Goal: Task Accomplishment & Management: Manage account settings

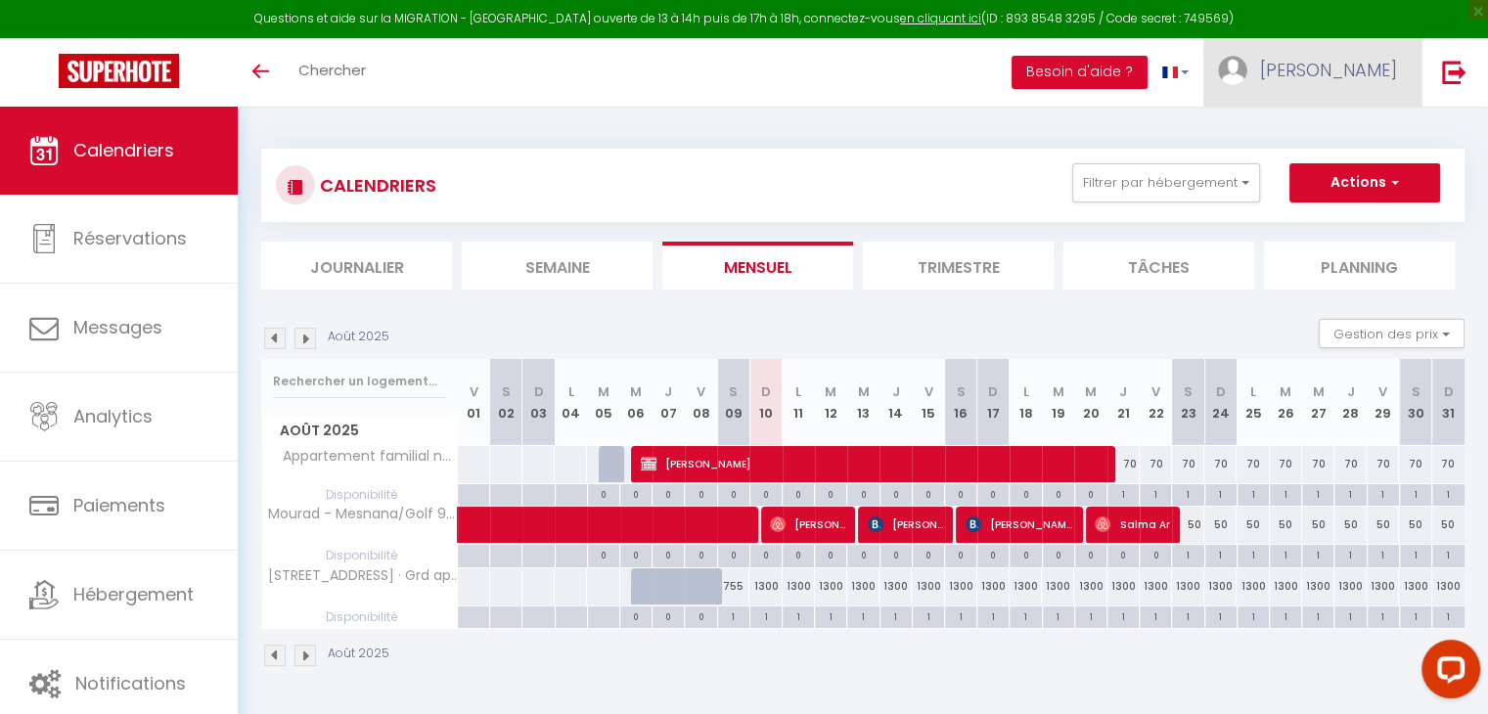
click at [1344, 68] on span "[PERSON_NAME]" at bounding box center [1328, 70] width 137 height 24
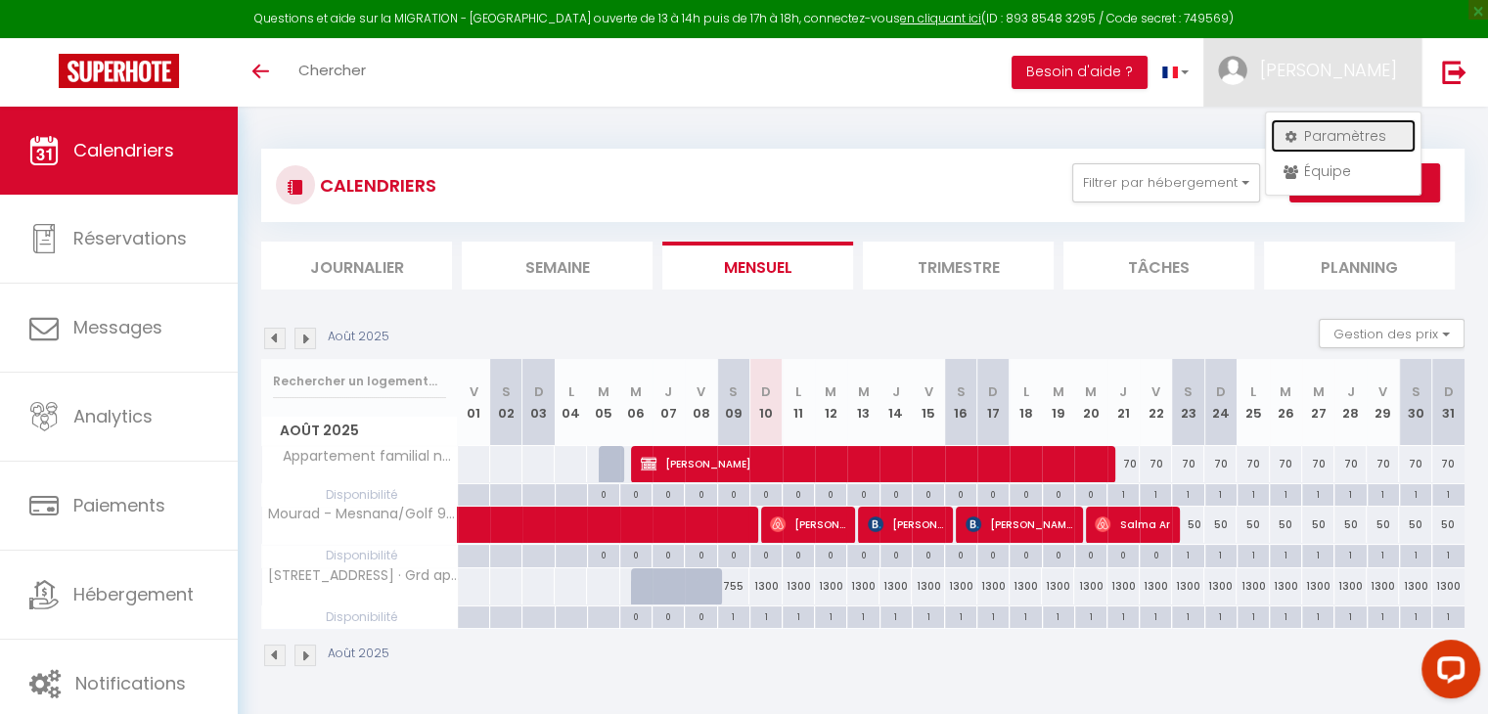
click at [1319, 138] on link "Paramètres" at bounding box center [1343, 135] width 145 height 33
select select "fr"
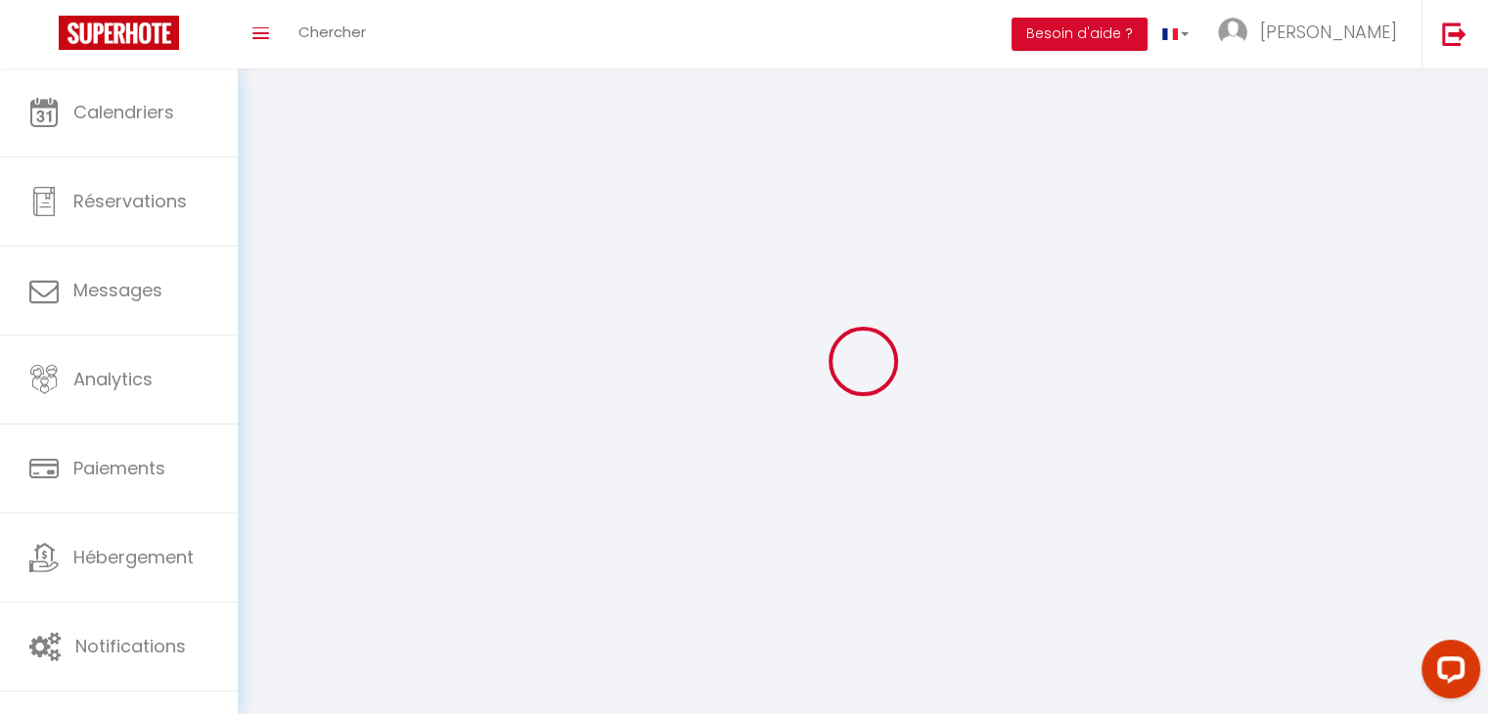
select select "fr"
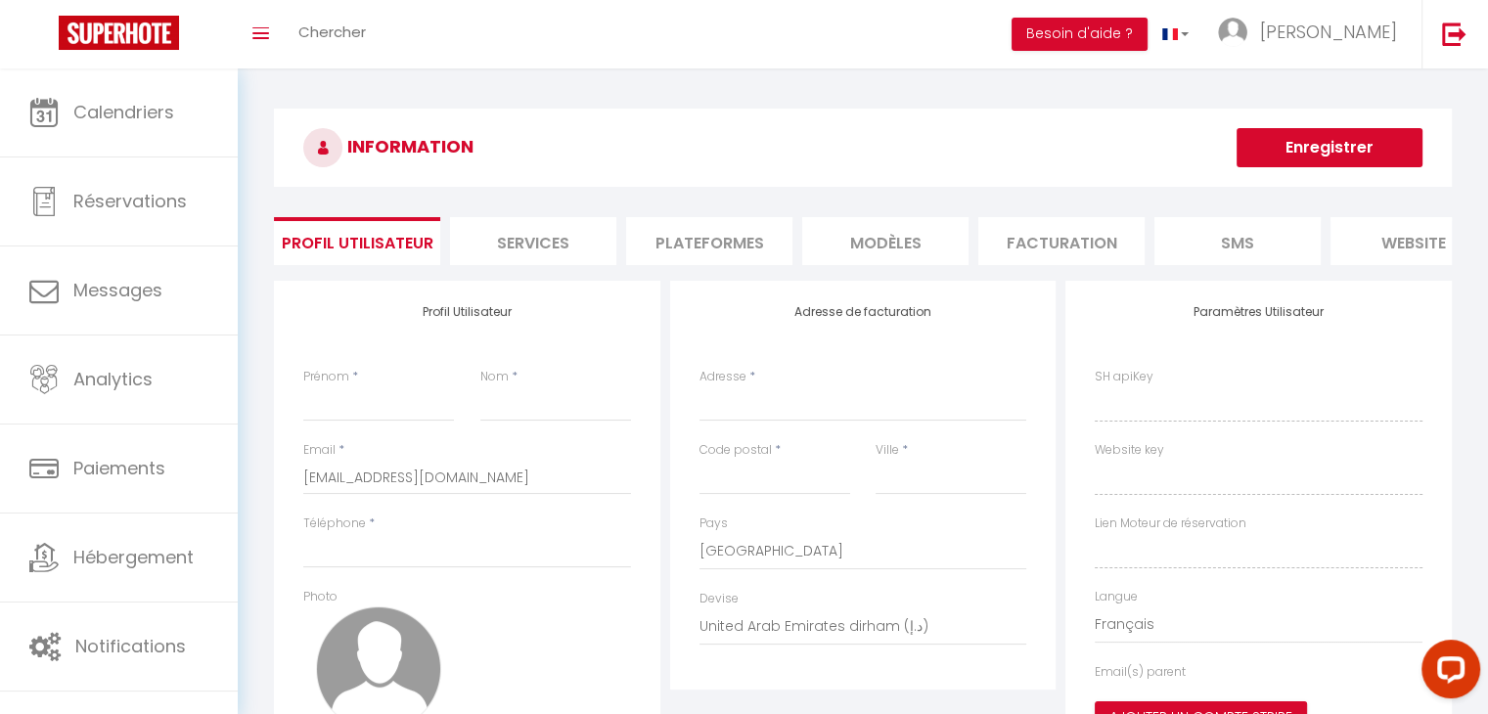
type input "[PERSON_NAME]"
type input "GUENNOUNI"
type input "00212655478654"
type input "Rte de Rahrah [GEOGRAPHIC_DATA] Golf 98 apt 154"
type input "90000"
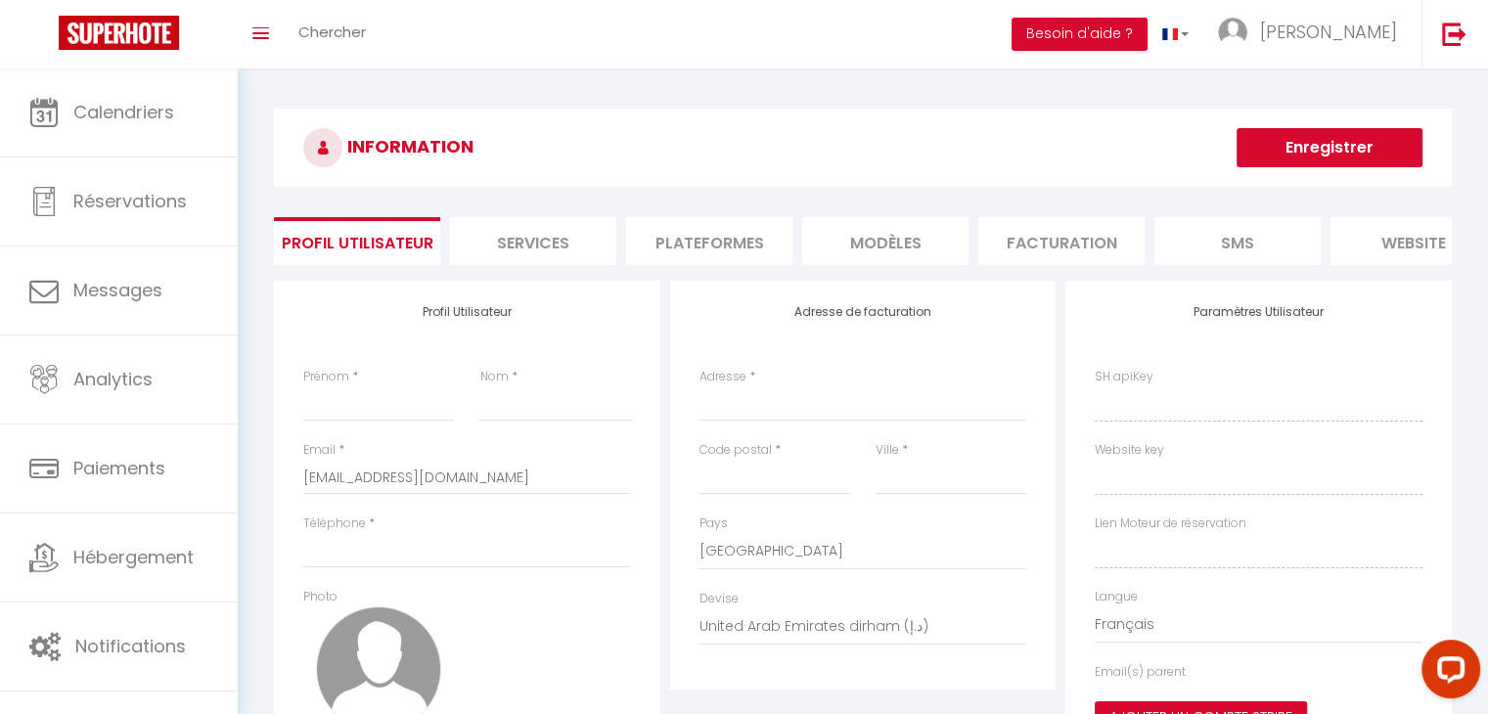
type input "Tanger"
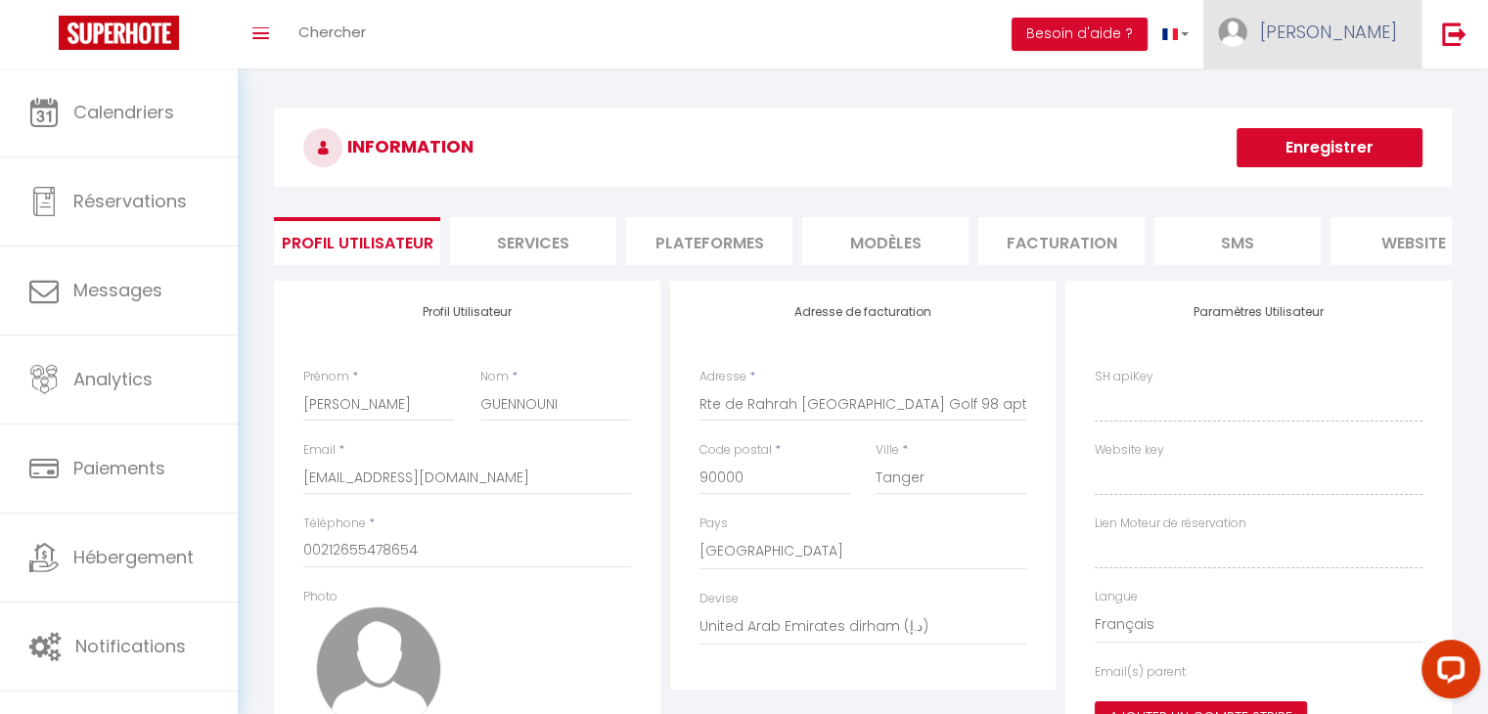
select select "146"
select select "28"
type input "3e6VV9VovX1umQPkLmDcb7EU7"
type input "l6rpYIt7Aqs0W86r2wUsUSHBk"
type input "[URL][DOMAIN_NAME]"
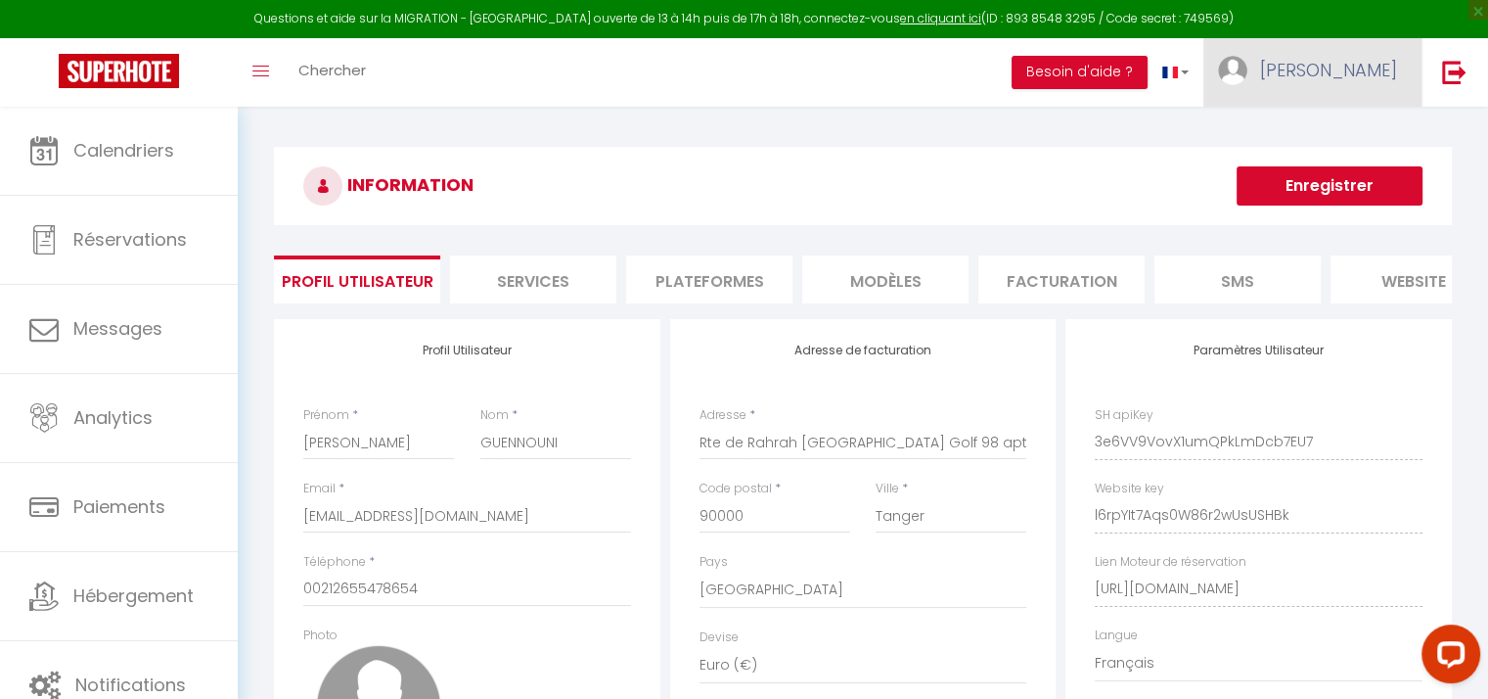
click at [1347, 61] on span "[PERSON_NAME]" at bounding box center [1328, 70] width 137 height 24
click at [1295, 170] on icon at bounding box center [1291, 172] width 14 height 14
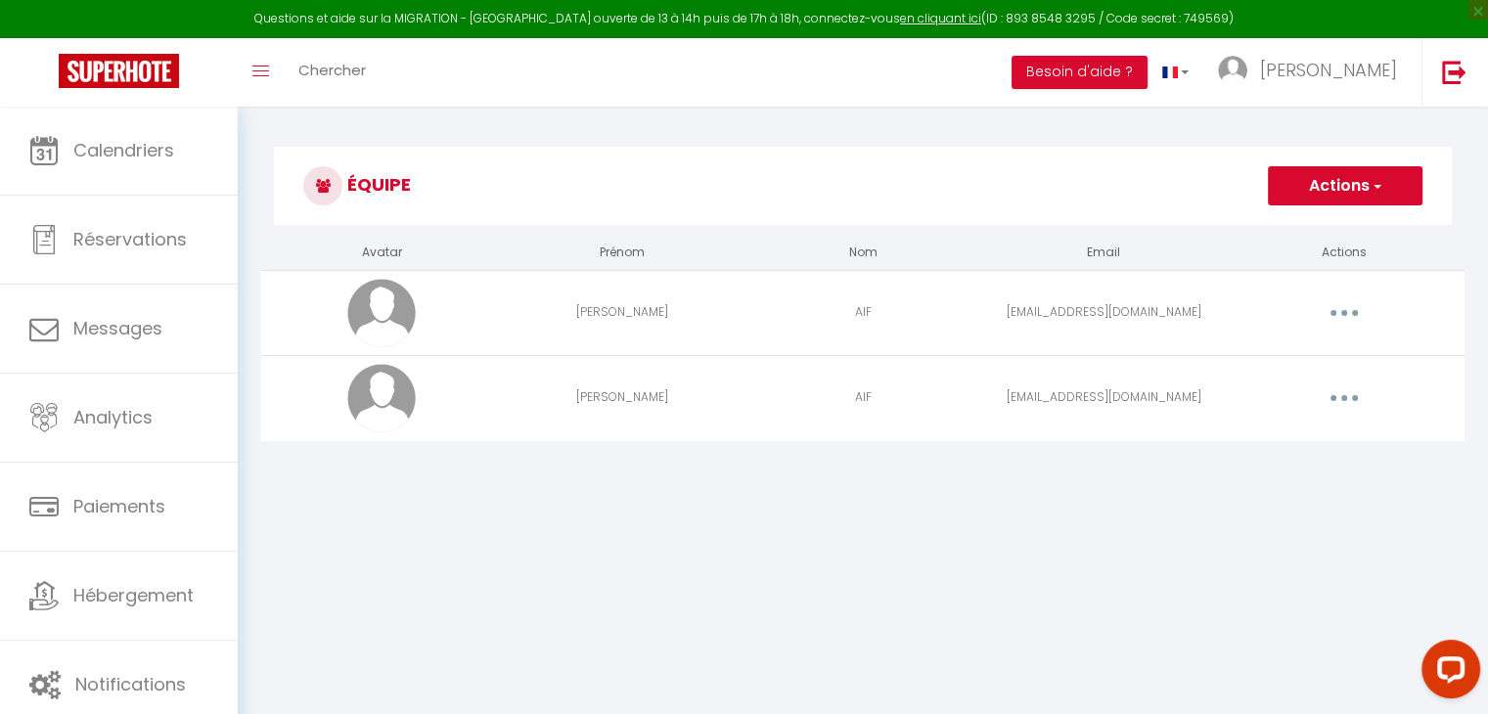
click at [1371, 310] on button "button" at bounding box center [1344, 312] width 55 height 31
click at [1260, 400] on link "Supprimer" at bounding box center [1293, 393] width 145 height 33
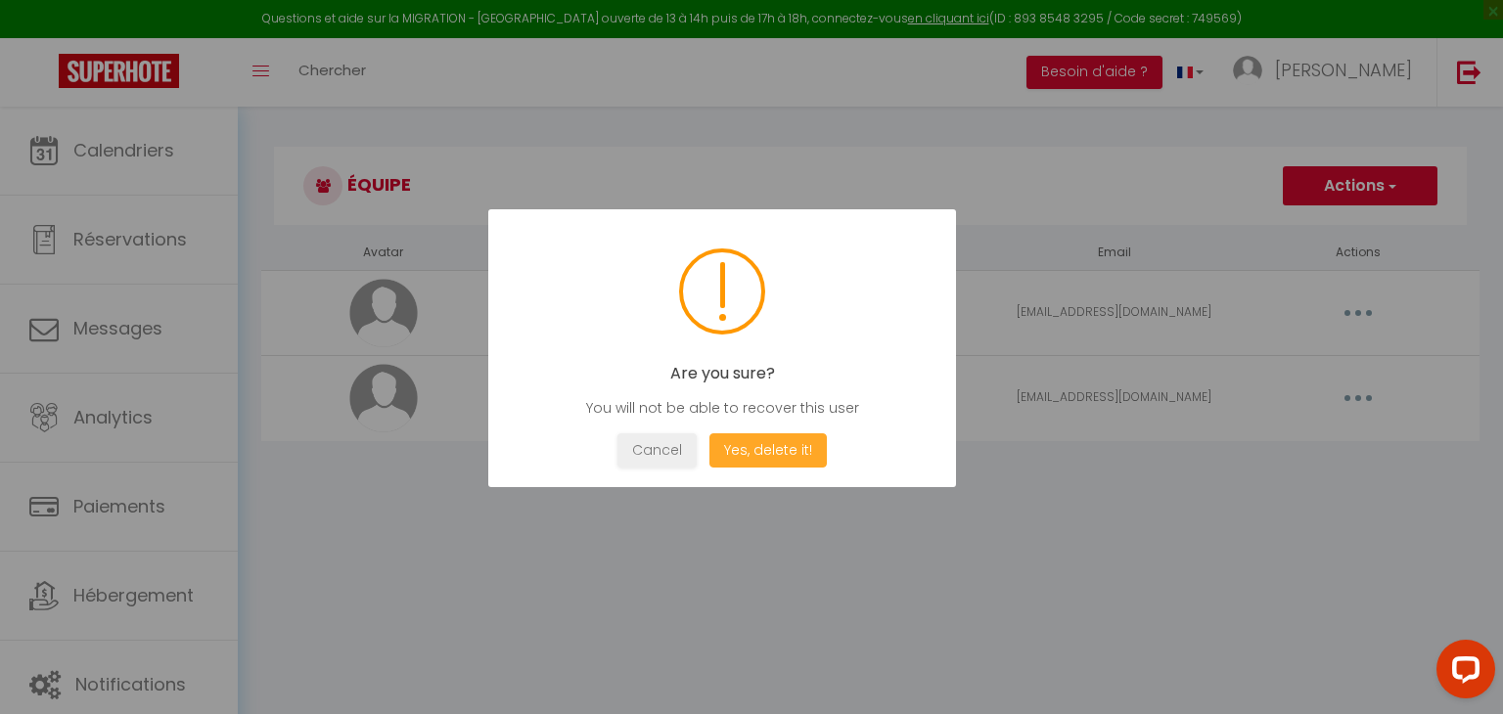
click at [748, 443] on button "Yes, delete it!" at bounding box center [767, 450] width 117 height 34
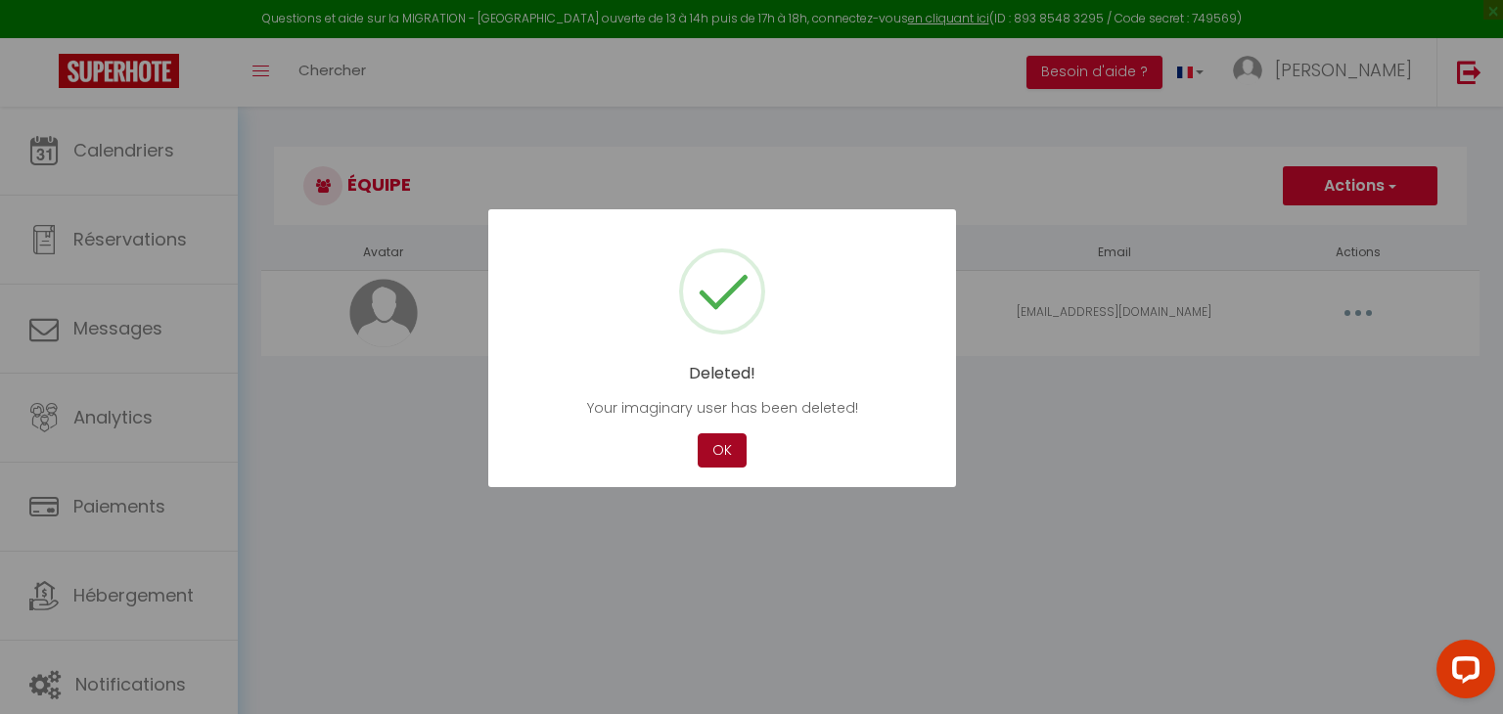
click at [721, 447] on button "OK" at bounding box center [722, 450] width 49 height 34
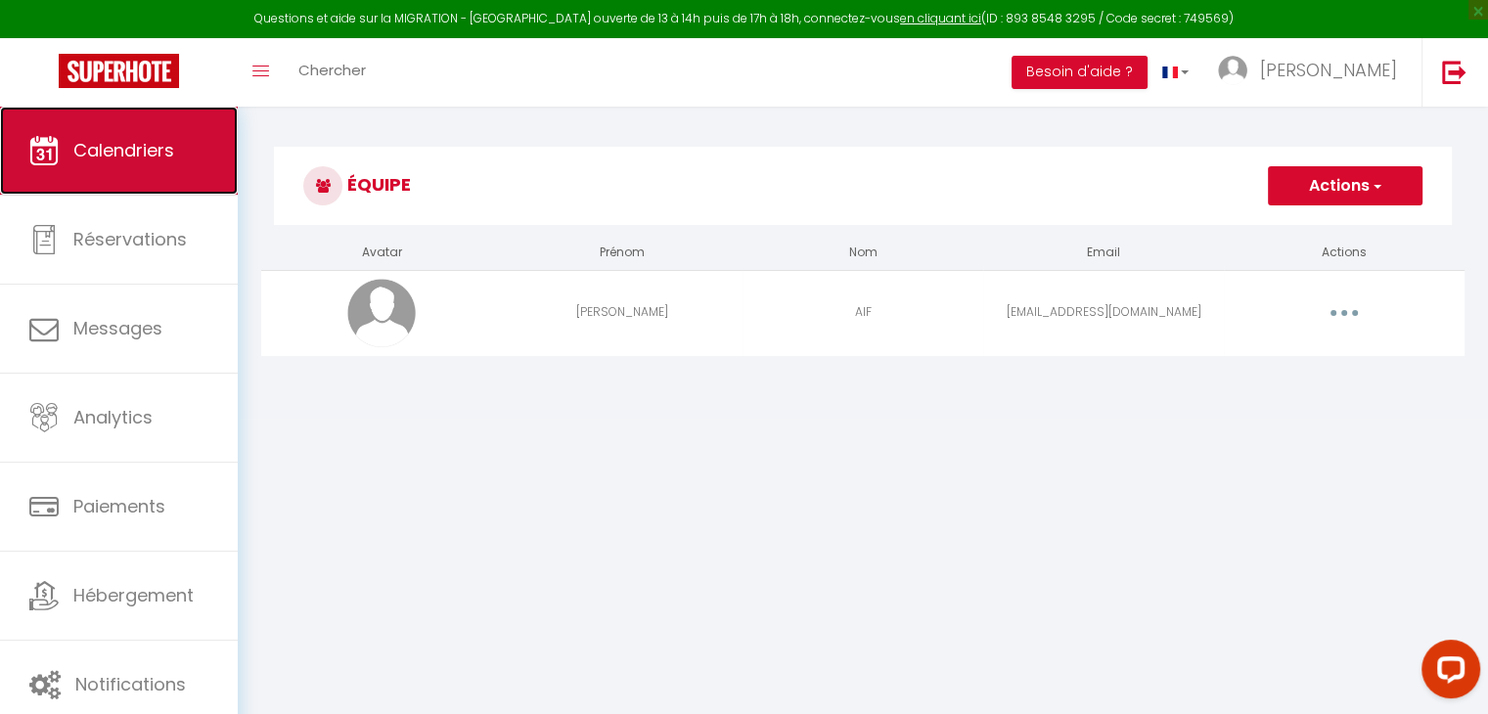
click at [145, 185] on link "Calendriers" at bounding box center [119, 151] width 238 height 88
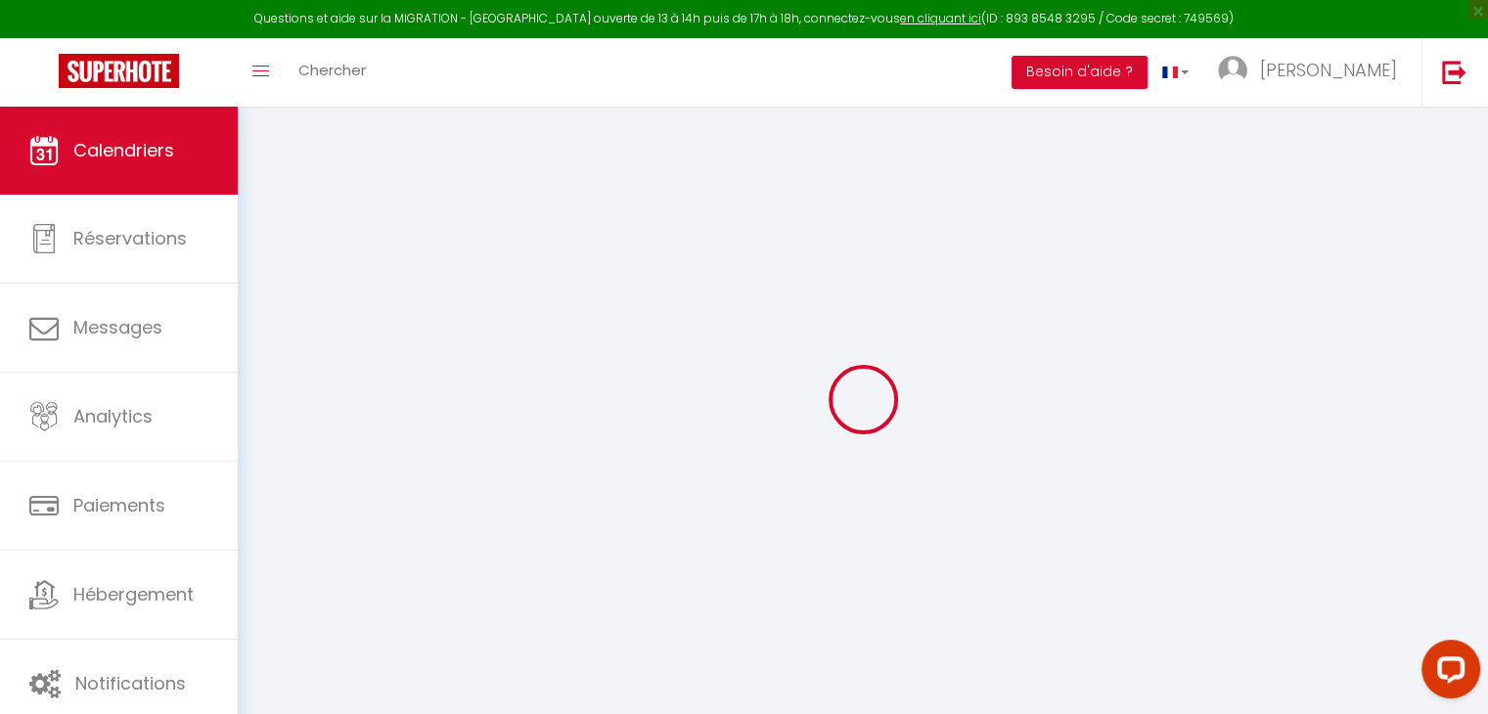
select select
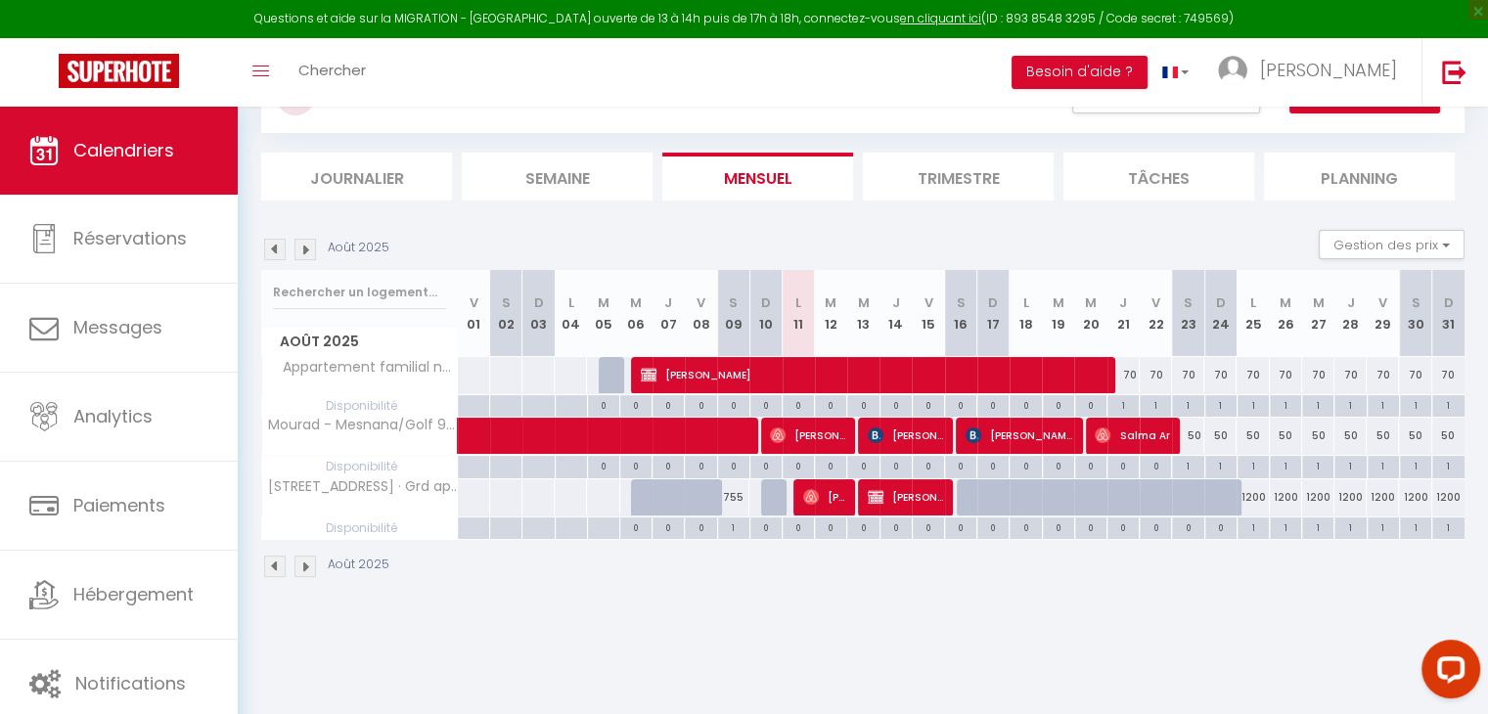
scroll to position [102, 0]
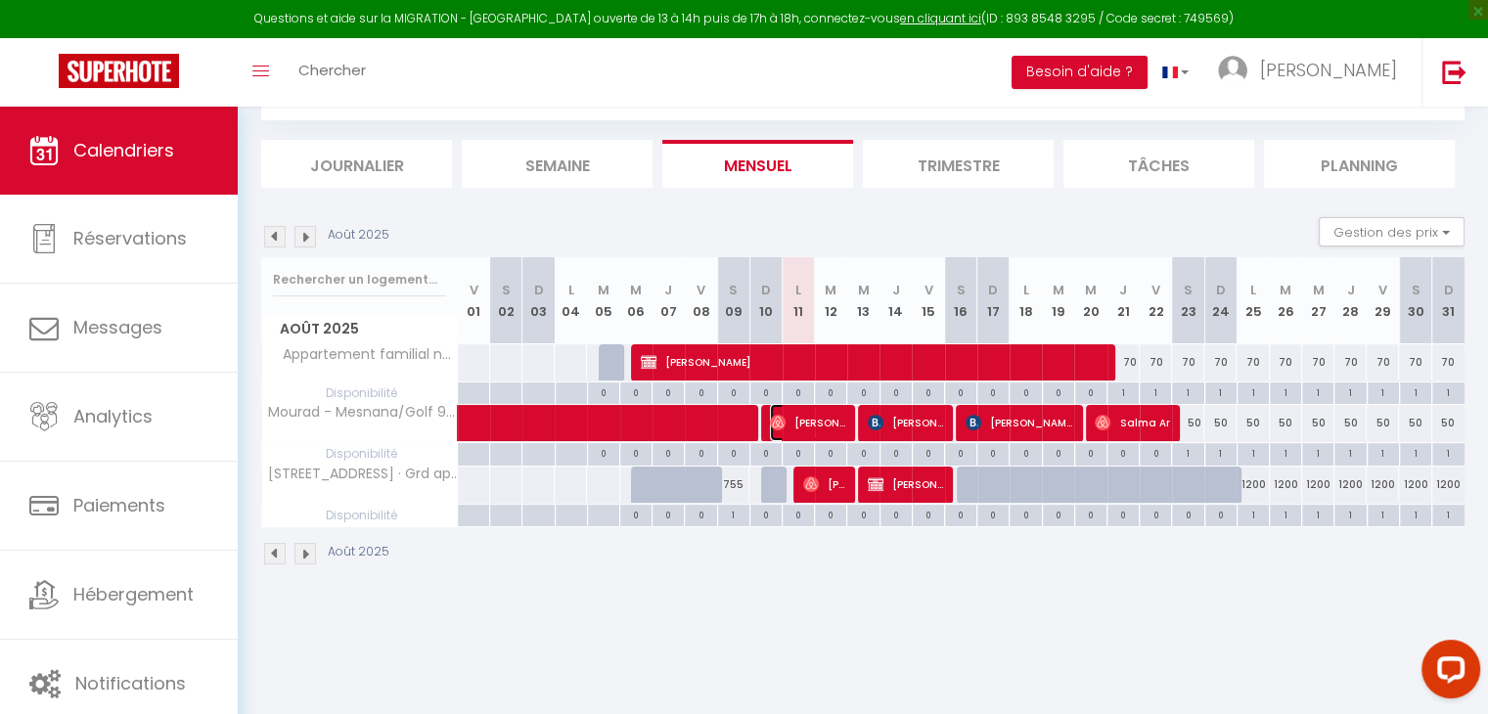
click at [837, 424] on span "[PERSON_NAME]" at bounding box center [807, 422] width 75 height 37
select select "OK"
select select "0"
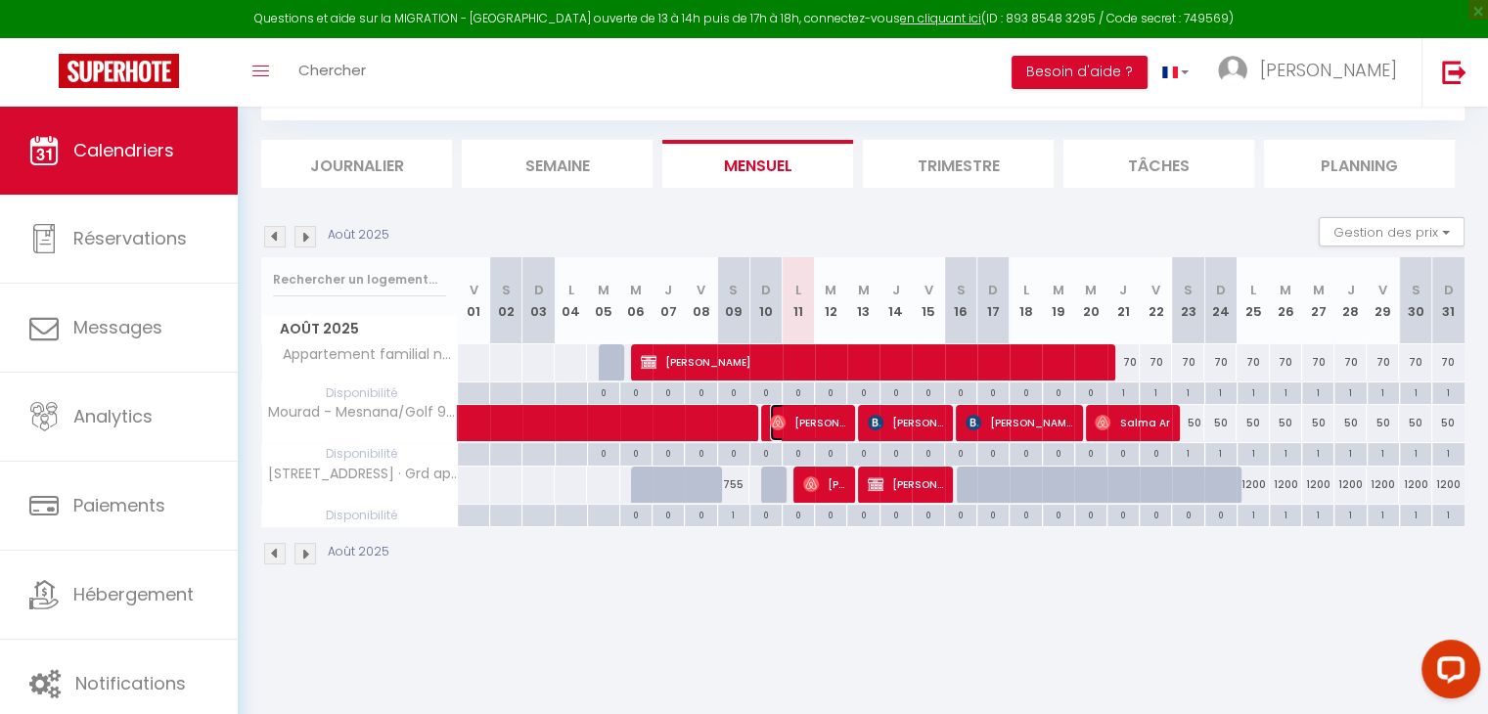
select select "1"
select select
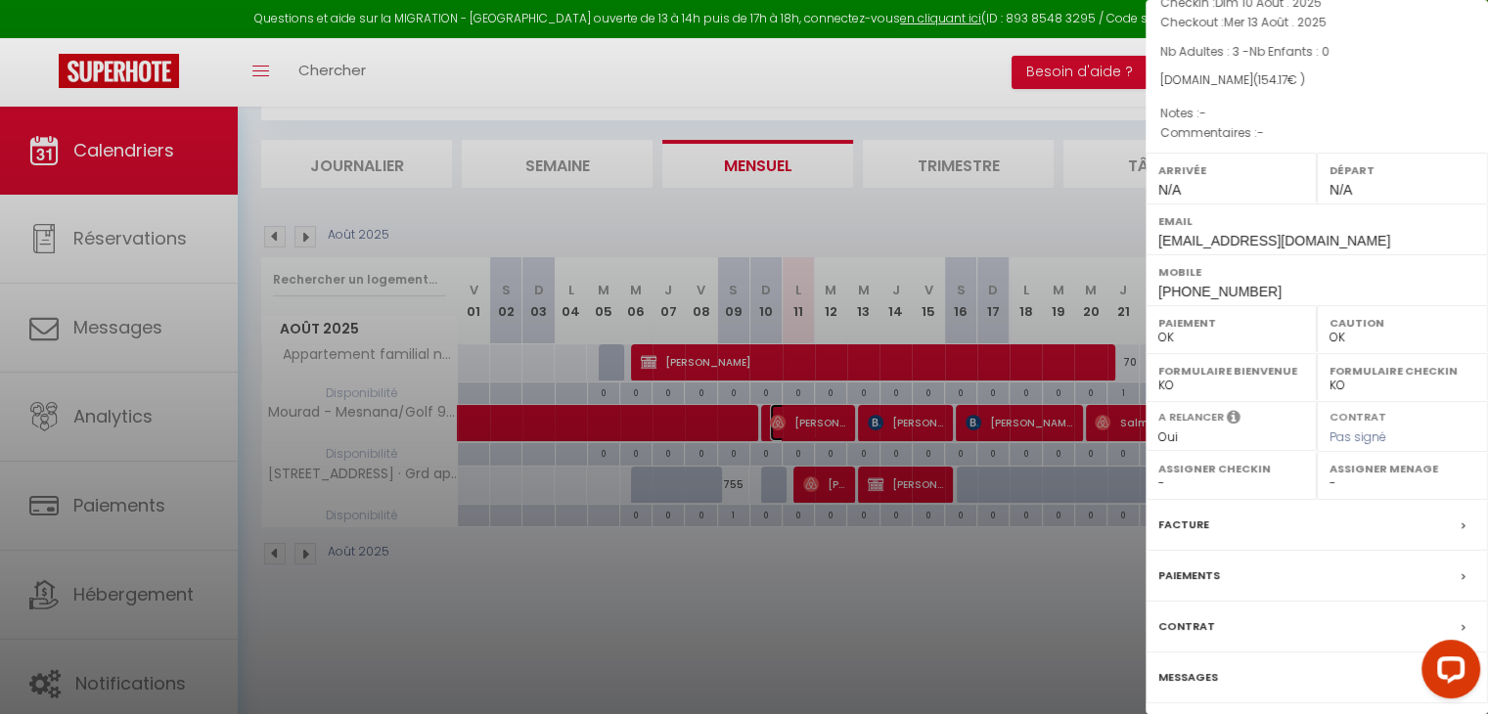
scroll to position [160, 0]
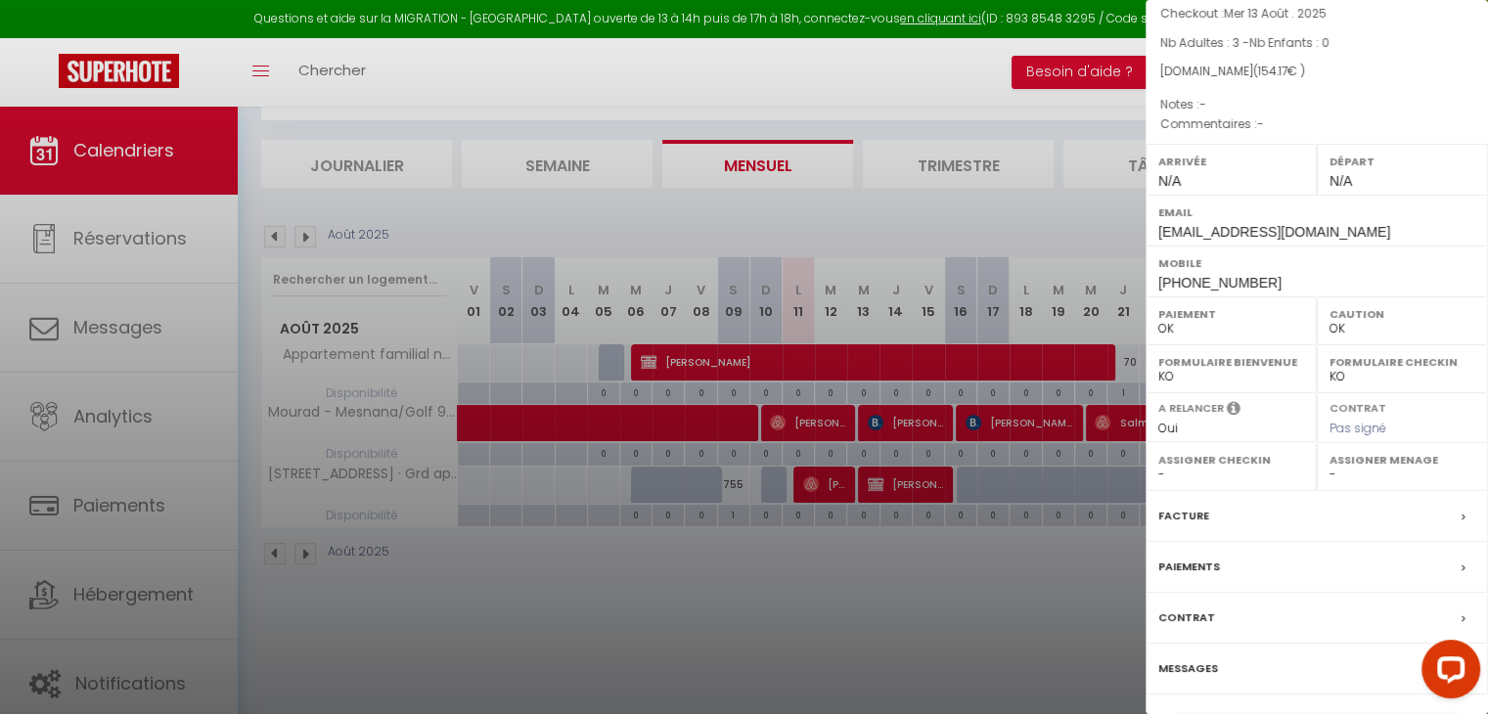
click at [1367, 470] on label "Assigner Menage" at bounding box center [1403, 460] width 146 height 20
click at [1330, 483] on select "- [PERSON_NAME]" at bounding box center [1403, 475] width 146 height 18
select select "51173"
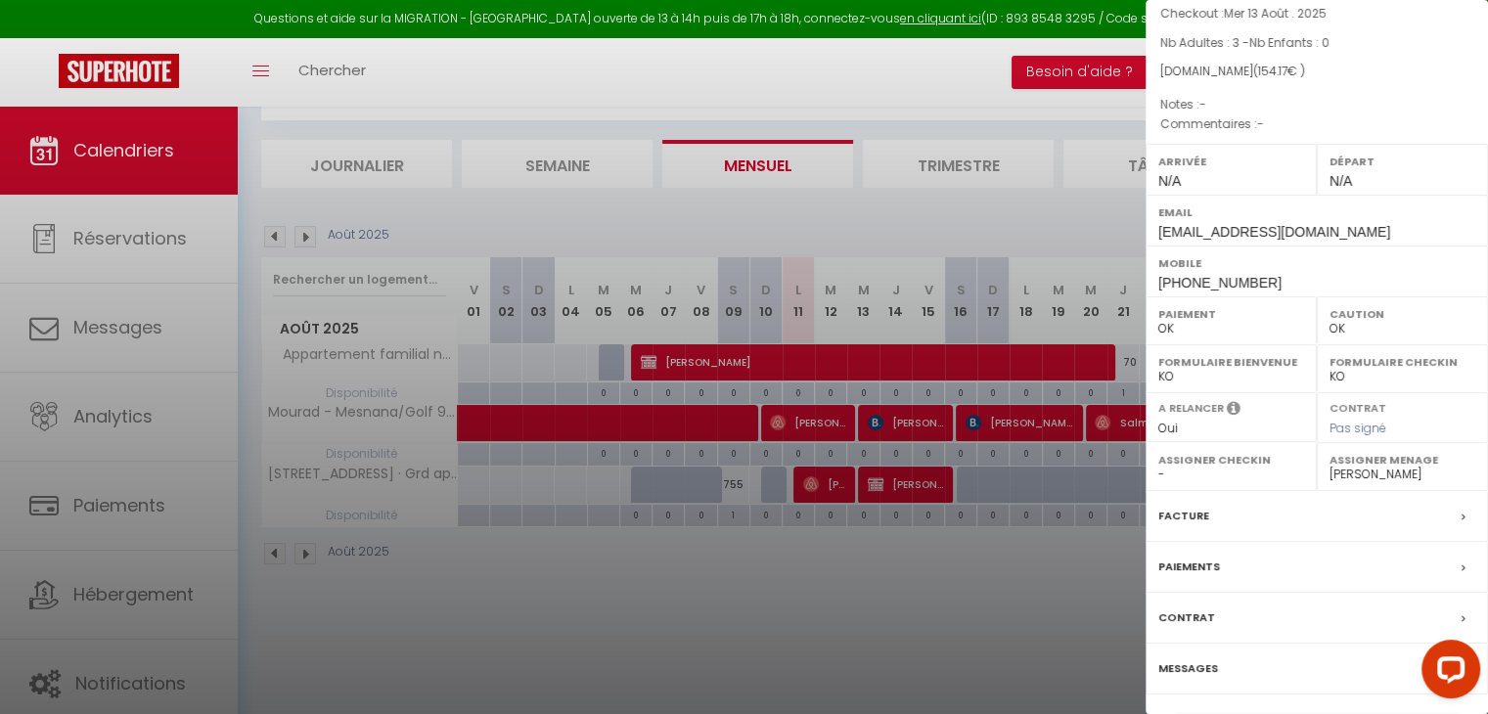
click at [1330, 482] on select "- [PERSON_NAME]" at bounding box center [1403, 475] width 146 height 18
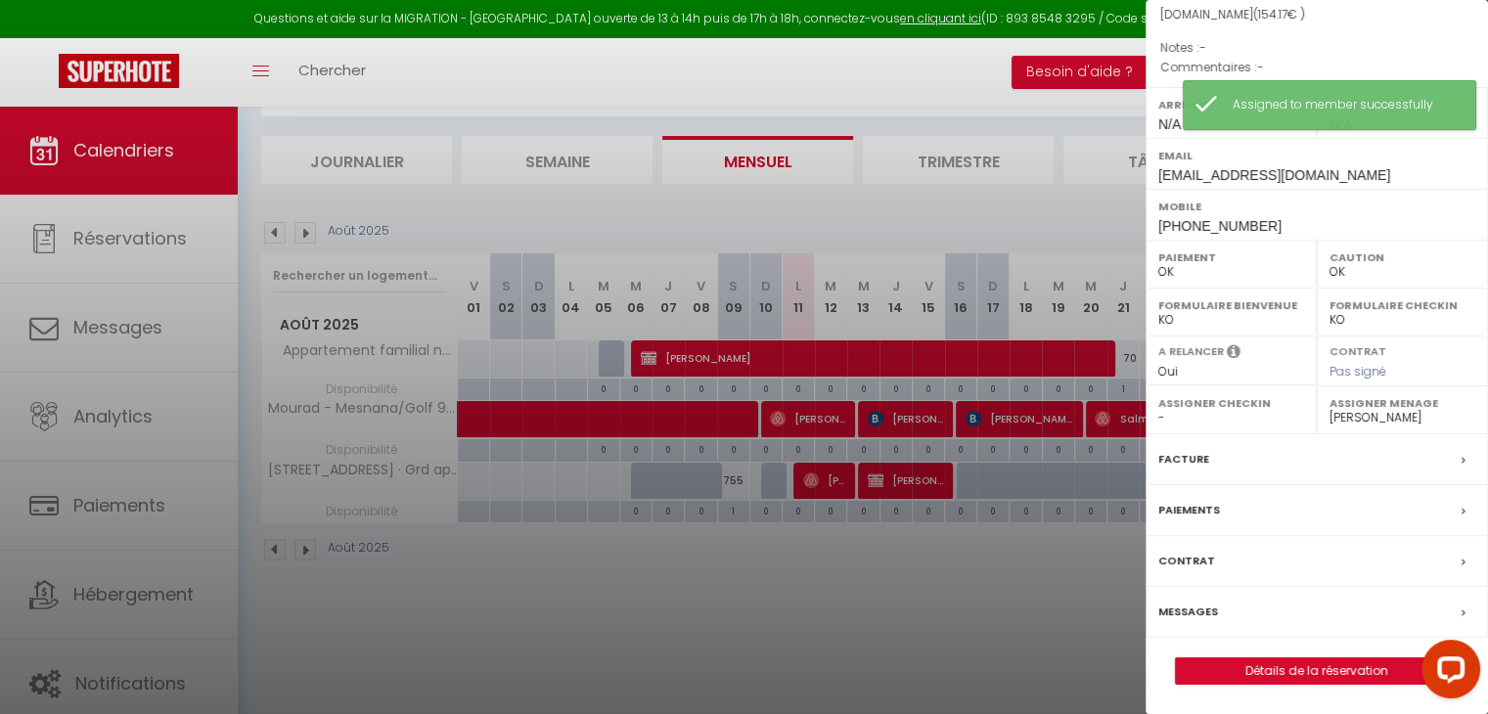
scroll to position [0, 0]
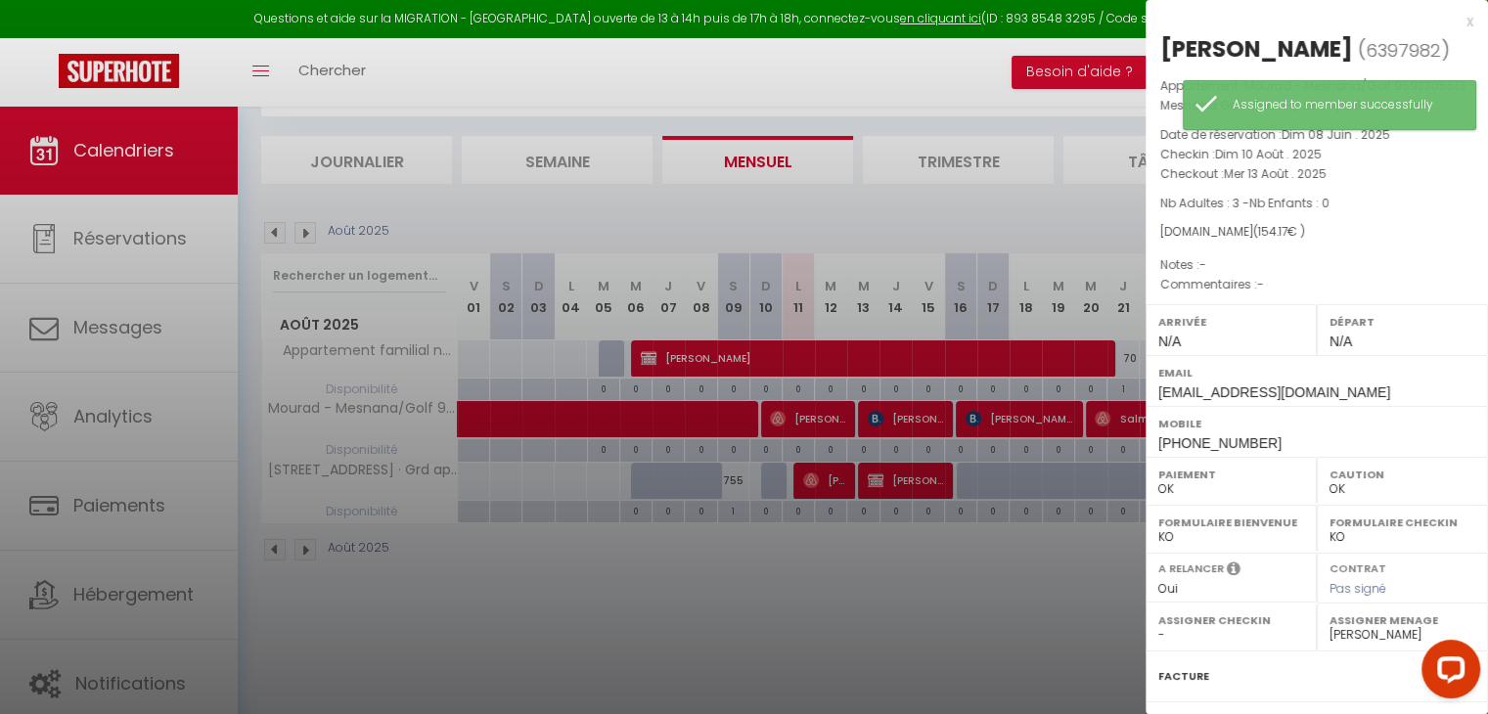
click at [1015, 437] on div at bounding box center [744, 357] width 1488 height 714
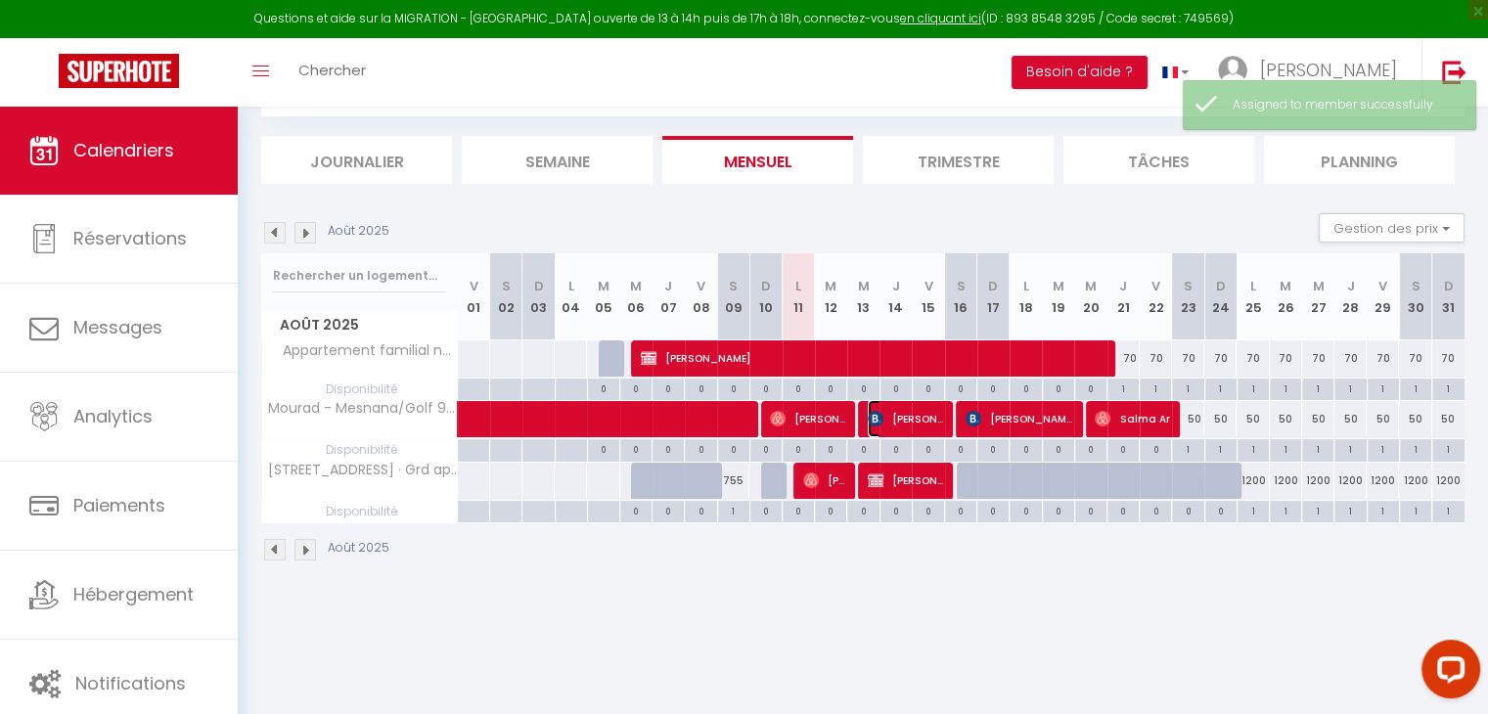
click at [895, 415] on span "[PERSON_NAME]" at bounding box center [905, 418] width 75 height 37
select select "KO"
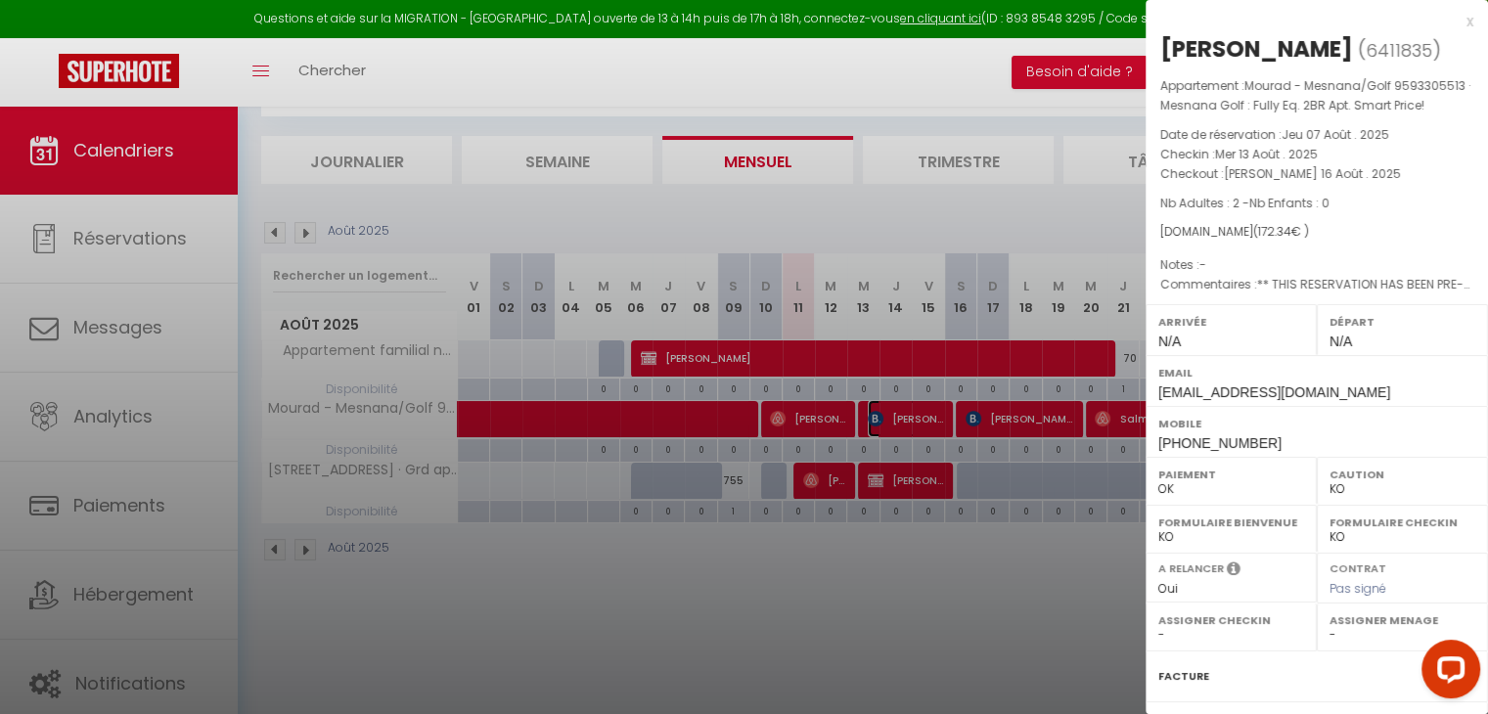
scroll to position [265, 0]
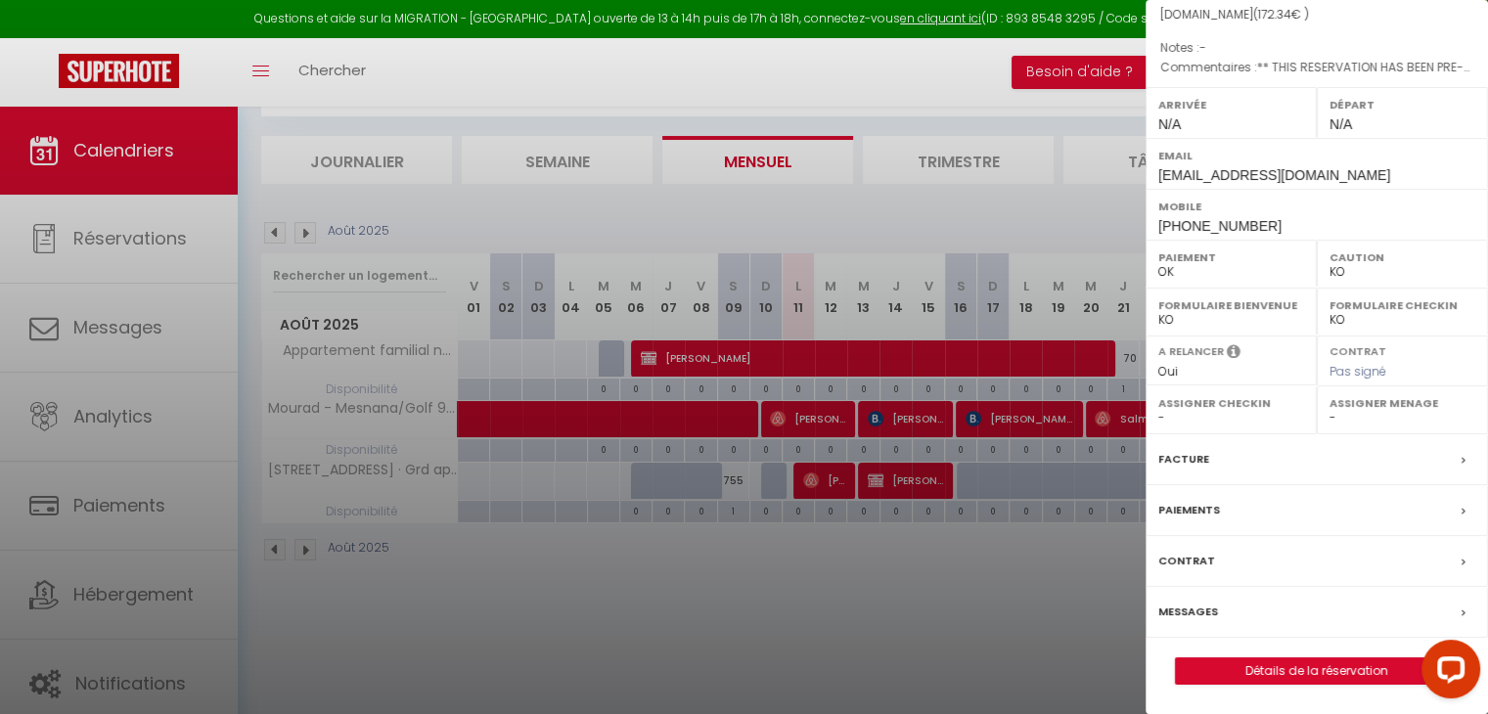
click at [1392, 419] on select "- [PERSON_NAME]" at bounding box center [1403, 418] width 146 height 18
select select "51173"
click at [1330, 409] on select "- [PERSON_NAME]" at bounding box center [1403, 418] width 146 height 18
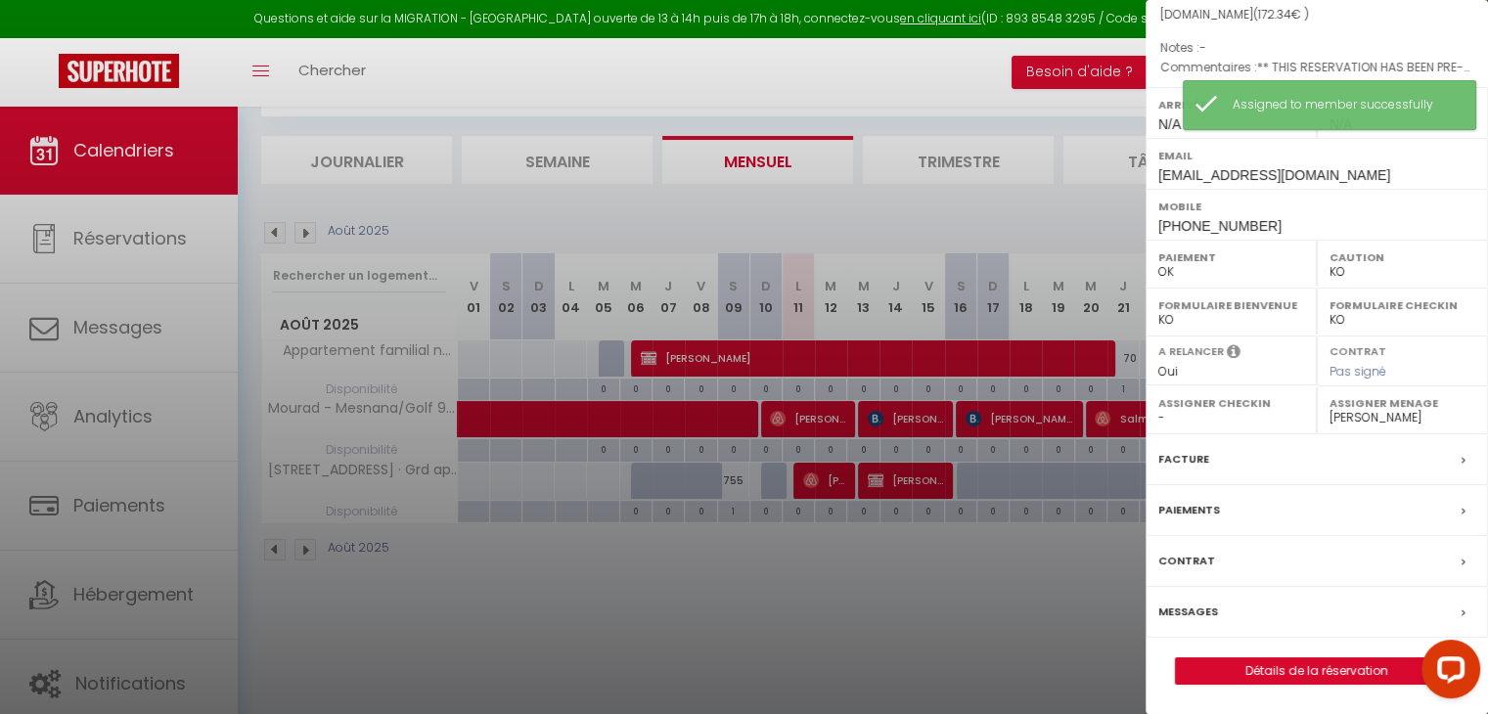
click at [962, 326] on div at bounding box center [744, 357] width 1488 height 714
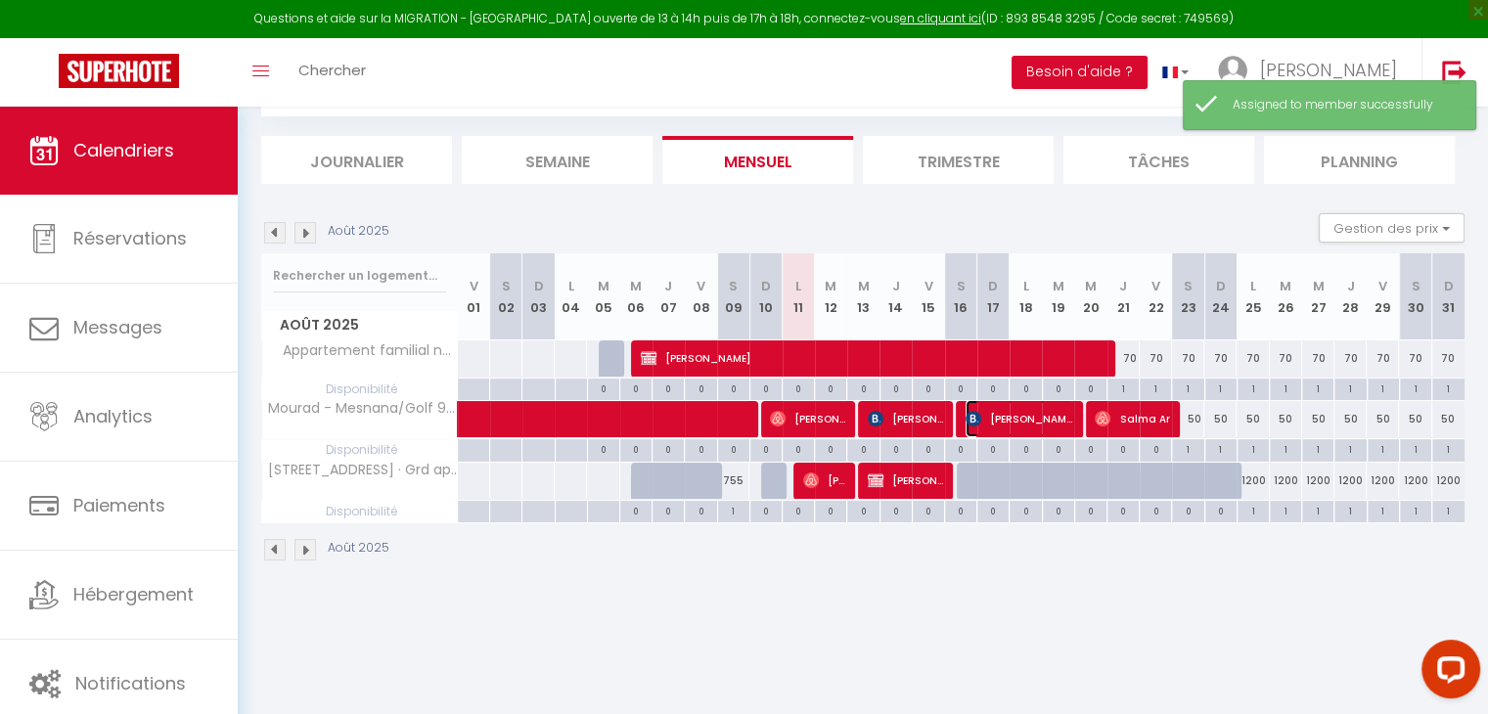
click at [1058, 421] on span "[PERSON_NAME]" at bounding box center [1020, 418] width 108 height 37
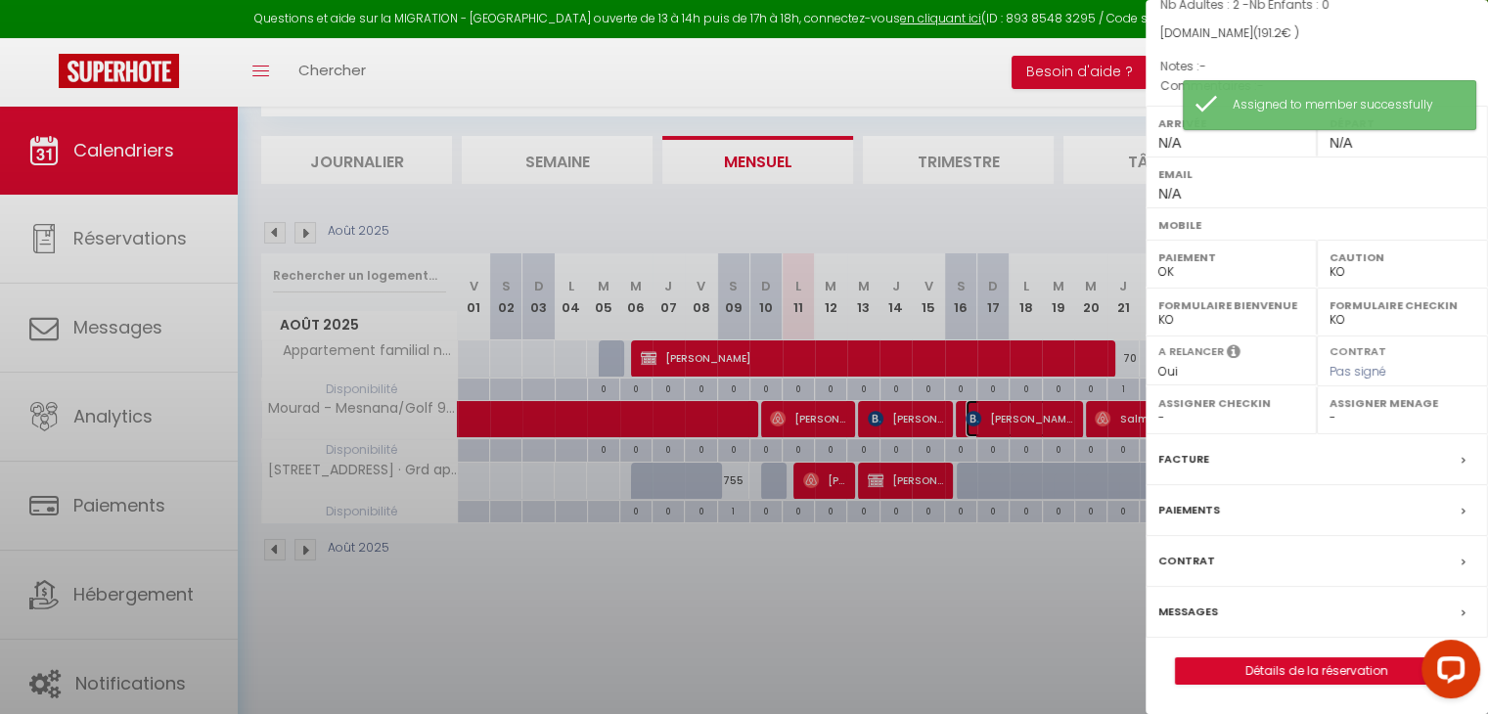
scroll to position [215, 0]
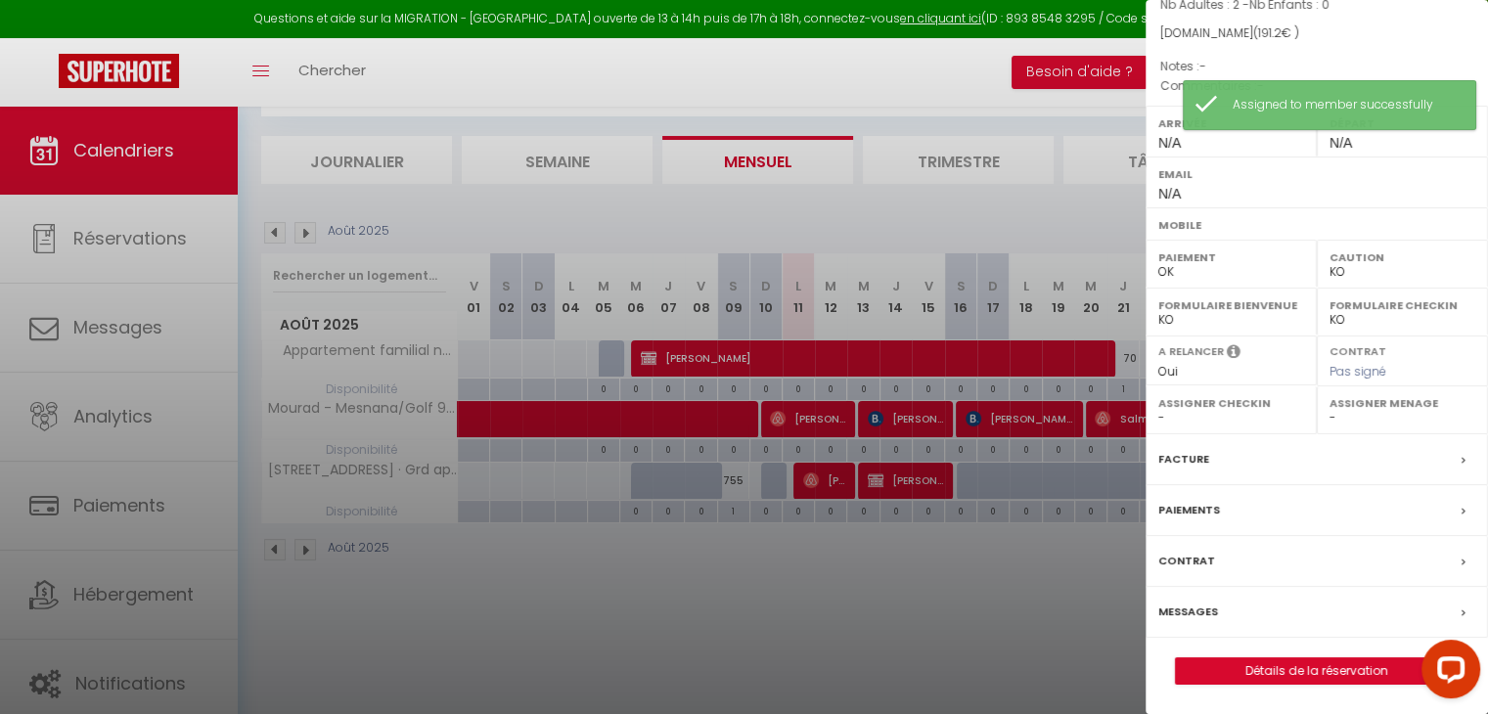
click at [1378, 397] on label "Assigner Menage" at bounding box center [1403, 403] width 146 height 20
click at [1383, 414] on select "- [PERSON_NAME]" at bounding box center [1403, 418] width 146 height 18
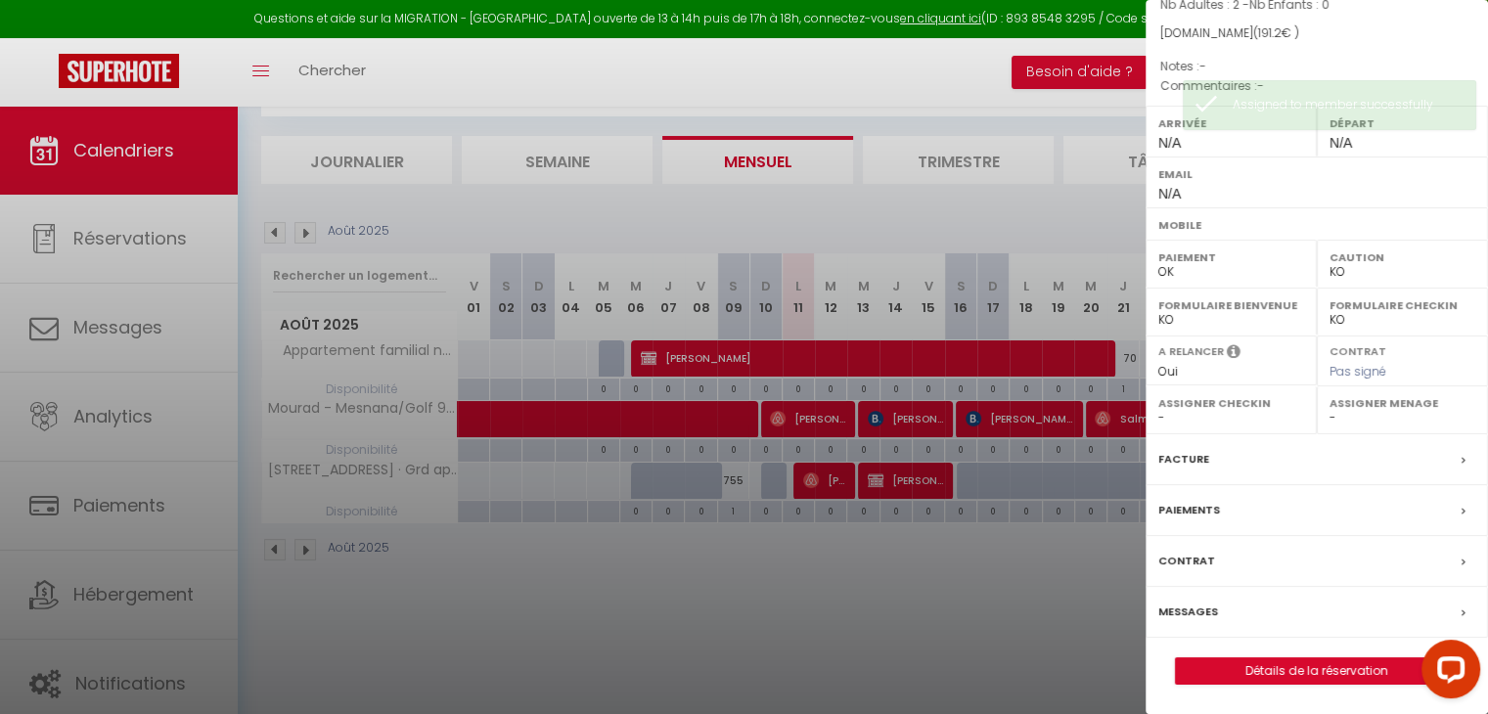
select select "51173"
click at [1330, 409] on select "- [PERSON_NAME]" at bounding box center [1403, 418] width 146 height 18
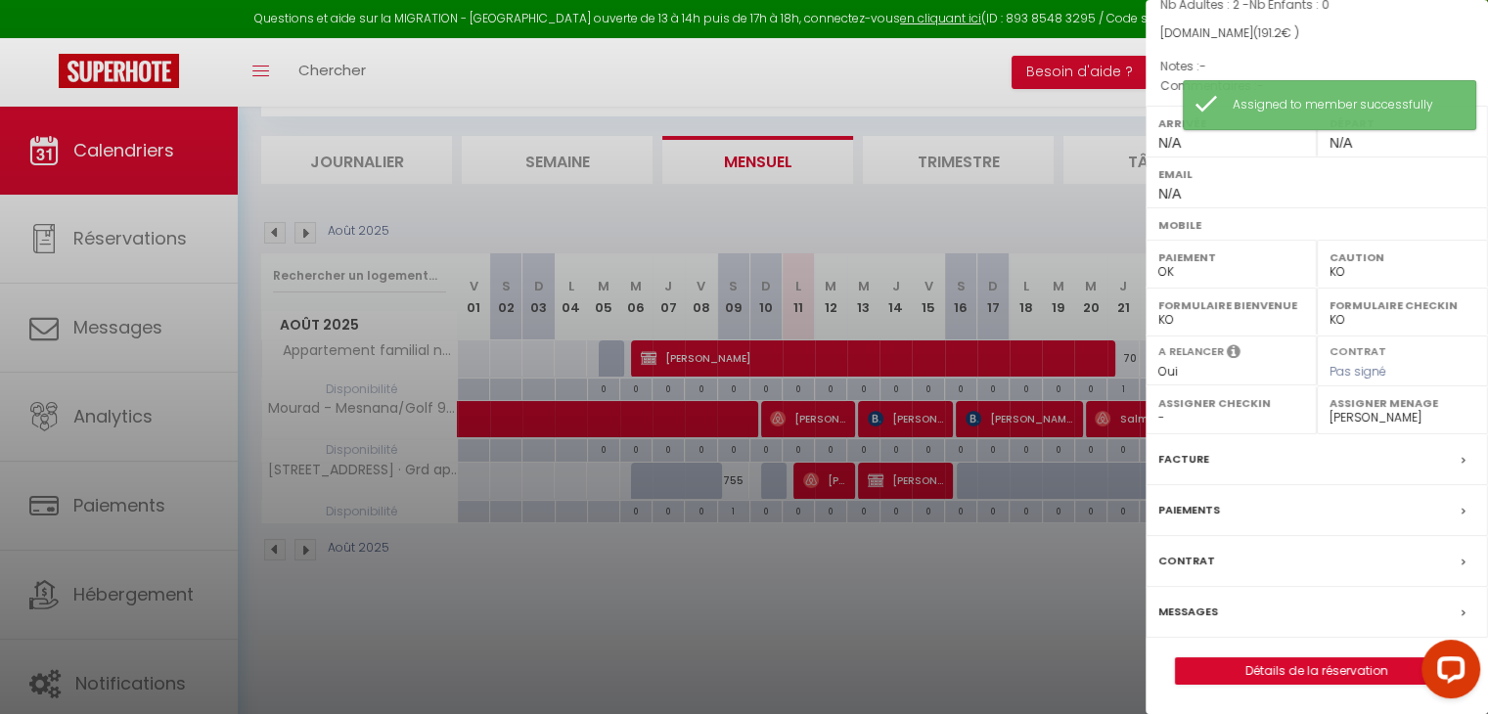
click at [913, 403] on div at bounding box center [744, 357] width 1488 height 714
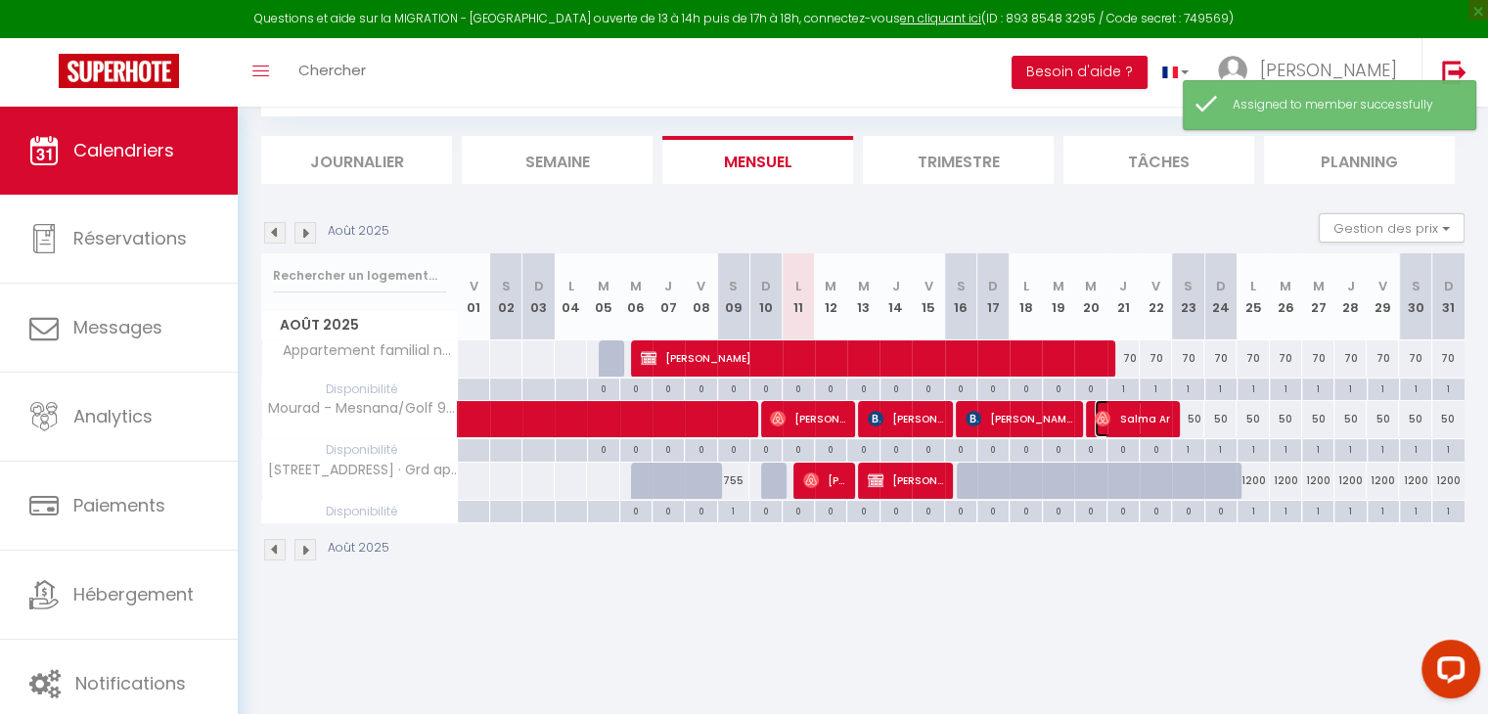
click at [1118, 419] on span "Salma Ar" at bounding box center [1132, 418] width 75 height 37
select select "OK"
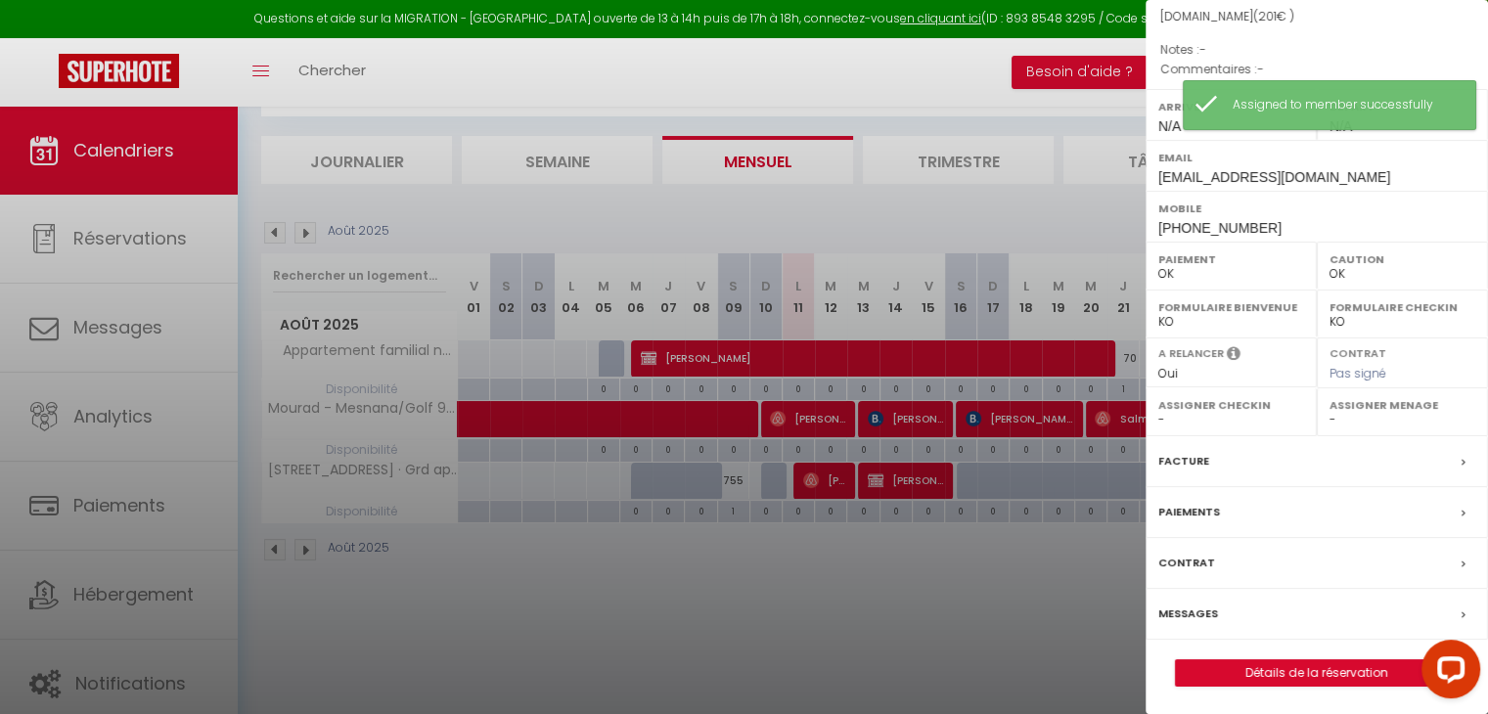
click at [1358, 429] on select "- [PERSON_NAME]" at bounding box center [1403, 420] width 146 height 18
select select "51173"
click at [1330, 428] on select "- [PERSON_NAME]" at bounding box center [1403, 420] width 146 height 18
click at [944, 572] on div at bounding box center [744, 357] width 1488 height 714
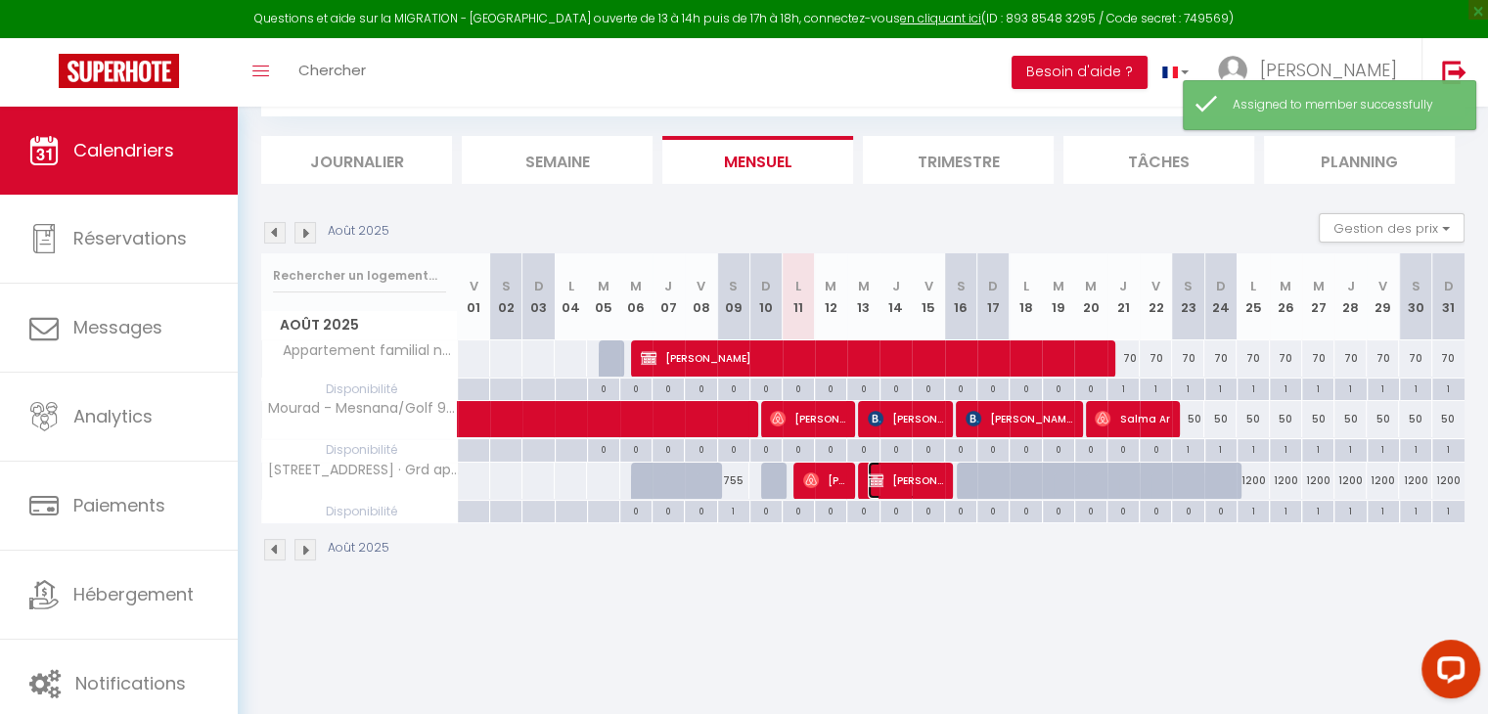
click at [912, 482] on span "[PERSON_NAME]" at bounding box center [905, 480] width 75 height 37
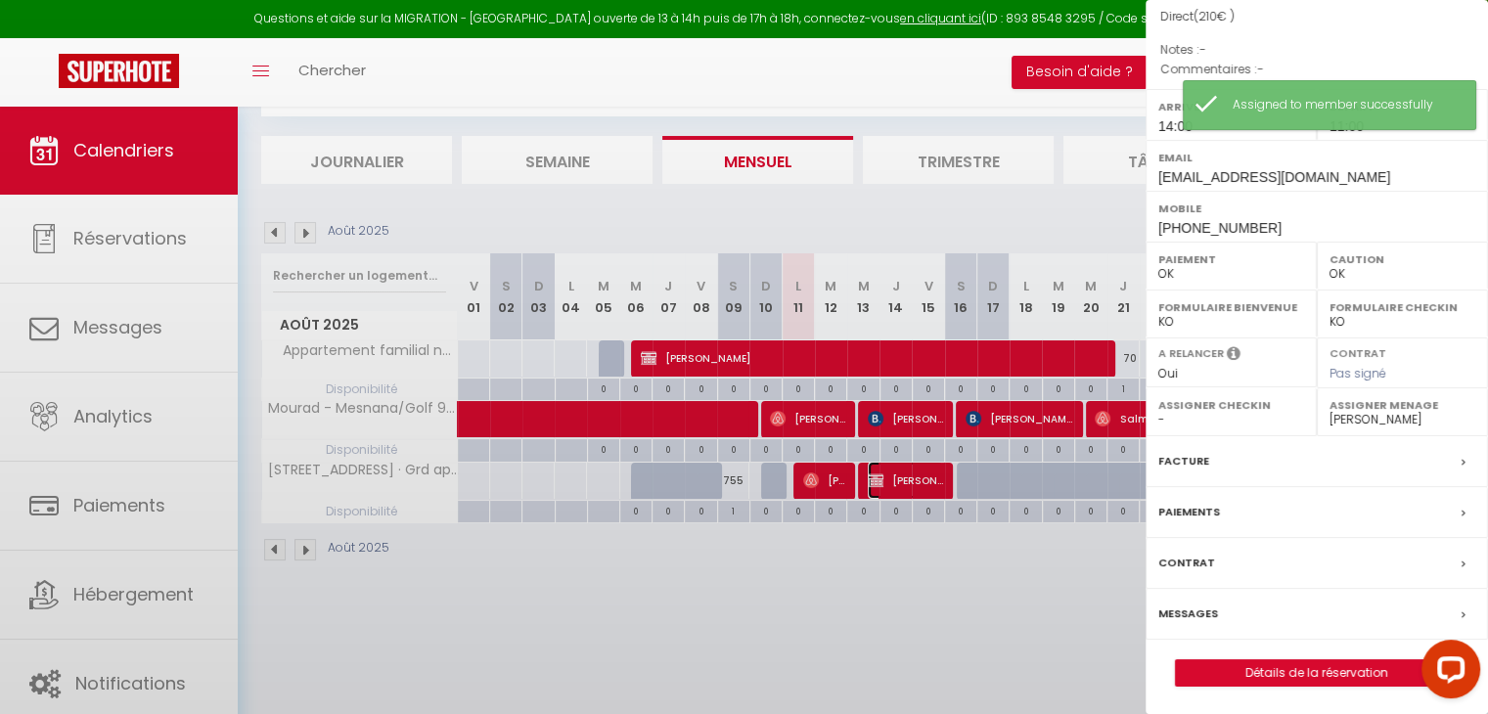
select select "KO"
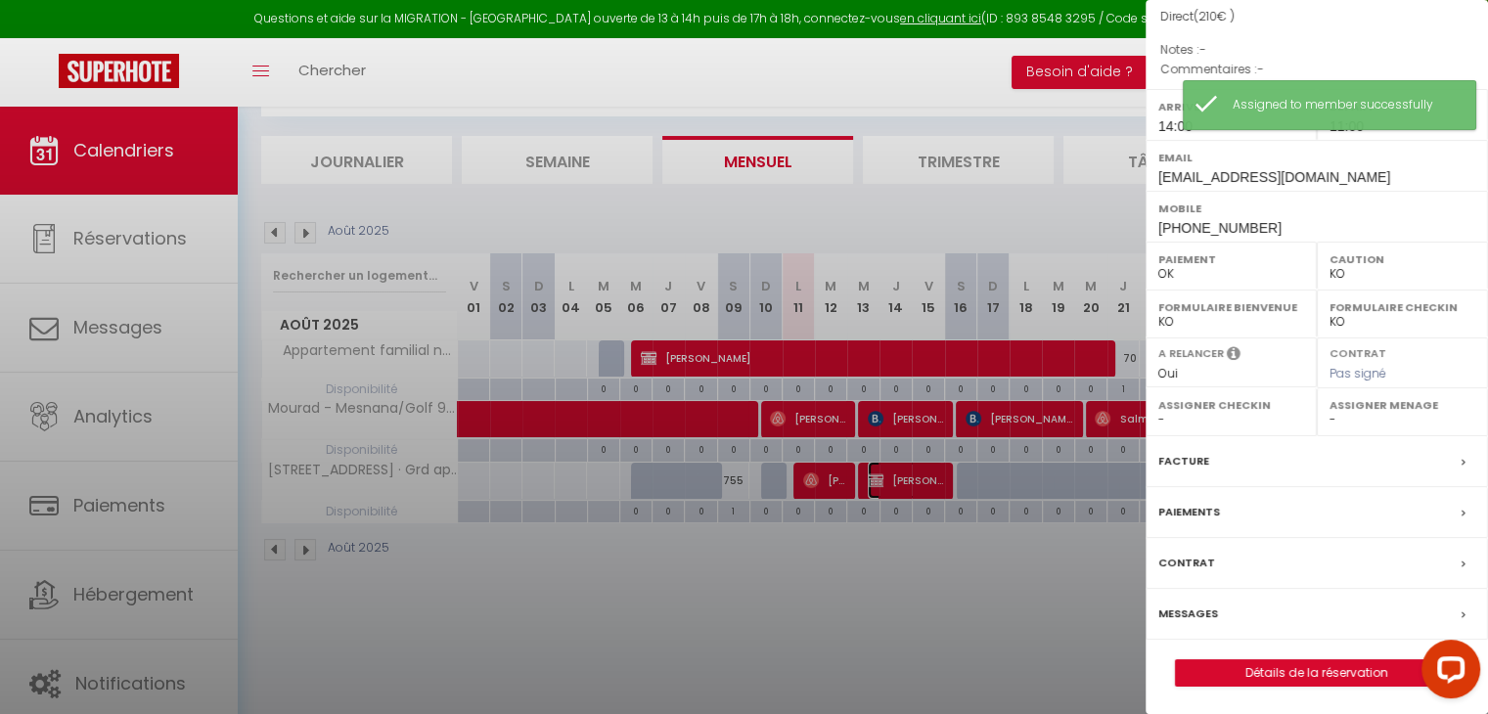
scroll to position [214, 0]
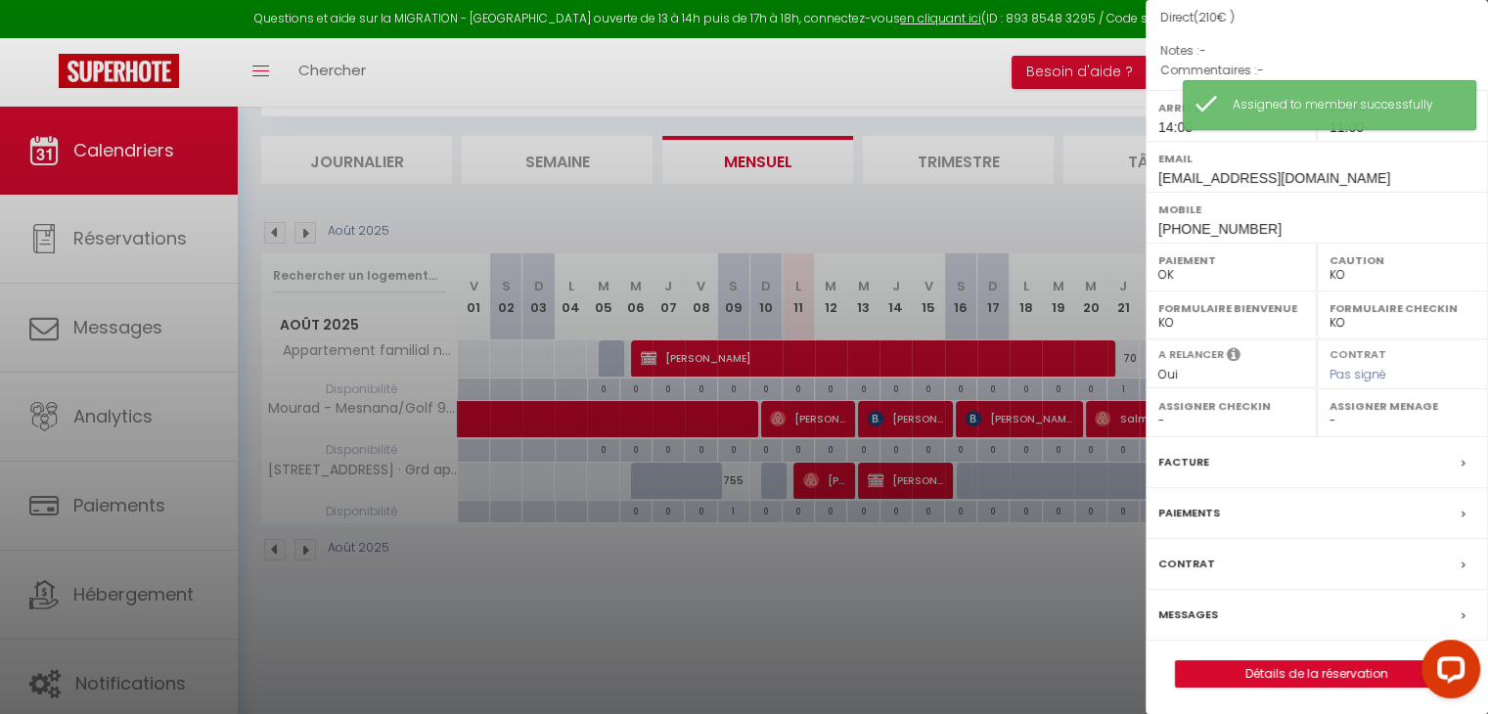
click at [1379, 407] on label "Assigner Menage" at bounding box center [1403, 406] width 146 height 20
click at [1342, 417] on select "- [PERSON_NAME]" at bounding box center [1403, 421] width 146 height 18
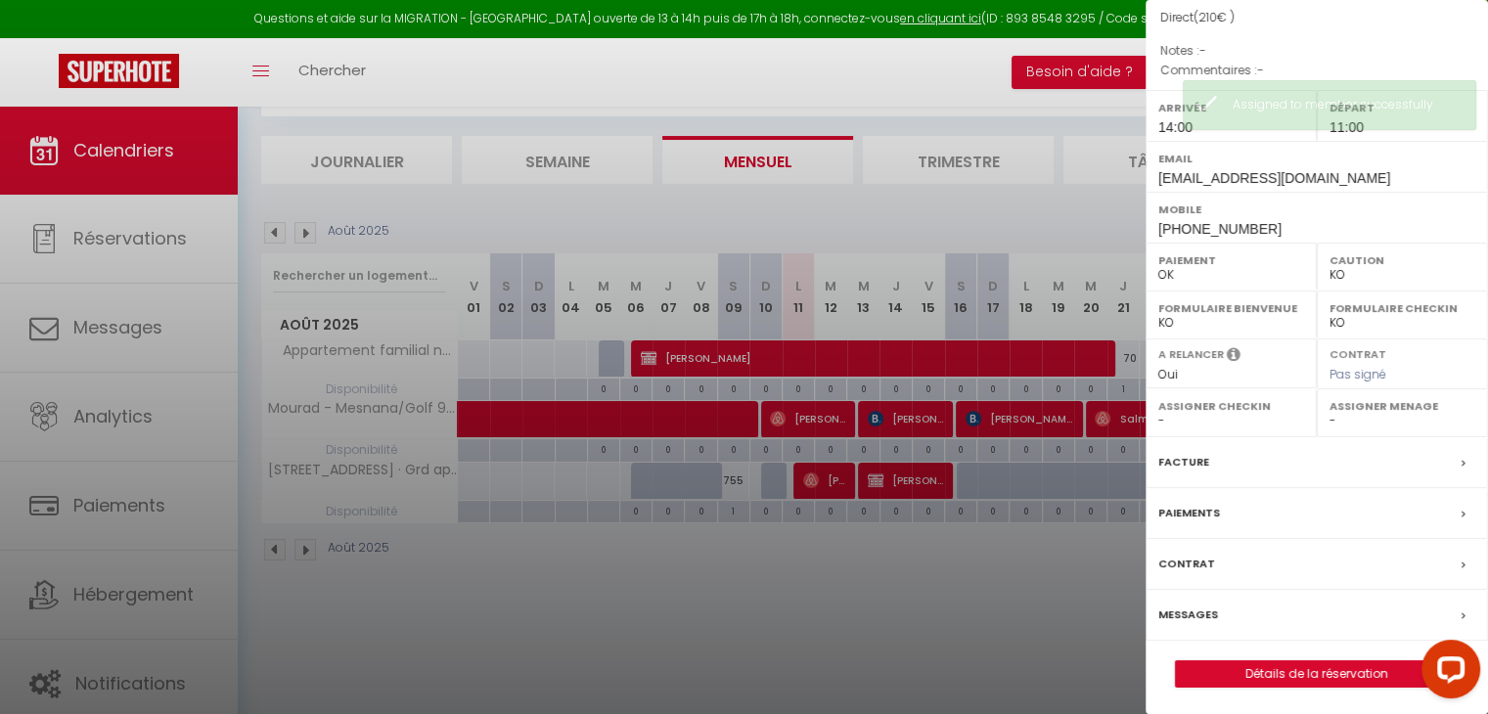
select select "51173"
click at [1330, 412] on select "- [PERSON_NAME]" at bounding box center [1403, 421] width 146 height 18
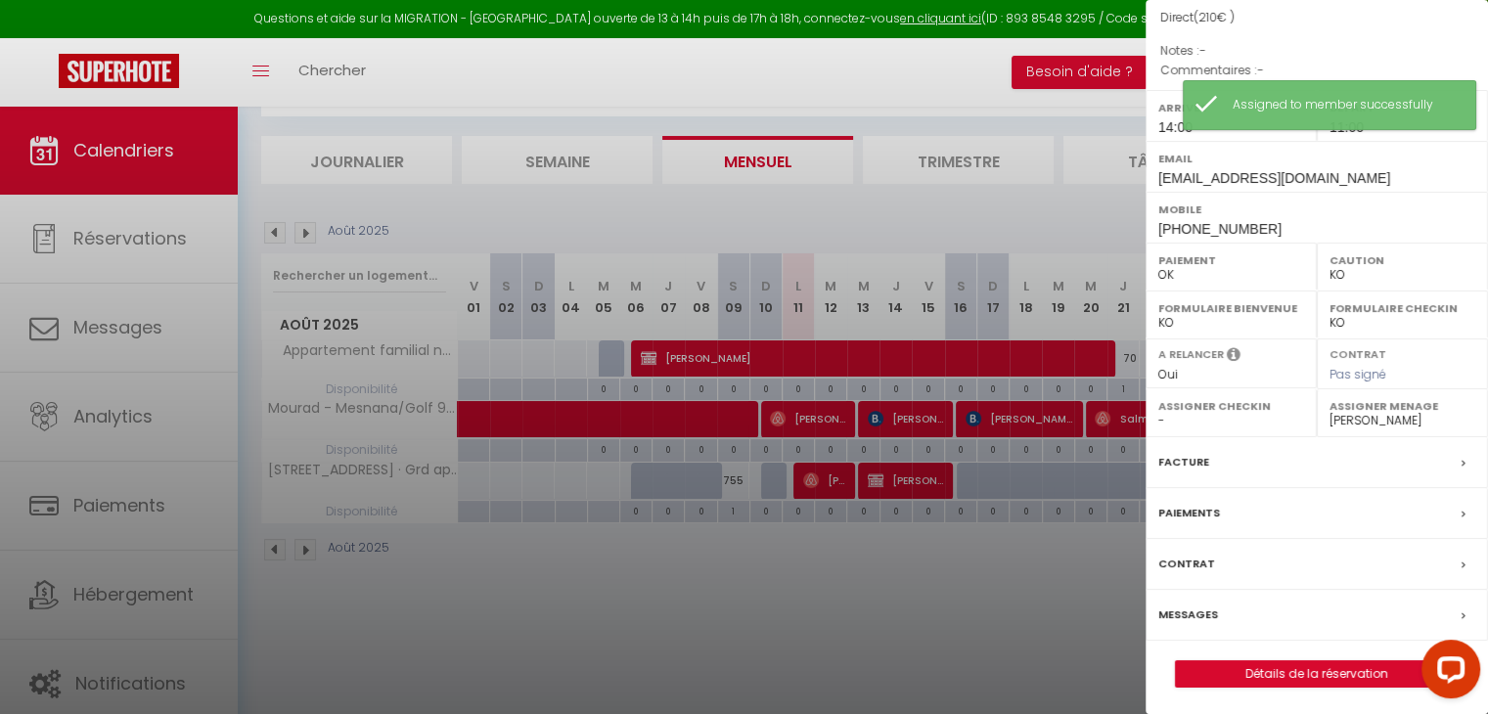
click at [1003, 599] on div at bounding box center [744, 357] width 1488 height 714
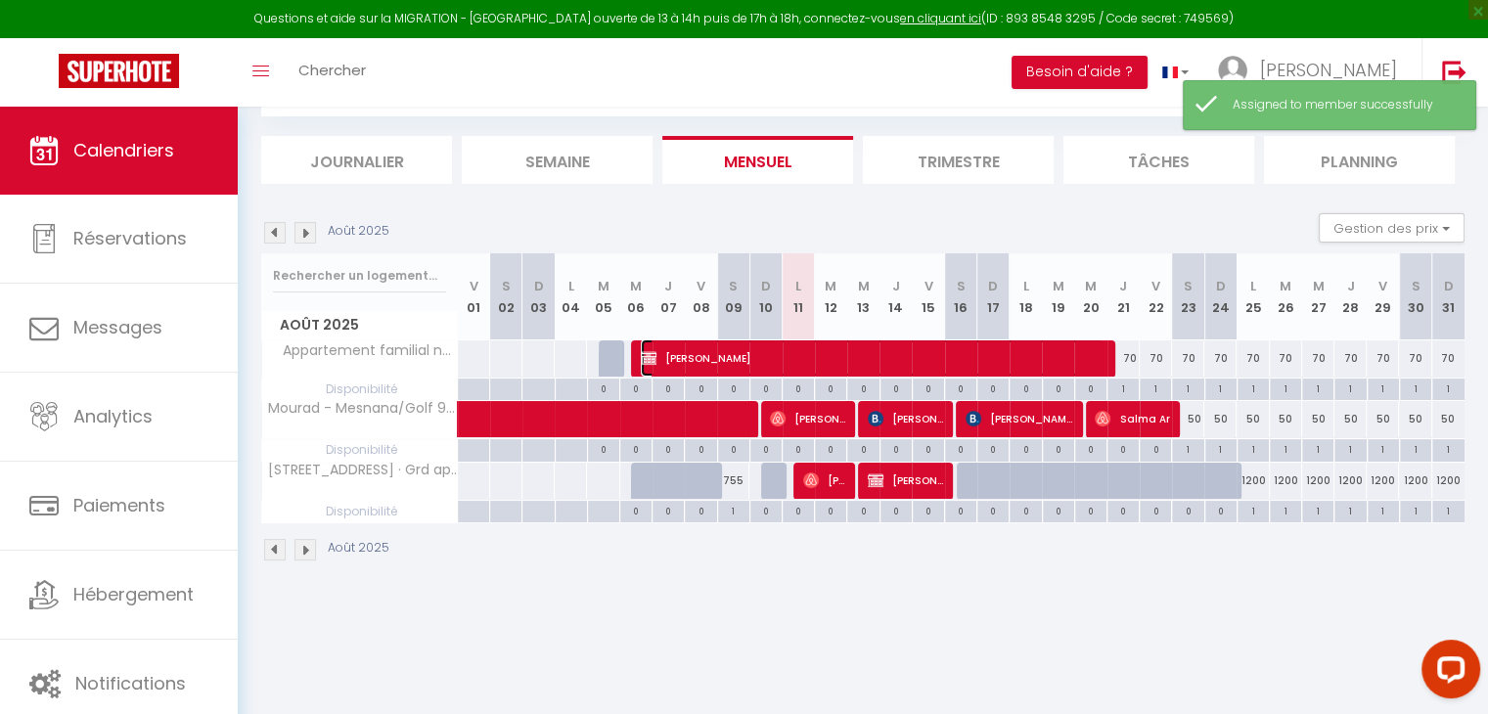
click at [1078, 359] on span "[PERSON_NAME]" at bounding box center [872, 358] width 463 height 37
select select "OK"
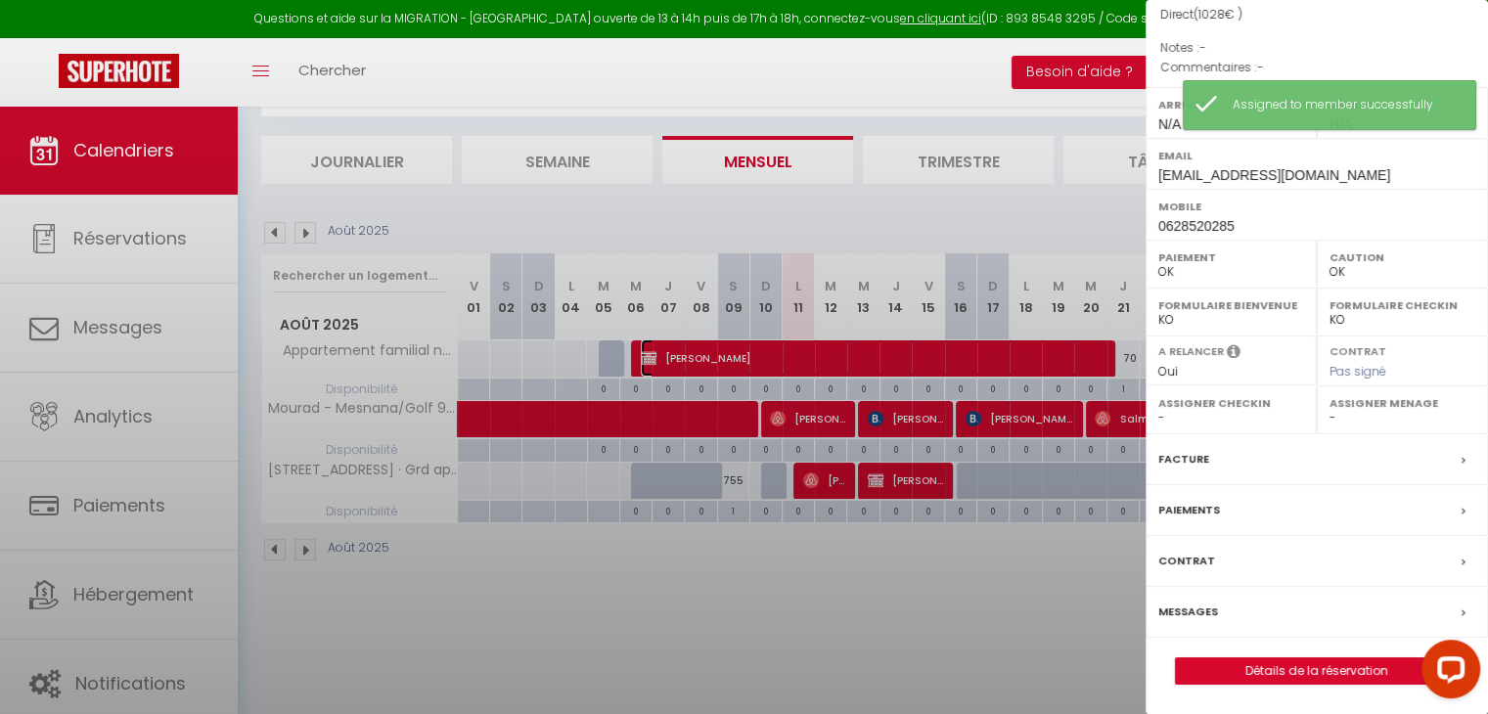
scroll to position [195, 0]
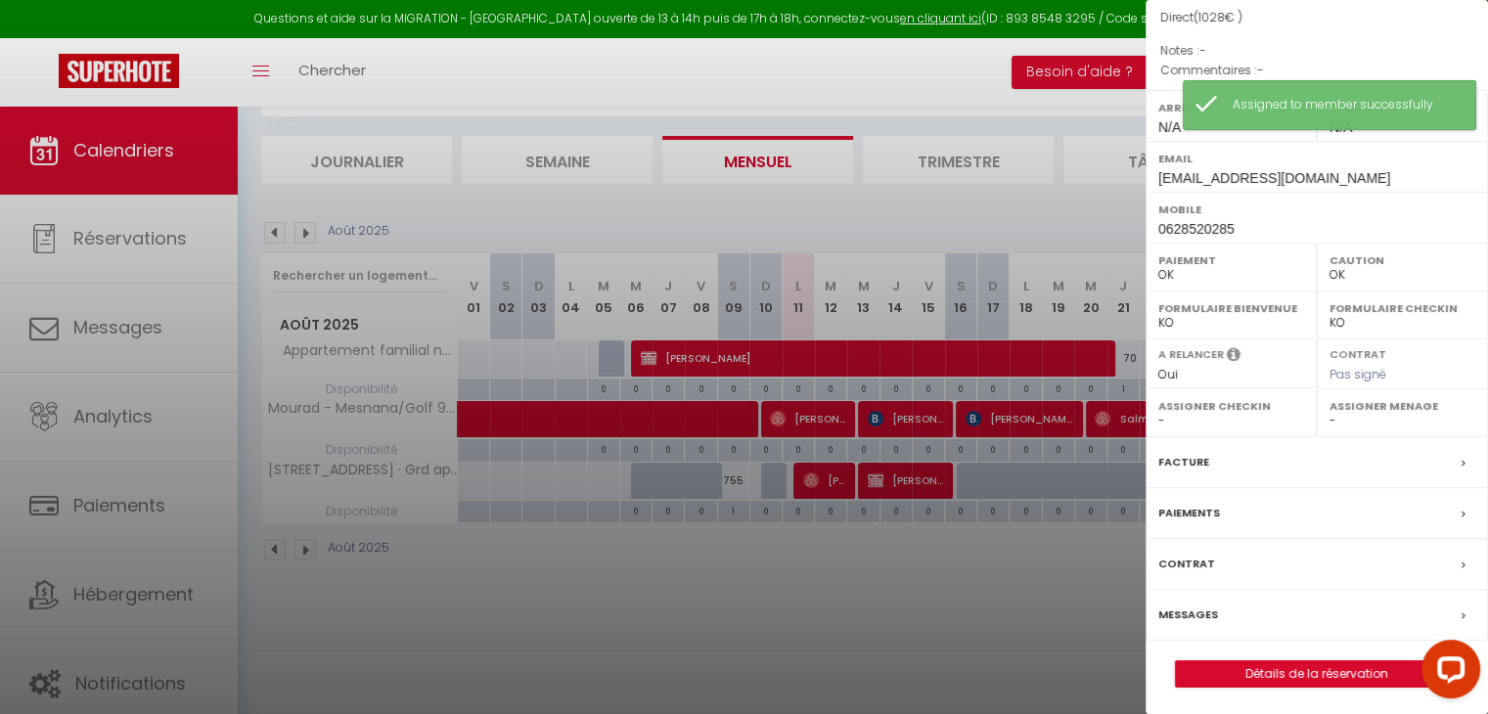
click at [1331, 413] on label "Assigner Menage" at bounding box center [1403, 406] width 146 height 20
click at [1350, 418] on select "- [PERSON_NAME]" at bounding box center [1403, 421] width 146 height 18
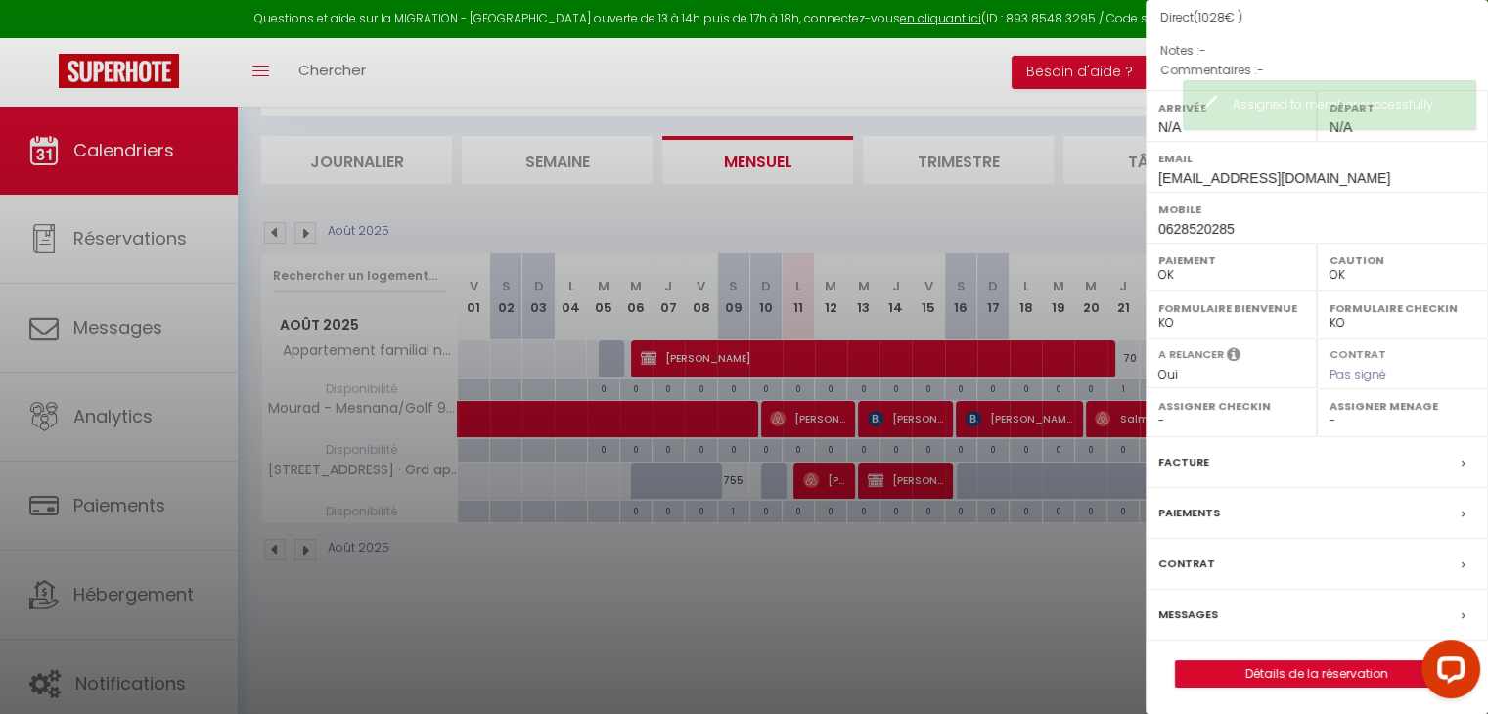
select select "51173"
click at [1330, 412] on select "- [PERSON_NAME]" at bounding box center [1403, 421] width 146 height 18
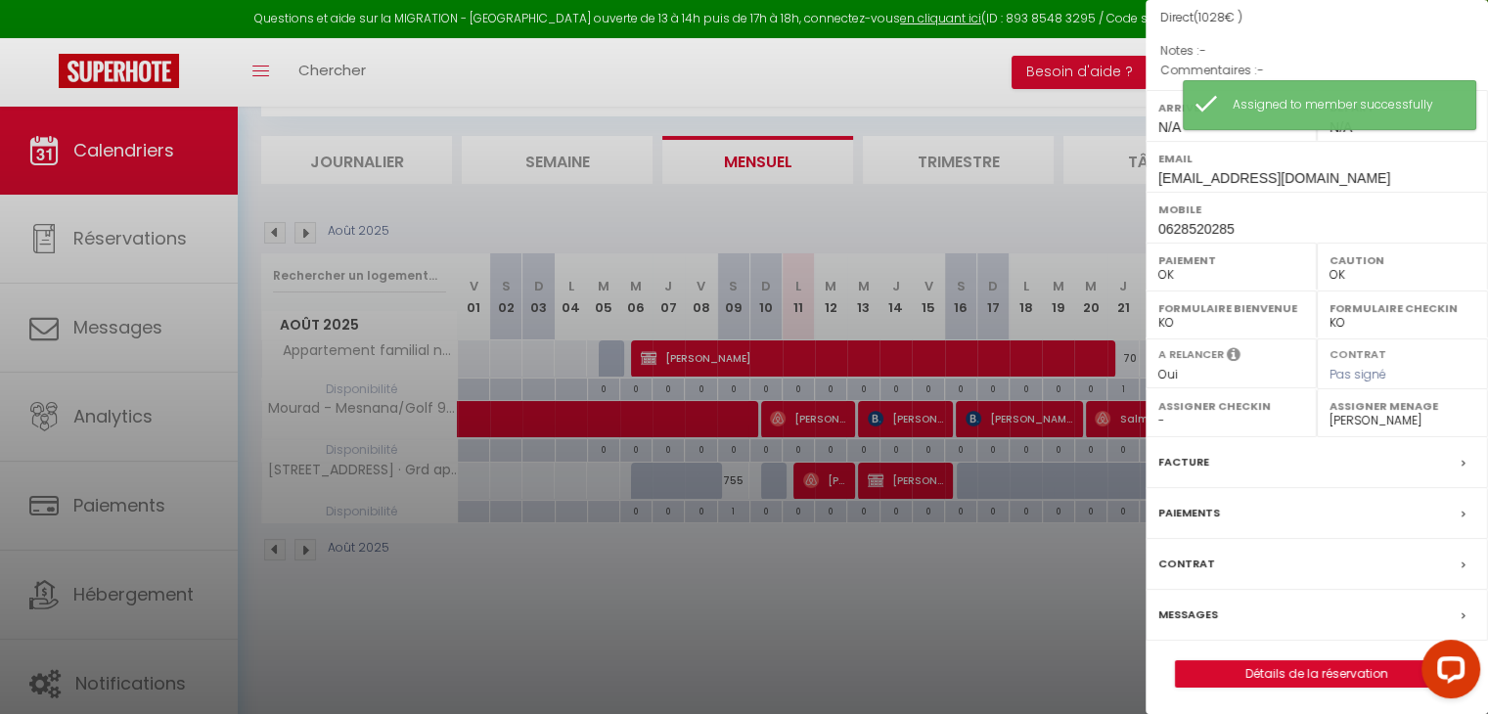
click at [845, 584] on div at bounding box center [744, 357] width 1488 height 714
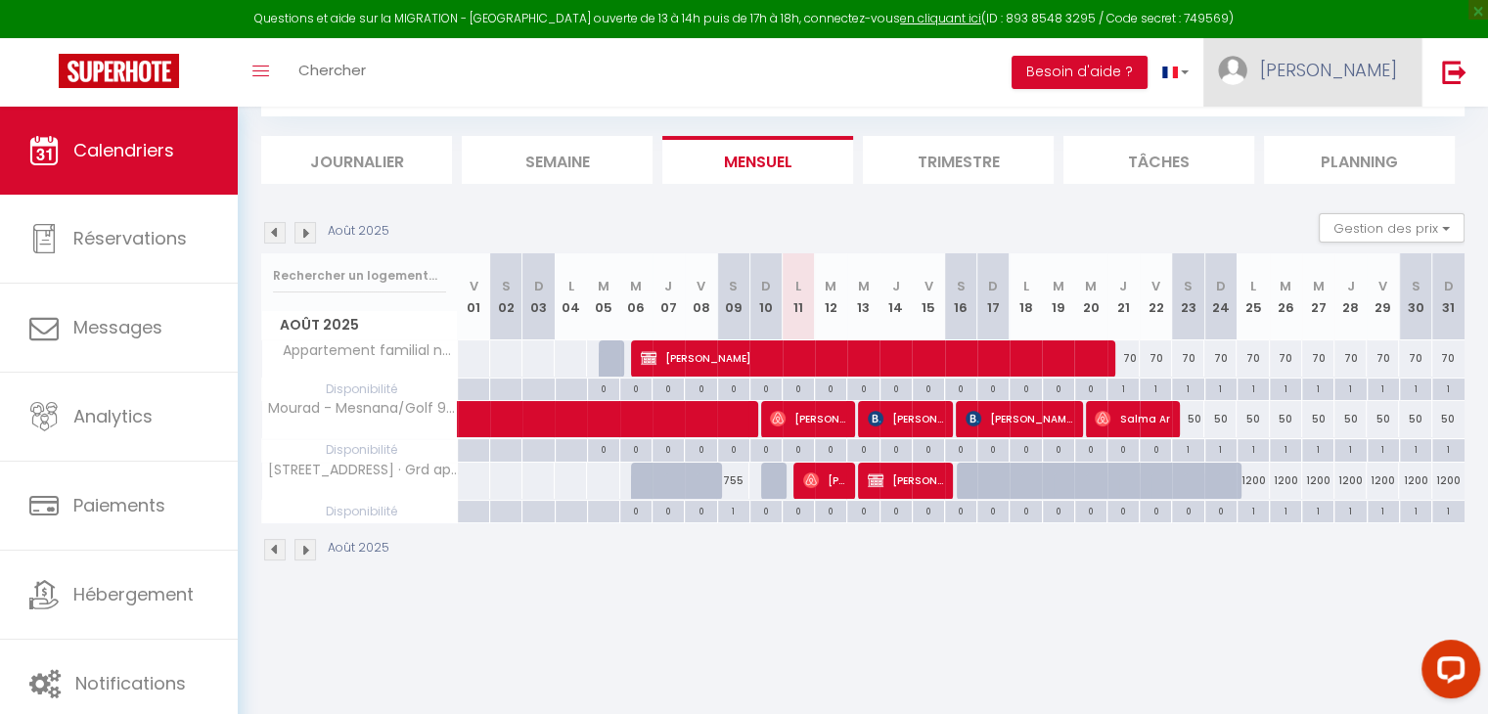
click at [1359, 100] on link "[PERSON_NAME]" at bounding box center [1313, 72] width 218 height 68
click at [1302, 130] on link "Paramètres" at bounding box center [1343, 135] width 145 height 33
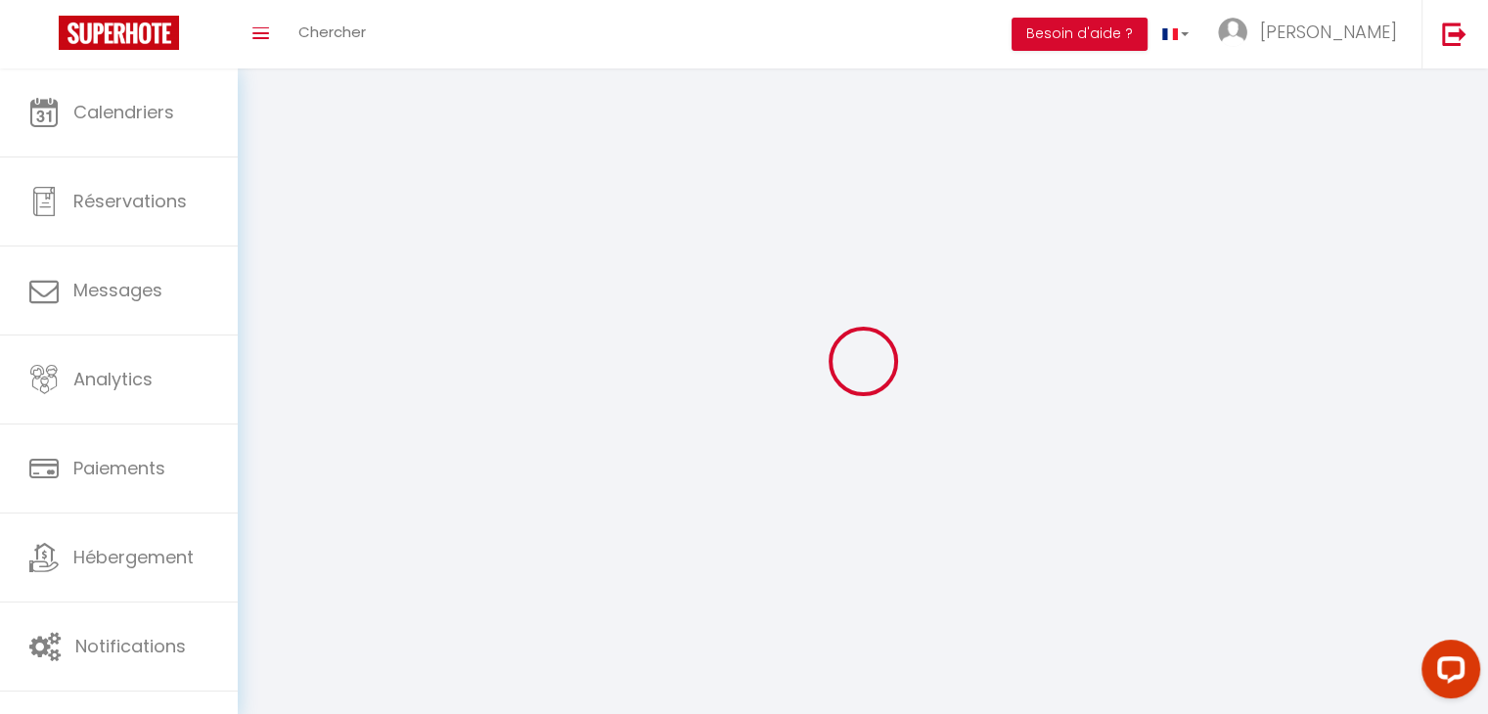
type input "[PERSON_NAME]"
type input "GUENNOUNI"
type input "00212655478654"
type input "Rte de Rahrah [GEOGRAPHIC_DATA] Golf 98 apt 154"
type input "90000"
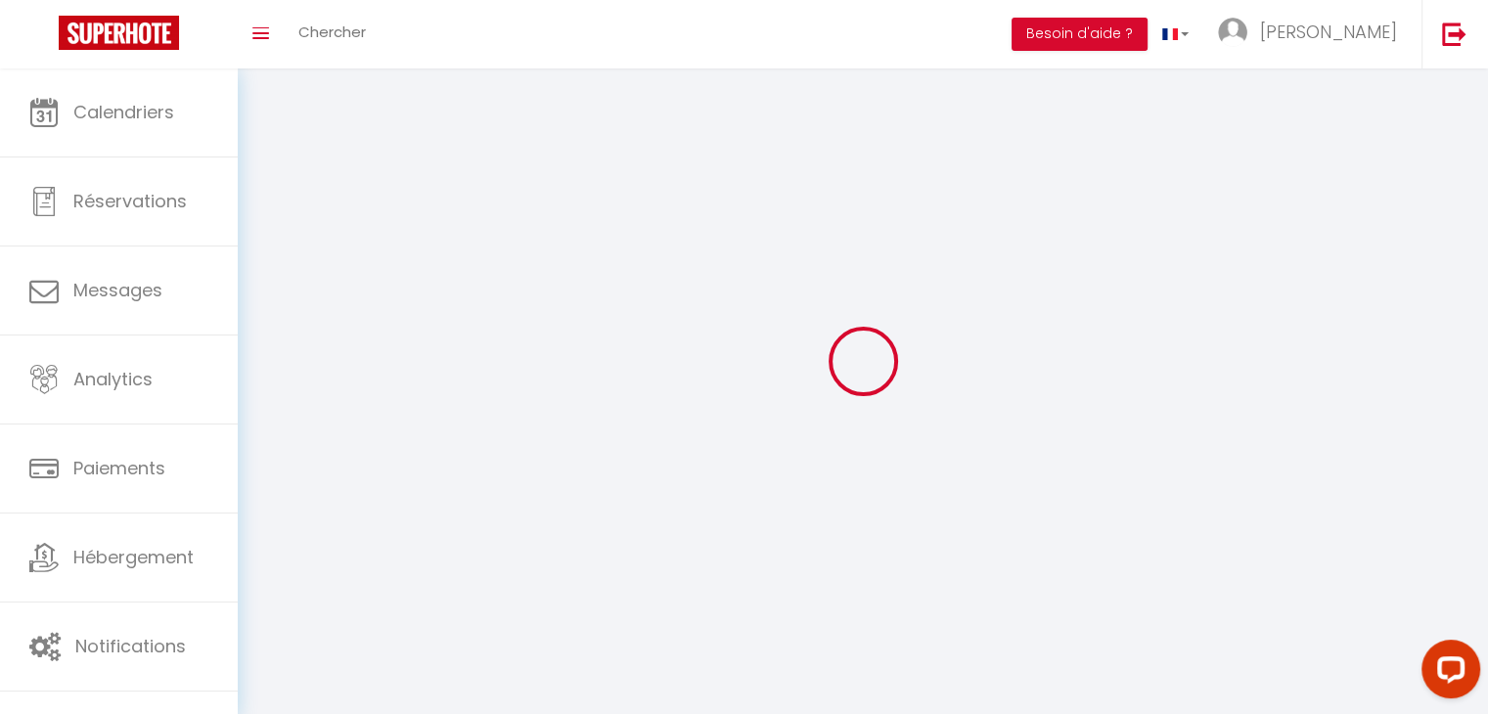
type input "Tanger"
type input "3e6VV9VovX1umQPkLmDcb7EU7"
type input "l6rpYIt7Aqs0W86r2wUsUSHBk"
select select "146"
select select "28"
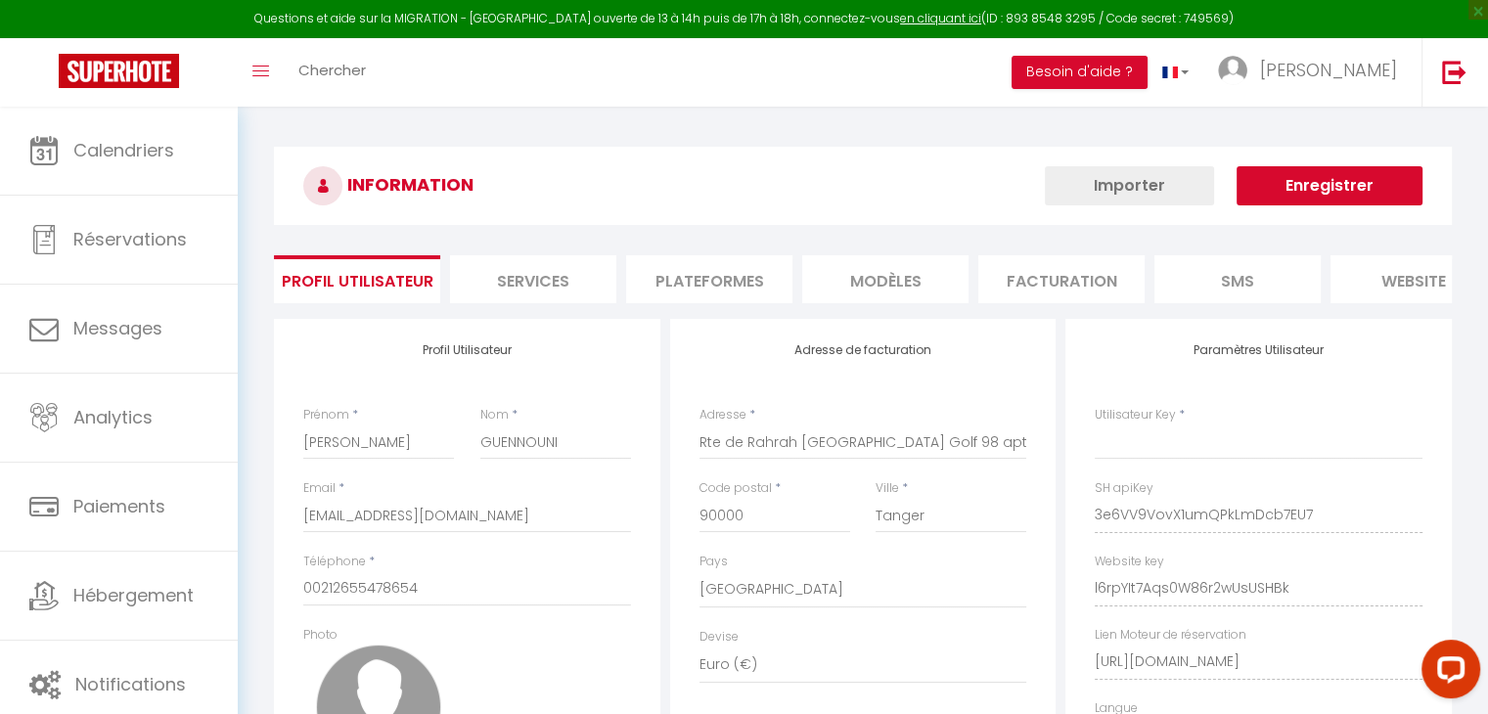
type input "3e6VV9VovX1umQPkLmDcb7EU7"
type input "l6rpYIt7Aqs0W86r2wUsUSHBk"
type input "[URL][DOMAIN_NAME]"
select select "fr"
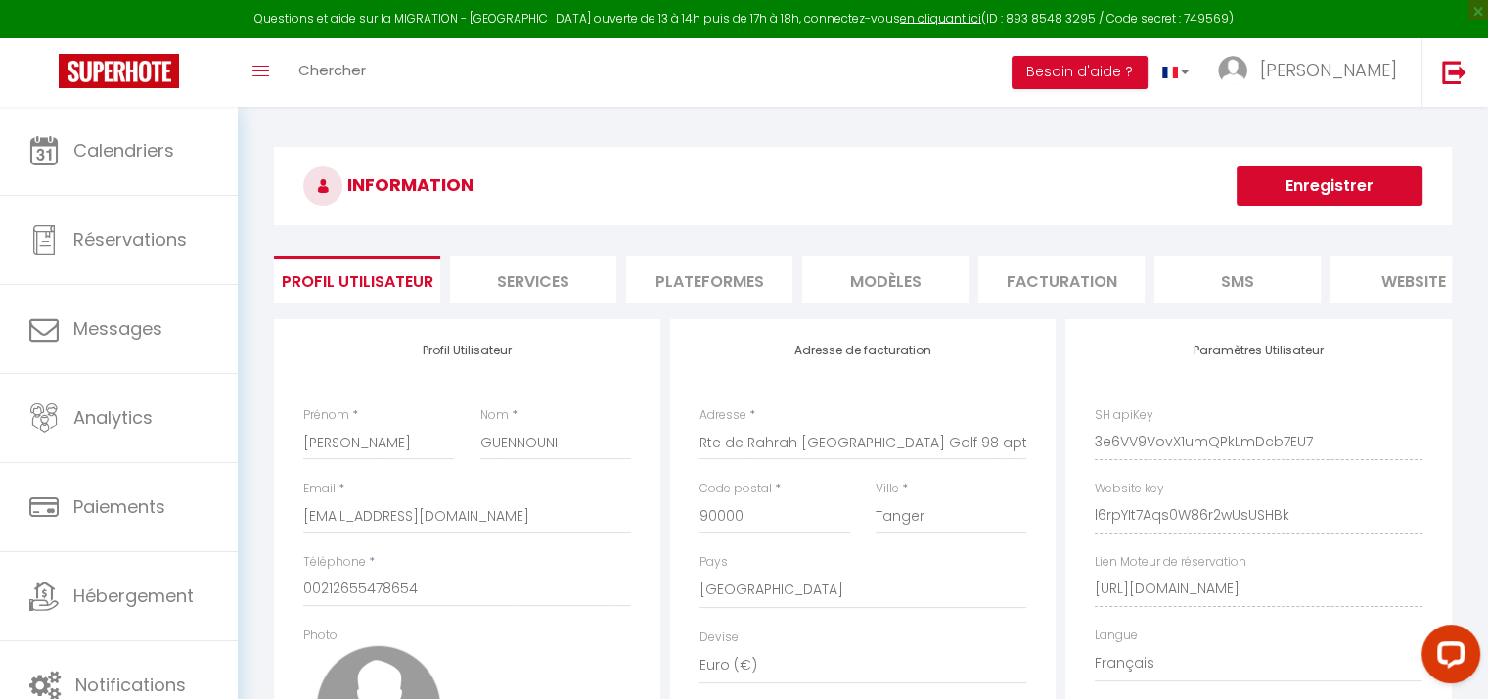
click at [762, 277] on li "Plateformes" at bounding box center [709, 279] width 166 height 48
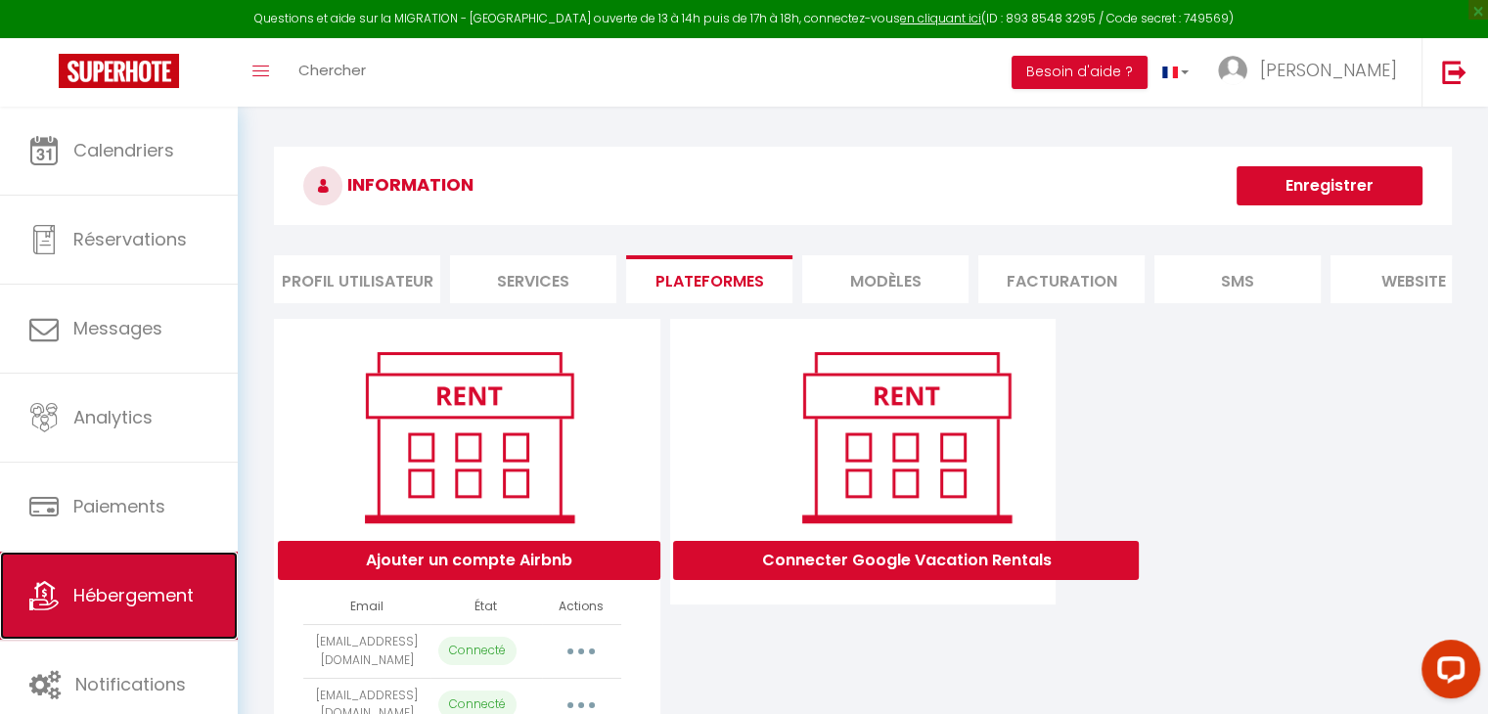
click at [117, 578] on link "Hébergement" at bounding box center [119, 596] width 238 height 88
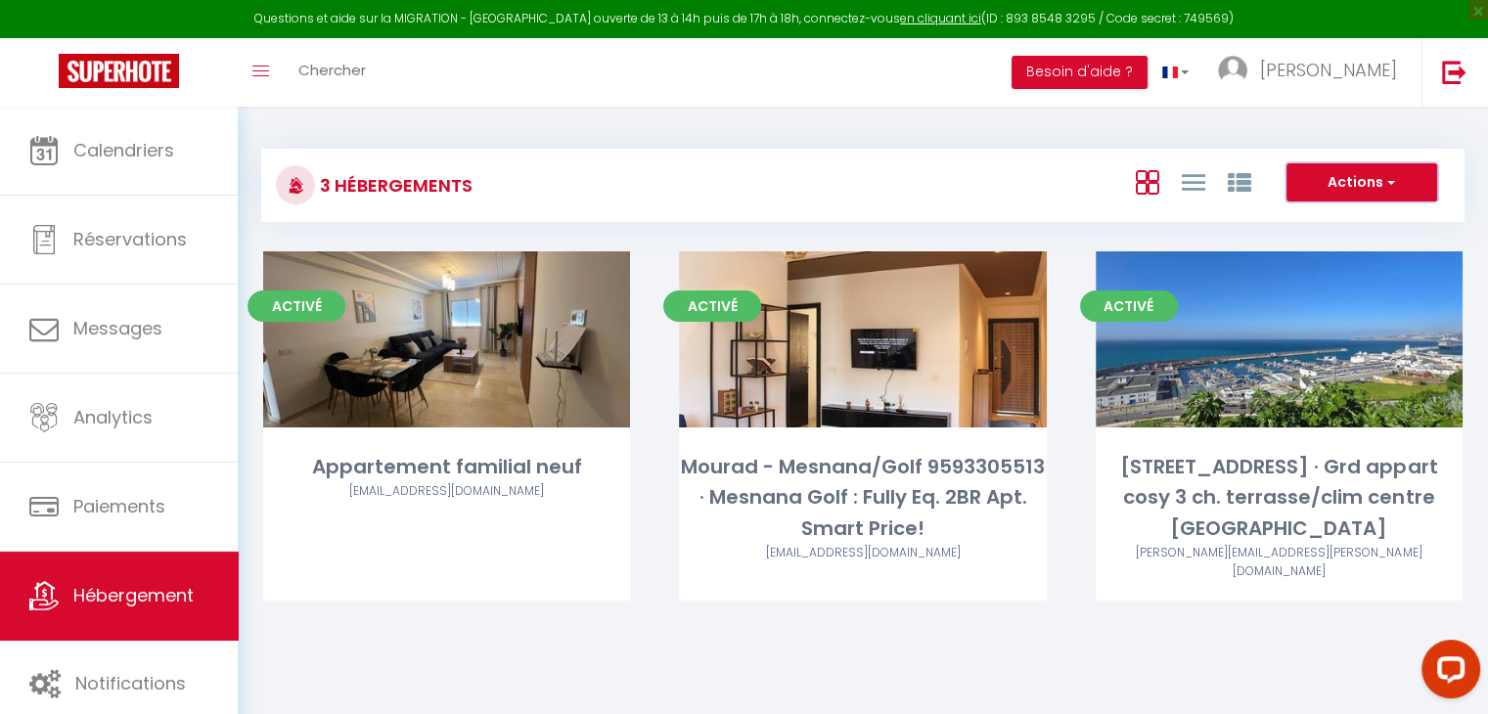
click at [1346, 189] on button "Actions" at bounding box center [1362, 182] width 151 height 39
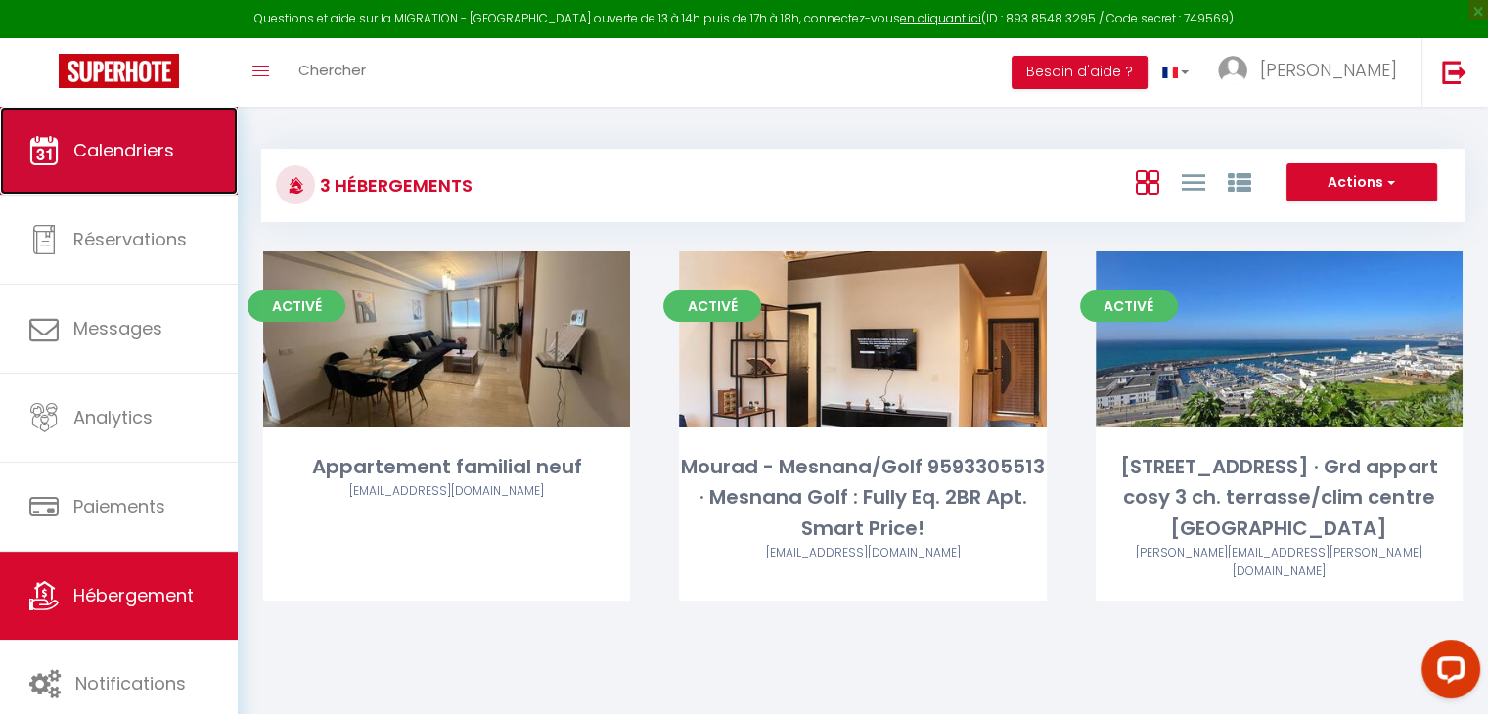
click at [167, 184] on link "Calendriers" at bounding box center [119, 151] width 238 height 88
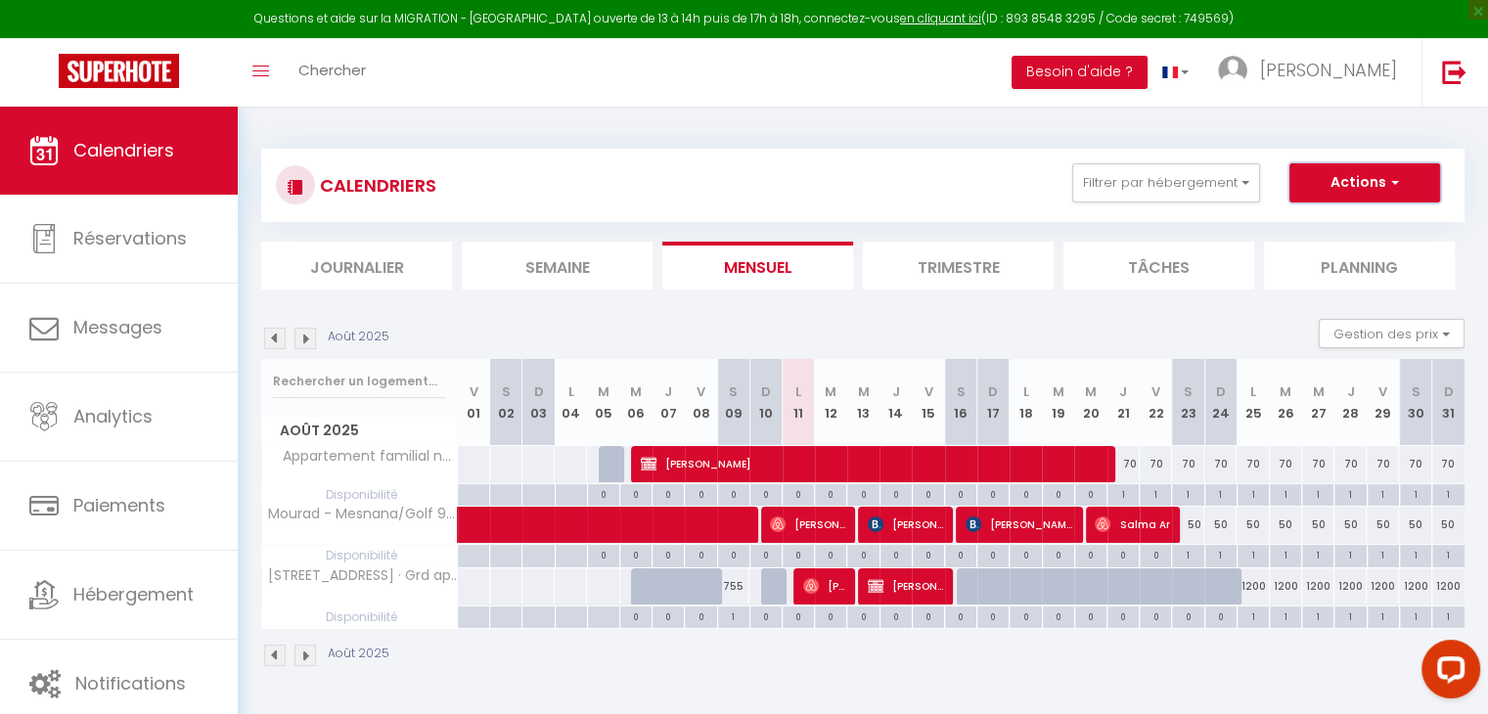
click at [1343, 198] on button "Actions" at bounding box center [1365, 182] width 151 height 39
click at [1393, 169] on button "Actions" at bounding box center [1365, 182] width 151 height 39
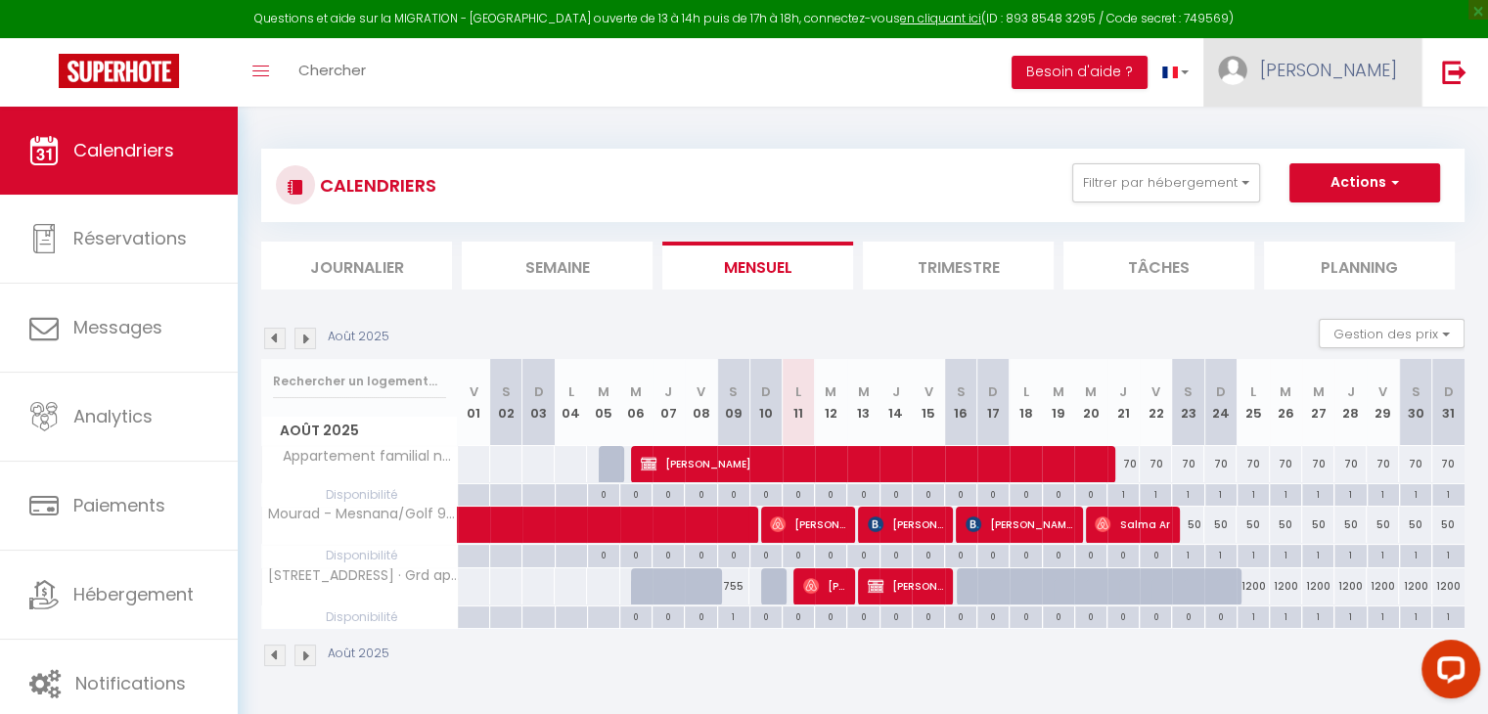
click at [1335, 73] on link "[PERSON_NAME]" at bounding box center [1313, 72] width 218 height 68
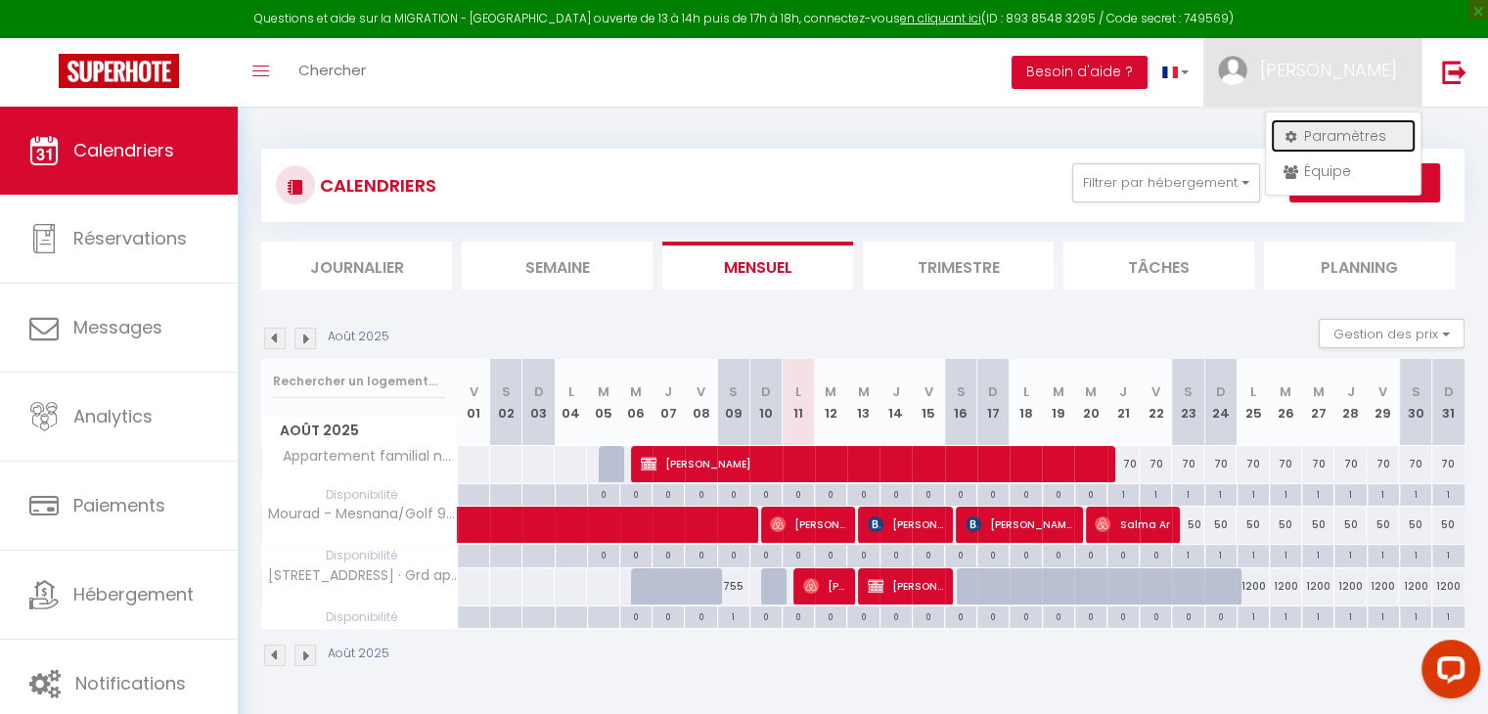
click at [1296, 126] on link "Paramètres" at bounding box center [1343, 135] width 145 height 33
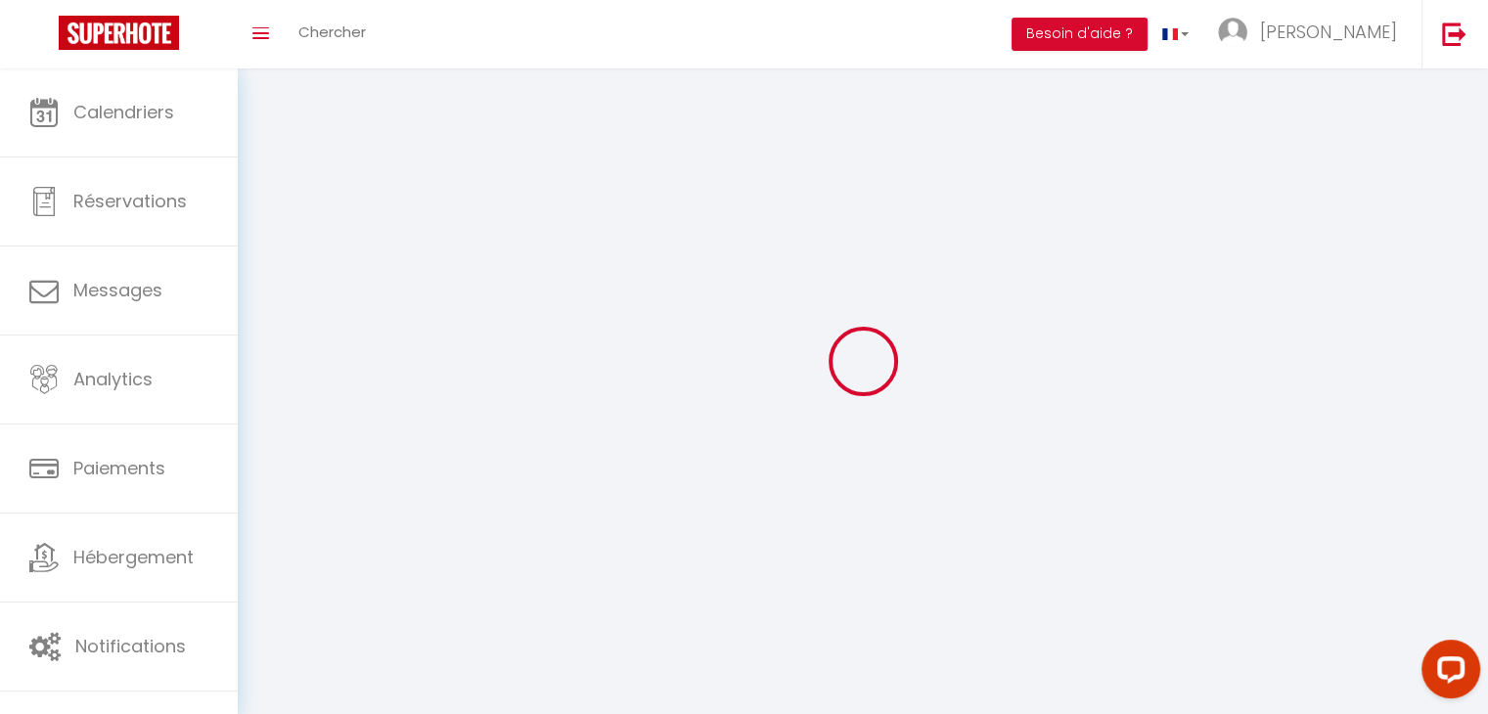
type input "[PERSON_NAME]"
type input "GUENNOUNI"
type input "00212655478654"
type input "Rte de Rahrah [GEOGRAPHIC_DATA] Golf 98 apt 154"
type input "90000"
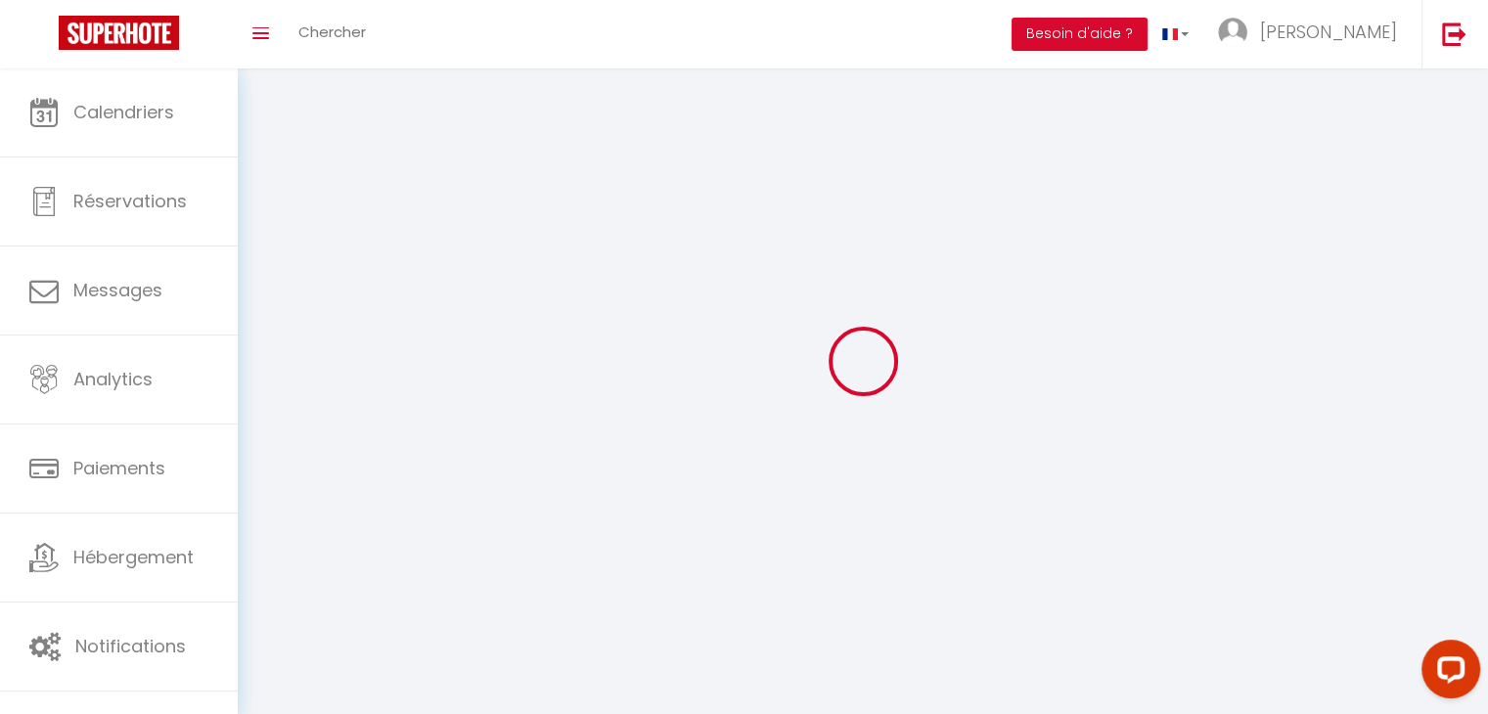
type input "Tanger"
type input "3e6VV9VovX1umQPkLmDcb7EU7"
type input "l6rpYIt7Aqs0W86r2wUsUSHBk"
select select "146"
select select "28"
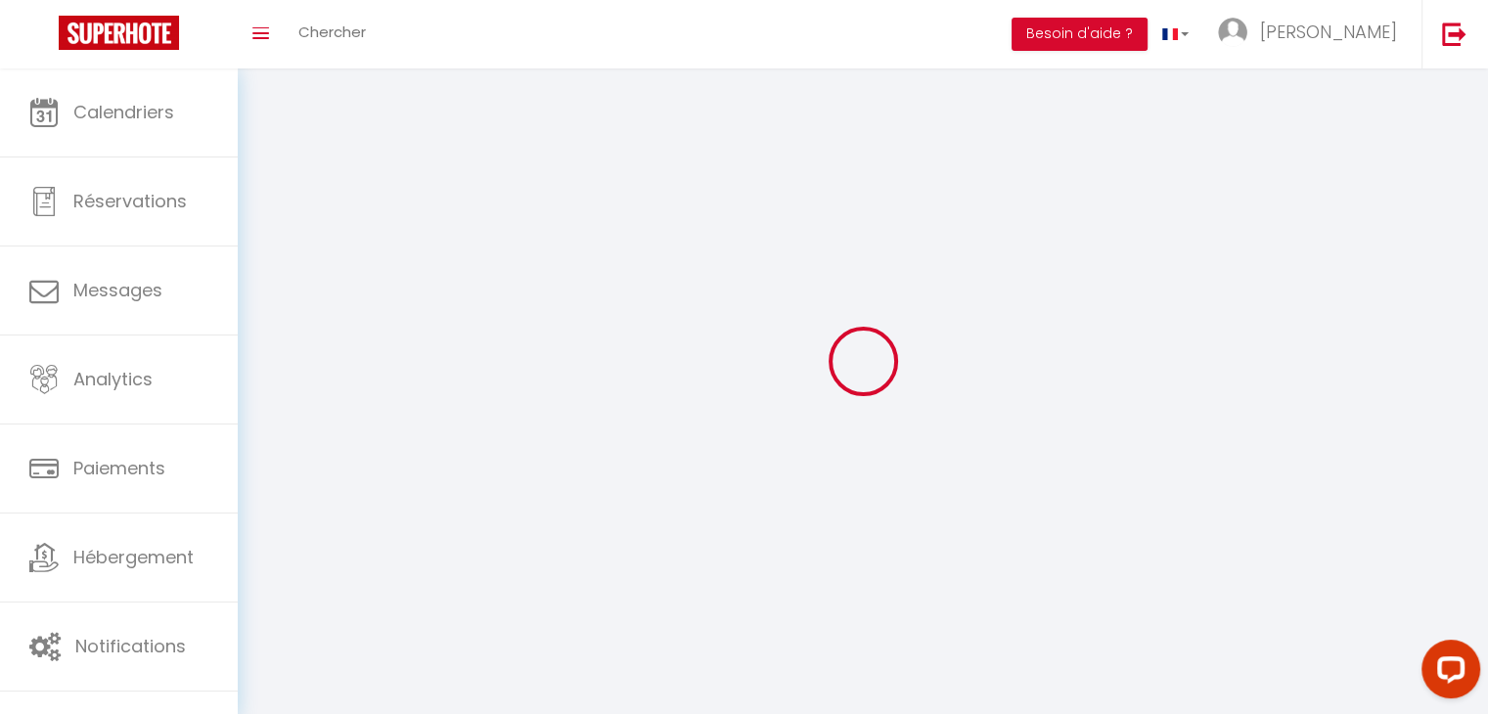
select select "fr"
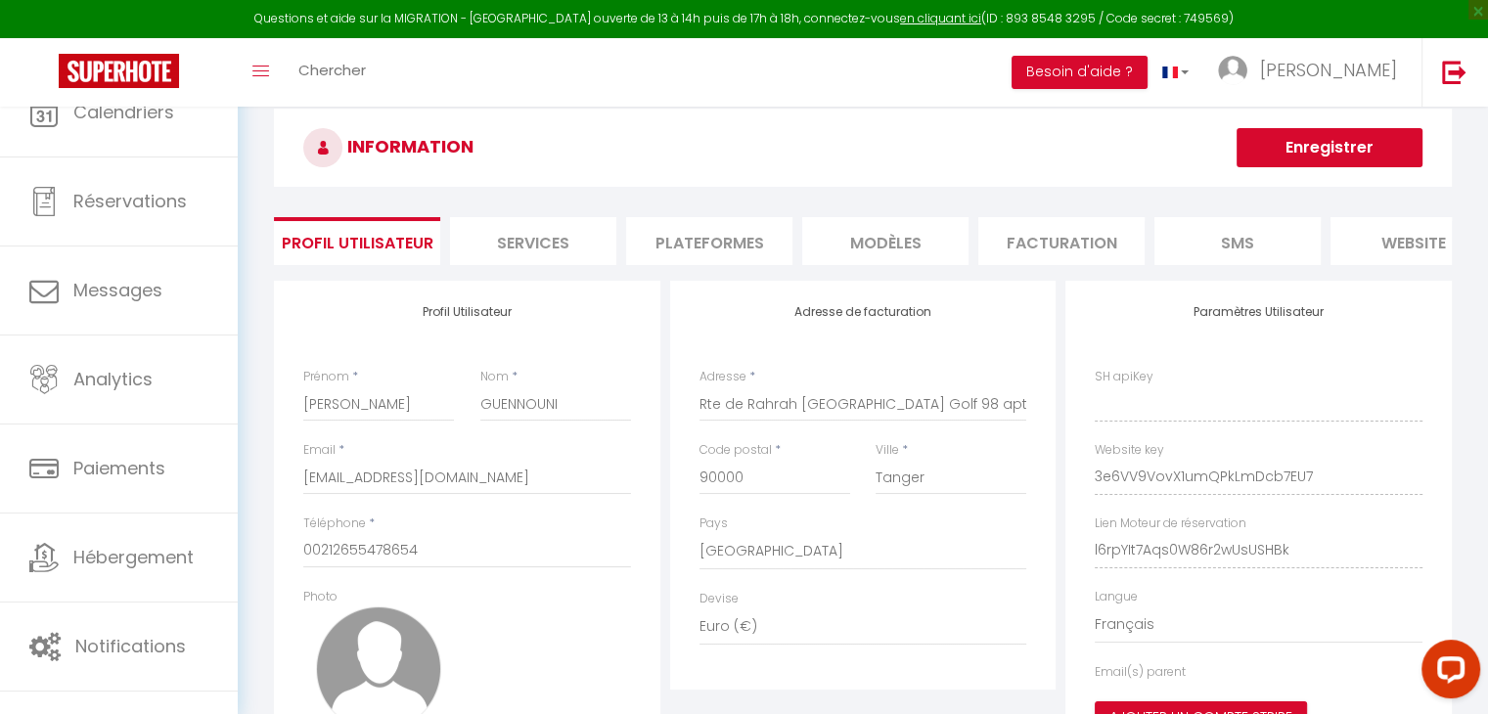
type input "3e6VV9VovX1umQPkLmDcb7EU7"
type input "l6rpYIt7Aqs0W86r2wUsUSHBk"
type input "[URL][DOMAIN_NAME]"
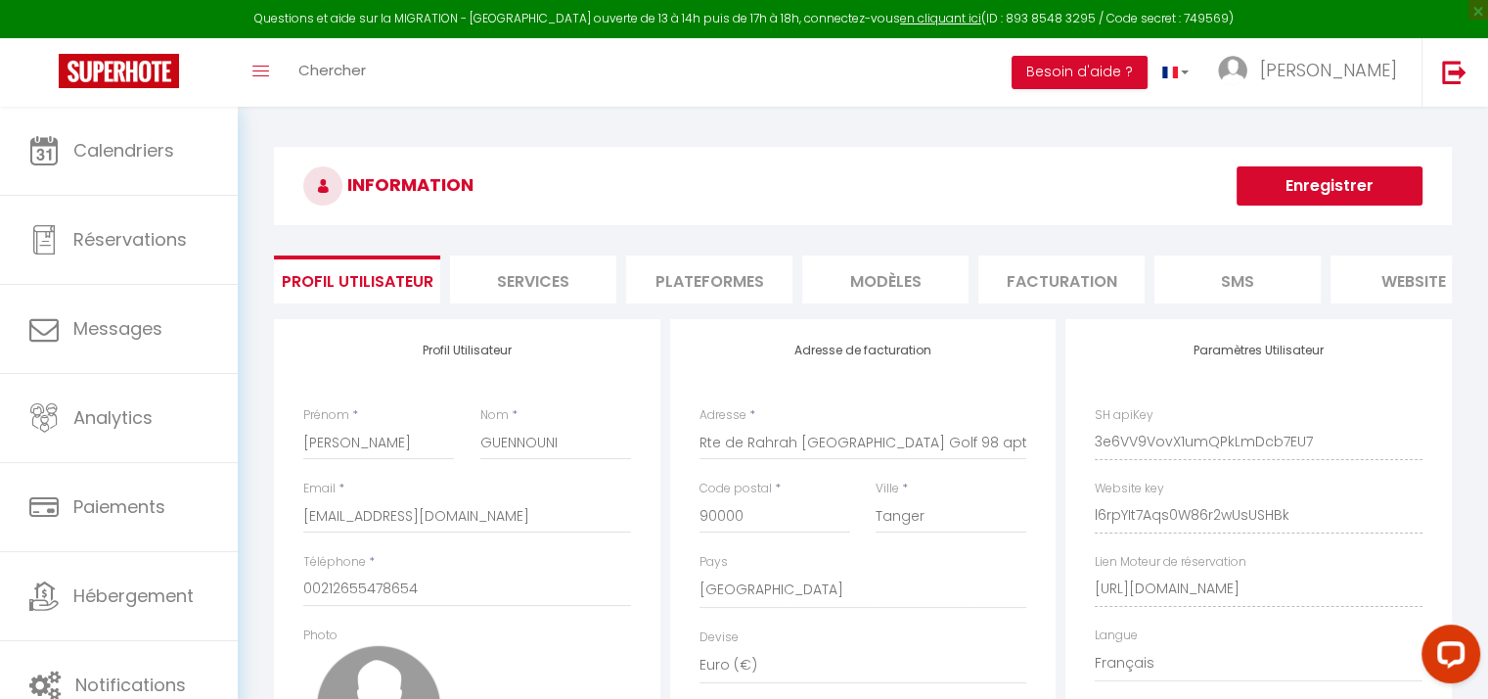
click at [739, 288] on li "Plateformes" at bounding box center [709, 279] width 166 height 48
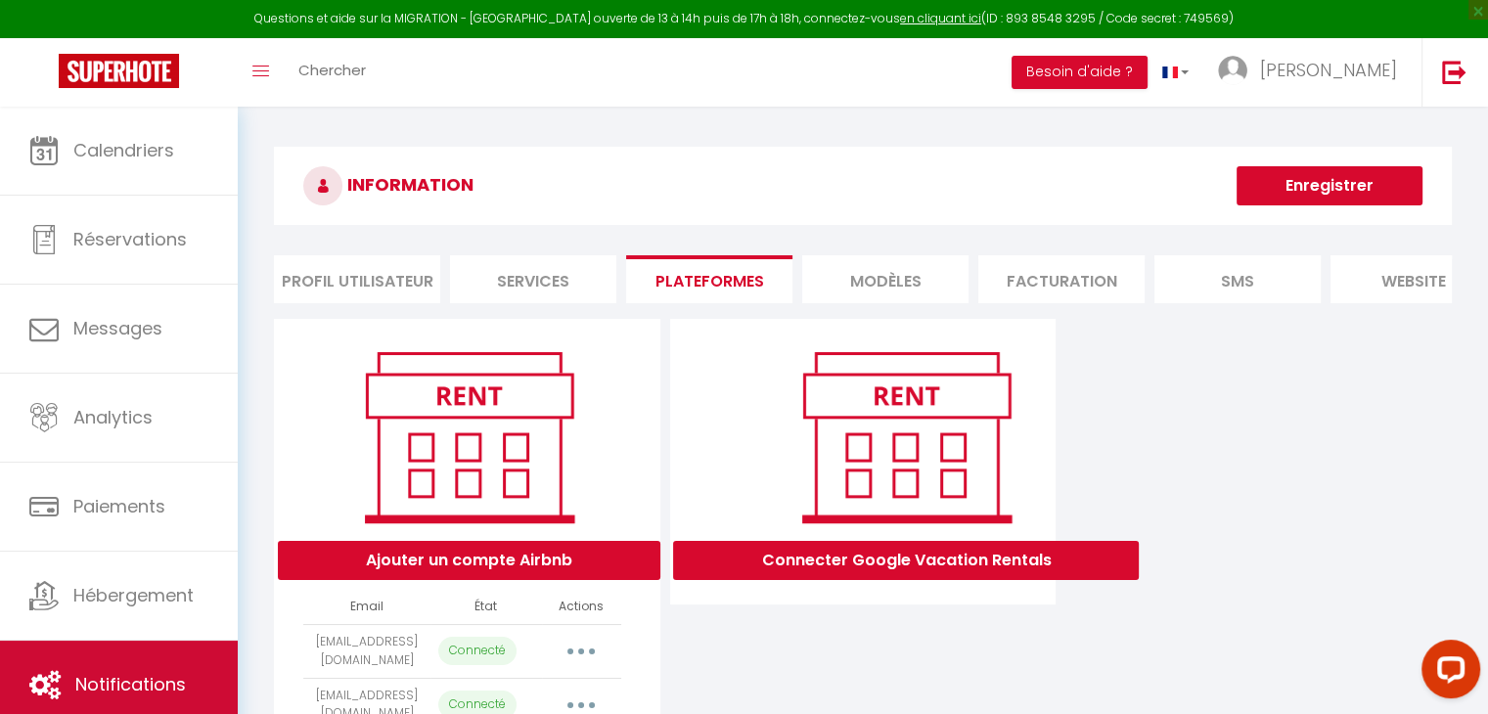
scroll to position [179, 0]
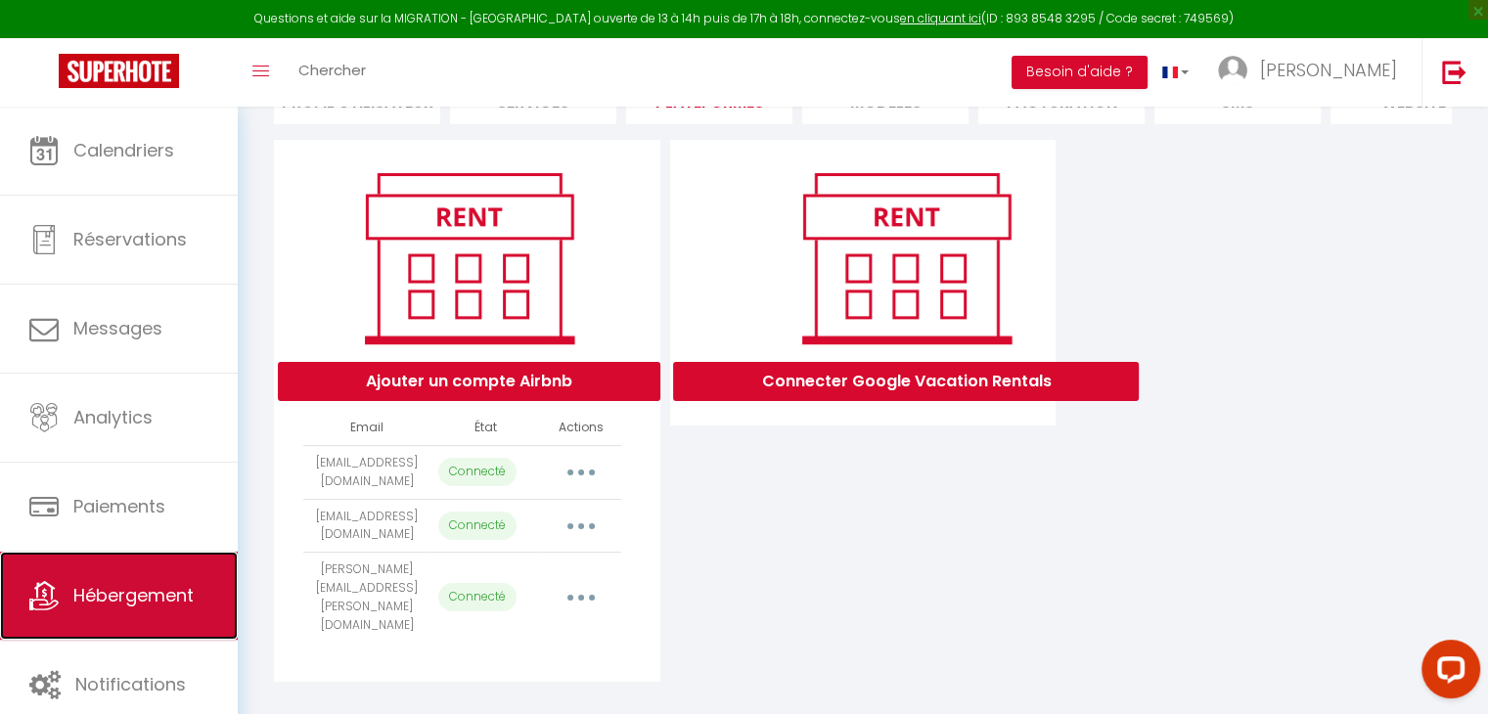
click at [138, 615] on link "Hébergement" at bounding box center [119, 596] width 238 height 88
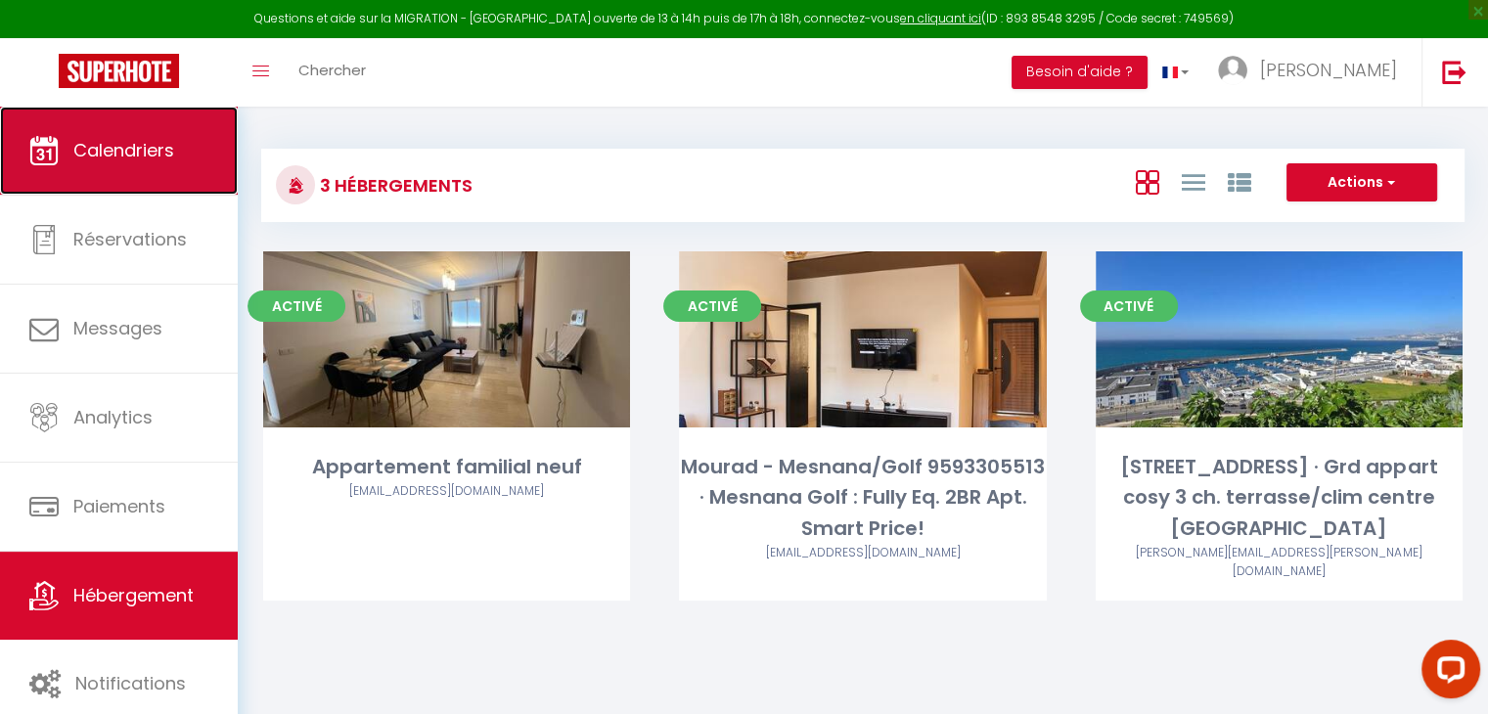
click at [97, 179] on link "Calendriers" at bounding box center [119, 151] width 238 height 88
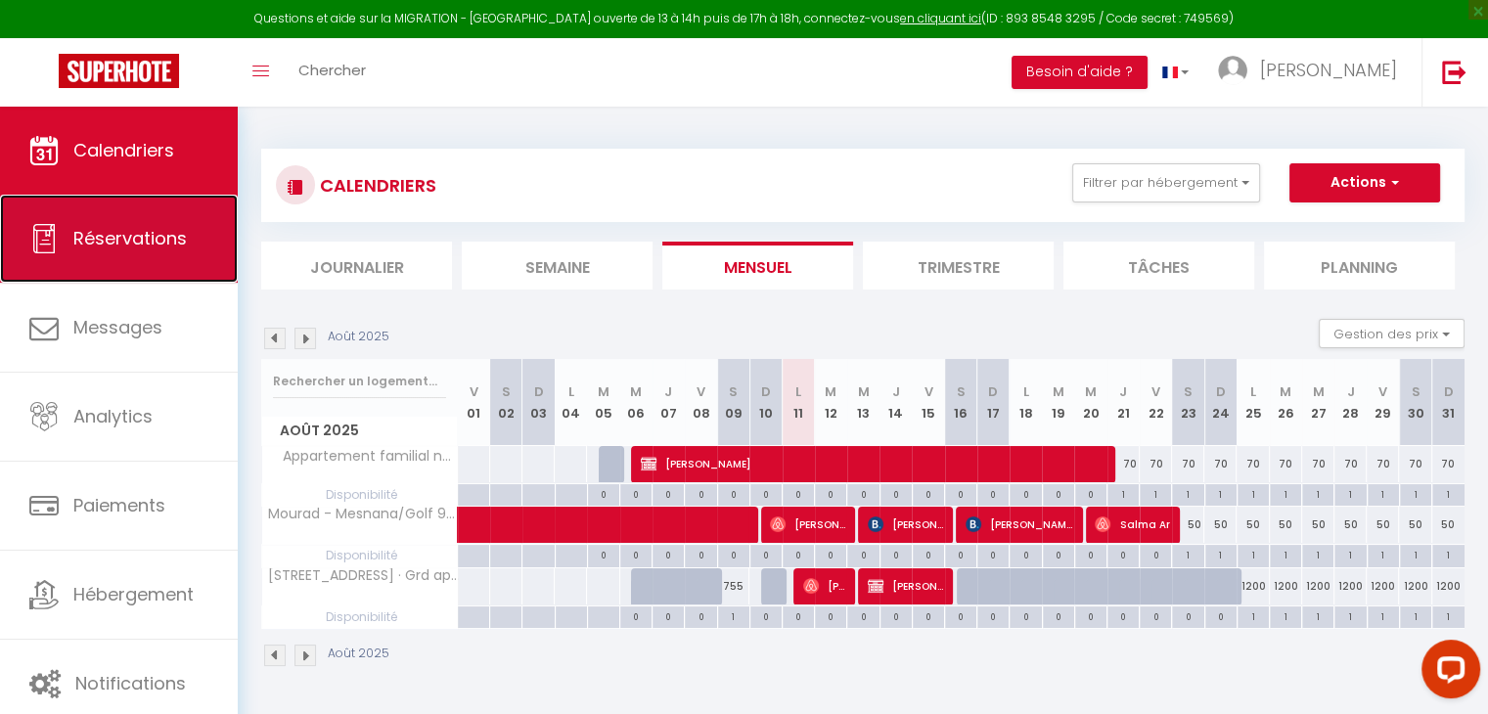
click at [160, 235] on span "Réservations" at bounding box center [130, 238] width 114 height 24
select select "not_cancelled"
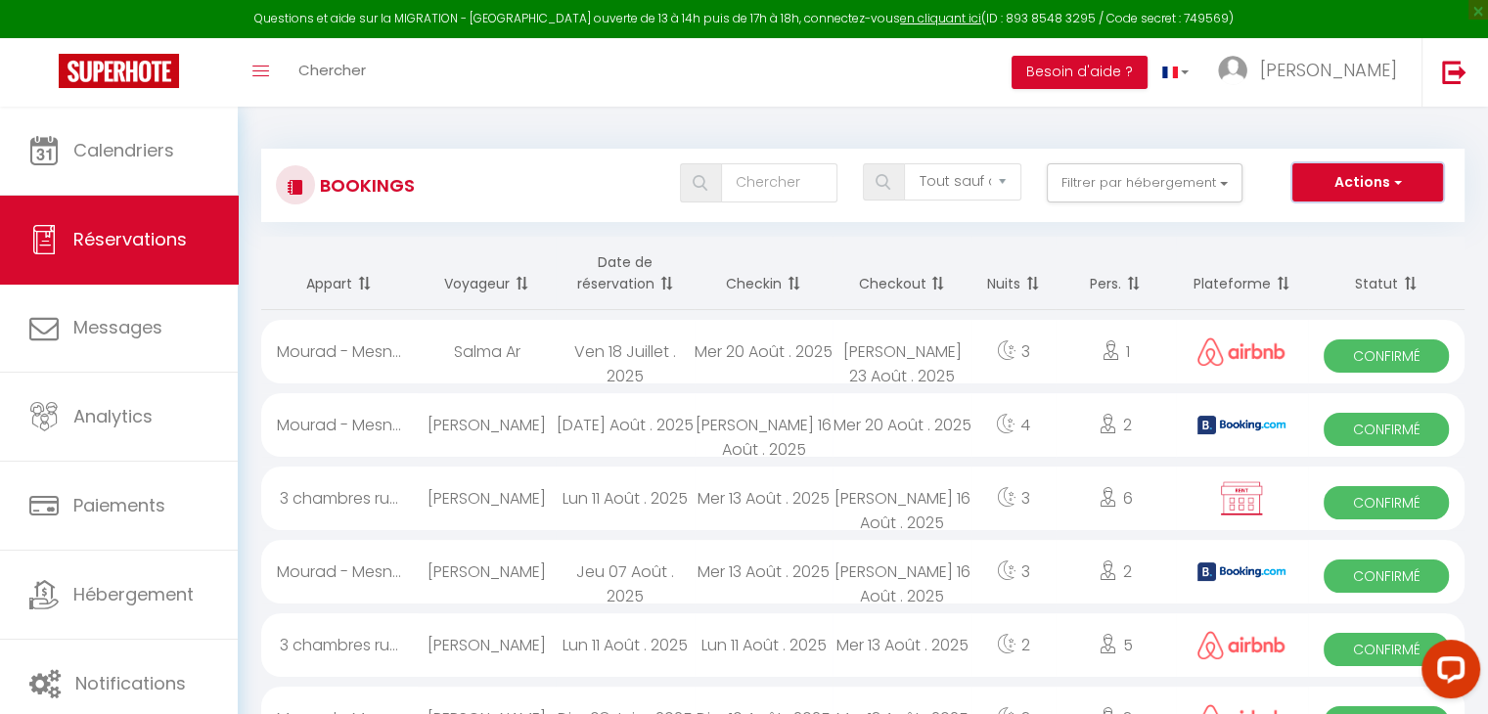
click at [1342, 180] on button "Actions" at bounding box center [1368, 182] width 151 height 39
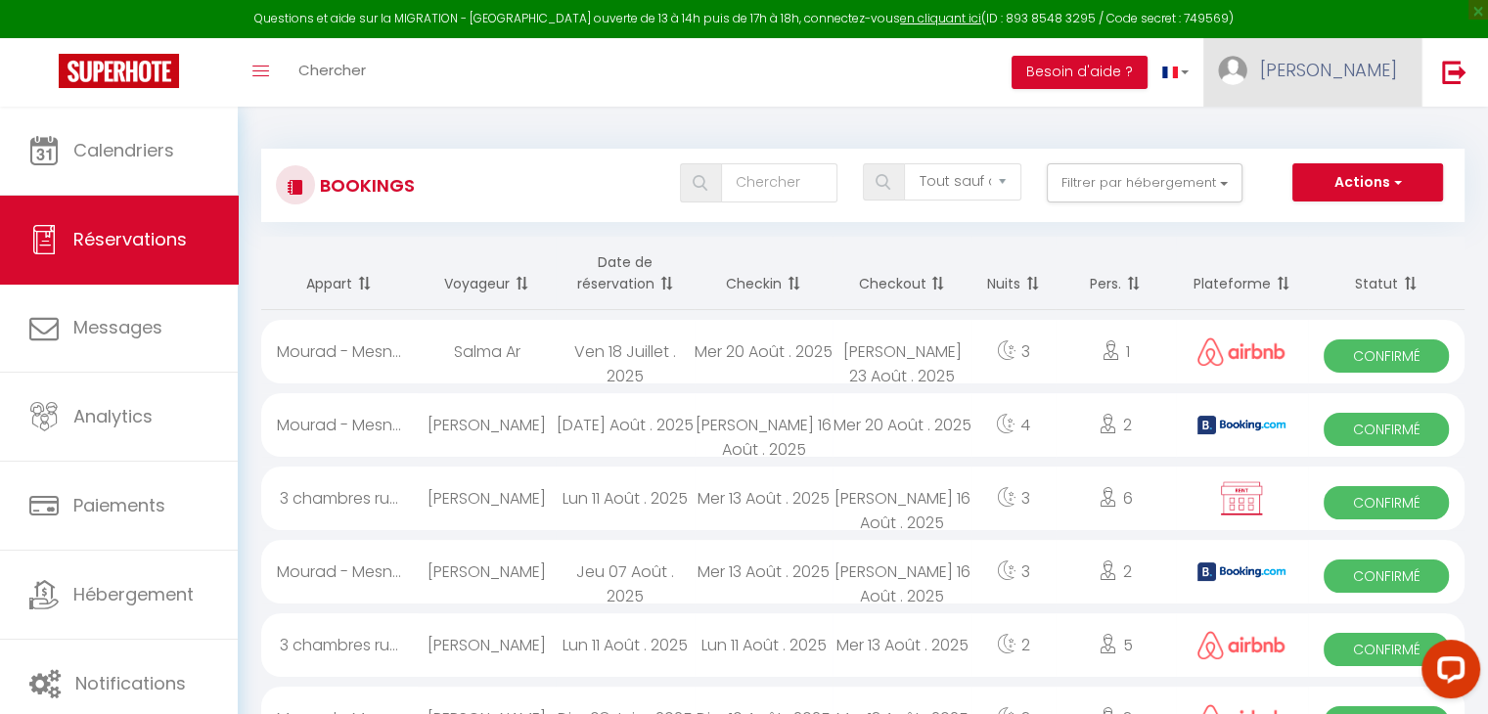
click at [1371, 98] on link "[PERSON_NAME]" at bounding box center [1313, 72] width 218 height 68
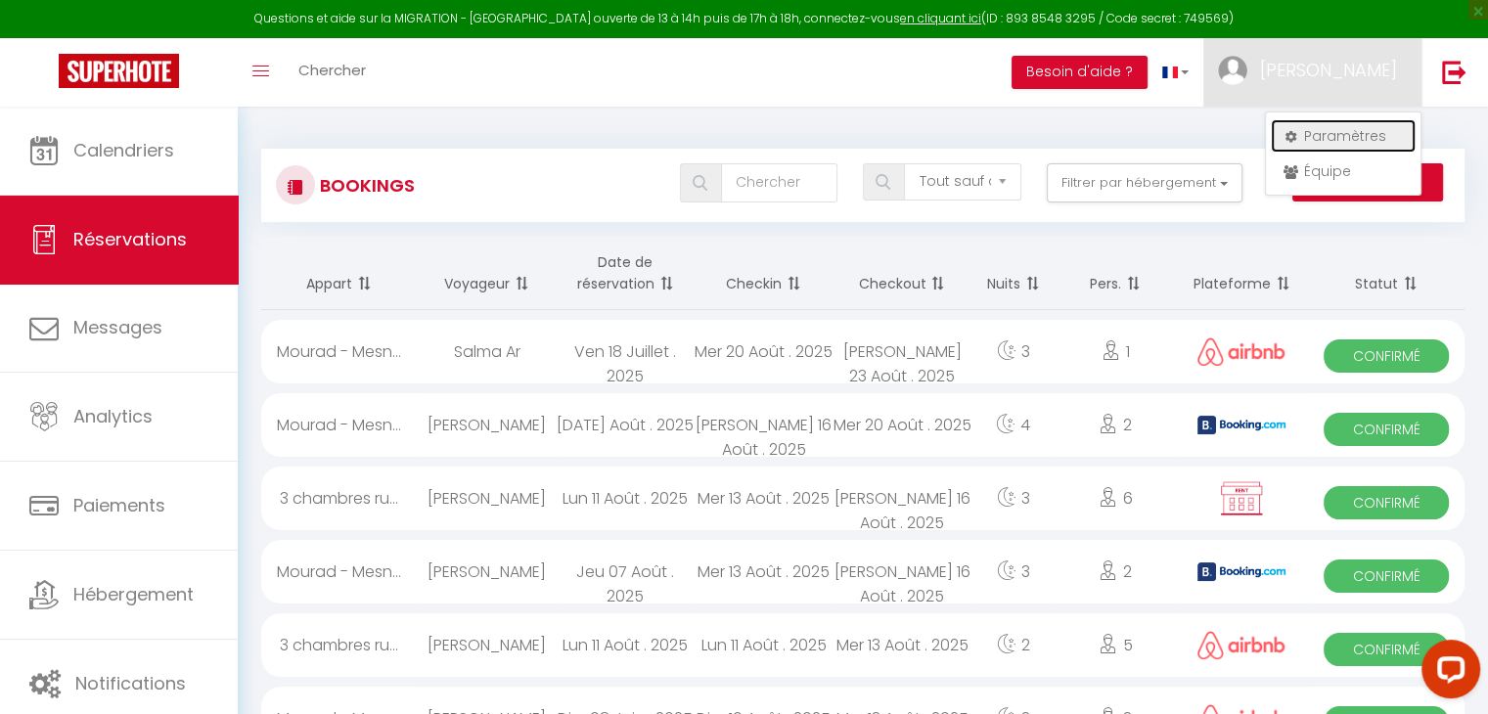
click at [1309, 125] on link "Paramètres" at bounding box center [1343, 135] width 145 height 33
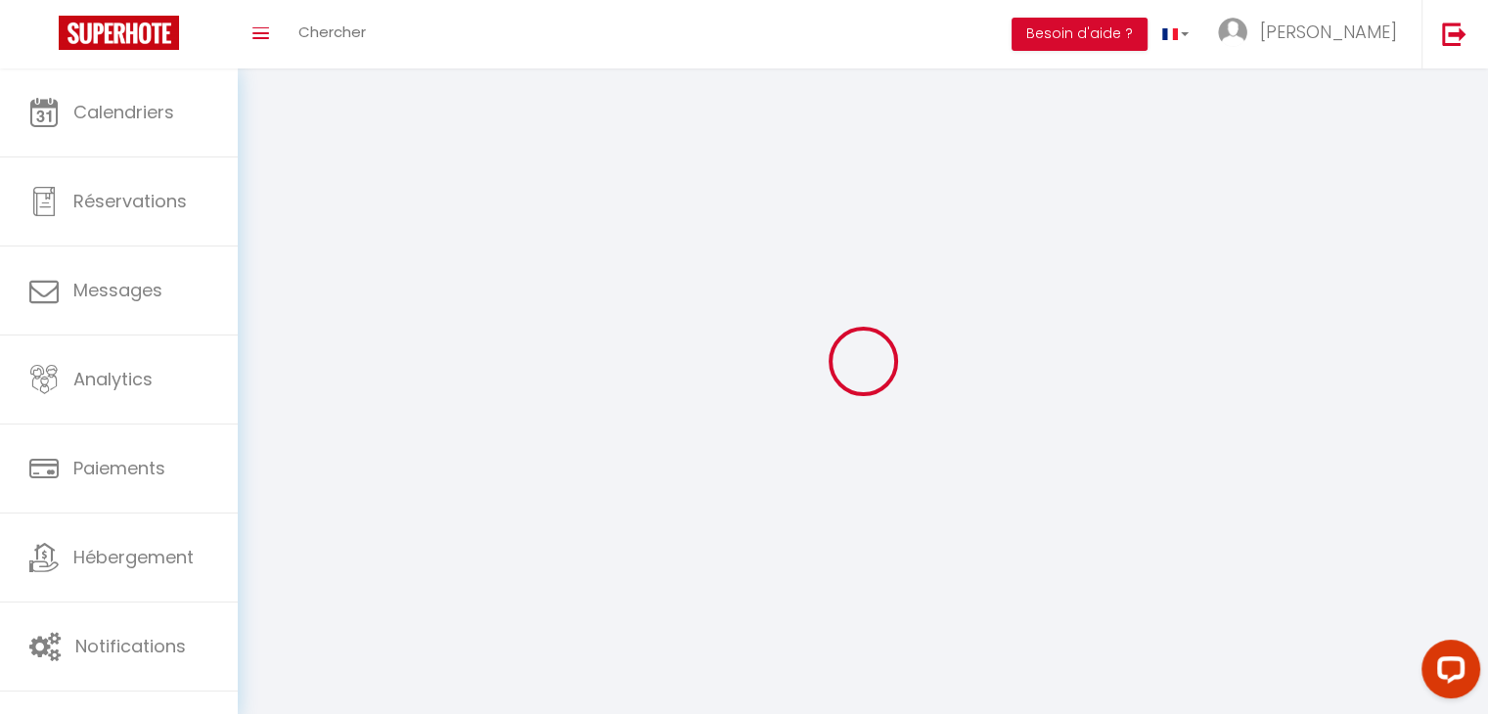
type input "[PERSON_NAME]"
type input "GUENNOUNI"
type input "00212655478654"
type input "Rte de Rahrah [GEOGRAPHIC_DATA] Golf 98 apt 154"
type input "90000"
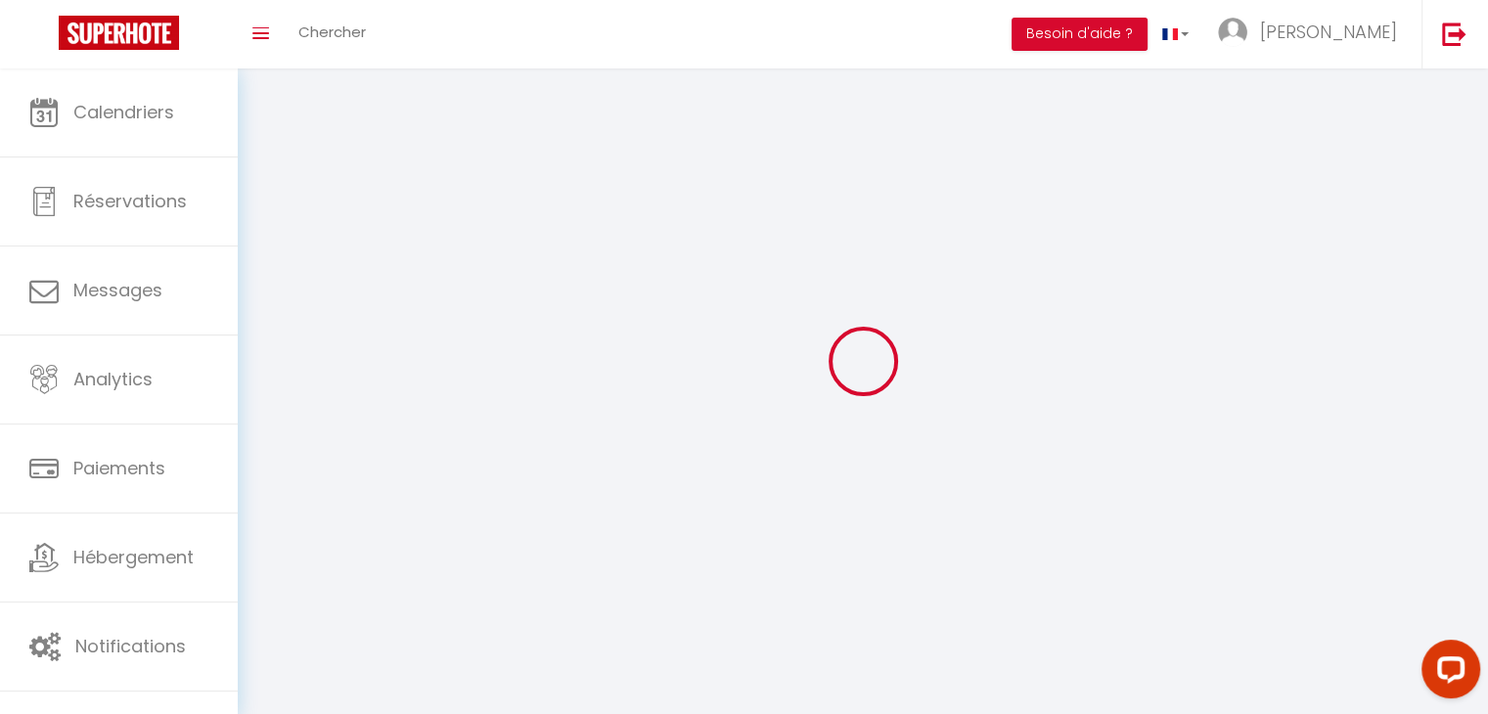
type input "Tanger"
type input "3e6VV9VovX1umQPkLmDcb7EU7"
type input "l6rpYIt7Aqs0W86r2wUsUSHBk"
select select "146"
select select "28"
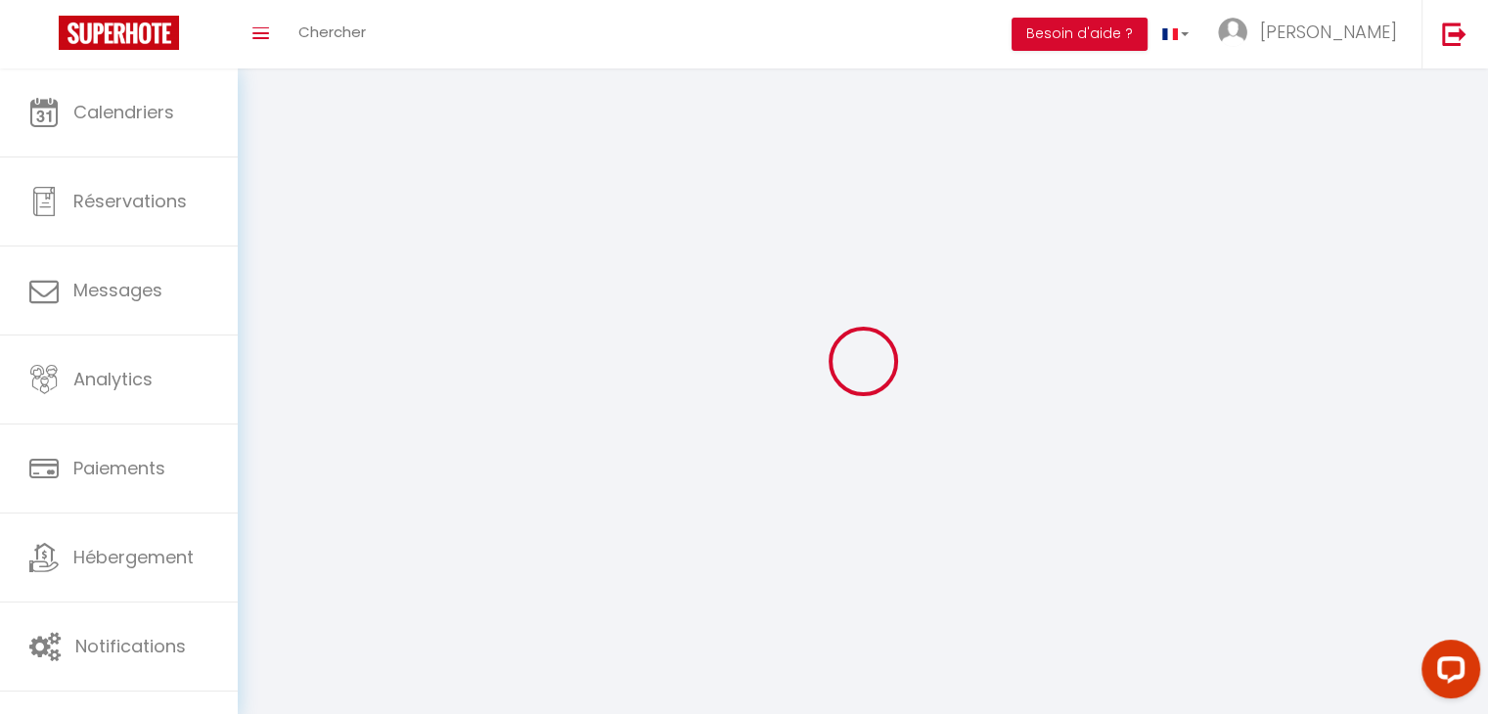
type input "3e6VV9VovX1umQPkLmDcb7EU7"
type input "l6rpYIt7Aqs0W86r2wUsUSHBk"
type input "[URL][DOMAIN_NAME]"
select select "fr"
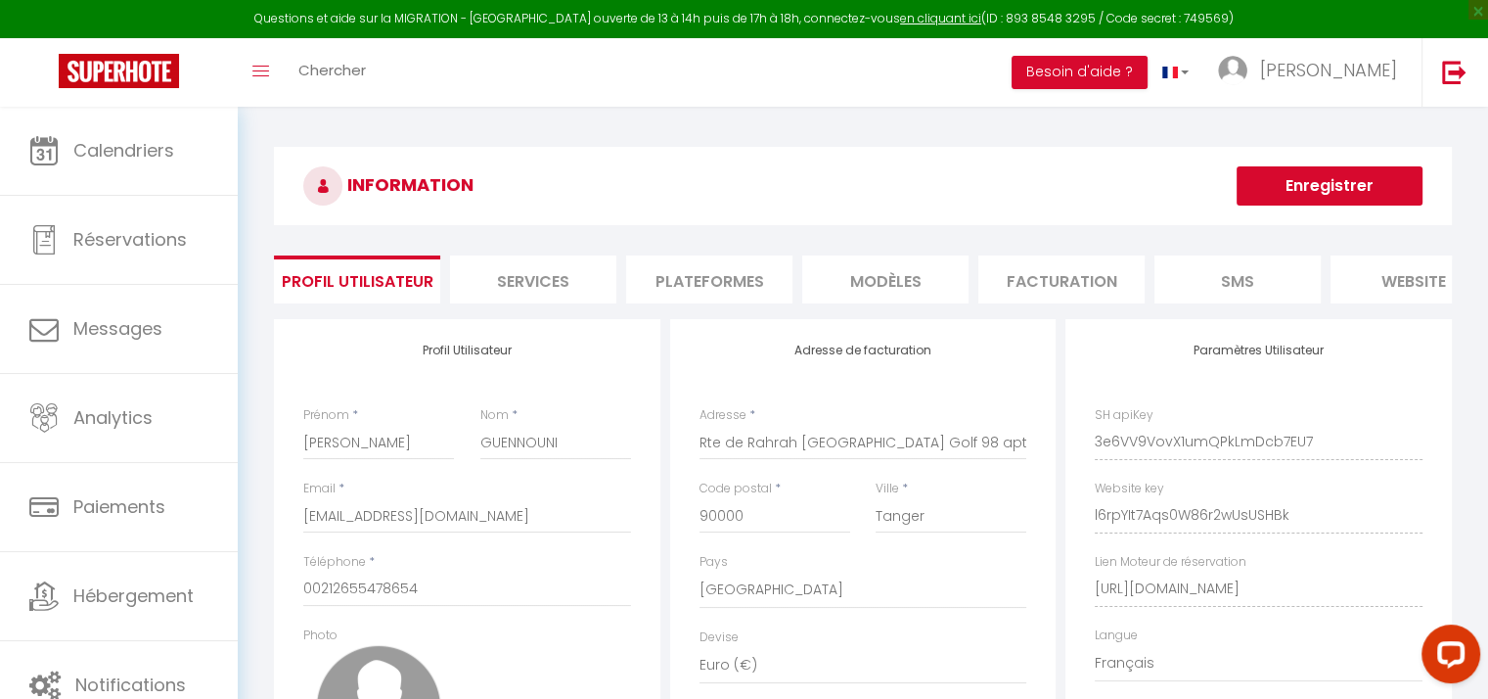
click at [751, 284] on li "Plateformes" at bounding box center [709, 279] width 166 height 48
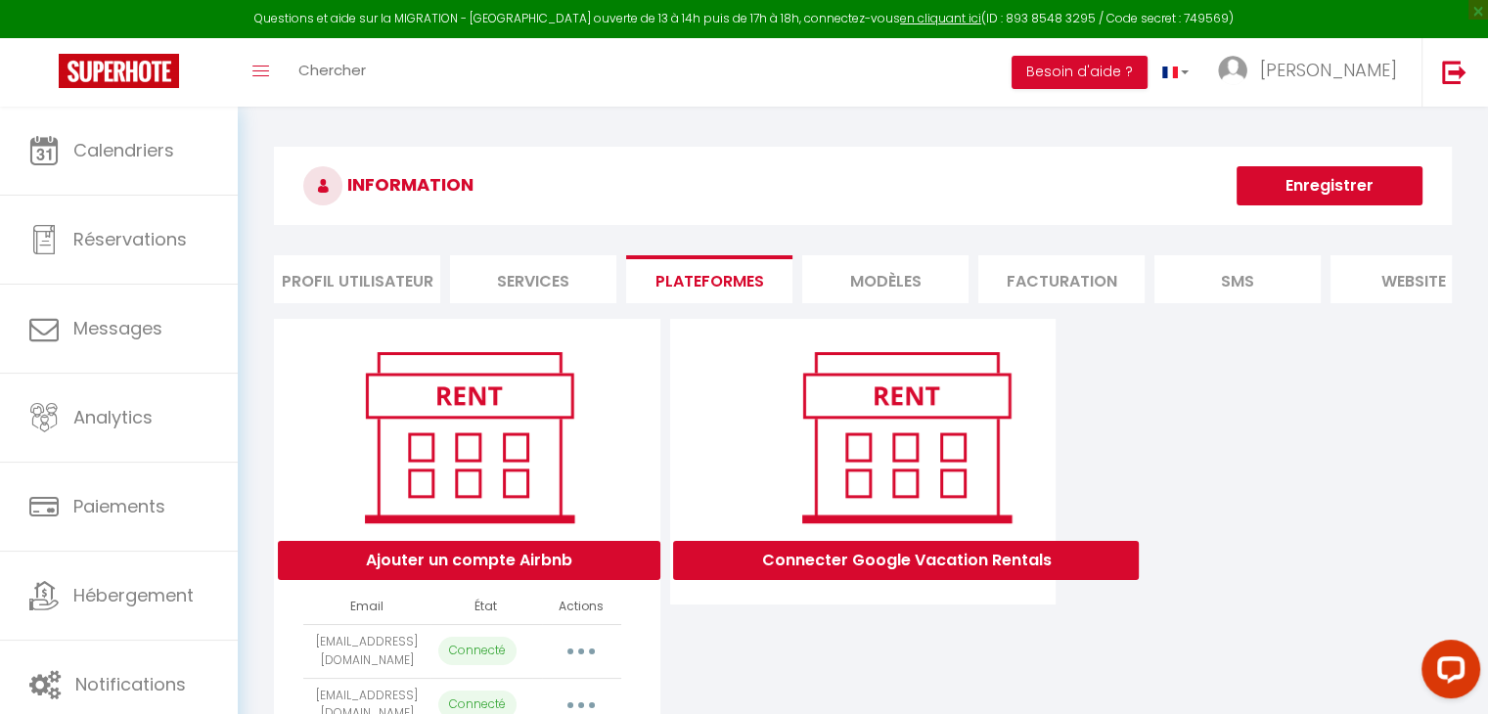
scroll to position [179, 0]
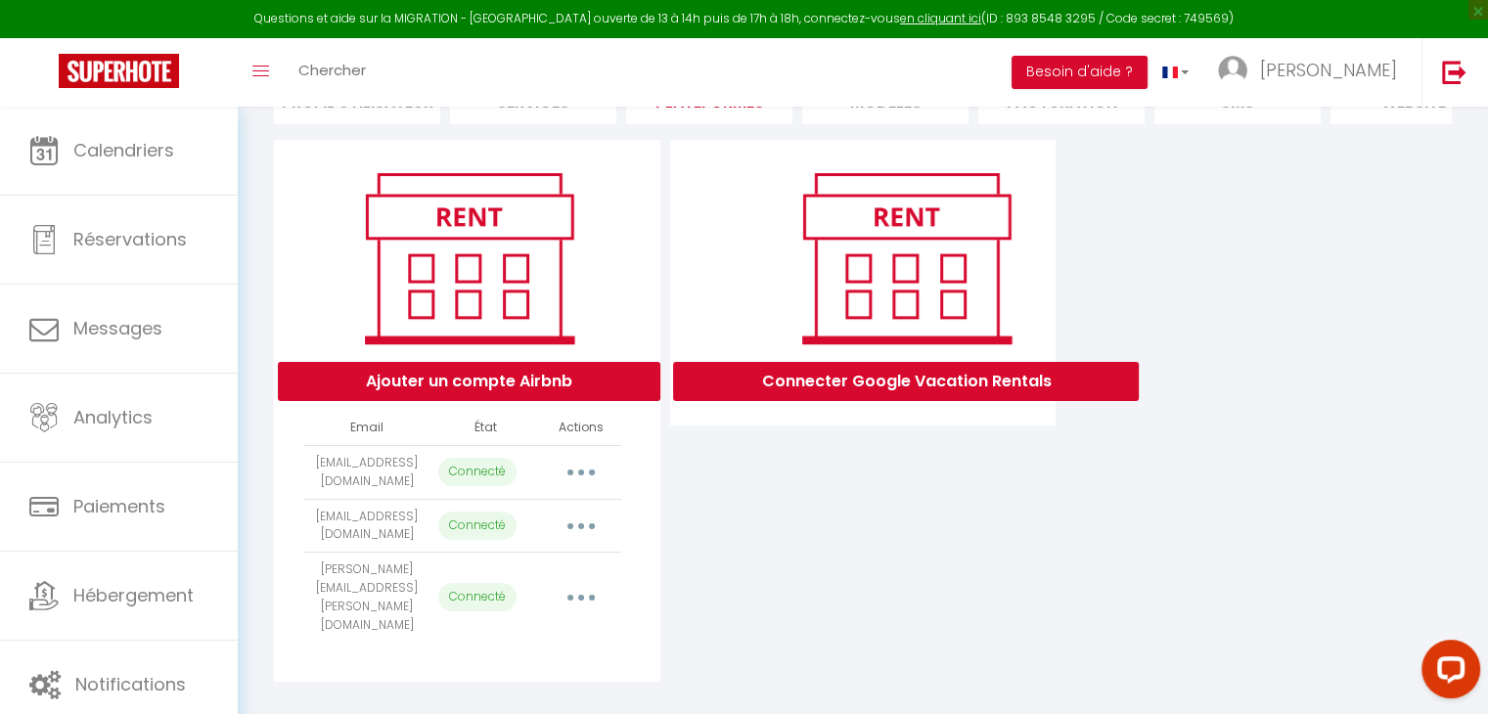
click at [575, 585] on button "button" at bounding box center [581, 597] width 55 height 31
click at [881, 636] on div "Connecter Google Vacation Rentals" at bounding box center [863, 411] width 396 height 542
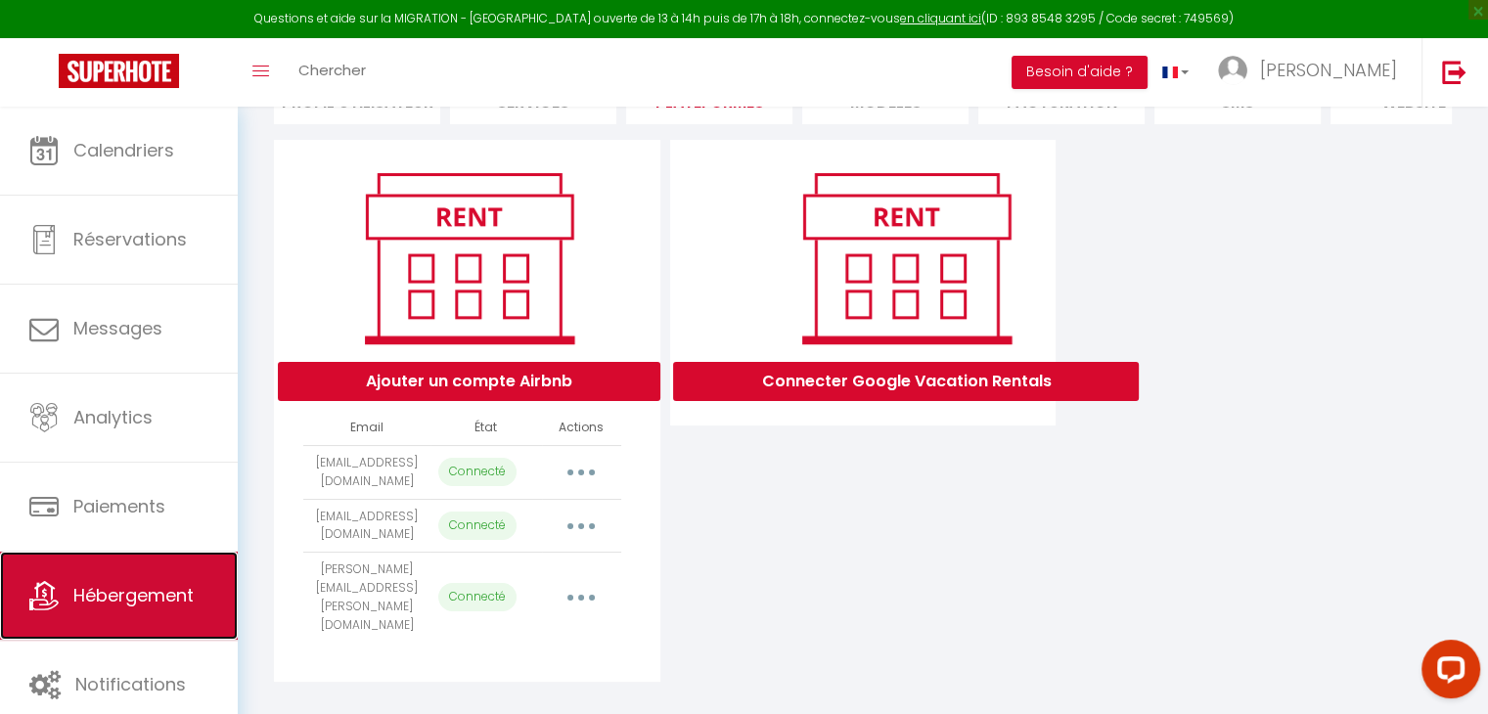
click at [76, 603] on span "Hébergement" at bounding box center [133, 595] width 120 height 24
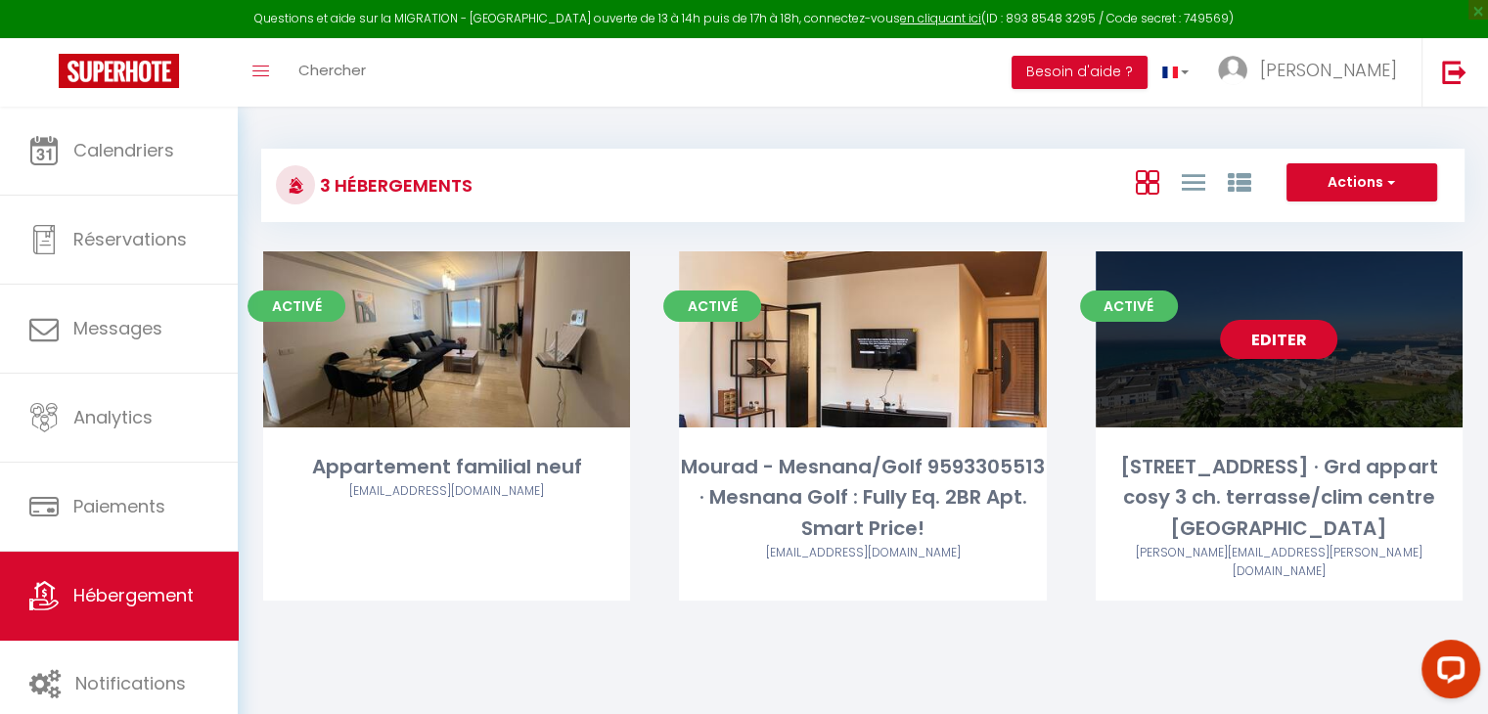
click at [1278, 356] on link "Editer" at bounding box center [1278, 339] width 117 height 39
select select "3"
select select "2"
select select "1"
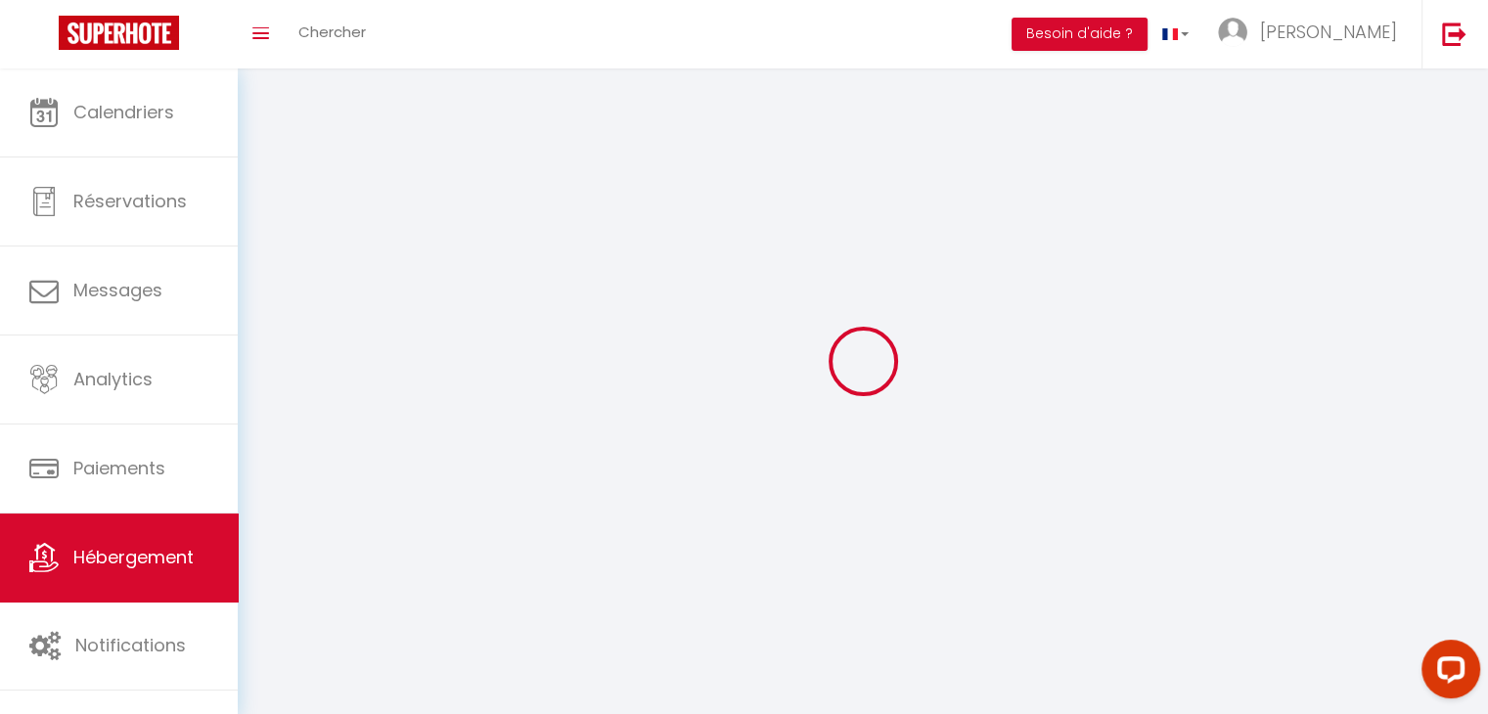
select select
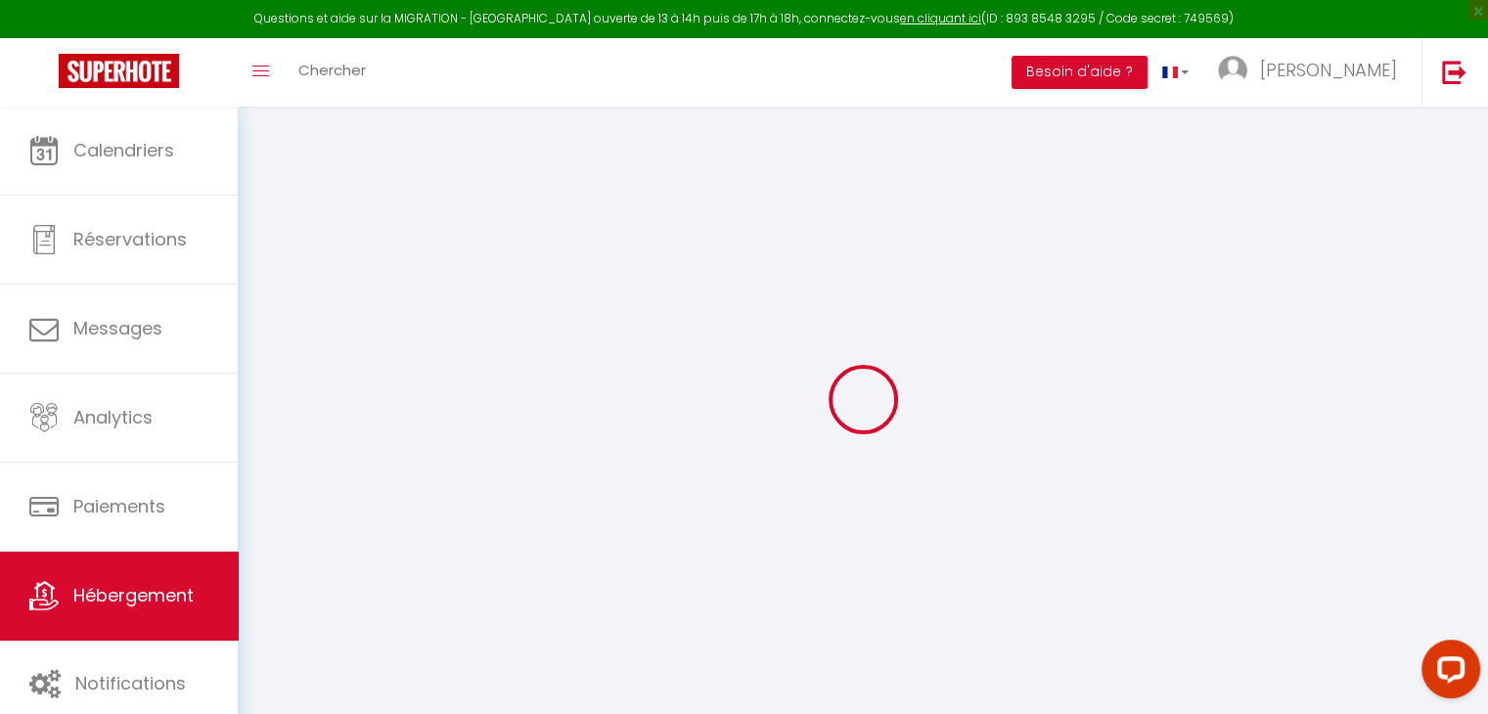
select select
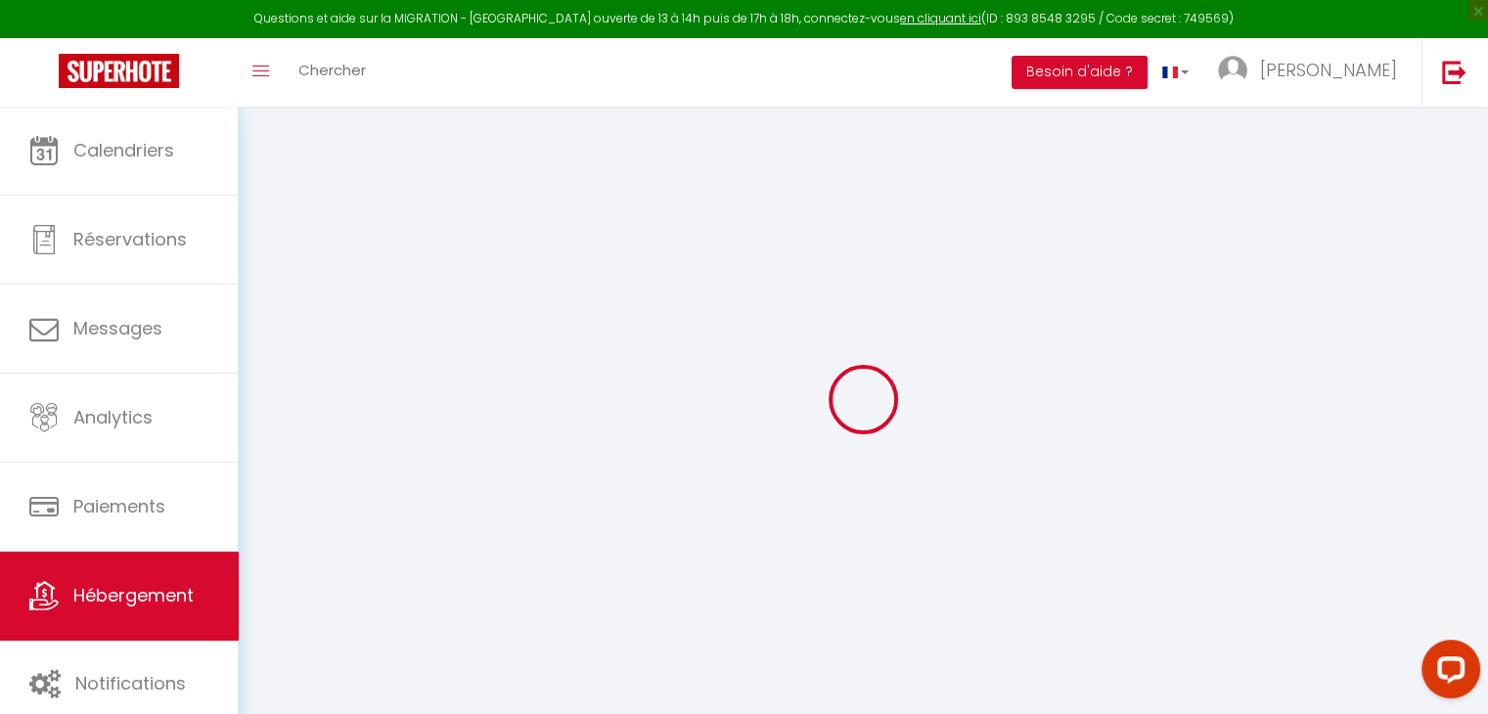
select select
type input "[EMAIL_ADDRESS][DOMAIN_NAME]"
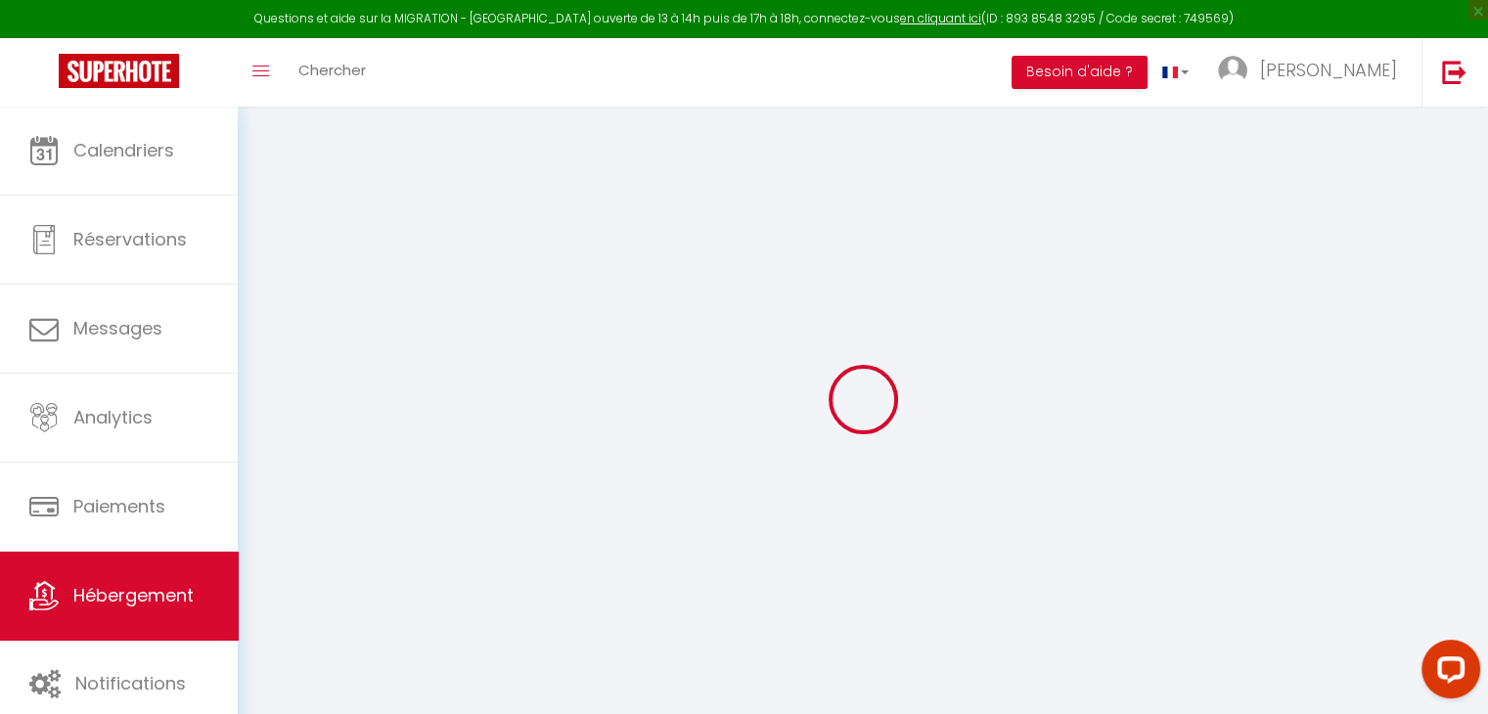
select select
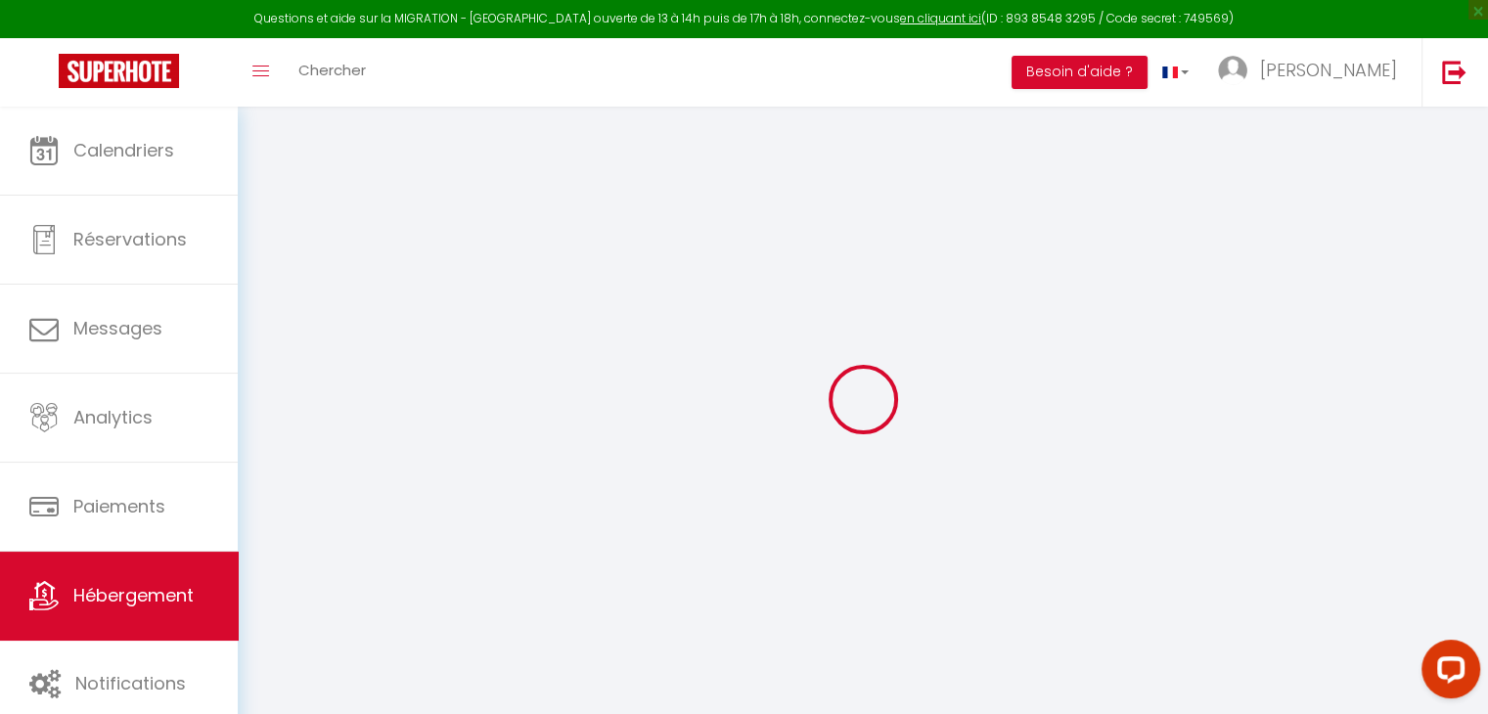
select select
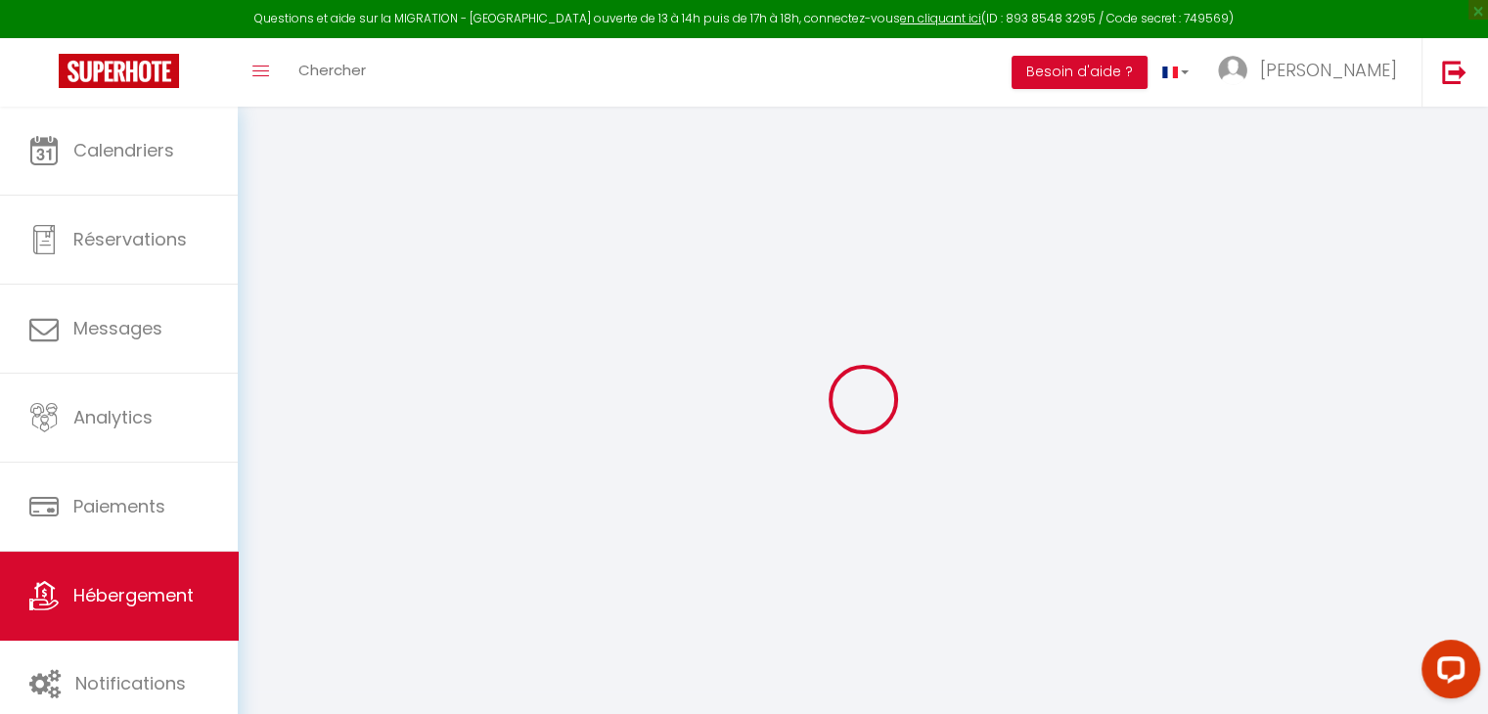
checkbox input "false"
select select
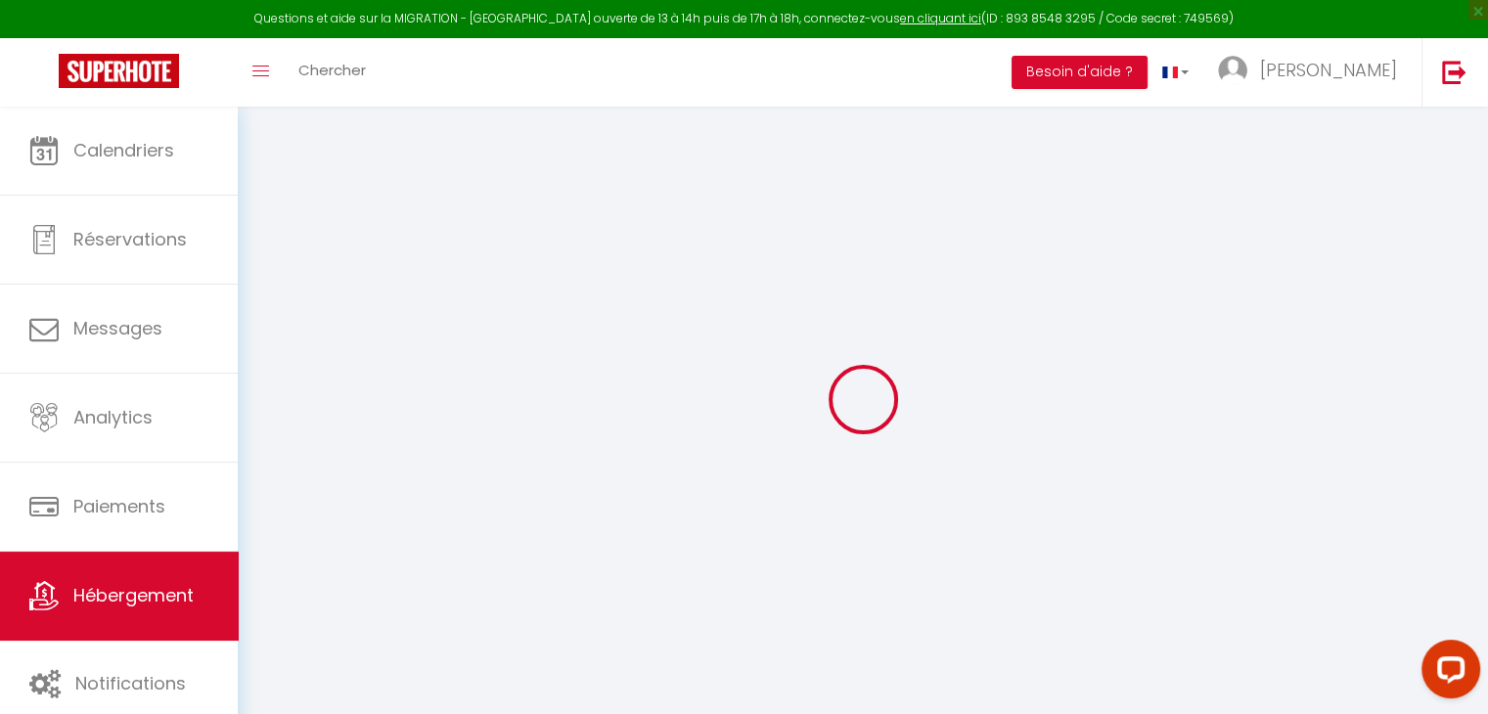
select select
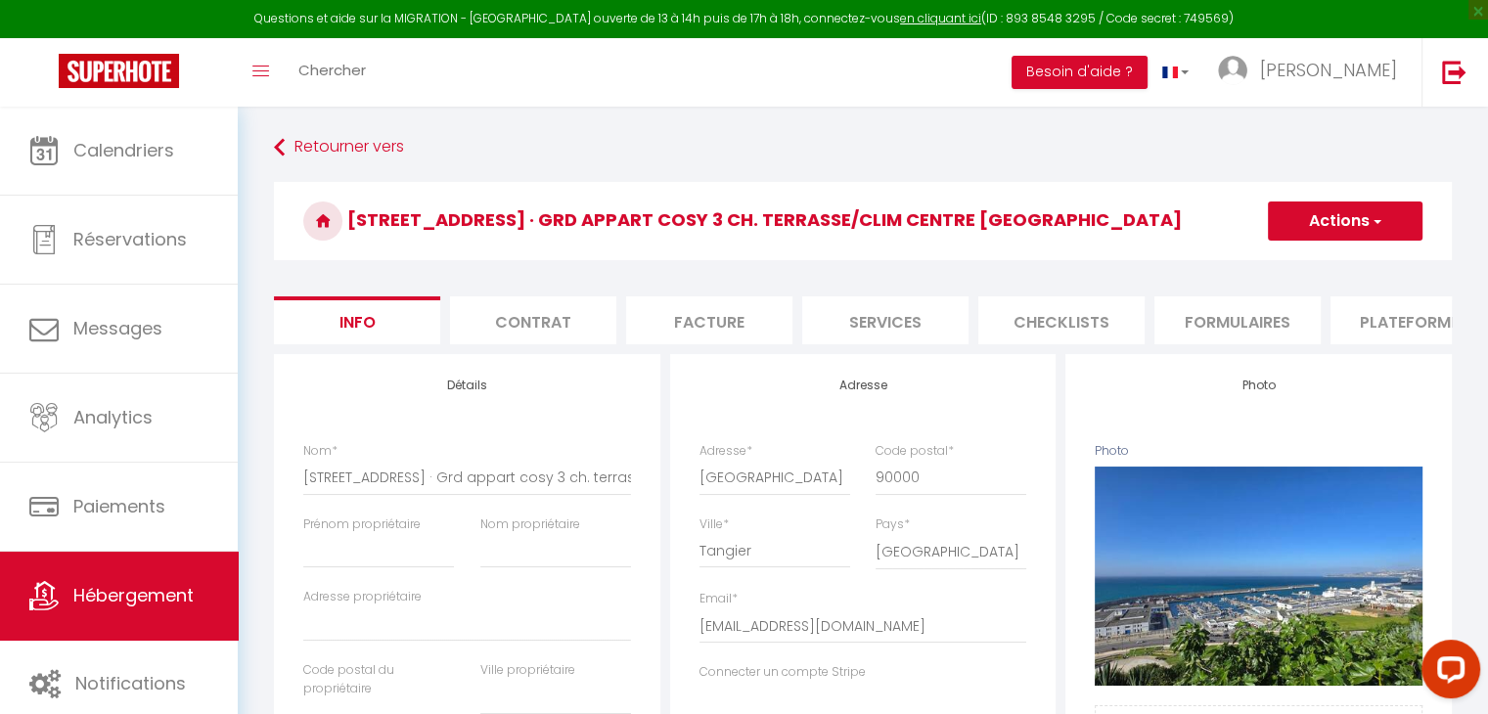
select select
checkbox input "false"
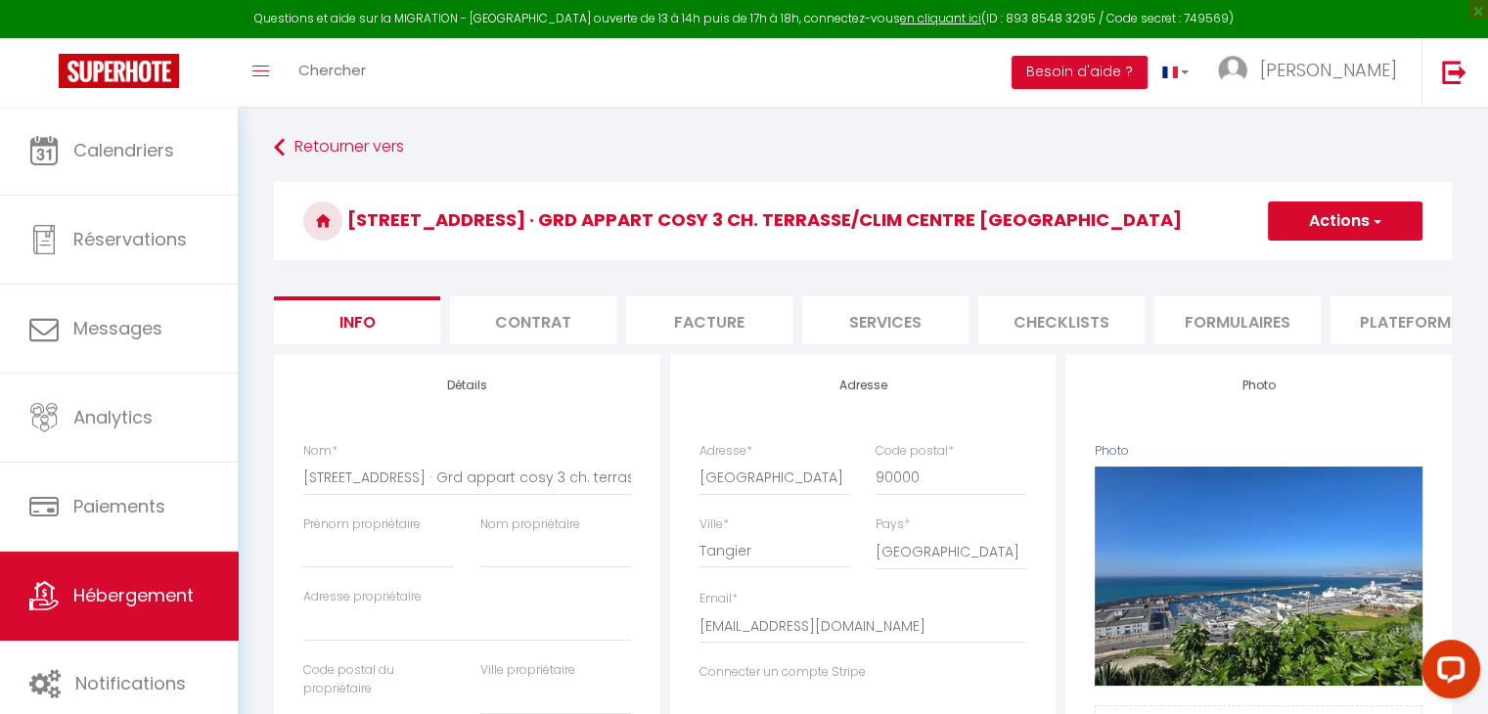
checkbox input "false"
select select
select select "9795-1481896297889863638"
click at [1352, 335] on li "Plateformes" at bounding box center [1414, 320] width 166 height 48
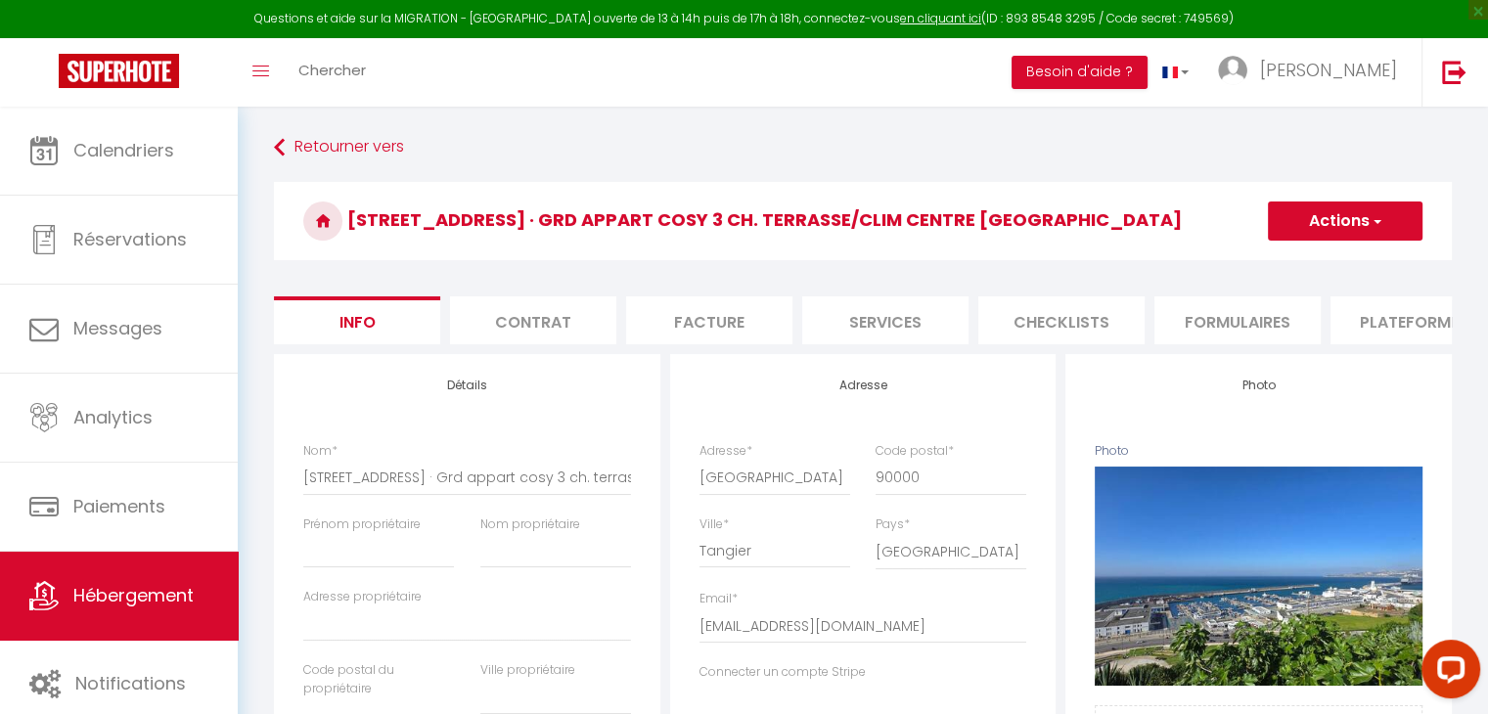
select select
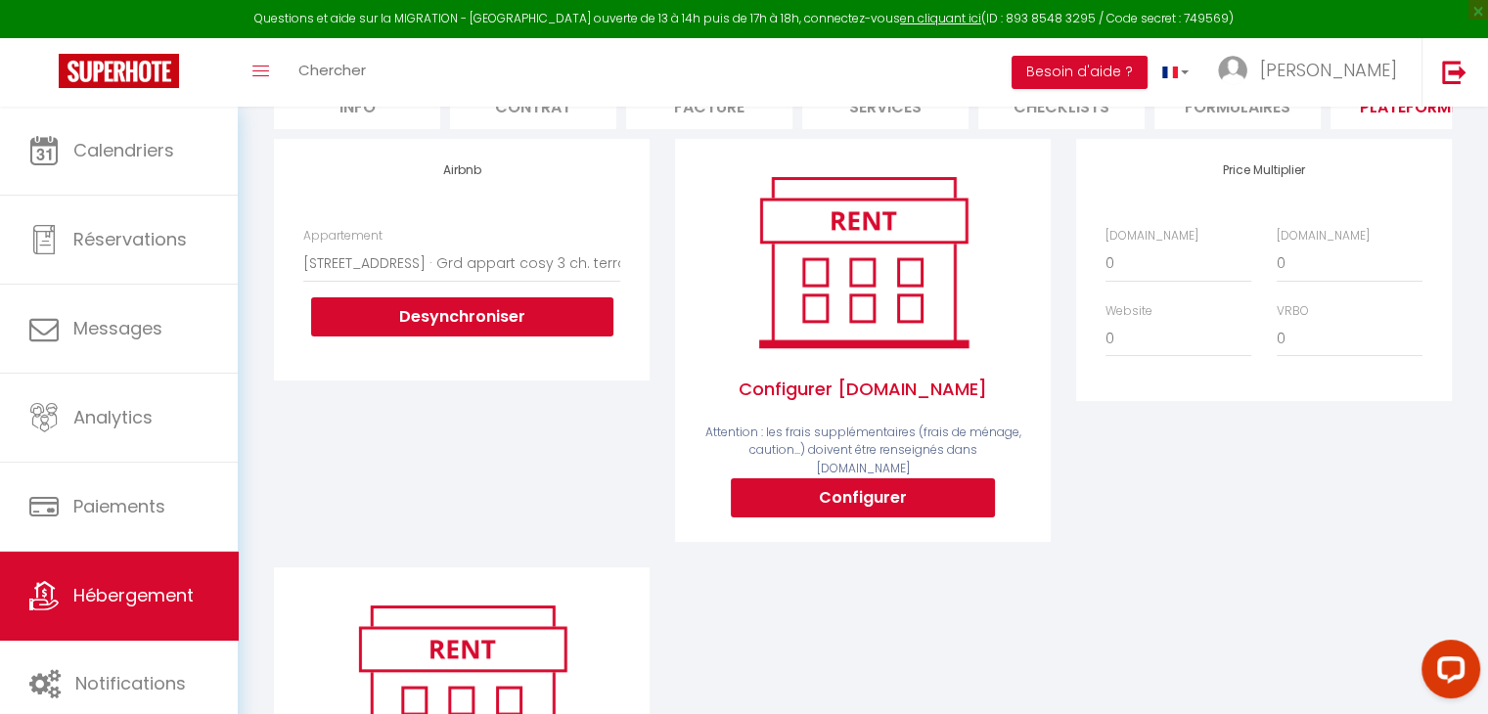
scroll to position [215, 0]
click at [808, 494] on button "Configurer" at bounding box center [863, 497] width 264 height 39
select select "365"
select select "EUR"
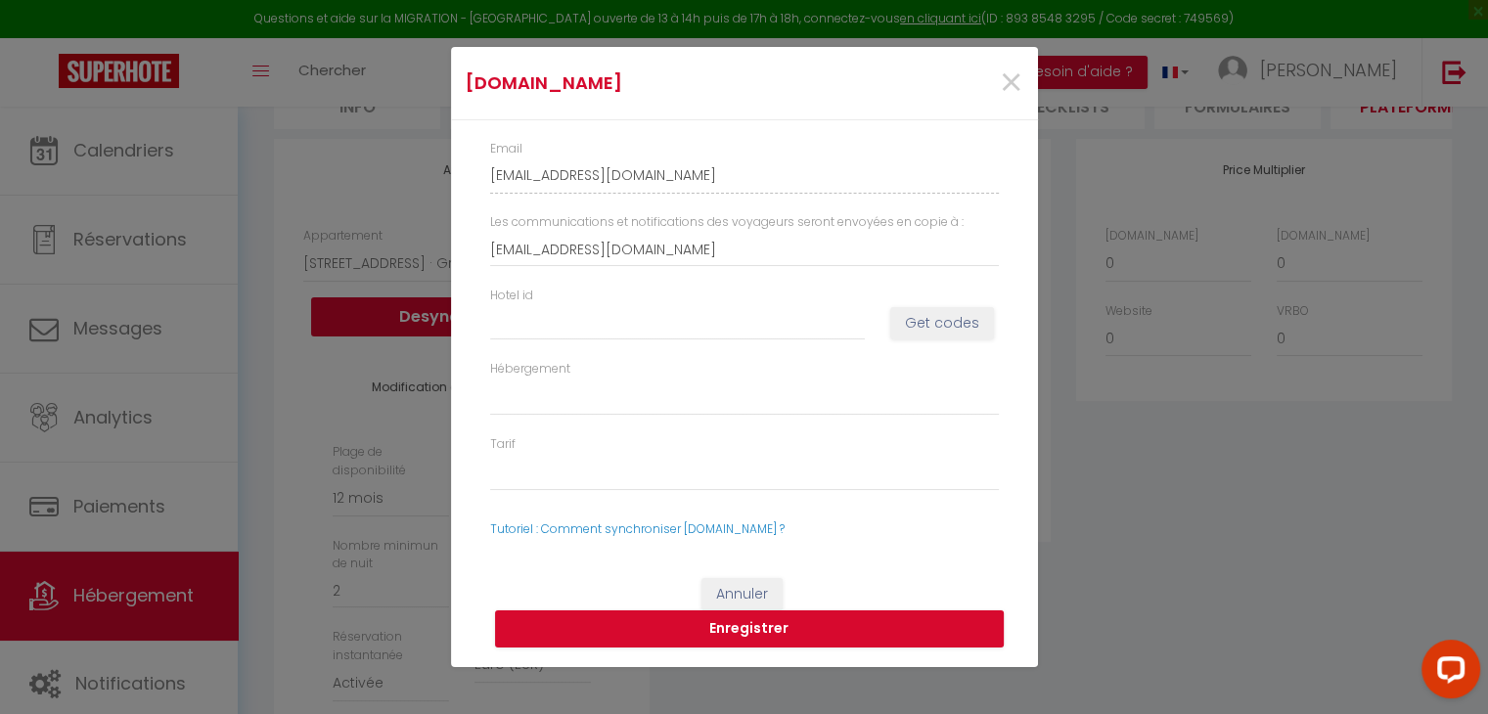
select select
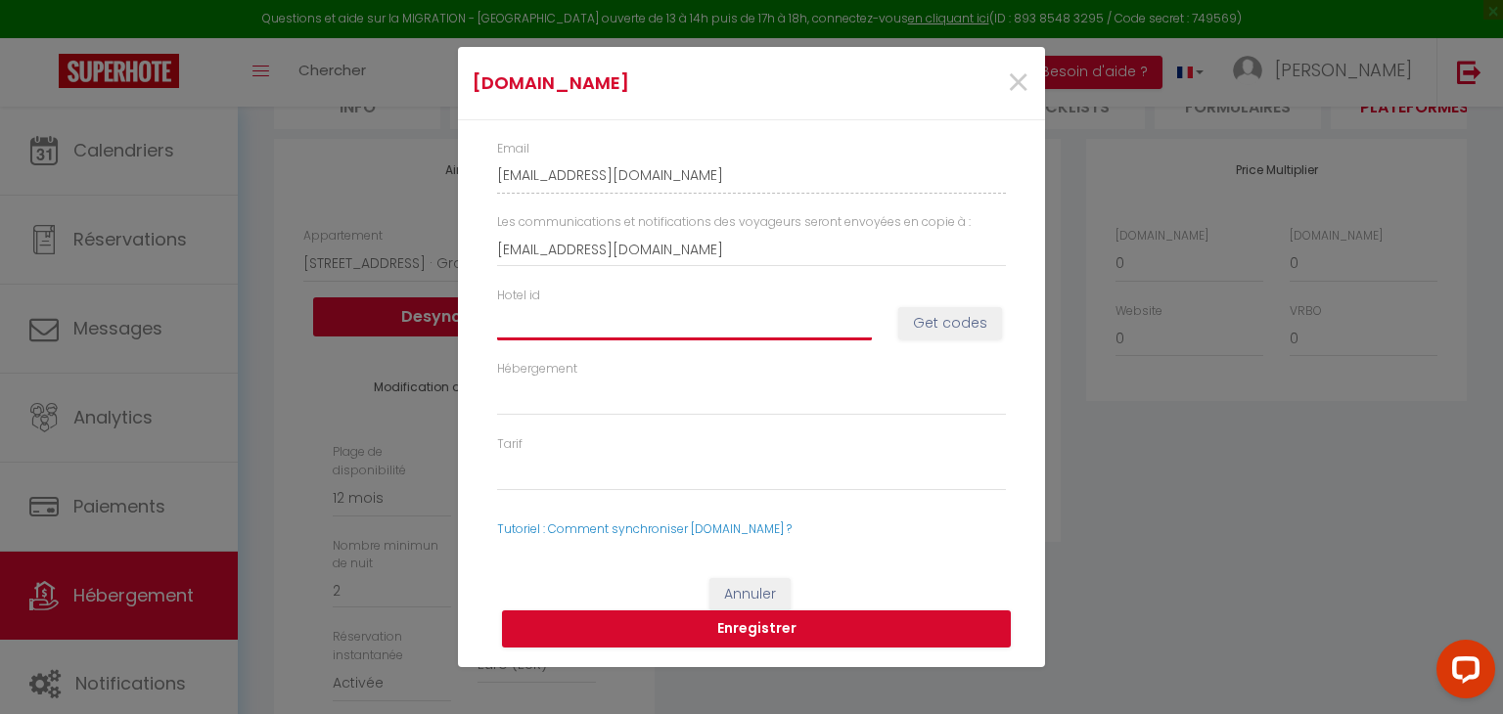
click at [691, 332] on input "Hotel id" at bounding box center [684, 322] width 375 height 35
paste input "14721002"
type input "14721002"
select select
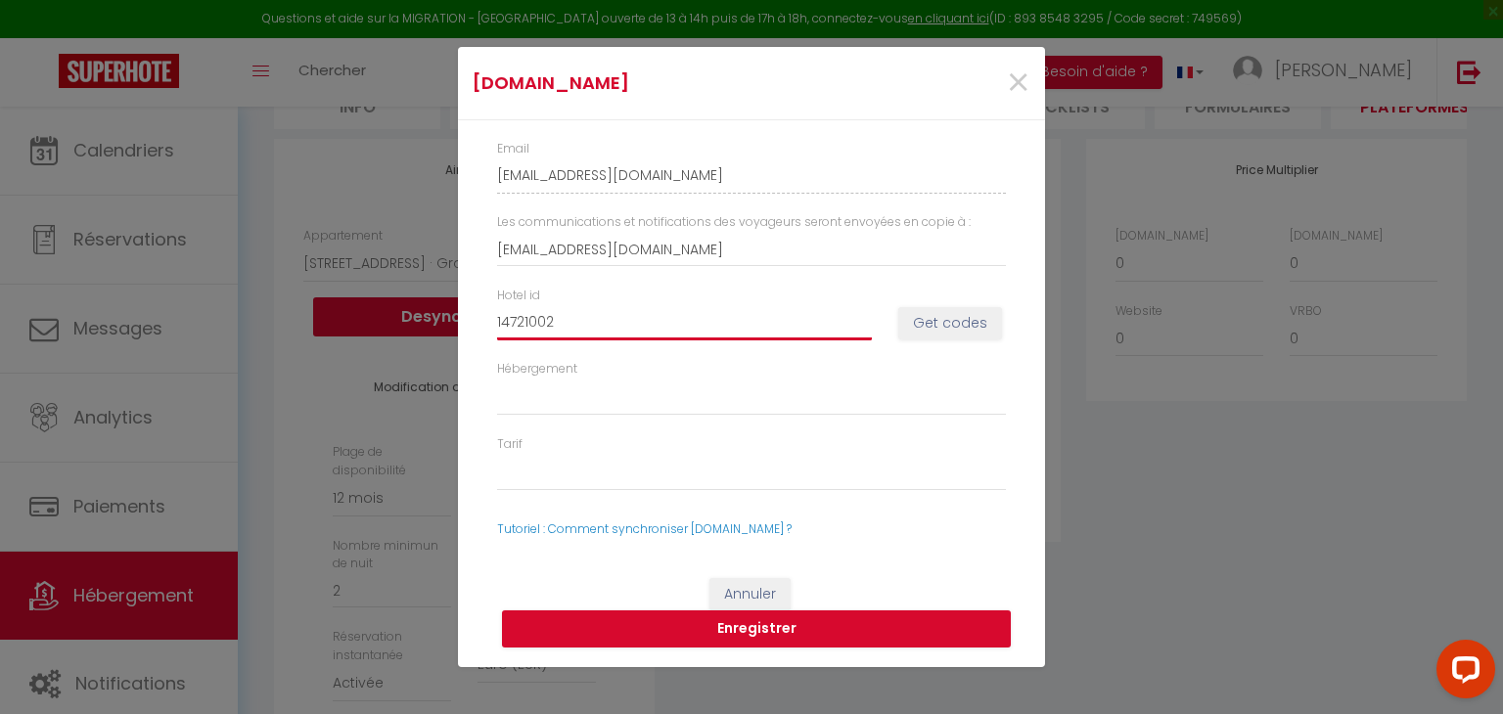
type input "14721002"
click at [982, 330] on button "Get codes" at bounding box center [950, 323] width 104 height 33
select select
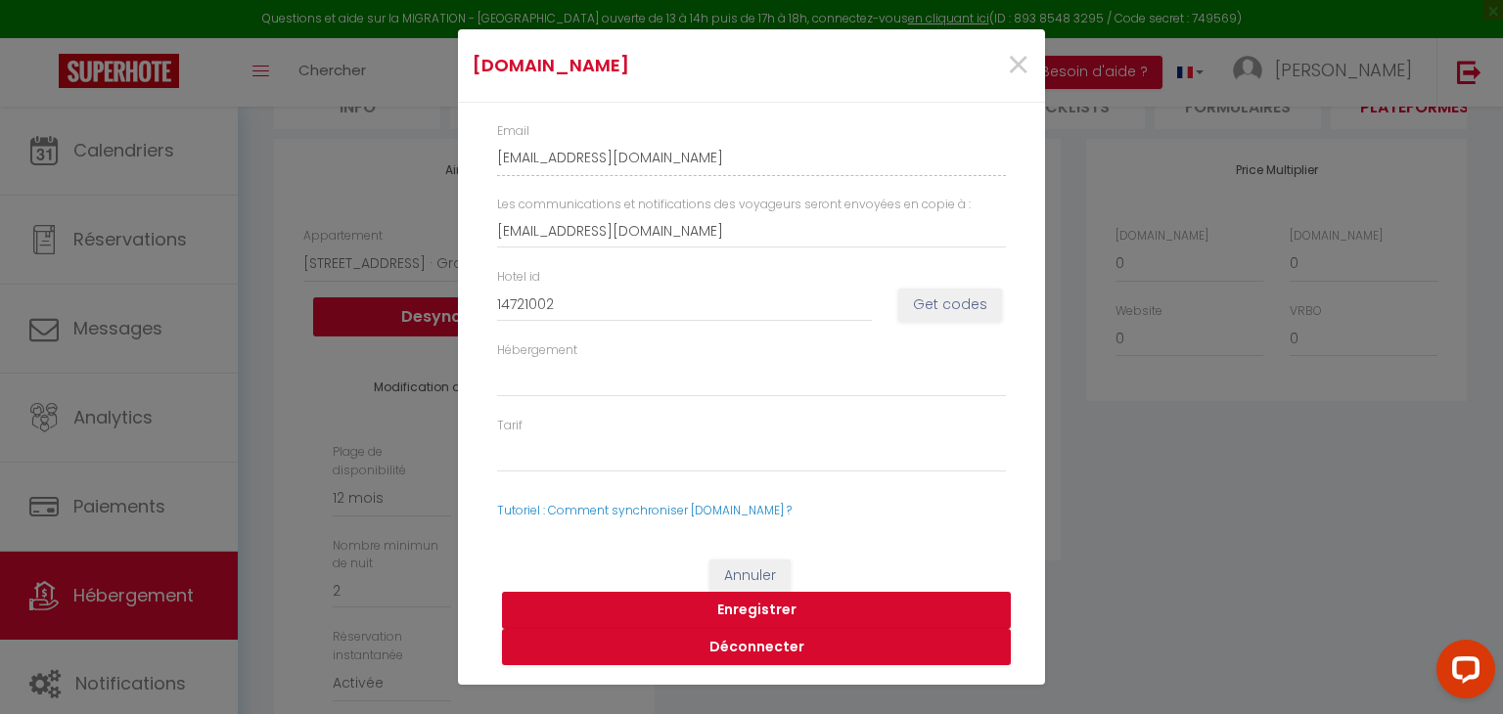
click at [756, 609] on button "Enregistrer" at bounding box center [756, 610] width 509 height 37
click at [562, 300] on input "14721002" at bounding box center [684, 304] width 375 height 35
click at [933, 297] on button "Get codes" at bounding box center [950, 305] width 104 height 33
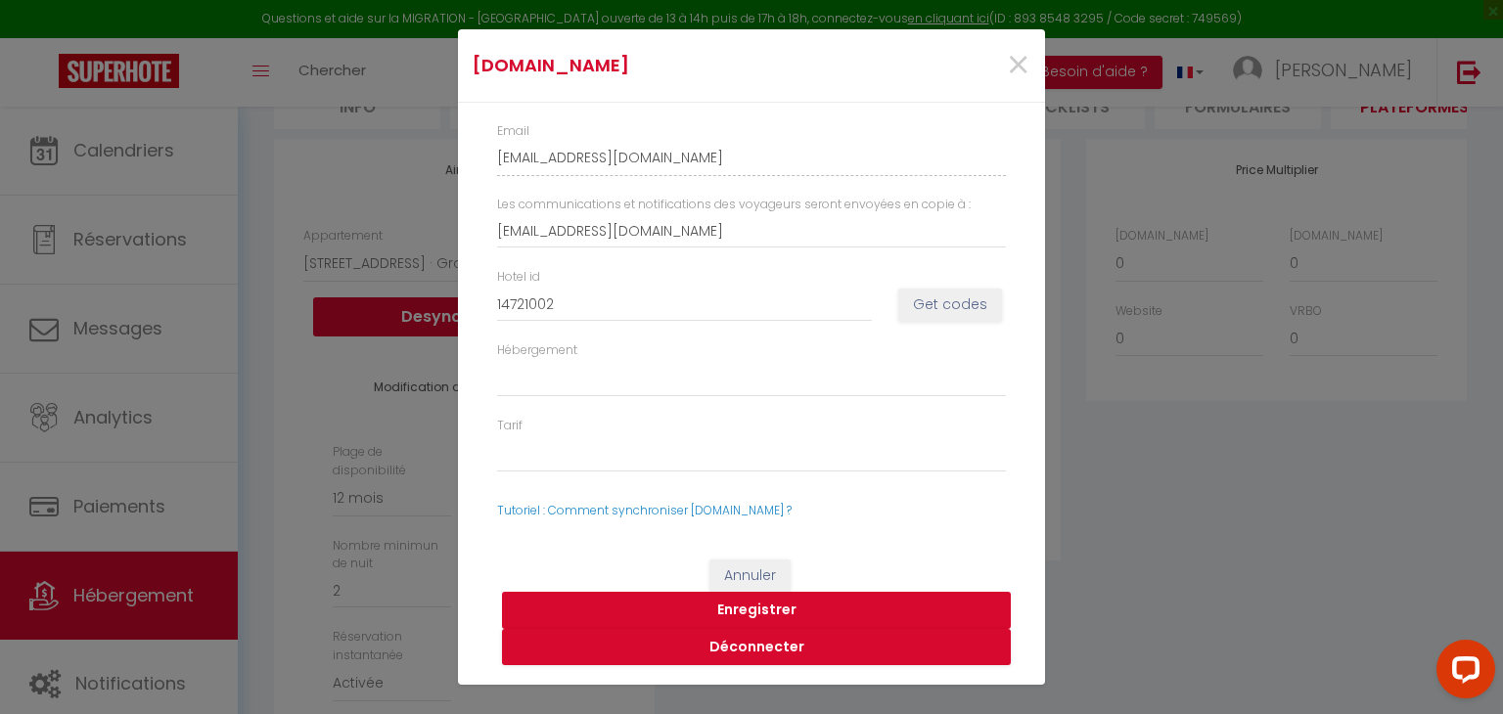
click at [819, 593] on button "Enregistrer" at bounding box center [756, 610] width 509 height 37
click at [1409, 450] on div "[DOMAIN_NAME] × Email [EMAIL_ADDRESS][DOMAIN_NAME] Les communications et notifi…" at bounding box center [751, 357] width 1503 height 714
click at [1012, 65] on span "×" at bounding box center [1018, 65] width 24 height 59
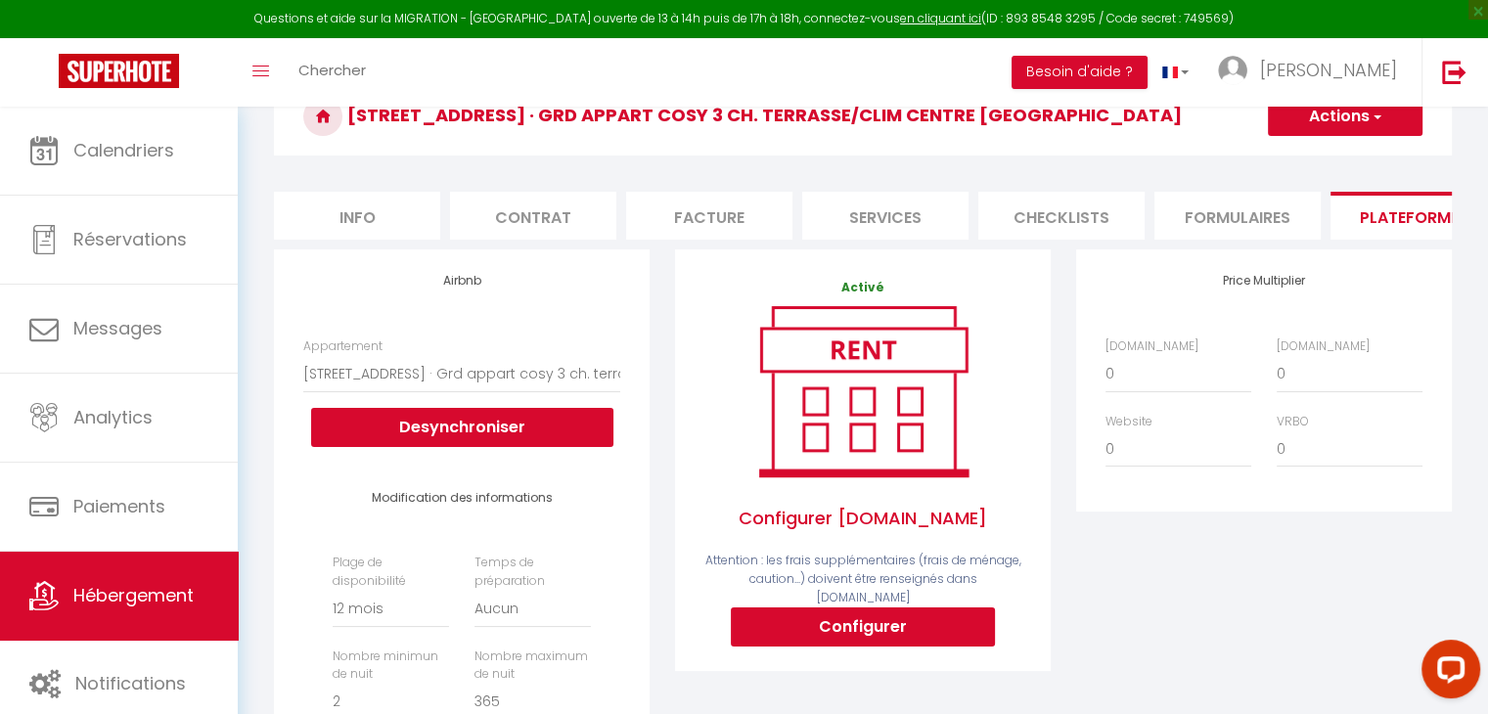
scroll to position [0, 0]
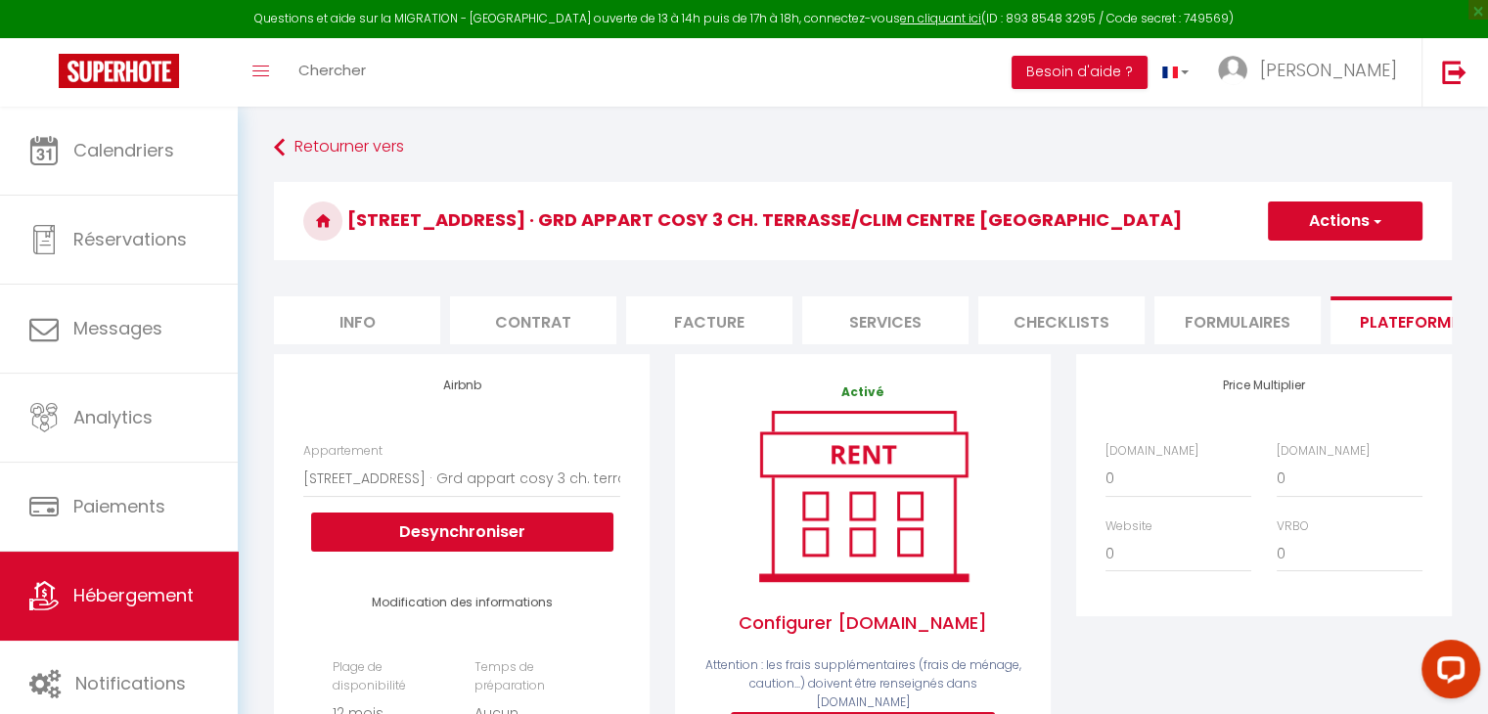
click at [373, 301] on li "Info" at bounding box center [357, 320] width 166 height 48
select select
checkbox input "false"
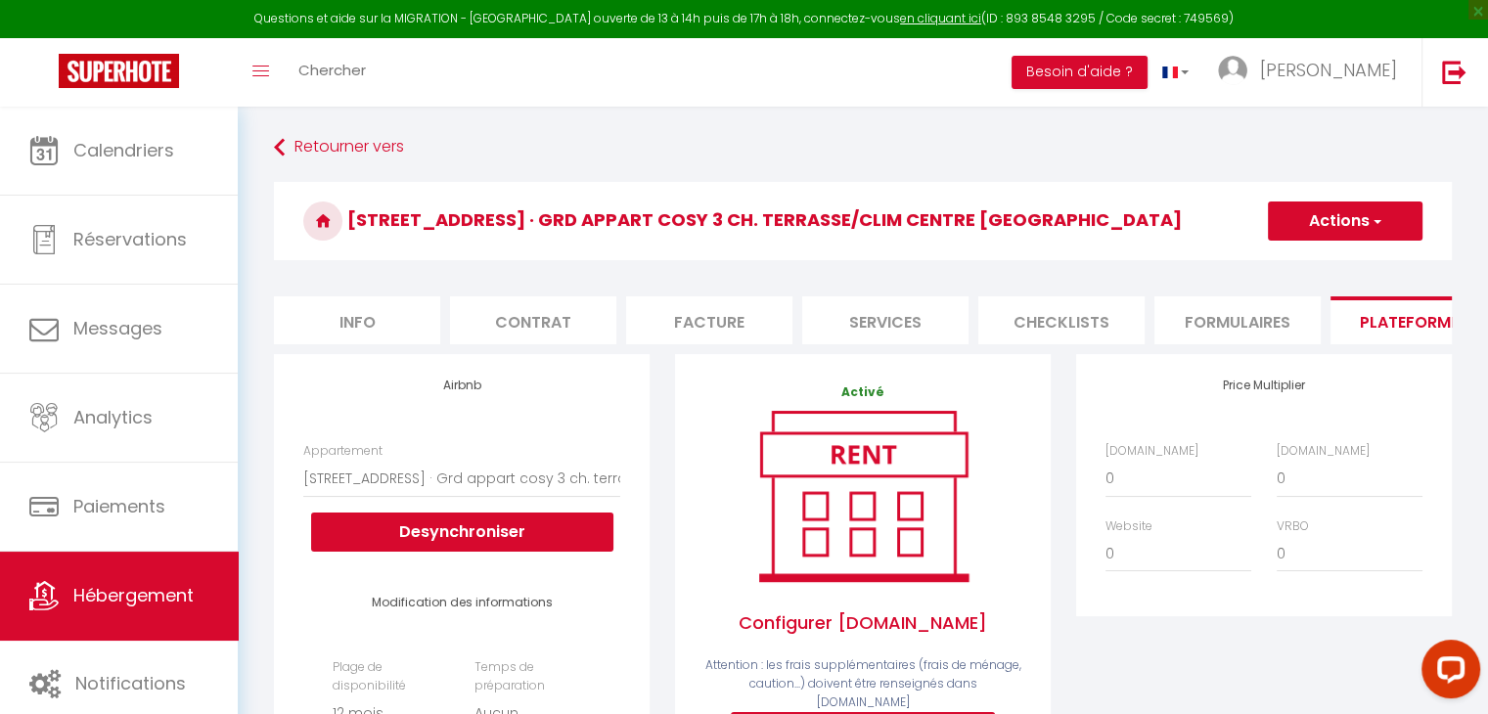
checkbox input "false"
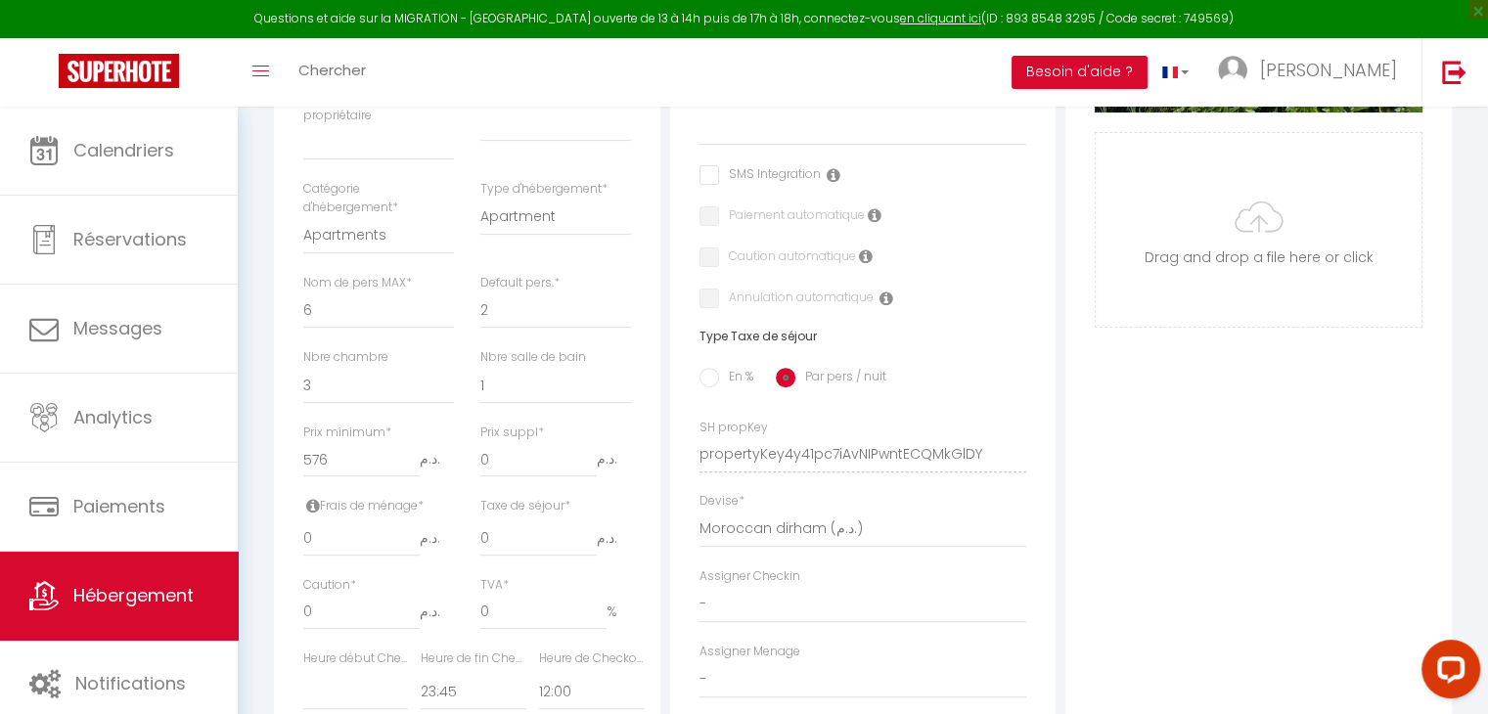
scroll to position [570, 0]
click at [814, 551] on select "United Arab Emirates dirham (د.إ) [DEMOGRAPHIC_DATA] (Af) Swazi lilangeni (L) A…" at bounding box center [864, 532] width 328 height 37
select select "28"
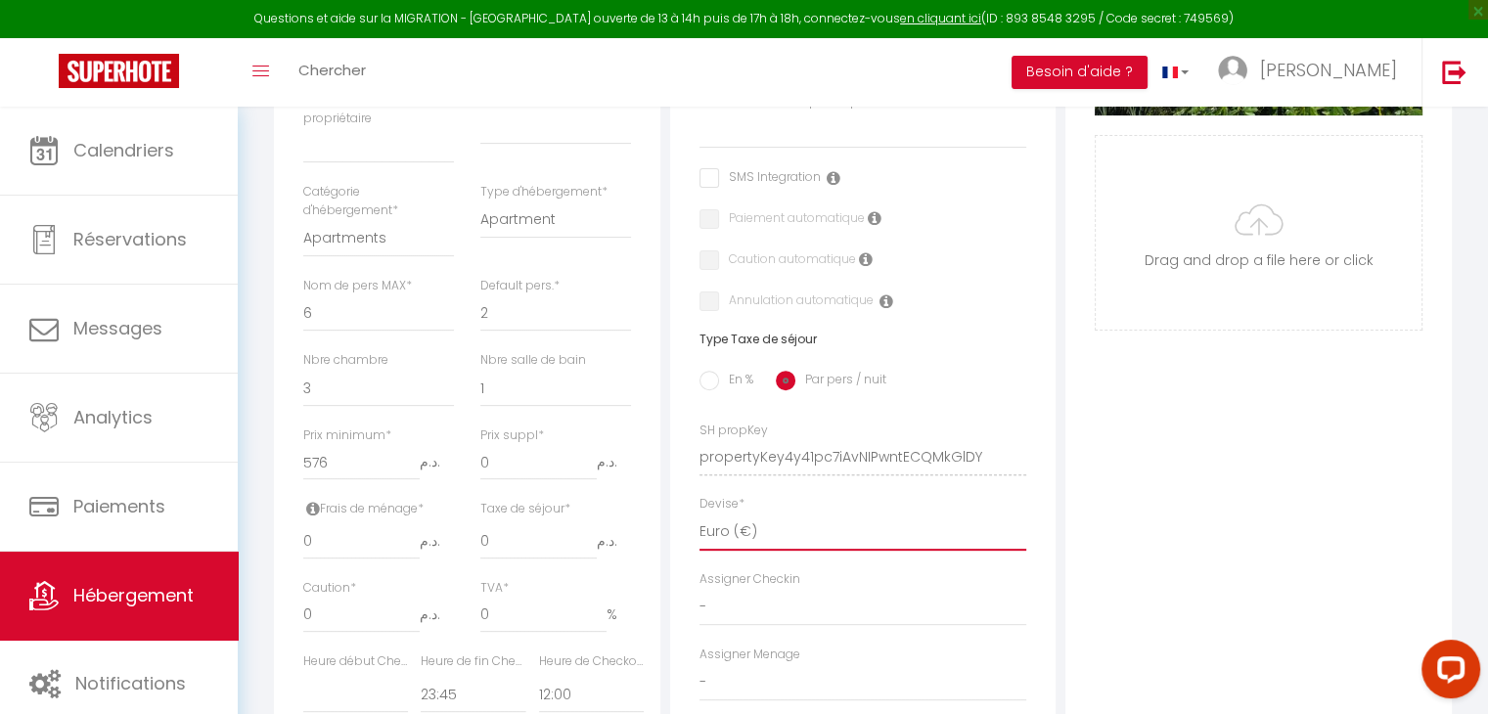
click at [700, 528] on select "United Arab Emirates dirham (د.إ) [DEMOGRAPHIC_DATA] (Af) Swazi lilangeni (L) A…" at bounding box center [864, 532] width 328 height 37
select select
checkbox input "false"
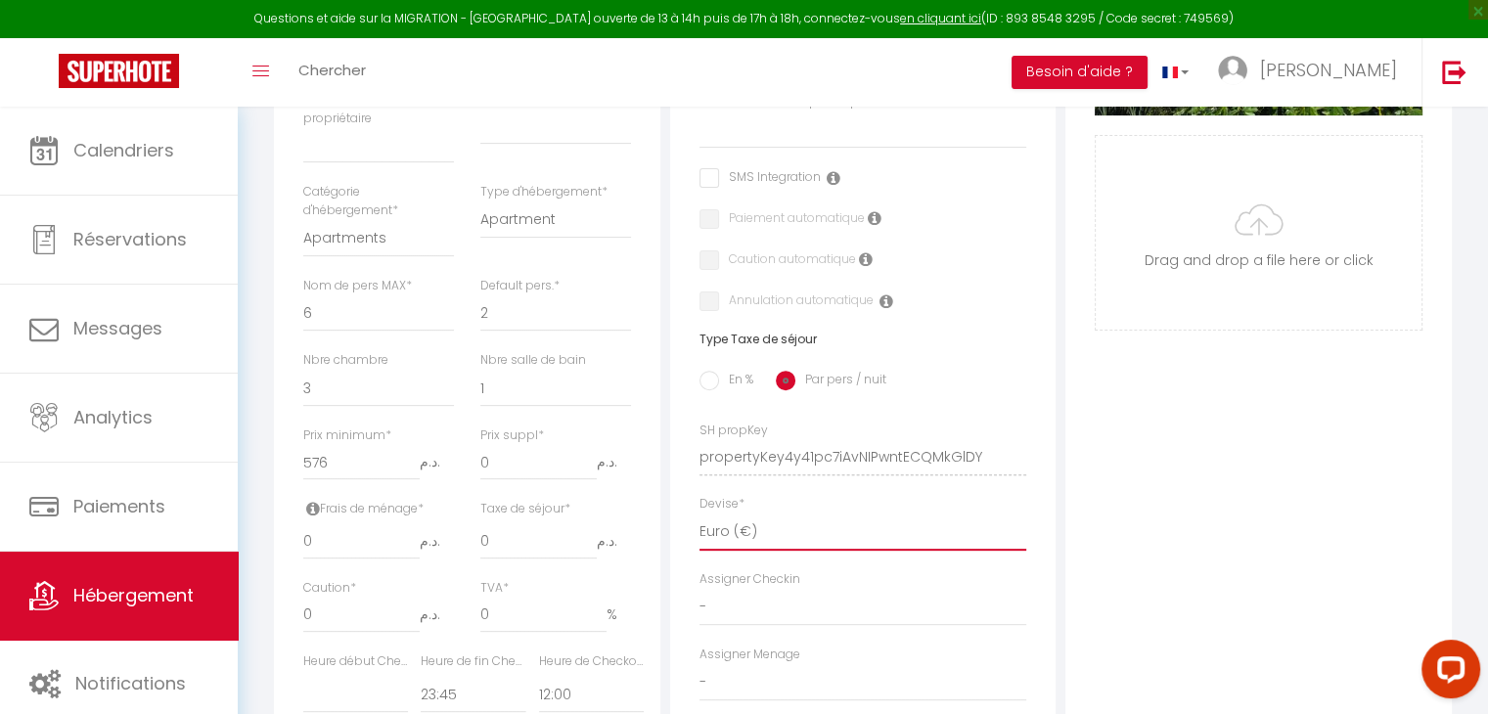
checkbox input "false"
click at [1298, 545] on div "Photo Photo Supprimer Drag and drop a file here or click Ooops, something wrong…" at bounding box center [1259, 444] width 387 height 1320
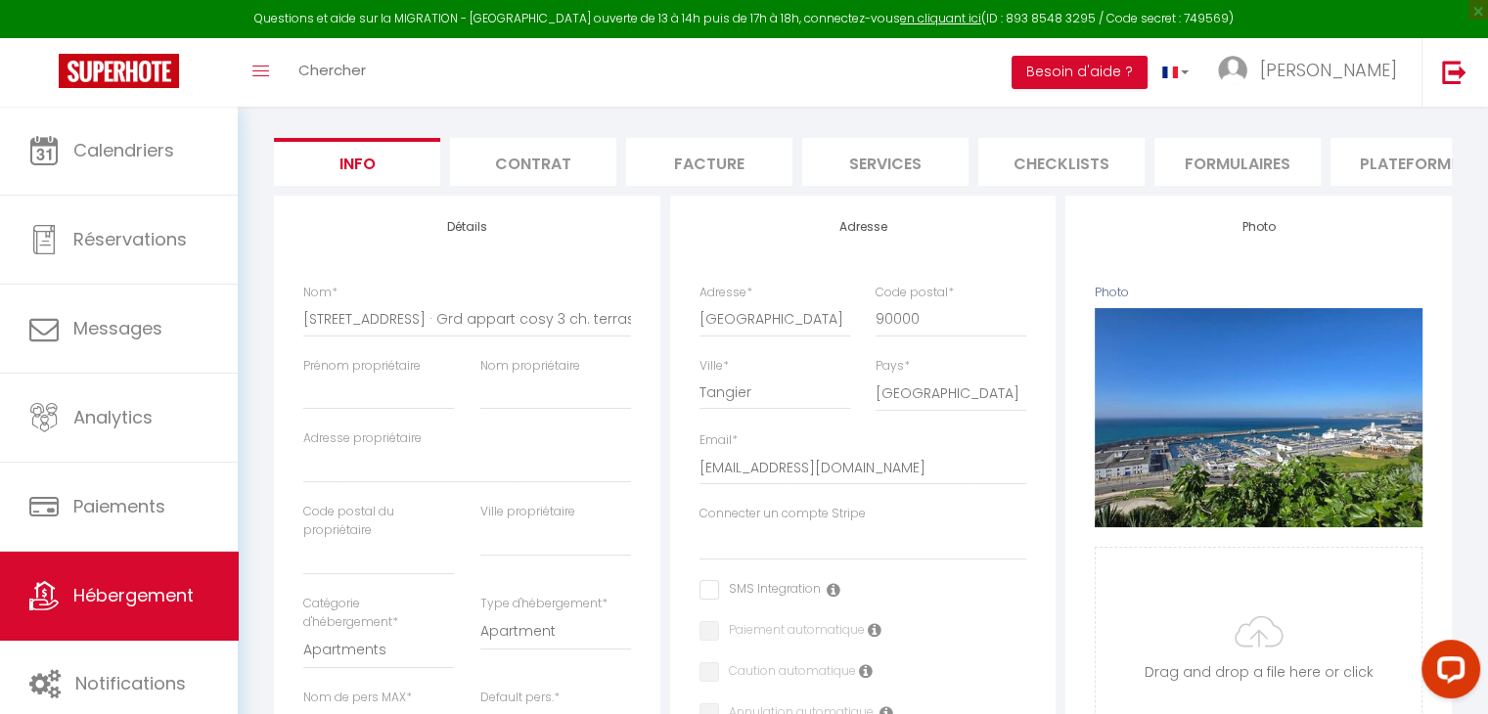
scroll to position [0, 0]
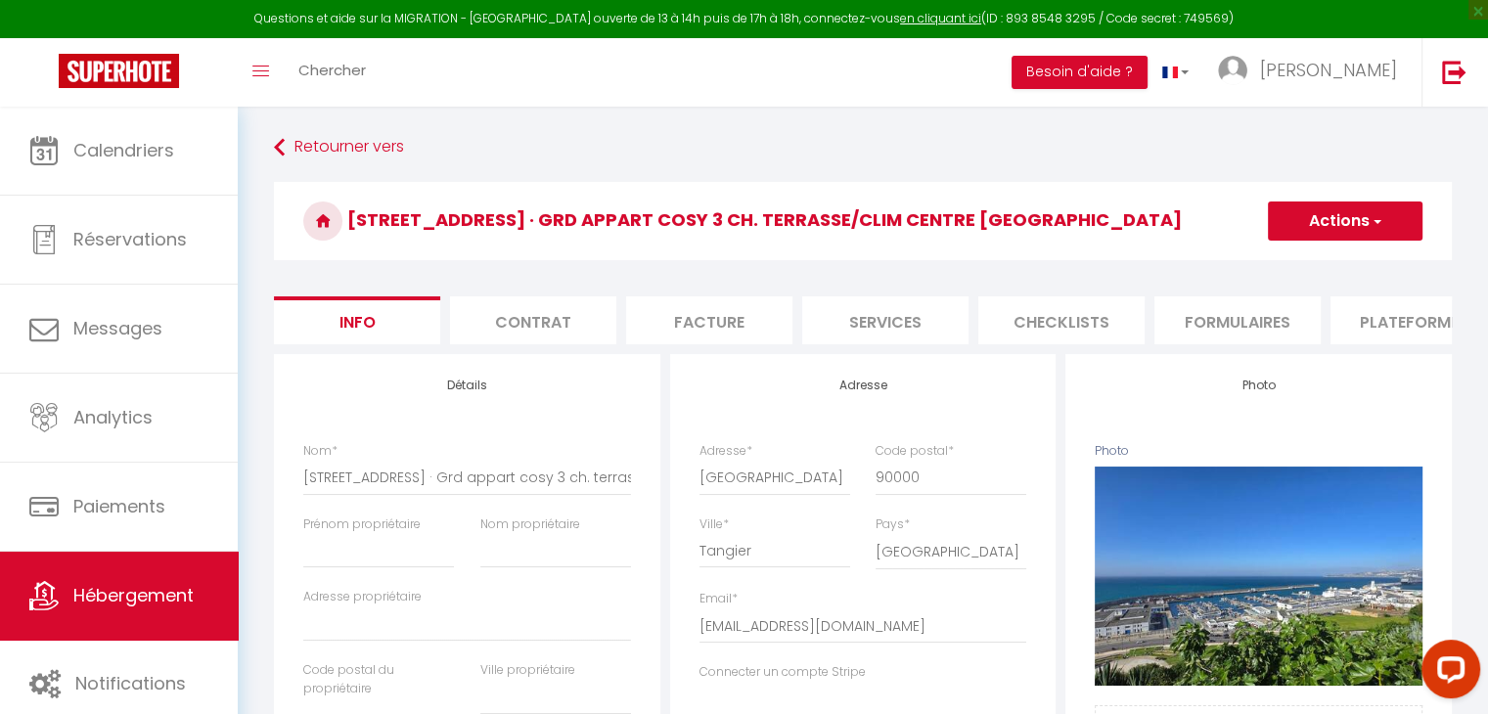
click at [1354, 218] on button "Actions" at bounding box center [1345, 221] width 155 height 39
click at [1310, 257] on link "Enregistrer" at bounding box center [1316, 263] width 209 height 25
click at [1329, 224] on button "Actions" at bounding box center [1345, 221] width 155 height 39
click at [1292, 262] on input "Enregistrer" at bounding box center [1268, 264] width 72 height 20
select select
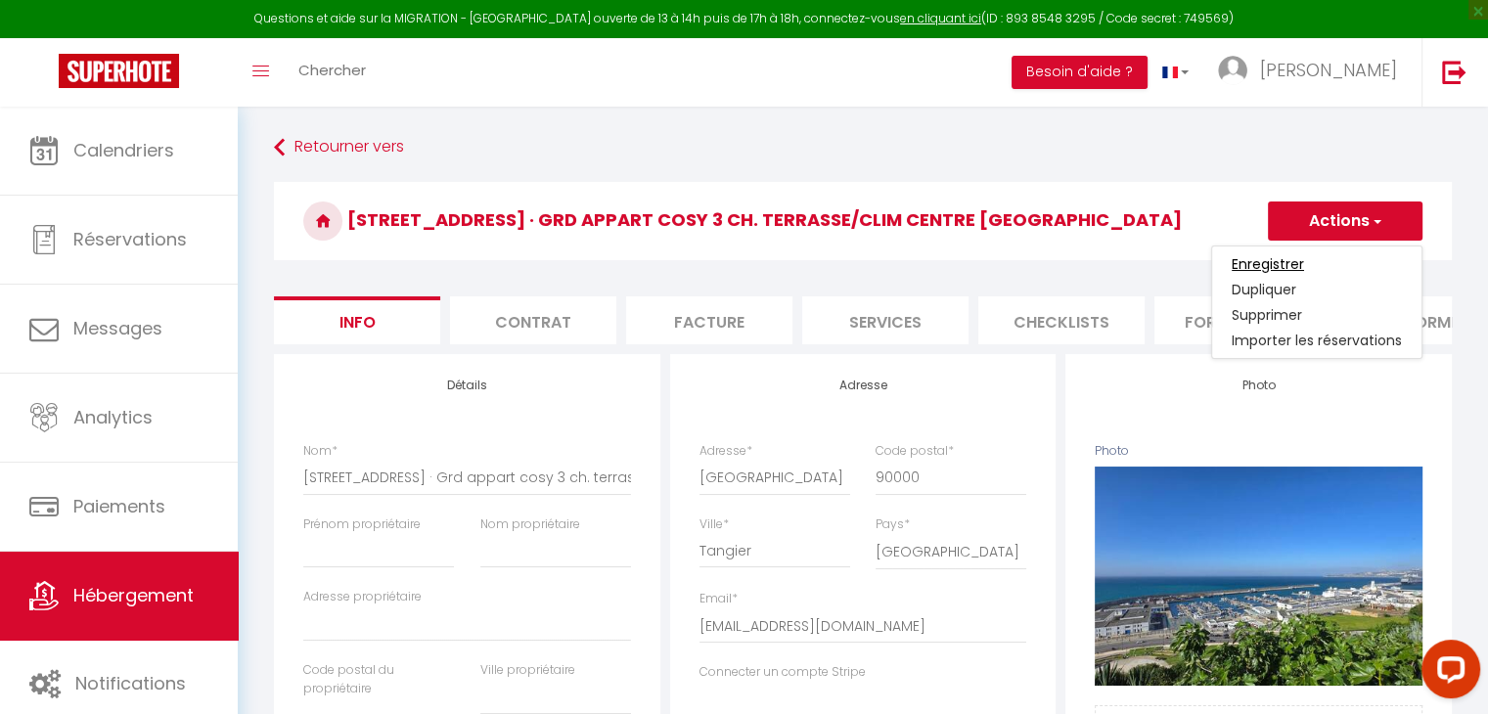
select select
checkbox input "false"
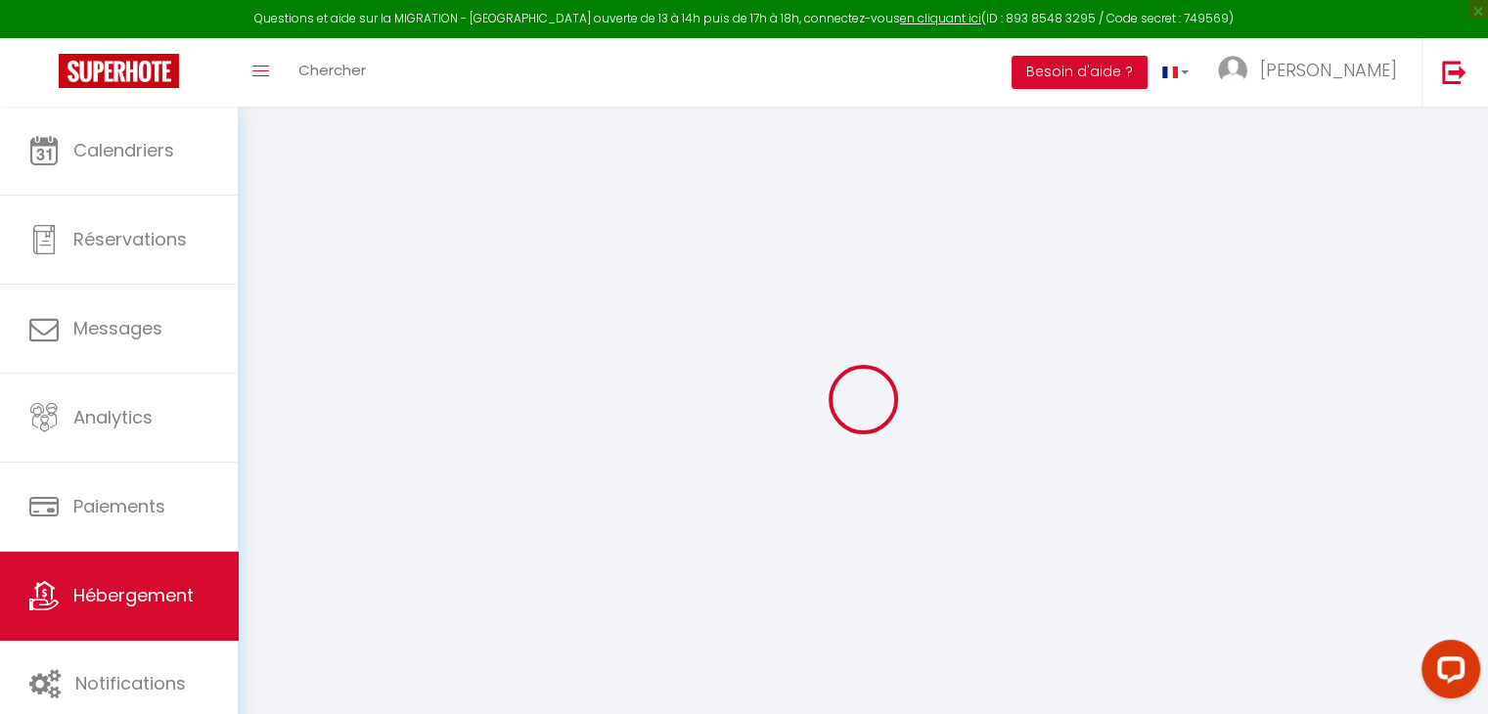
select select
checkbox input "false"
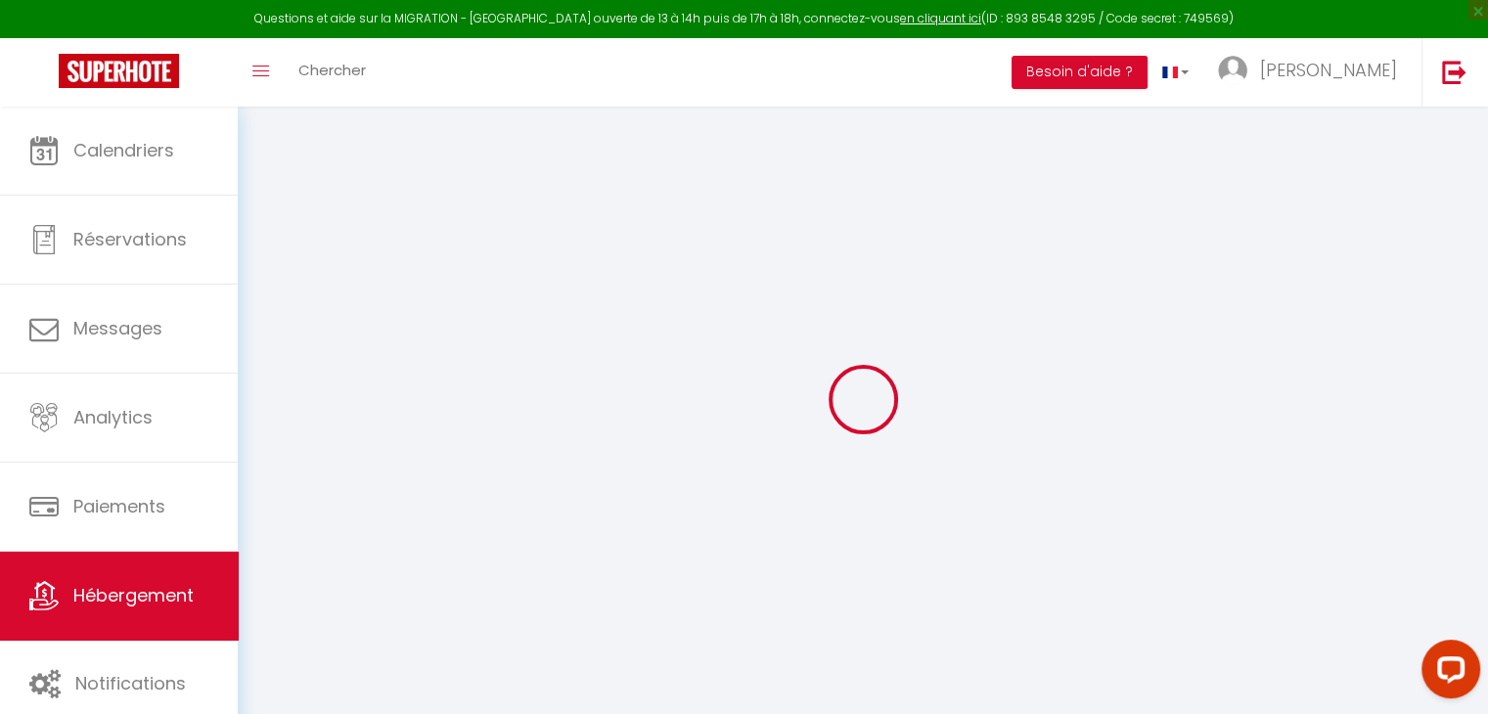
checkbox input "false"
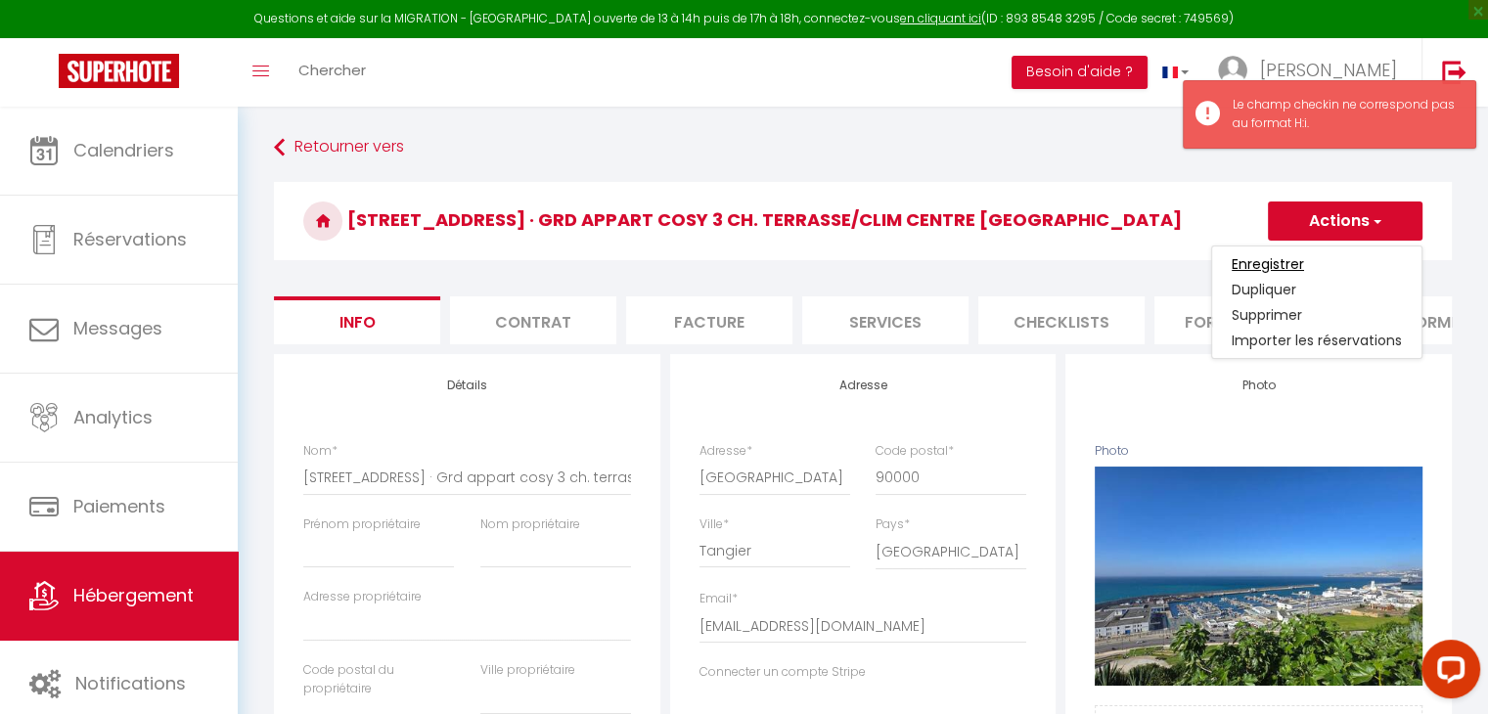
click at [1292, 262] on input "Enregistrer" at bounding box center [1268, 264] width 72 height 20
select select
checkbox input "false"
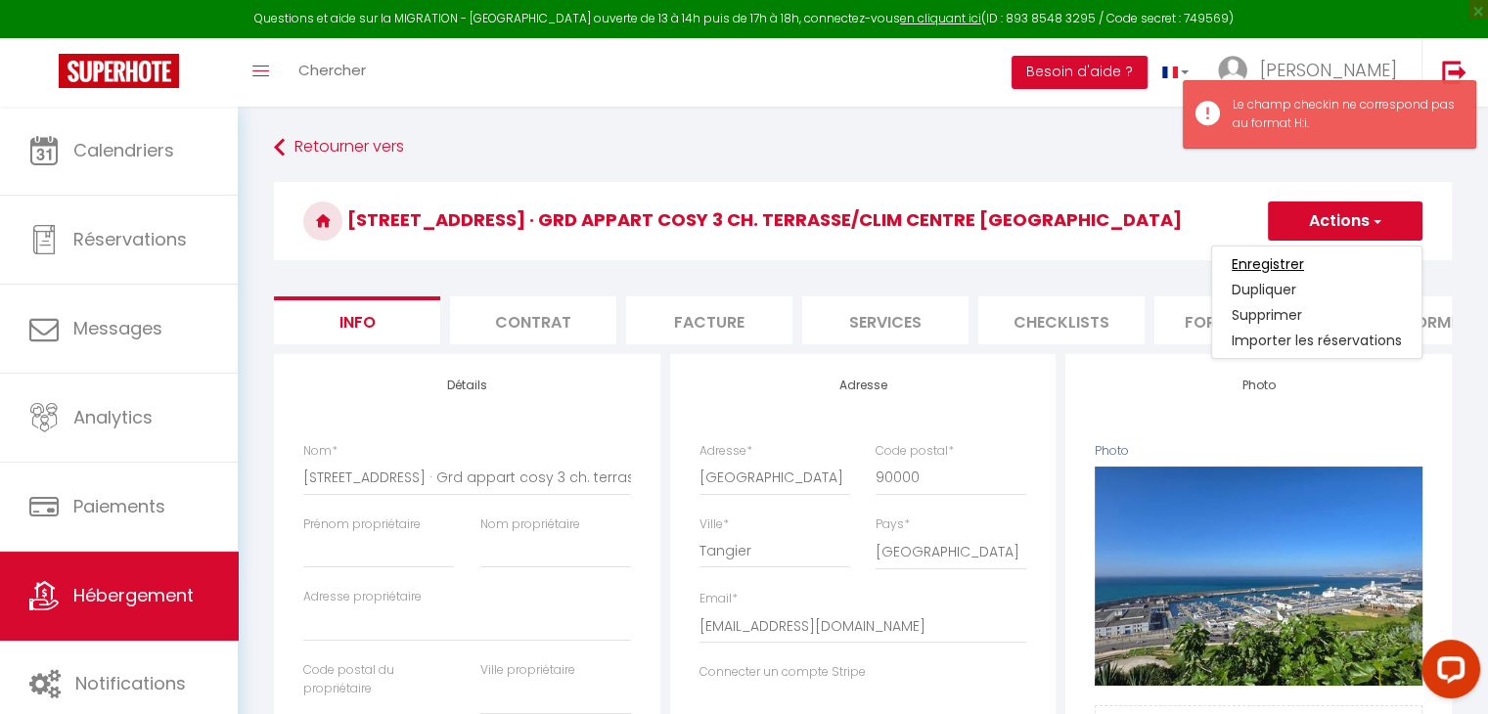
checkbox input "false"
select select
checkbox input "false"
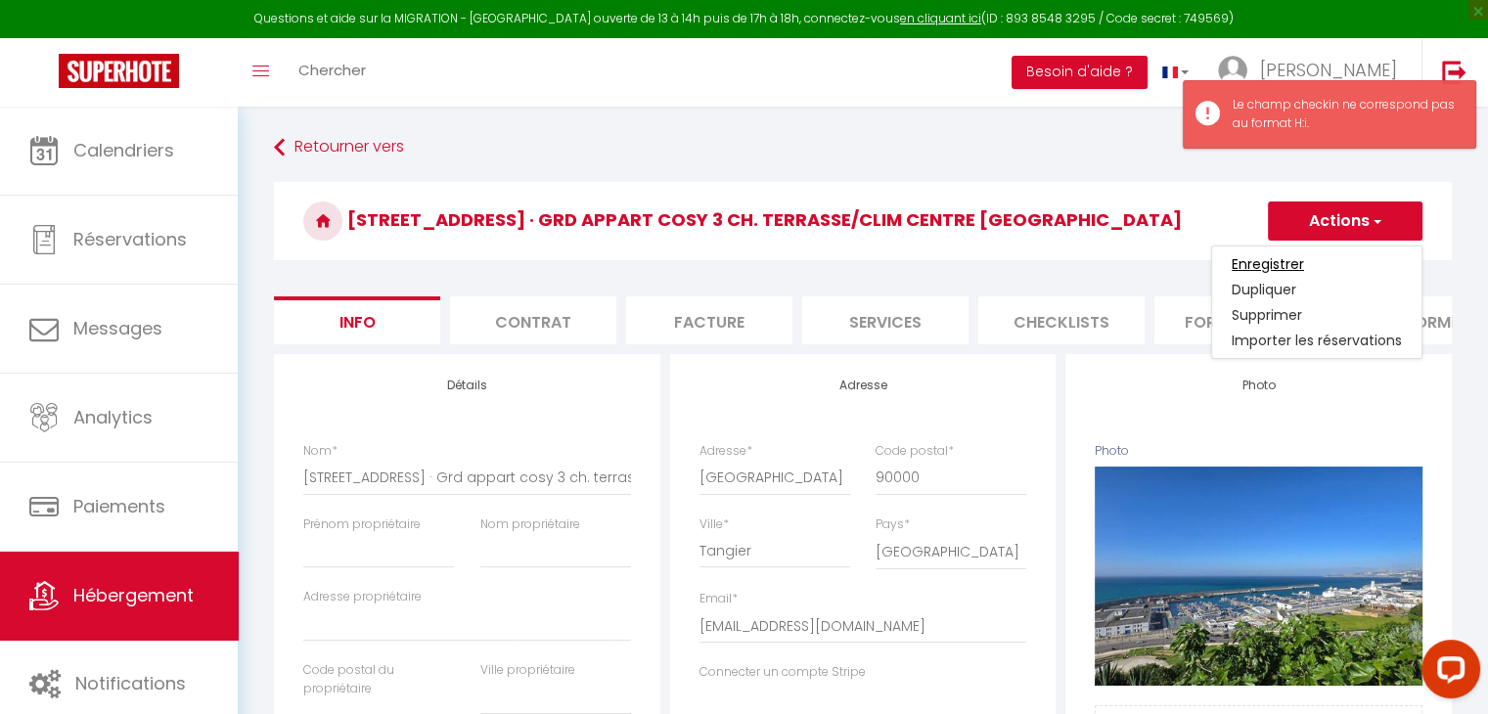
checkbox input "false"
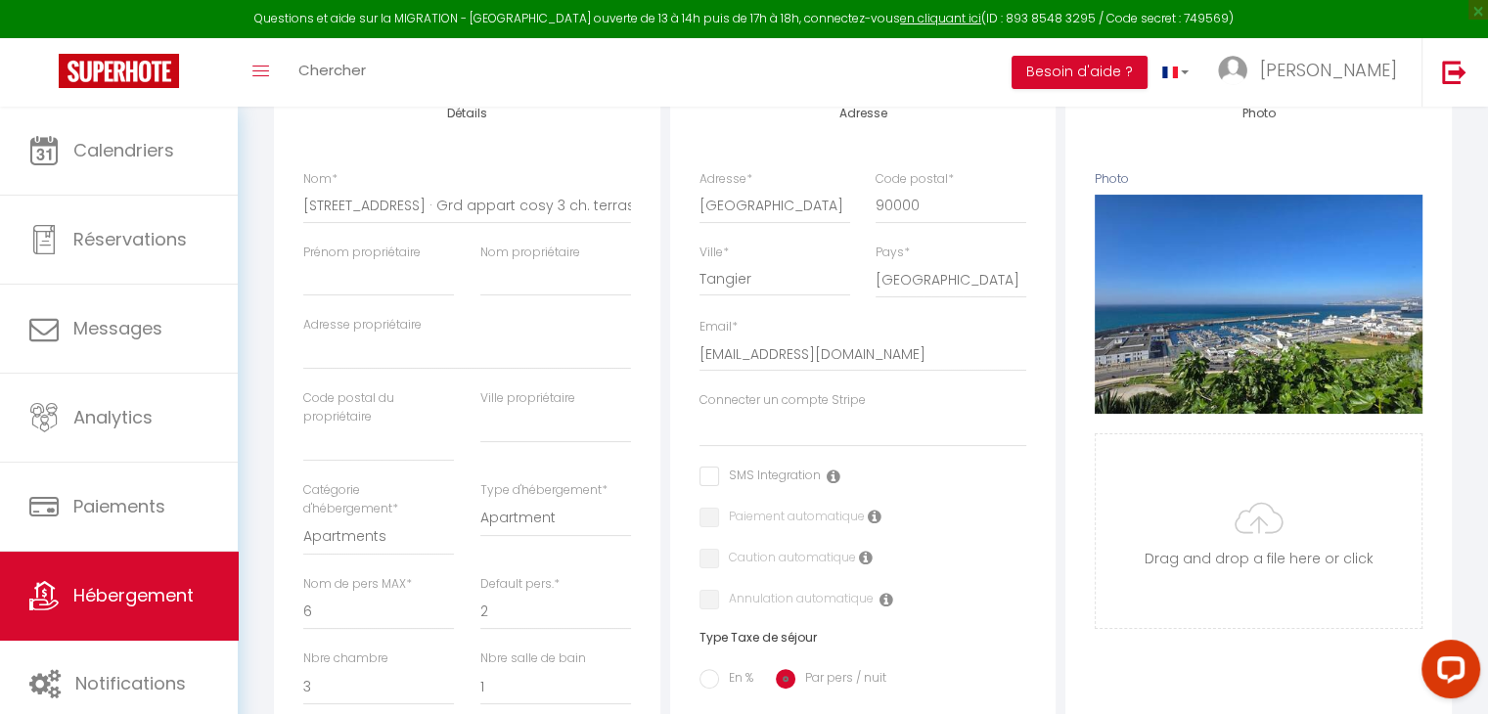
scroll to position [888, 0]
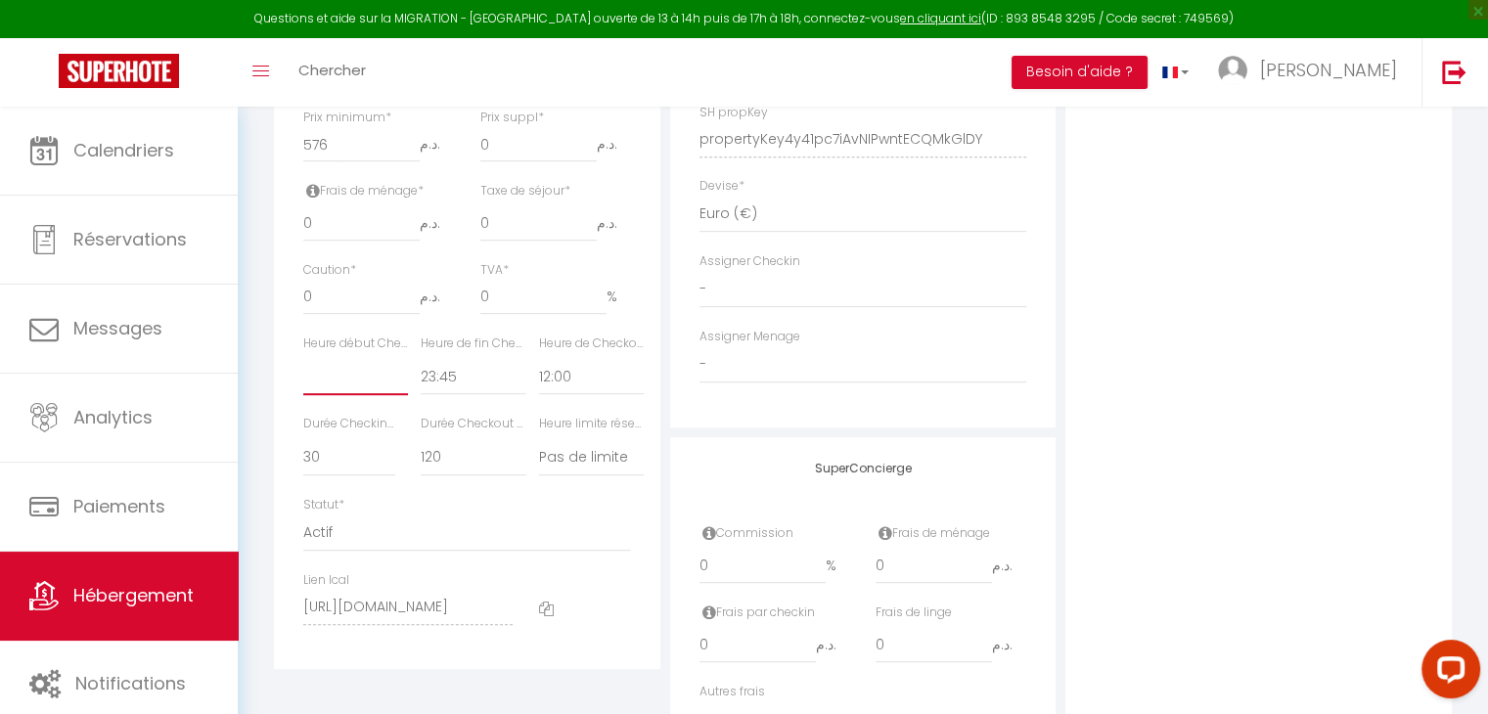
click at [368, 387] on select "00:00 00:15 00:30 00:45 01:00 01:15 01:30 01:45 02:00 02:15 02:30 02:45 03:00" at bounding box center [355, 376] width 105 height 37
select select "15:00"
click at [303, 372] on select "00:00 00:15 00:30 00:45 01:00 01:15 01:30 01:45 02:00 02:15 02:30 02:45 03:00" at bounding box center [355, 376] width 105 height 37
select select
checkbox input "false"
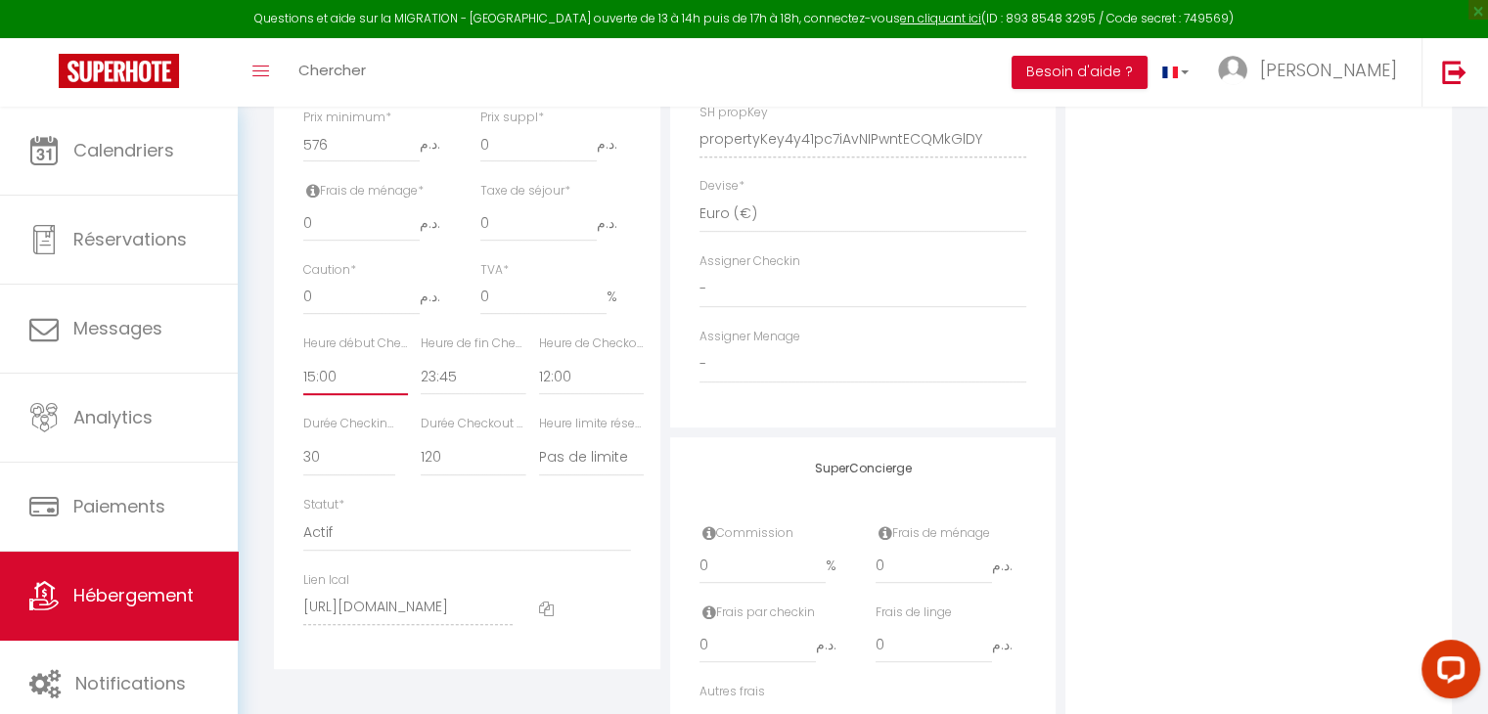
checkbox input "false"
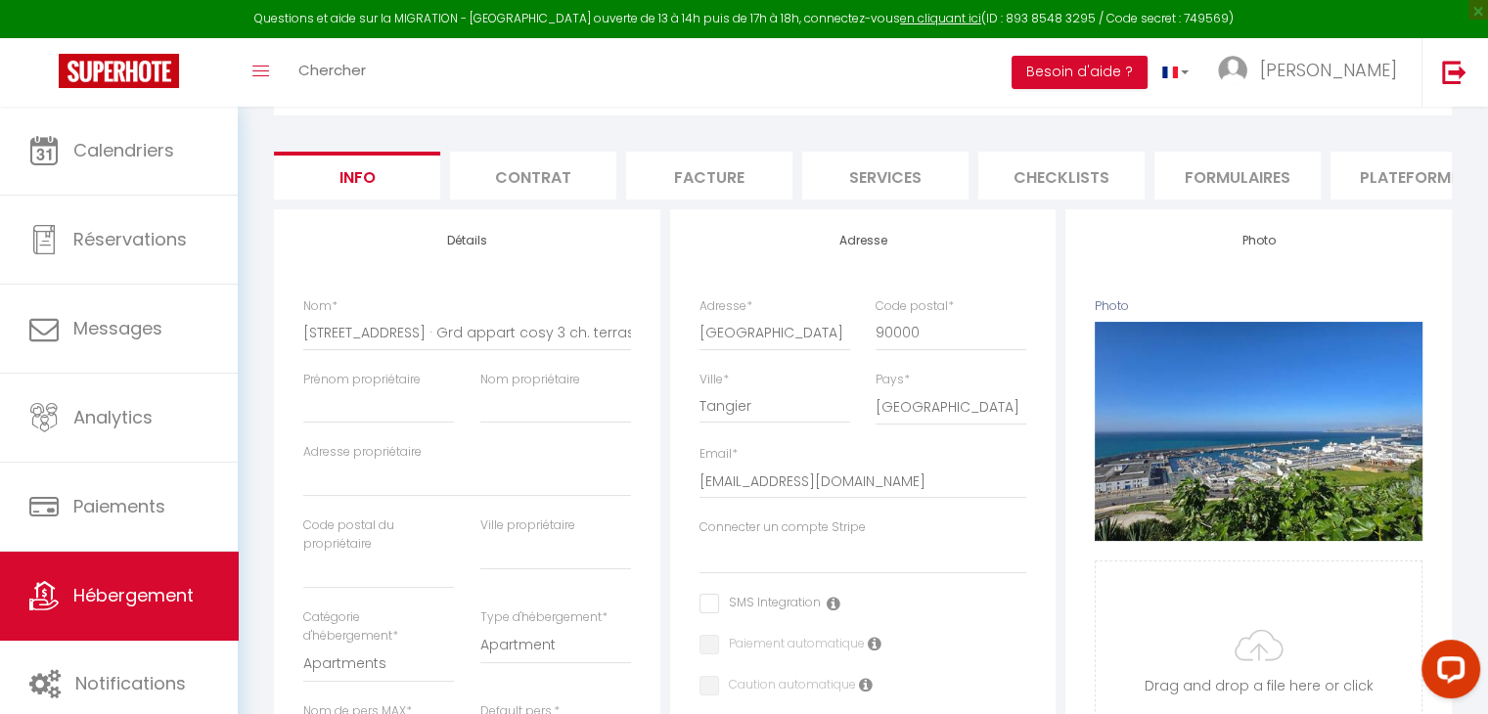
scroll to position [59, 0]
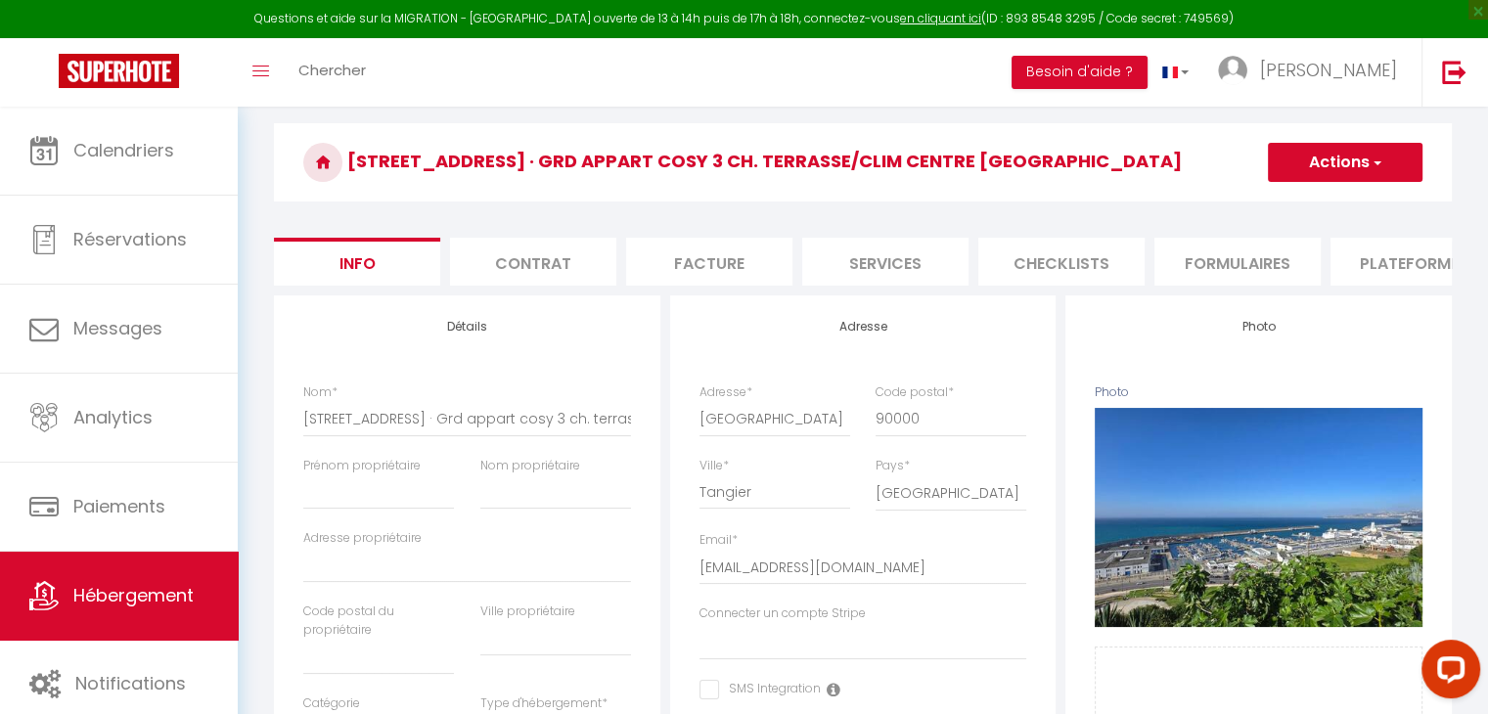
click at [1369, 174] on button "Actions" at bounding box center [1345, 162] width 155 height 39
click at [1271, 205] on input "Enregistrer" at bounding box center [1268, 206] width 72 height 20
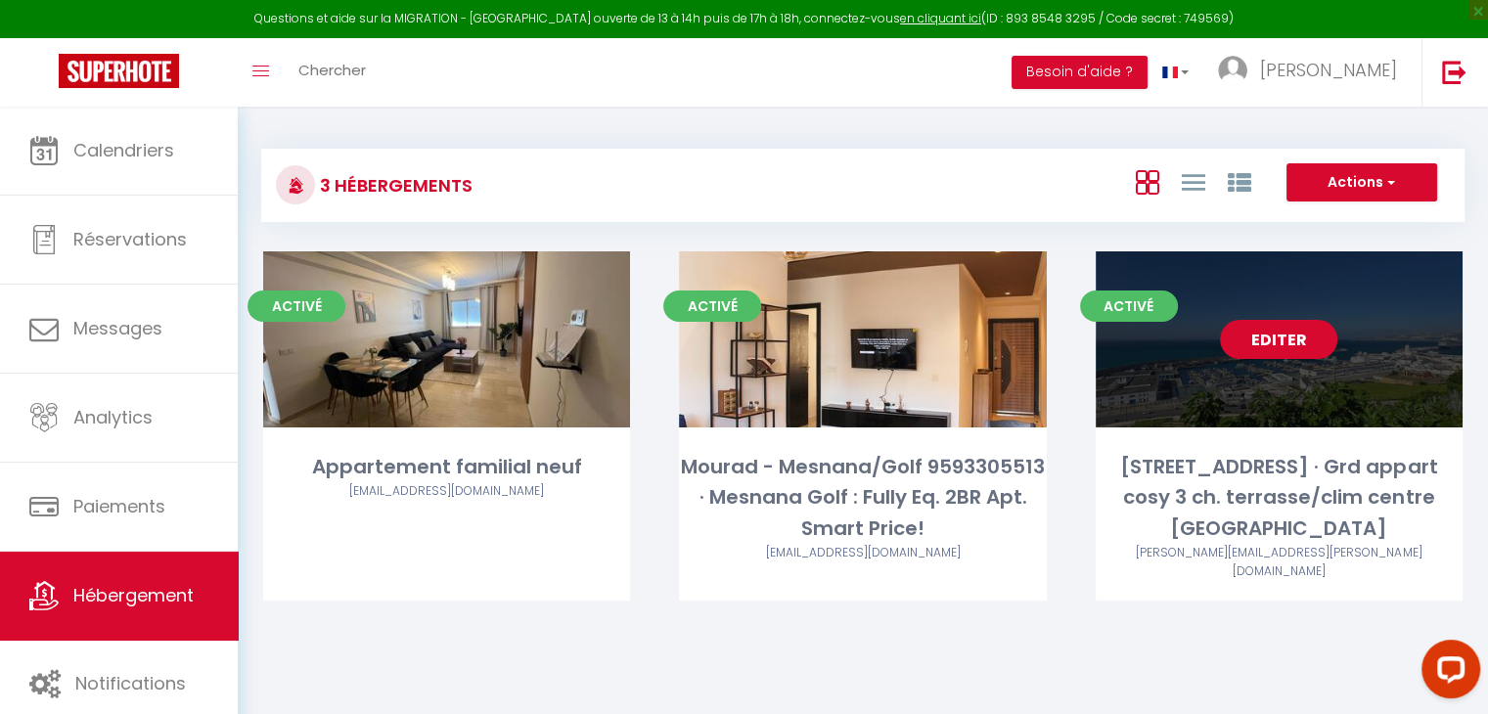
click at [1276, 350] on link "Editer" at bounding box center [1278, 339] width 117 height 39
select select "3"
select select "2"
select select "1"
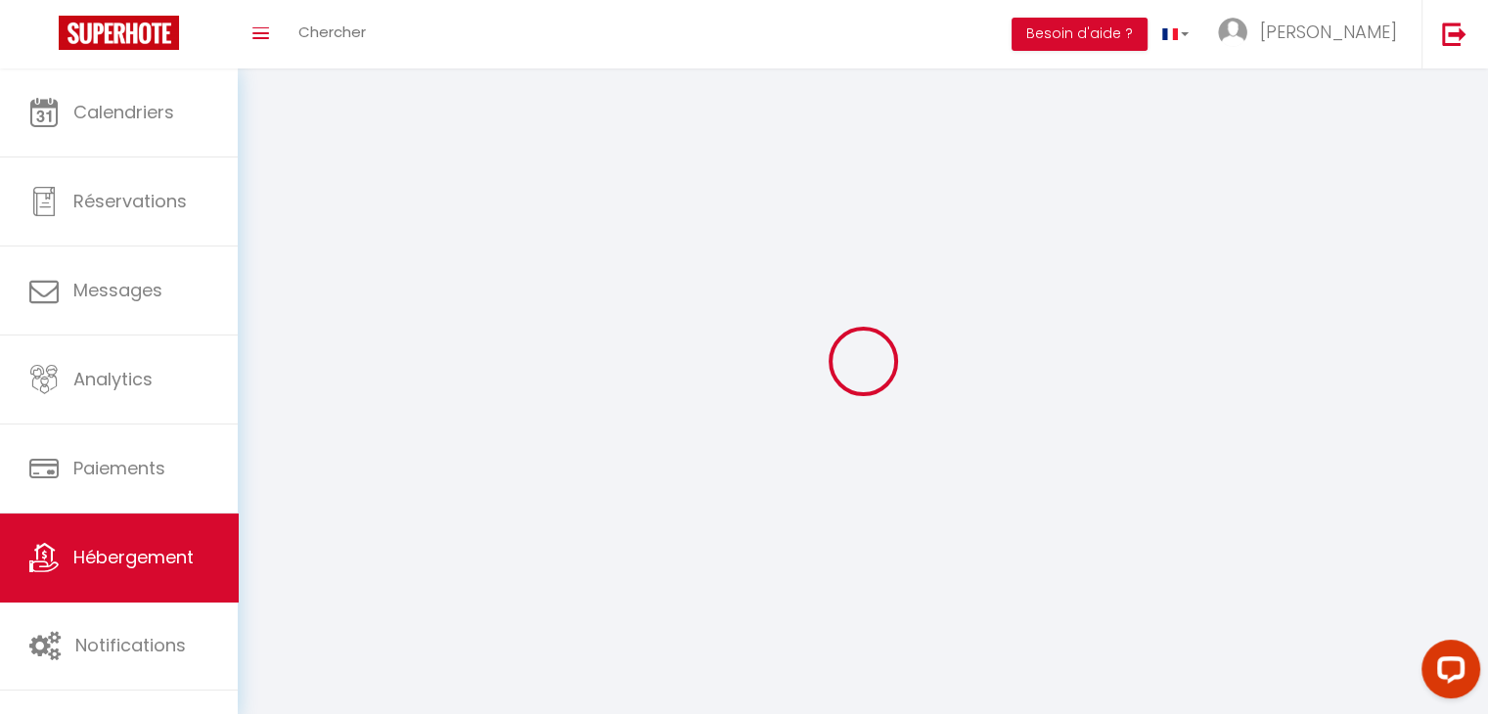
select select
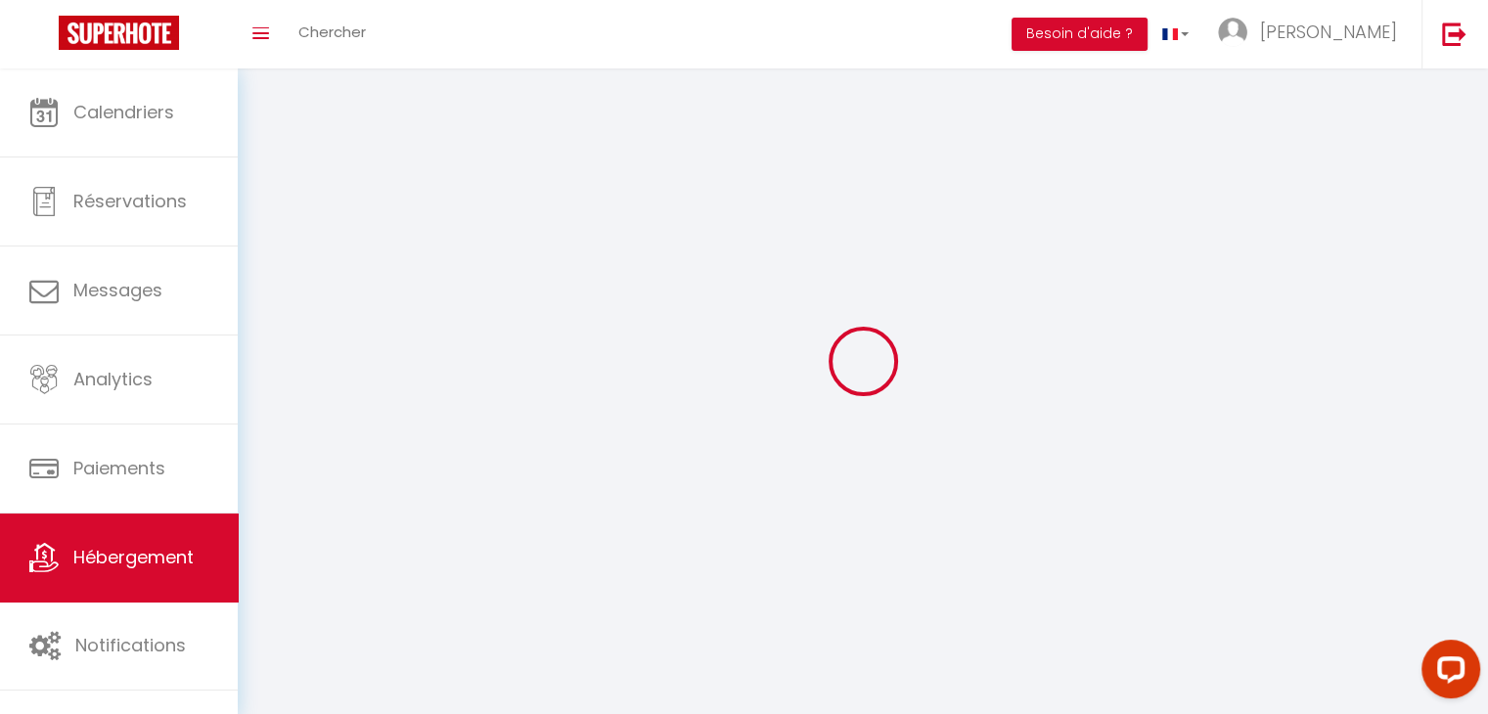
checkbox input "false"
select select
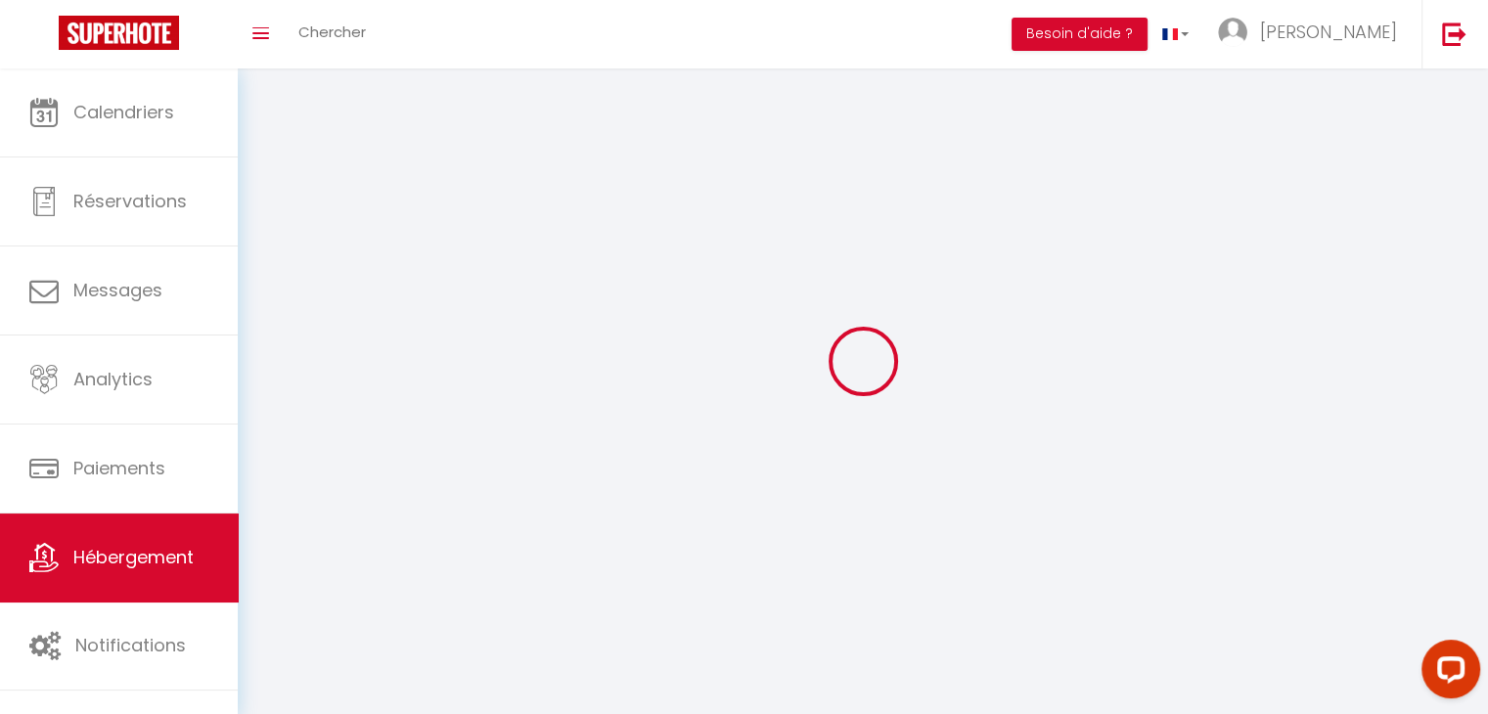
select select
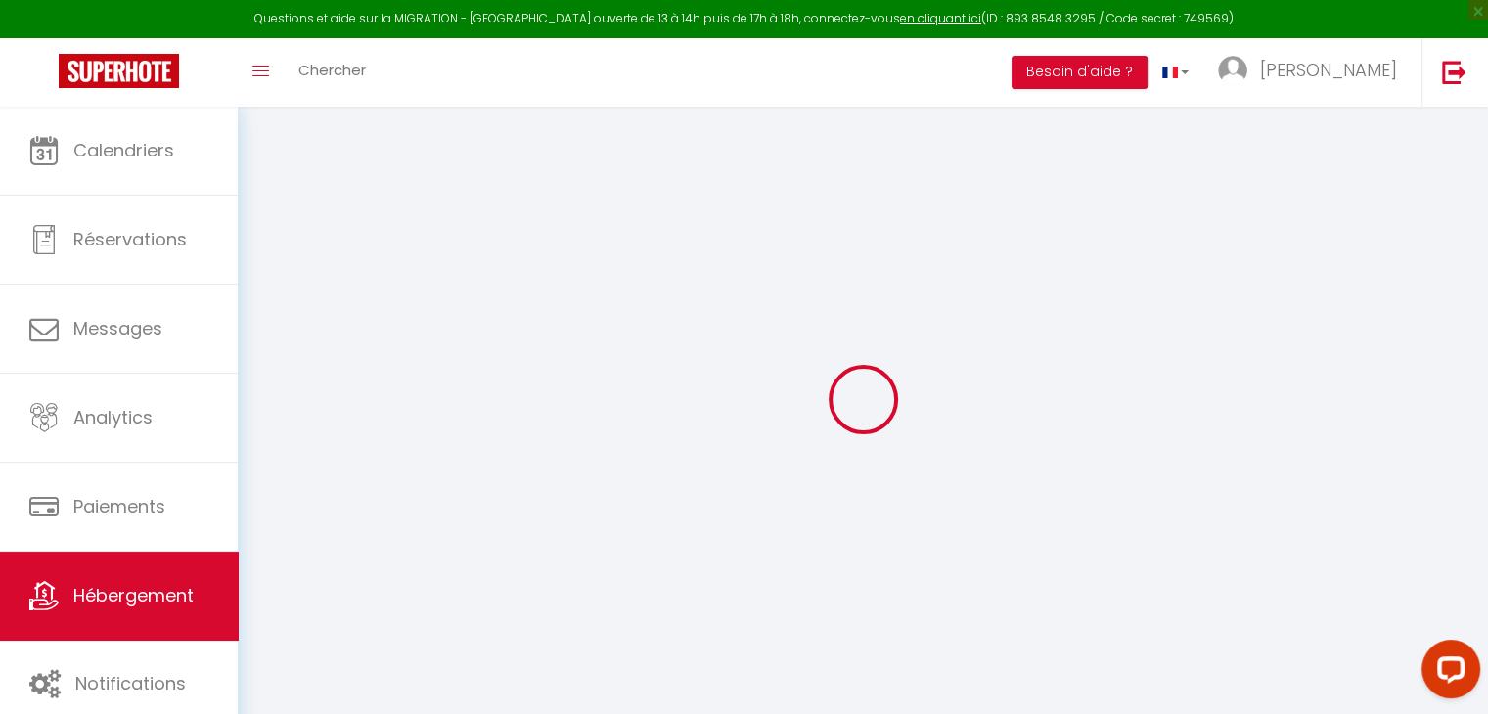
select select "15:00"
select select "23:45"
select select "12:00"
select select "30"
select select "120"
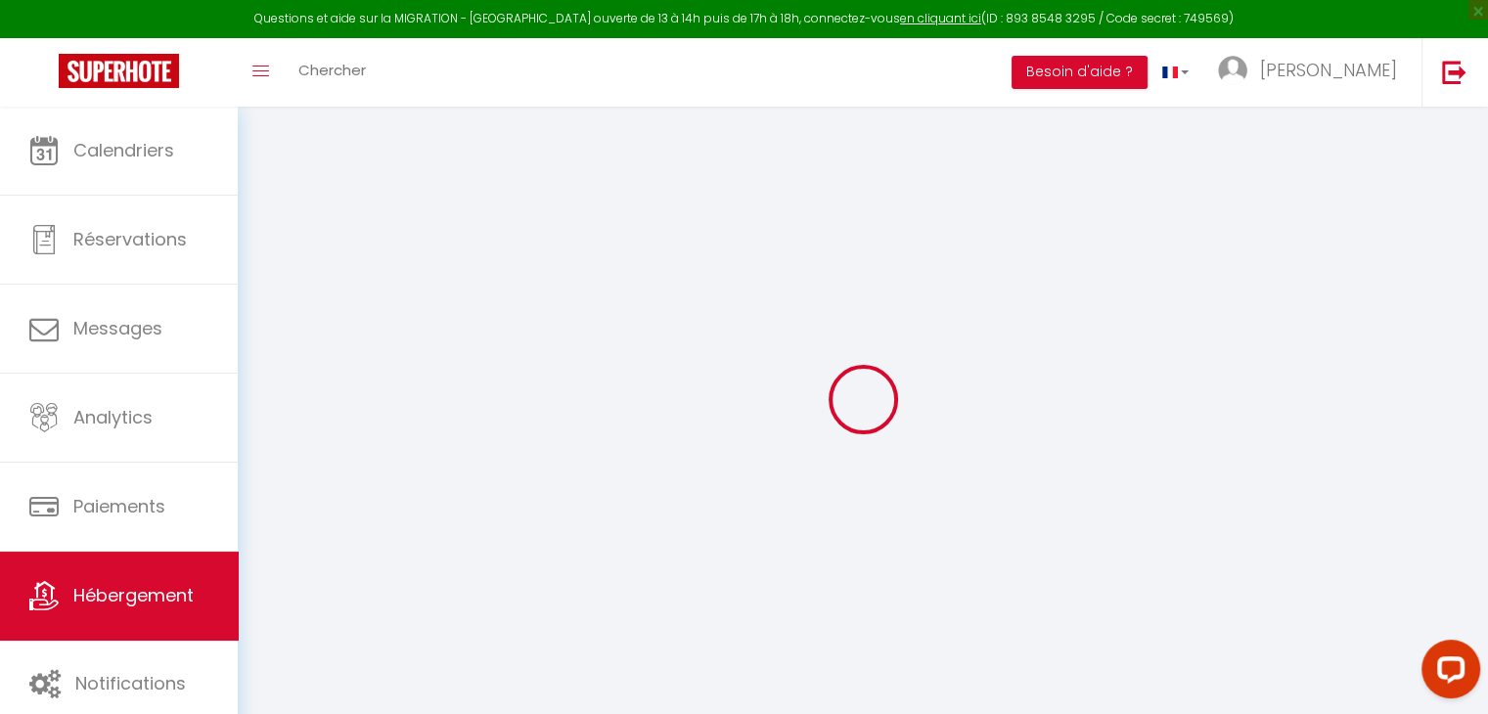
select select
checkbox input "false"
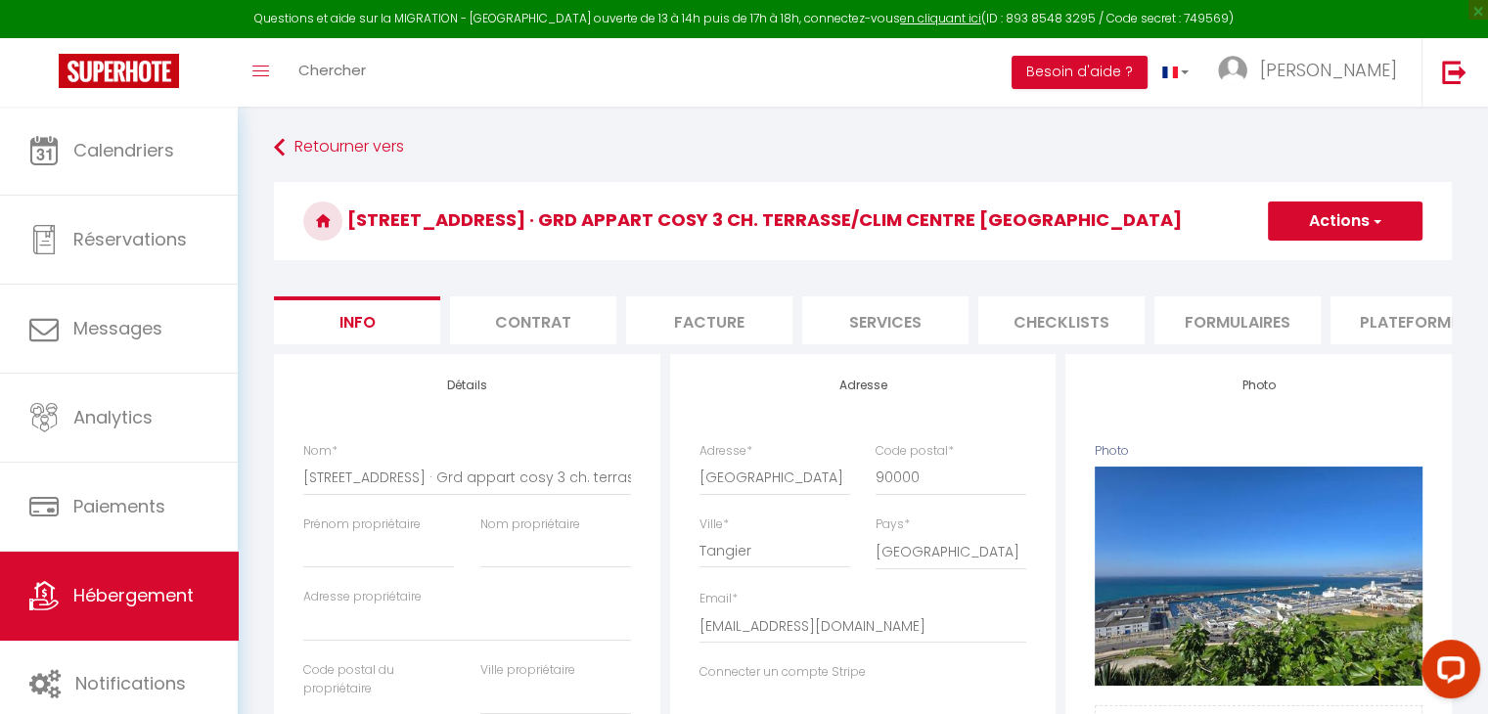
select select
checkbox input "false"
click at [1251, 322] on li "Formulaires" at bounding box center [1238, 320] width 166 height 48
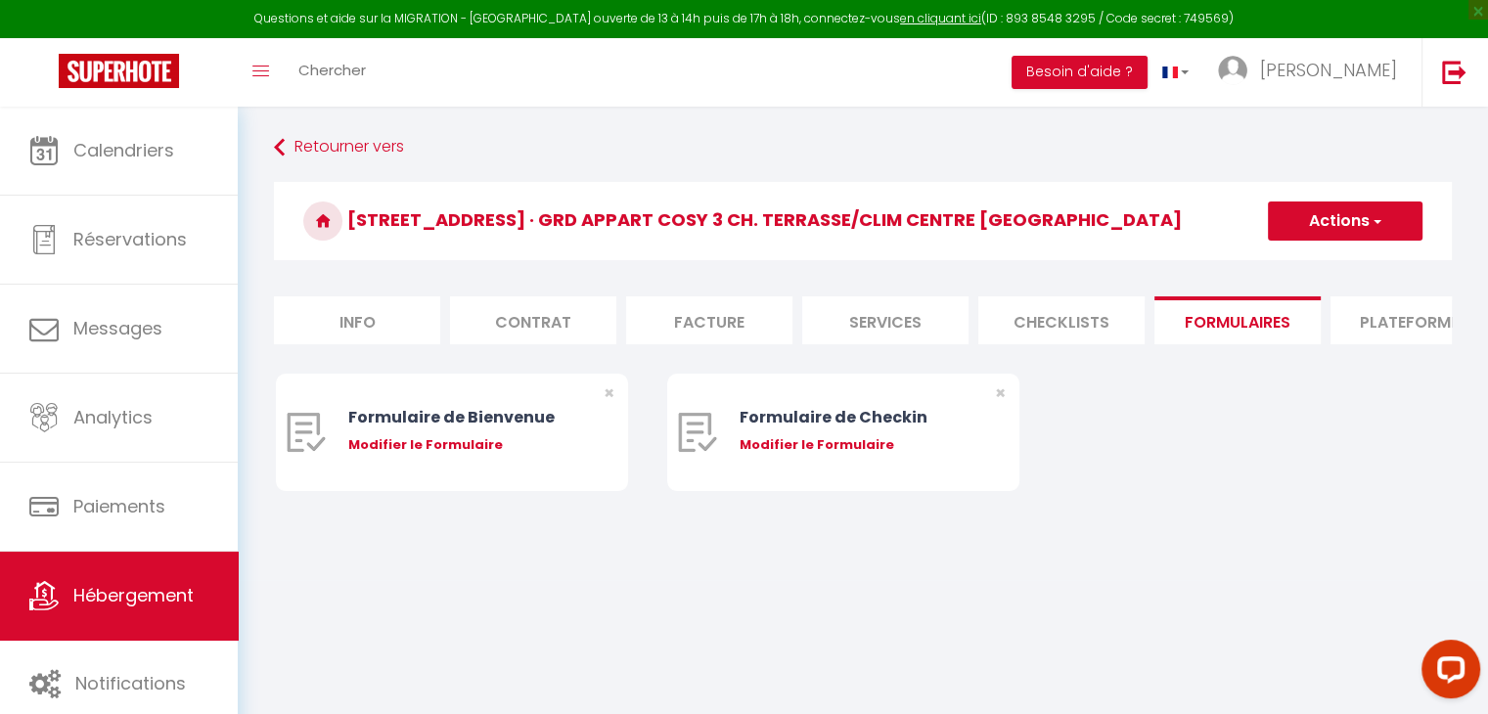
click at [1355, 288] on form "[STREET_ADDRESS] · Grd appart cosy 3 ch. terrasse/clim centre [GEOGRAPHIC_DATA]…" at bounding box center [863, 356] width 1178 height 348
click at [1409, 324] on li "Plateformes" at bounding box center [1414, 320] width 166 height 48
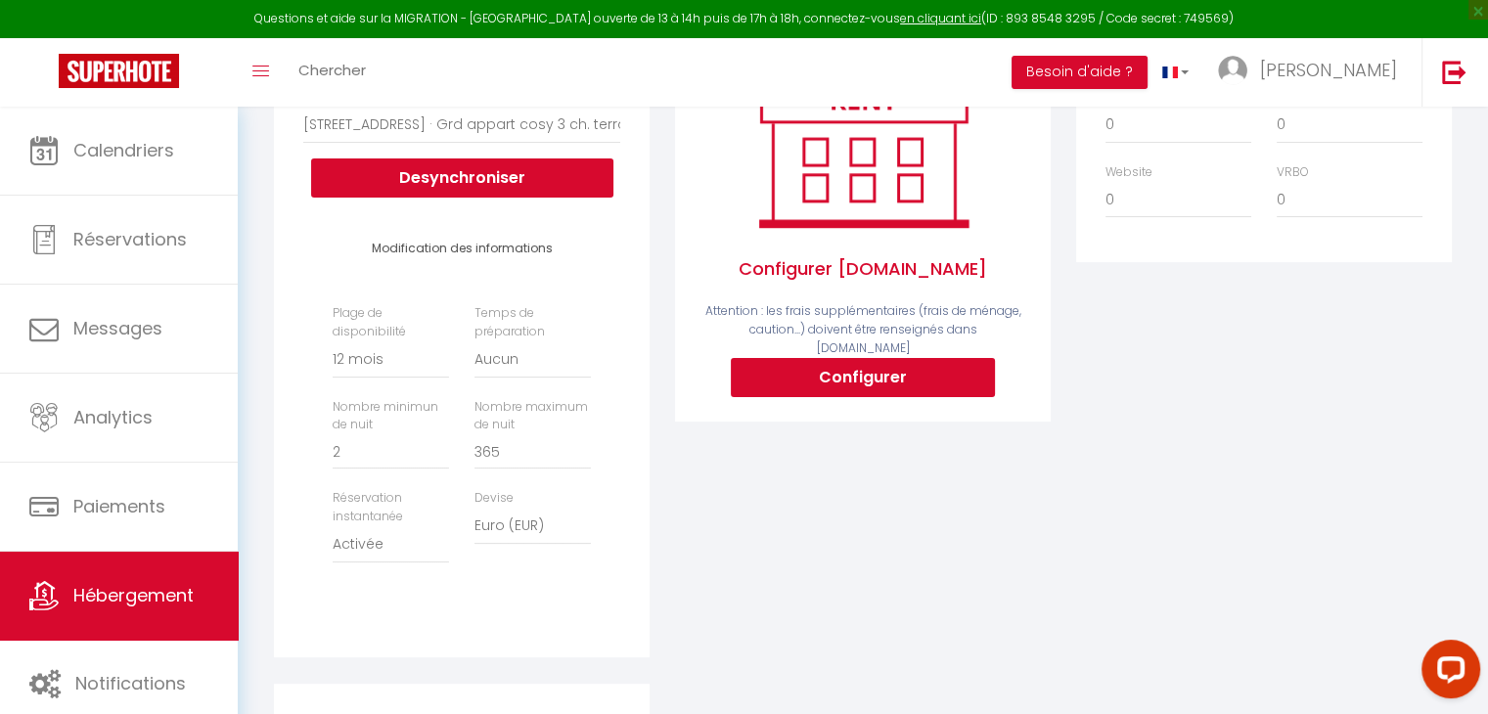
scroll to position [359, 0]
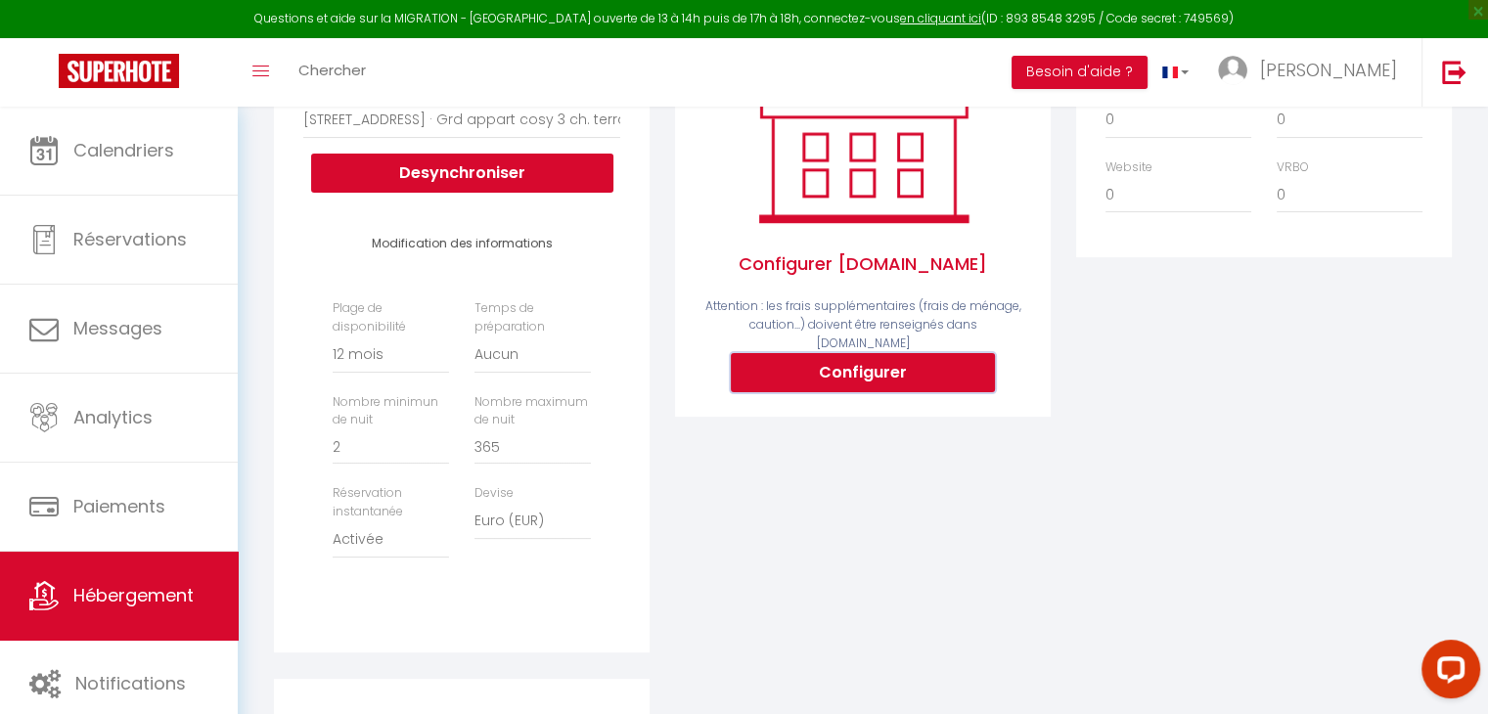
click at [826, 353] on button "Configurer" at bounding box center [863, 372] width 264 height 39
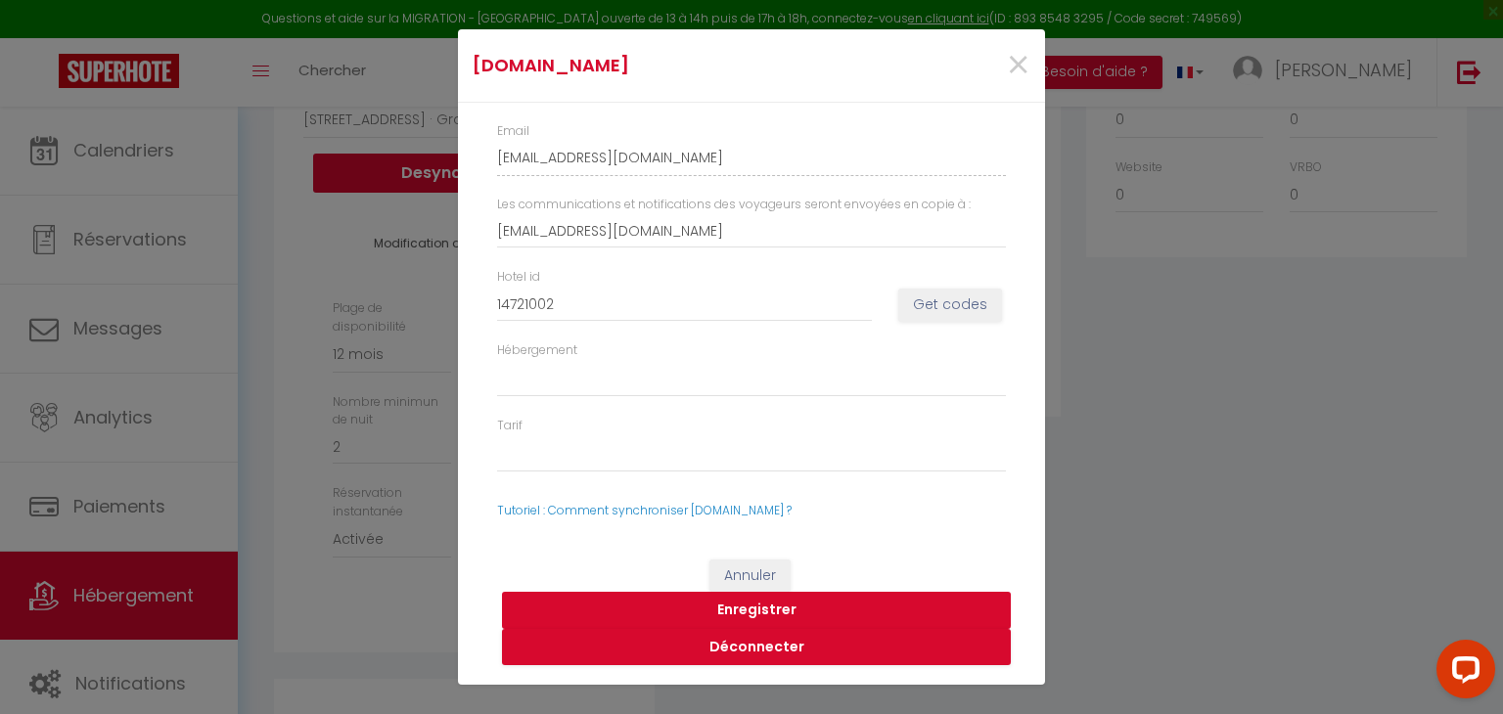
click at [849, 615] on button "Enregistrer" at bounding box center [756, 610] width 509 height 37
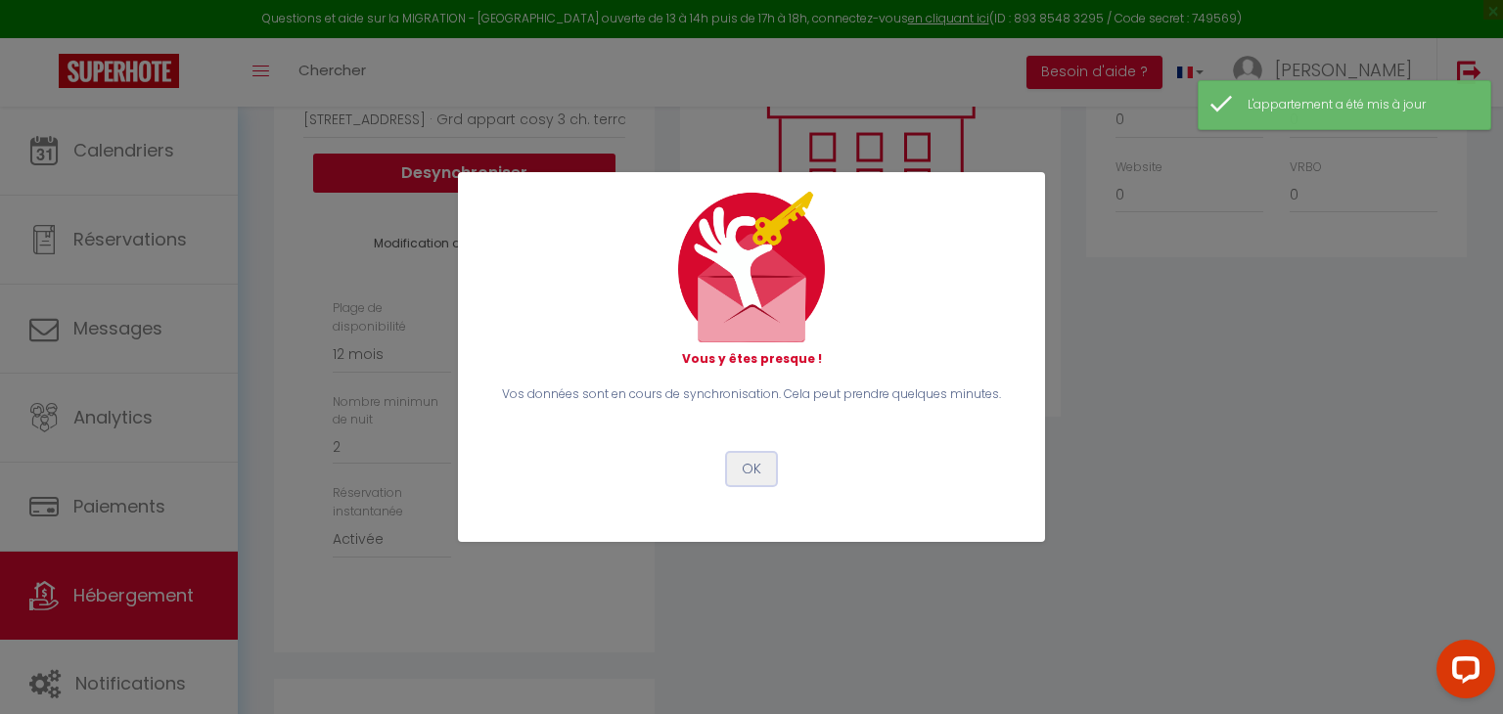
click at [771, 460] on button "OK" at bounding box center [751, 469] width 49 height 33
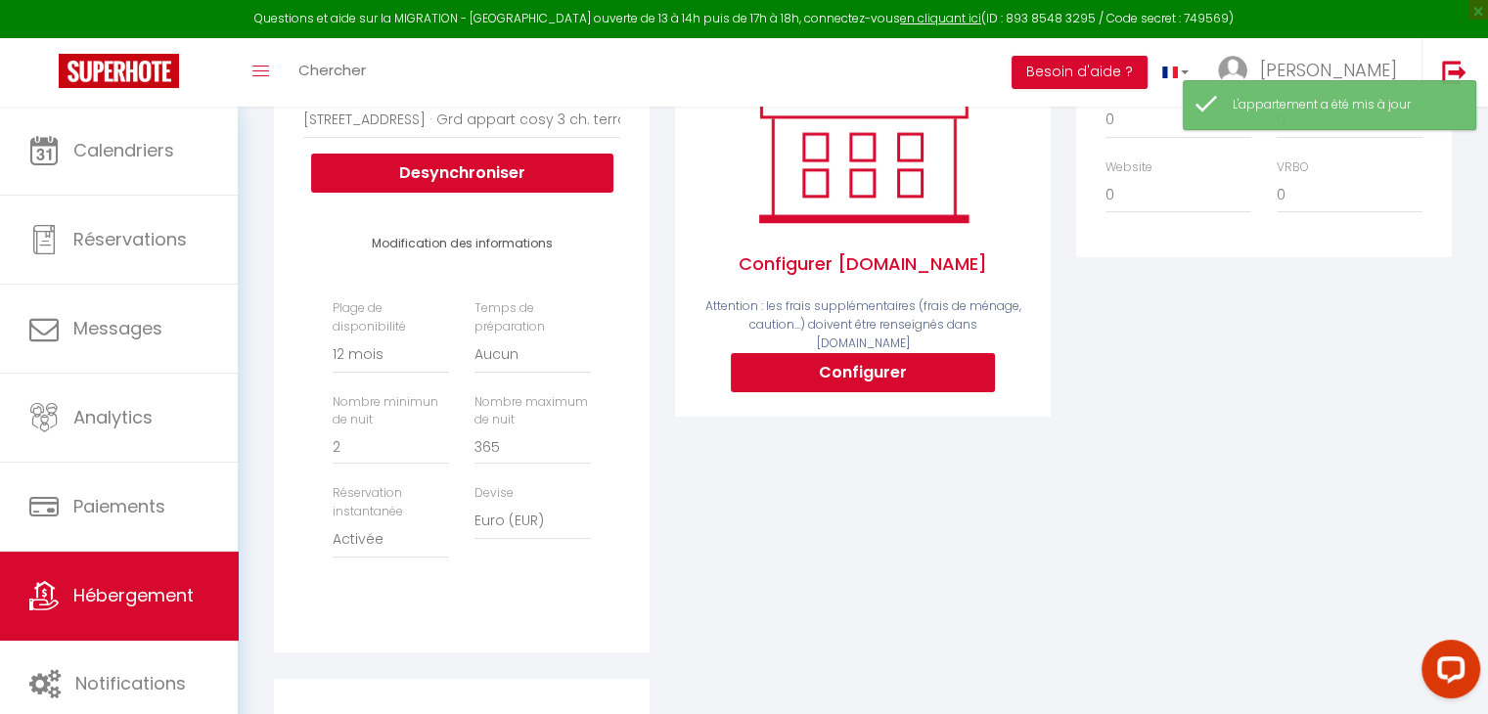
scroll to position [0, 0]
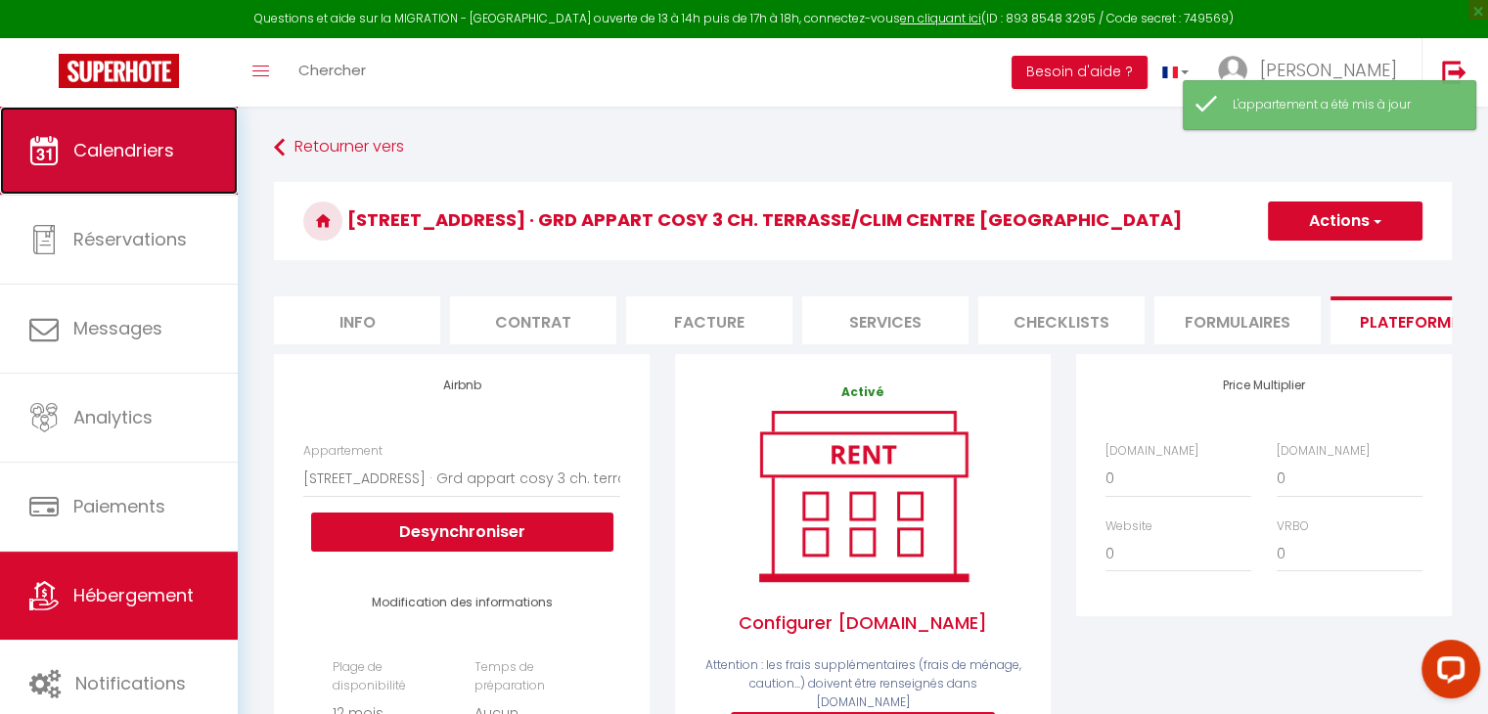
click at [102, 158] on span "Calendriers" at bounding box center [123, 150] width 101 height 24
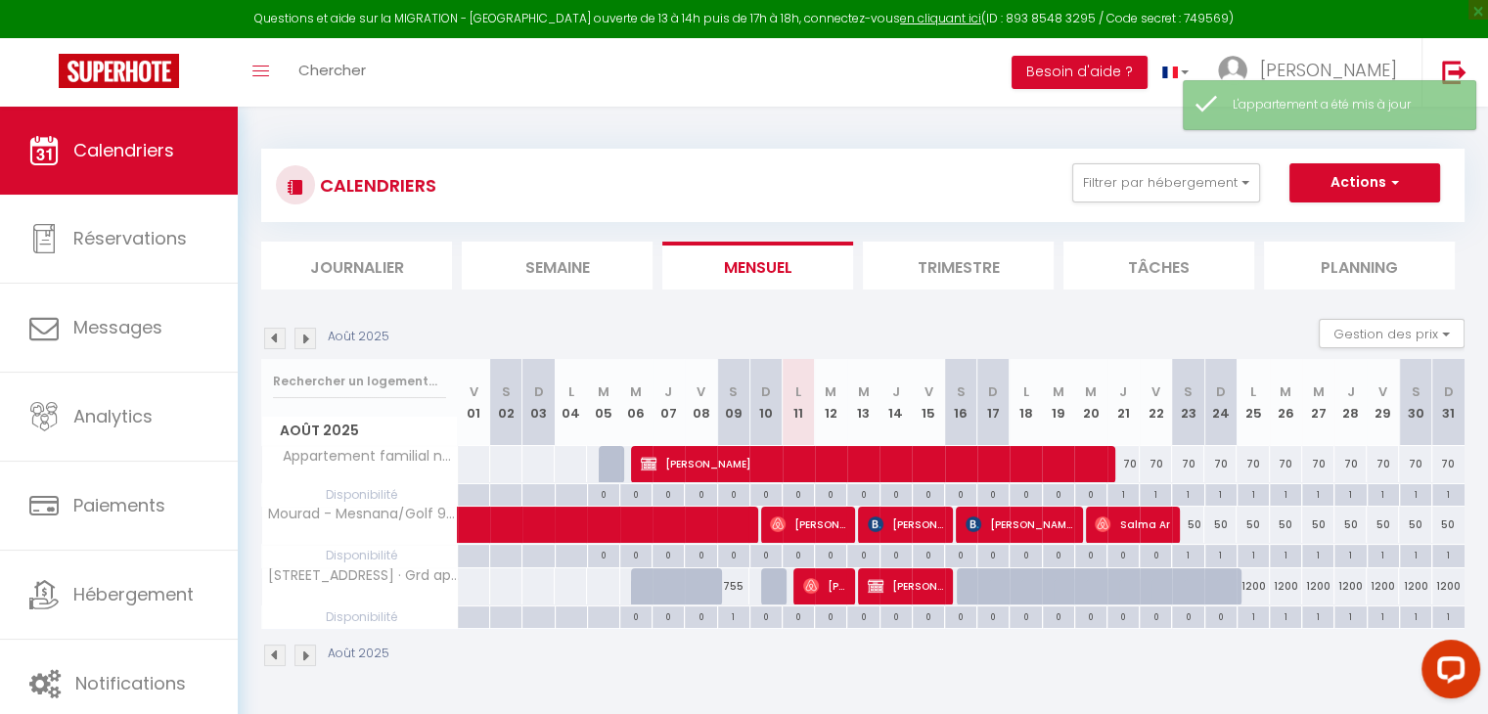
click at [961, 554] on div "0" at bounding box center [960, 554] width 31 height 19
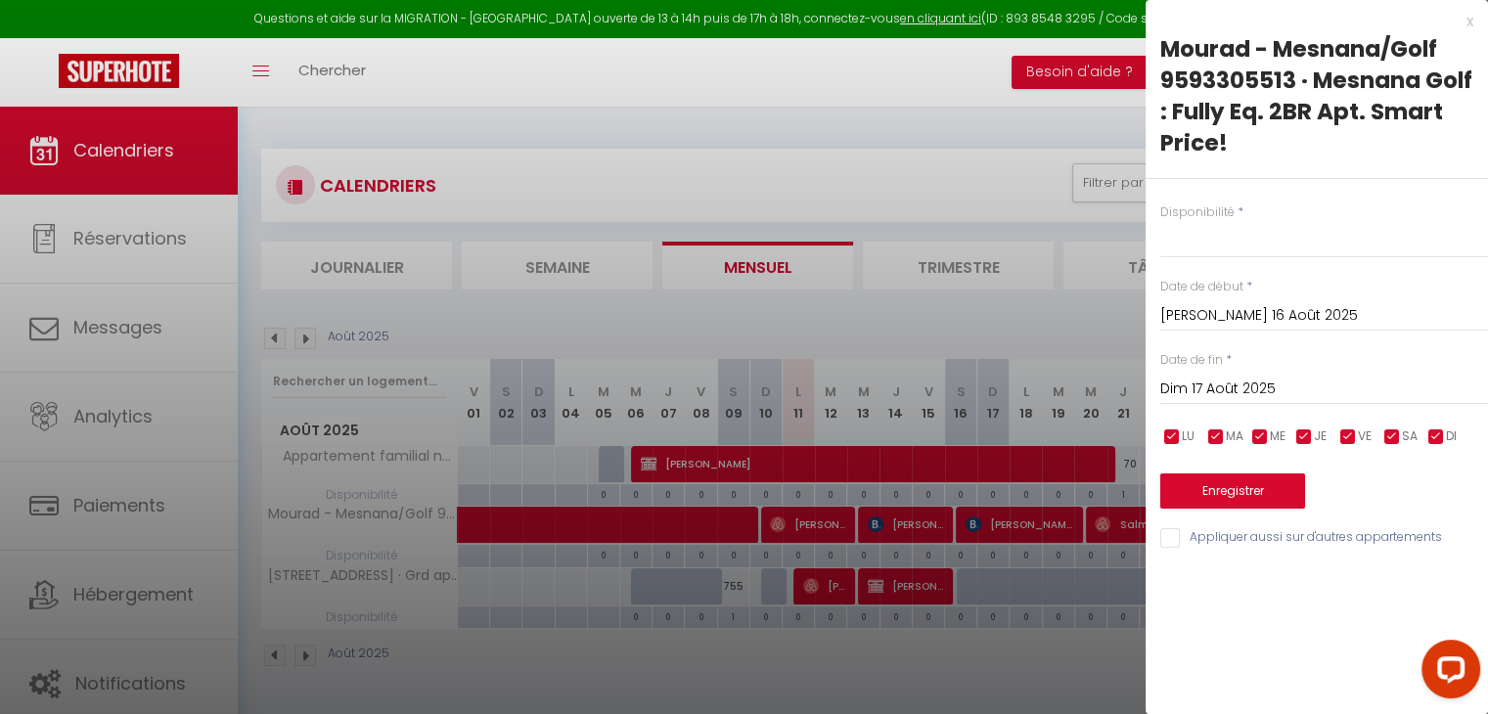
click at [990, 545] on div at bounding box center [744, 357] width 1488 height 714
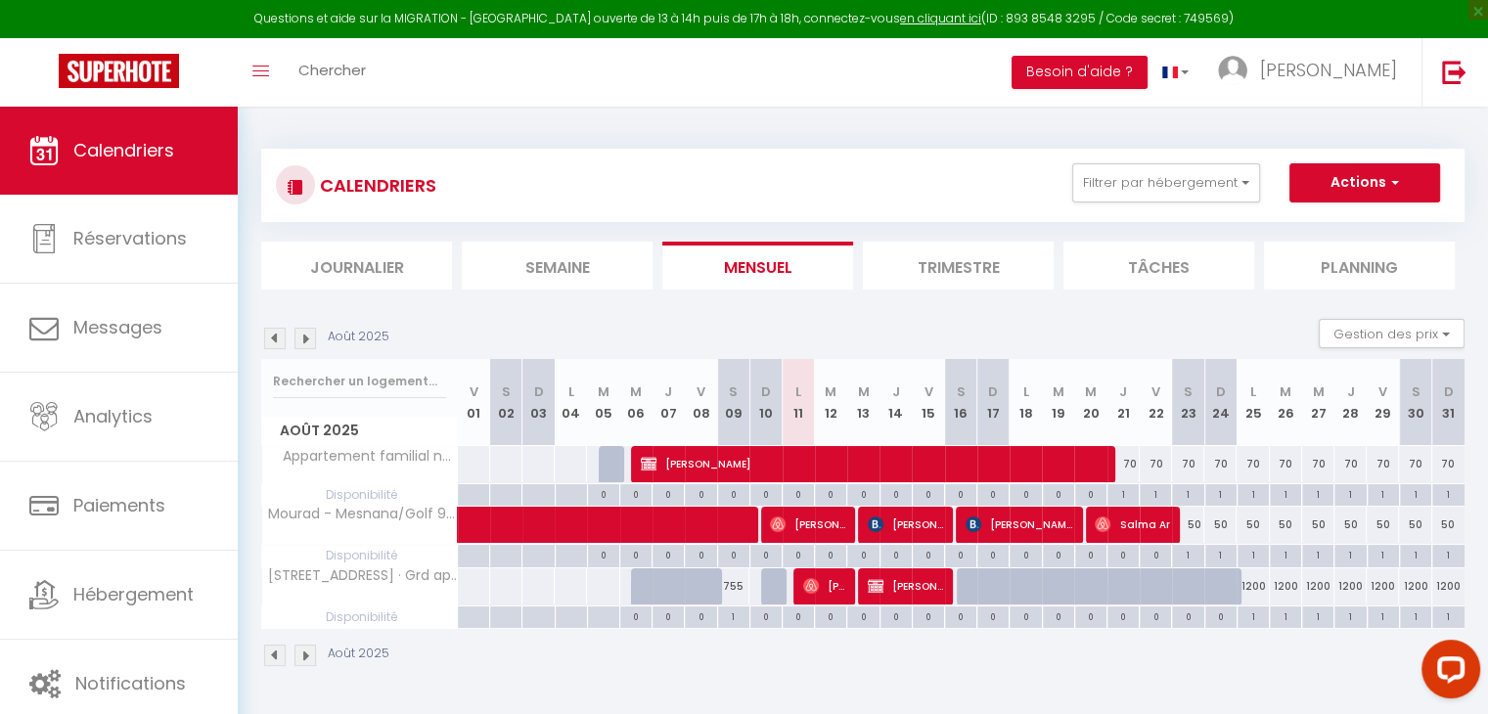
click at [1259, 588] on div "1200" at bounding box center [1253, 587] width 32 height 36
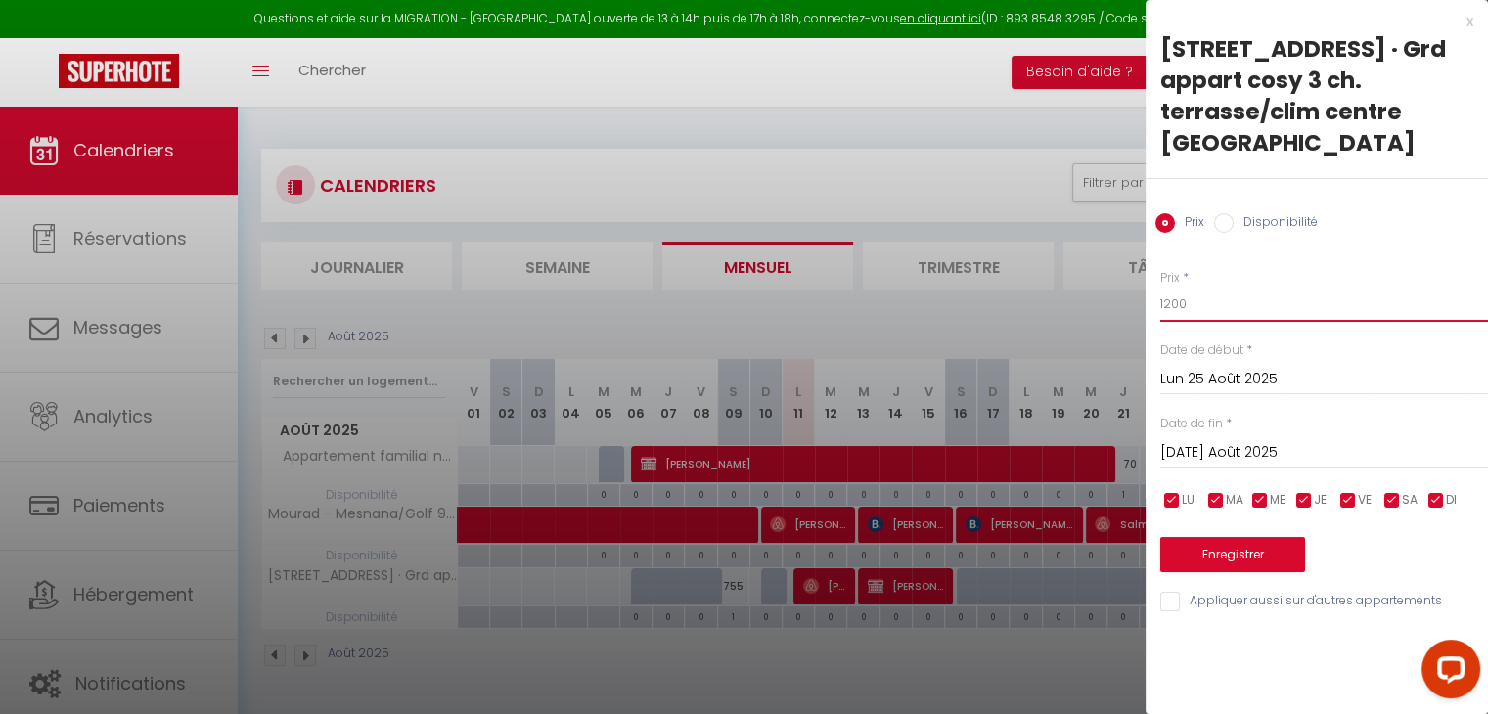
click at [1241, 315] on input "1200" at bounding box center [1324, 304] width 328 height 35
click at [1187, 450] on input "[DATE] Août 2025" at bounding box center [1324, 452] width 328 height 25
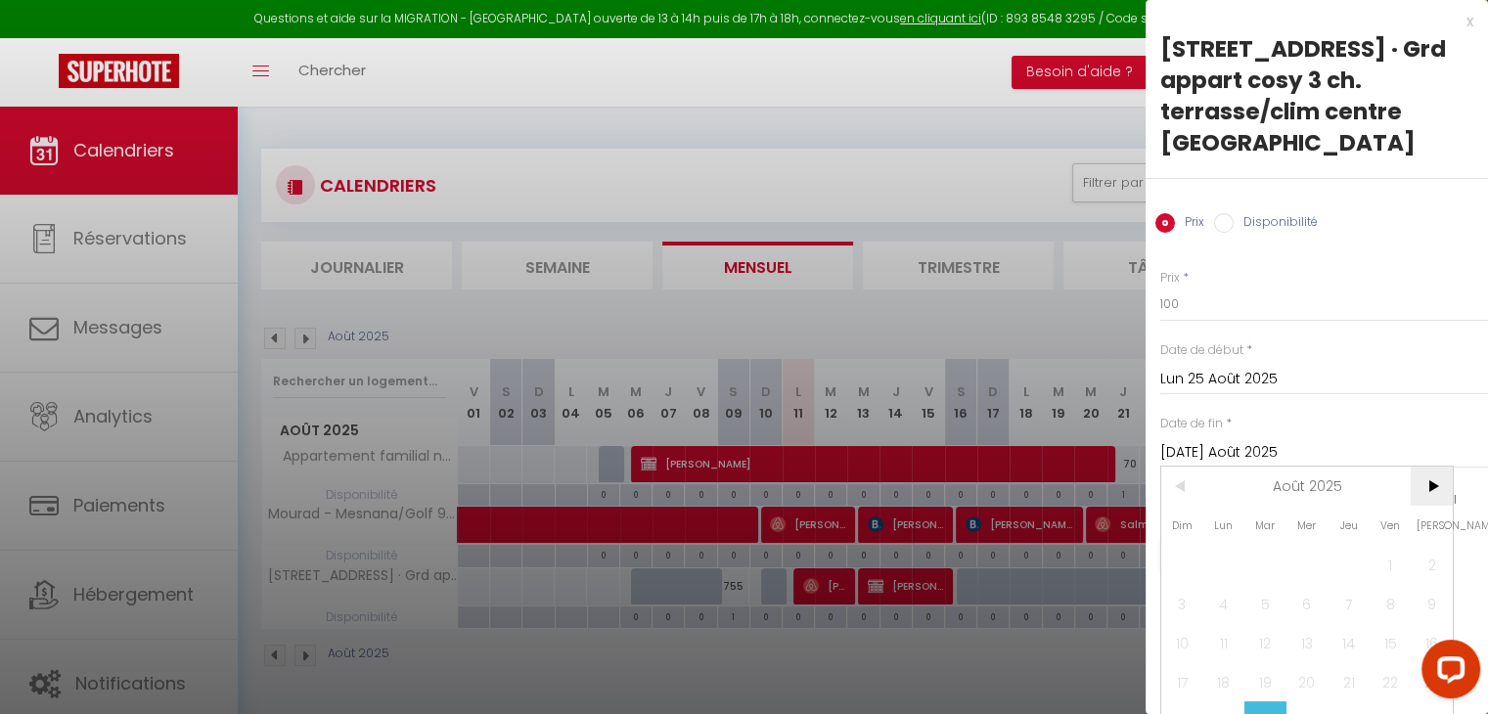
click at [1434, 481] on span ">" at bounding box center [1432, 486] width 42 height 39
click at [1171, 487] on span "<" at bounding box center [1182, 486] width 42 height 39
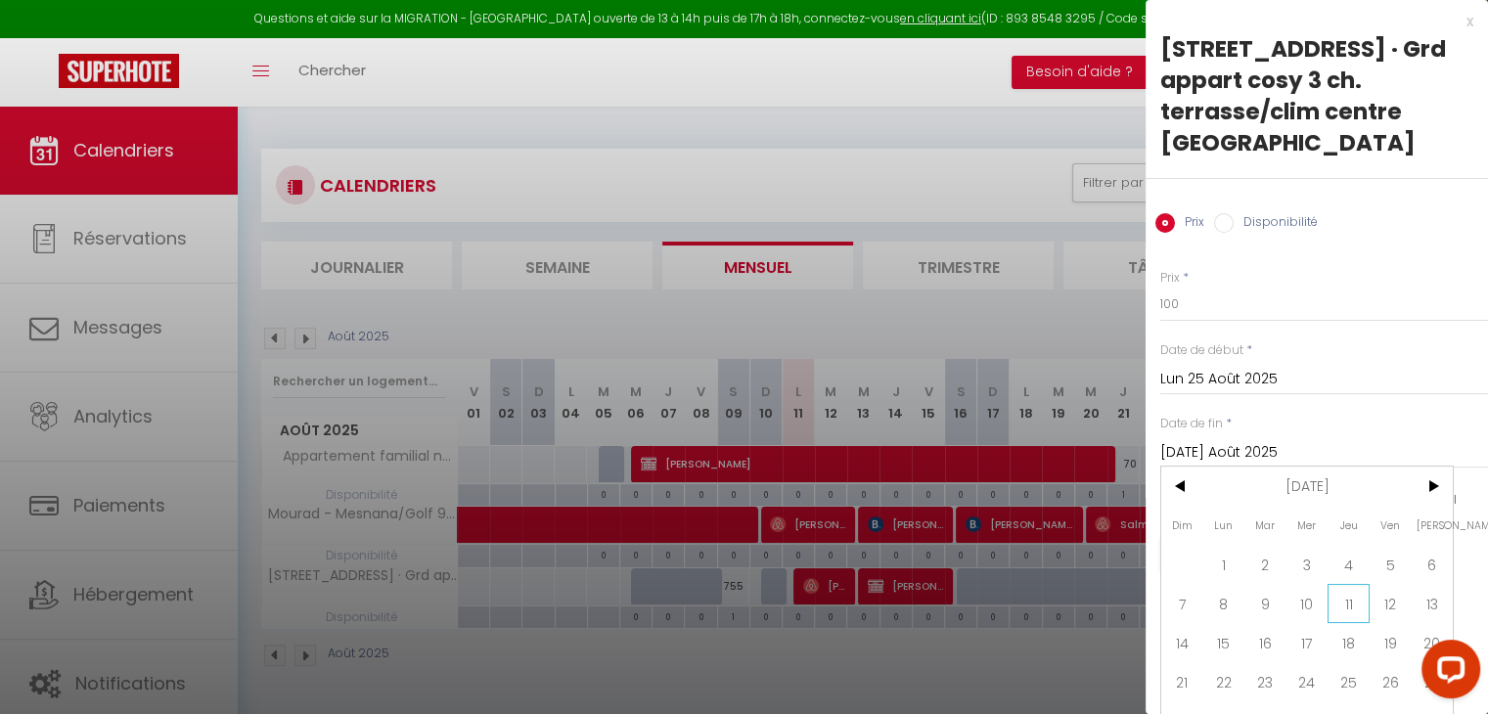
scroll to position [41, 0]
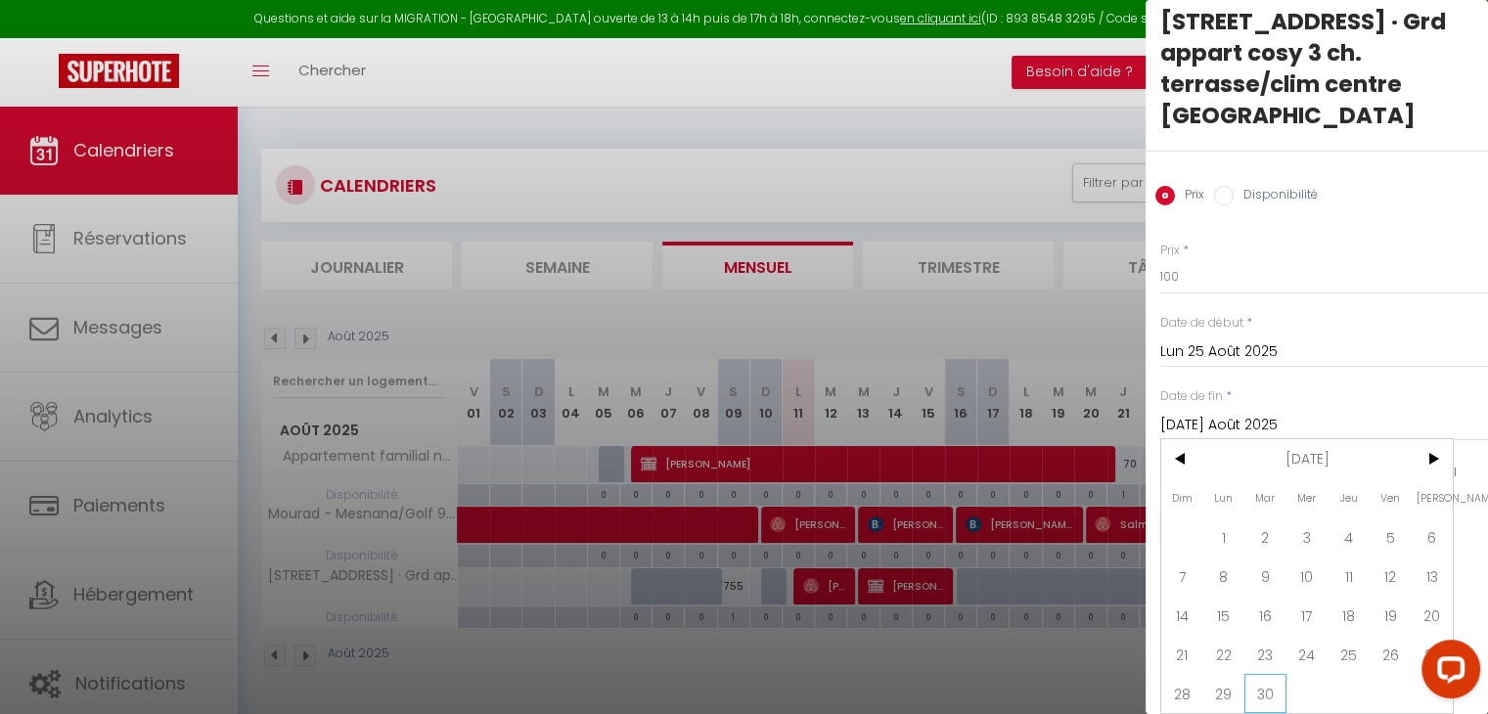
click at [1273, 674] on span "30" at bounding box center [1266, 693] width 42 height 39
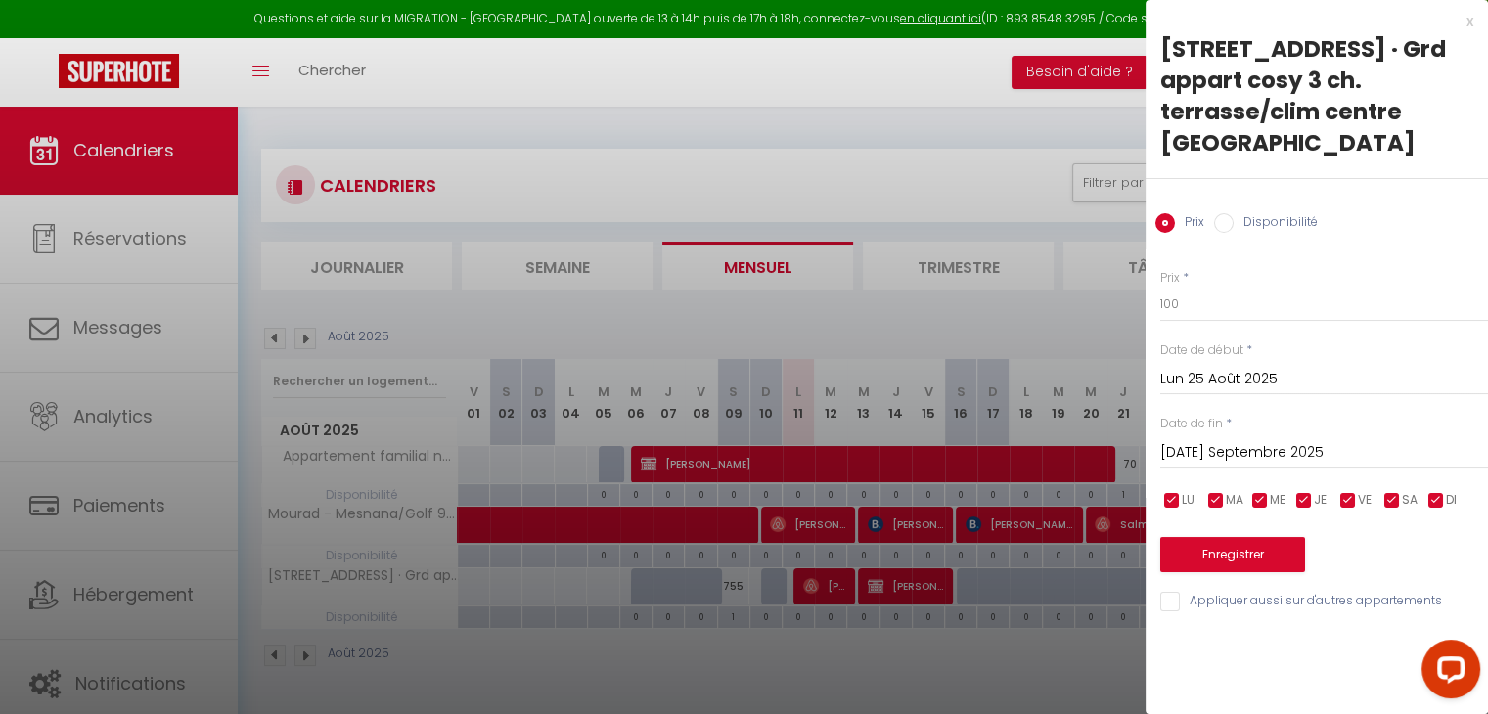
scroll to position [0, 0]
click at [1274, 560] on button "Enregistrer" at bounding box center [1232, 554] width 145 height 35
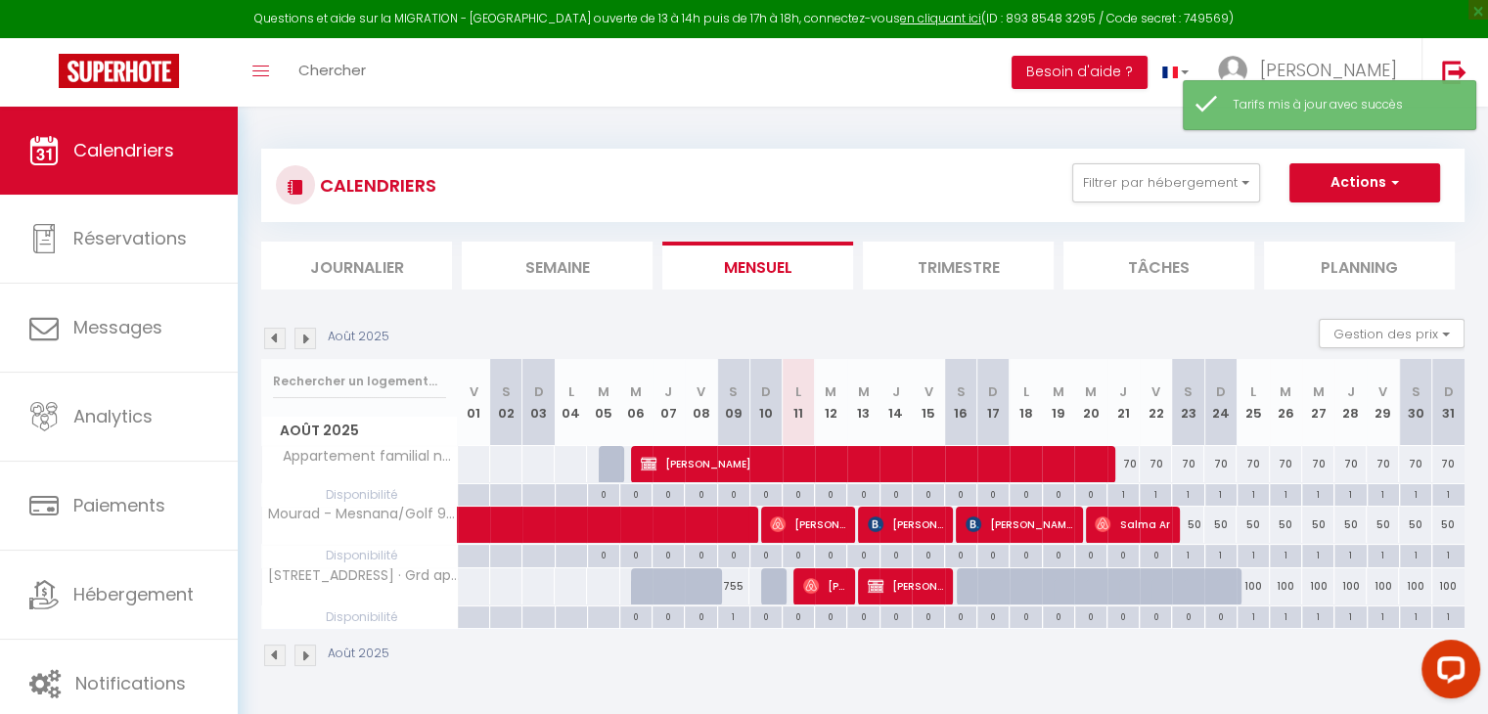
click at [1259, 591] on div "100" at bounding box center [1253, 587] width 32 height 36
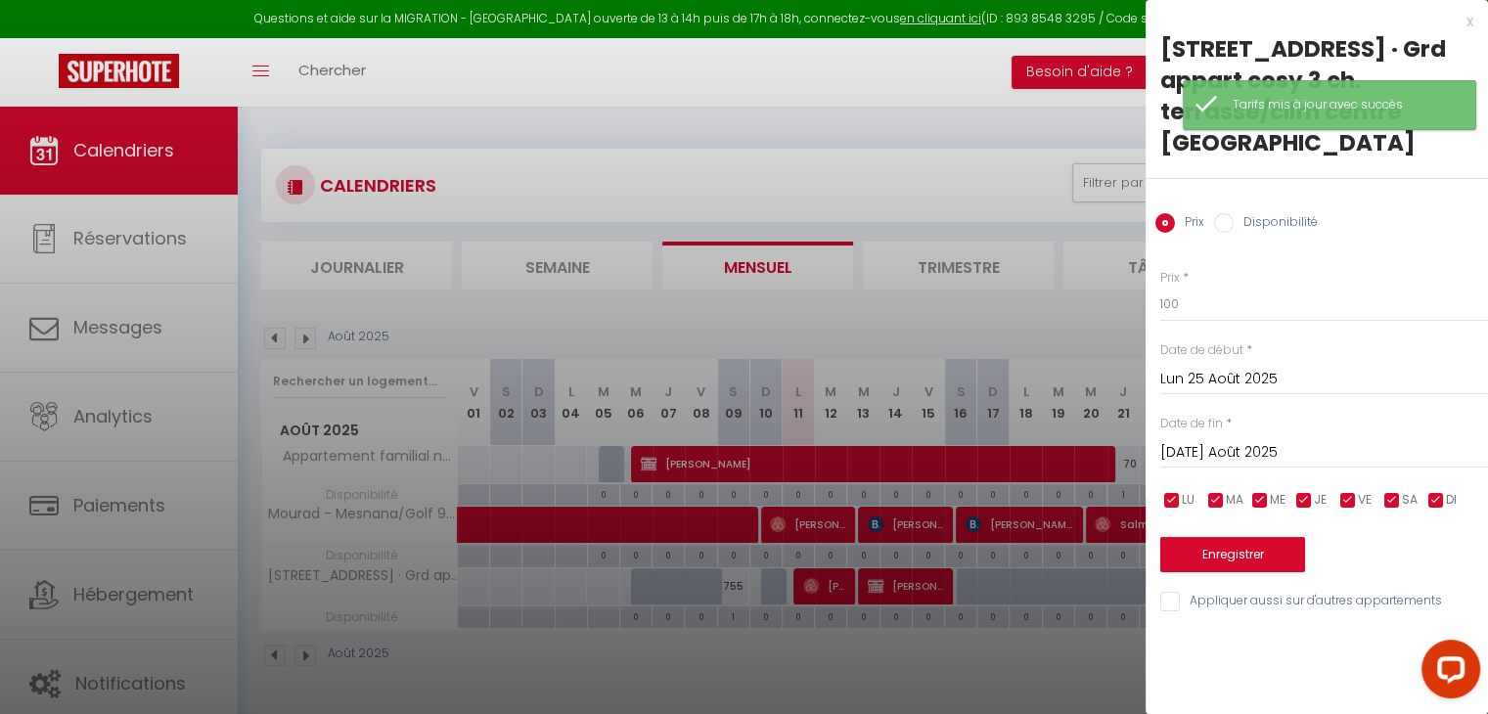
click at [1284, 447] on input "[DATE] Août 2025" at bounding box center [1324, 452] width 328 height 25
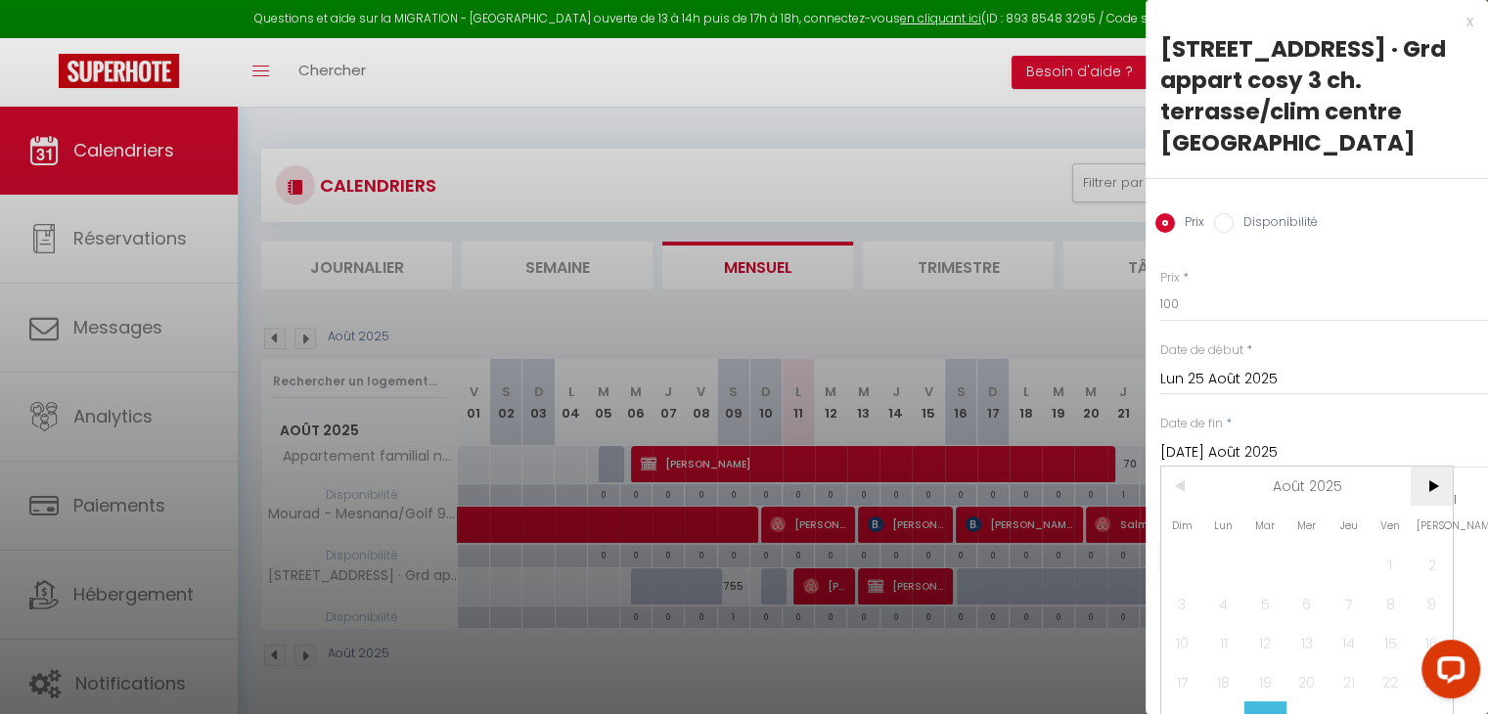
click at [1444, 488] on span ">" at bounding box center [1432, 486] width 42 height 39
click at [1327, 476] on span "[DATE]" at bounding box center [1308, 486] width 208 height 39
click at [1447, 484] on span ">" at bounding box center [1432, 486] width 42 height 39
click at [1230, 600] on span "Juillet" at bounding box center [1209, 603] width 97 height 39
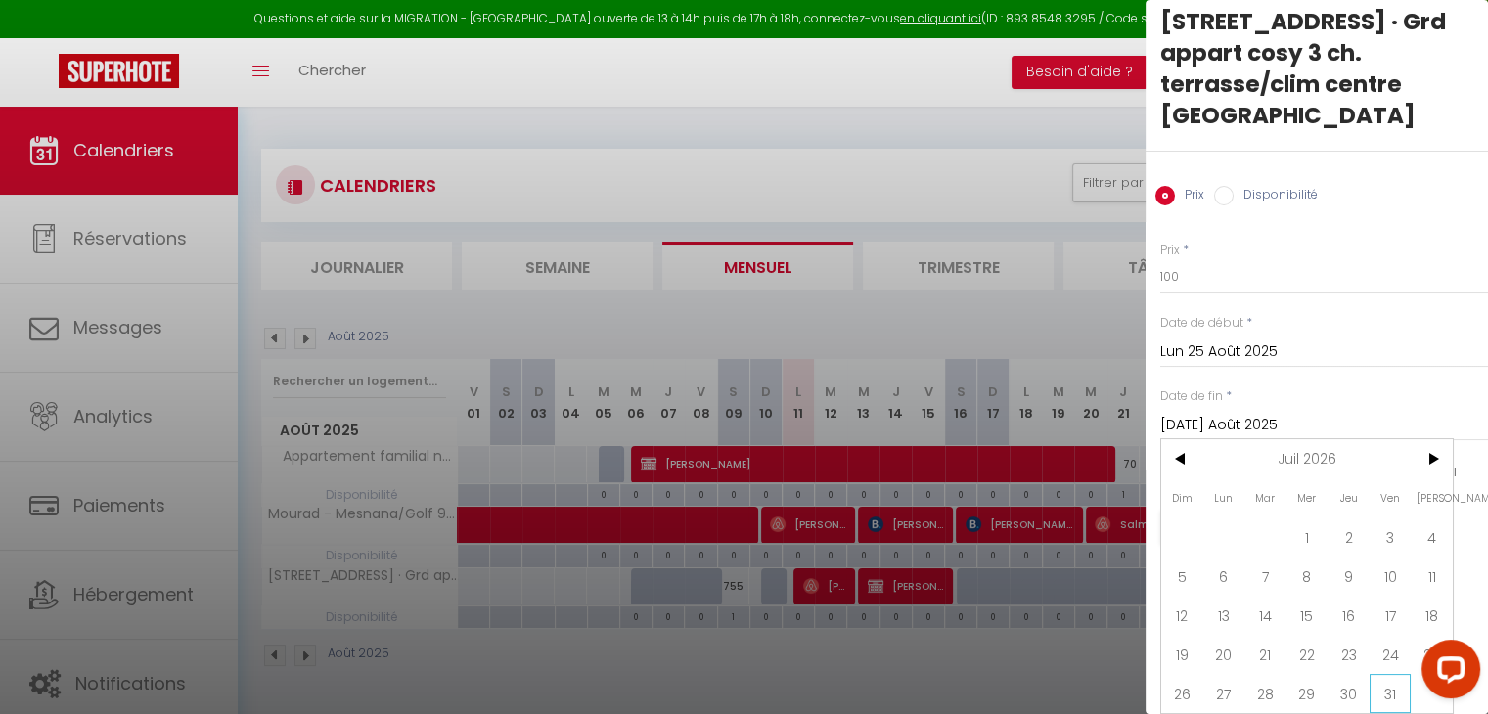
click at [1389, 686] on span "31" at bounding box center [1391, 693] width 42 height 39
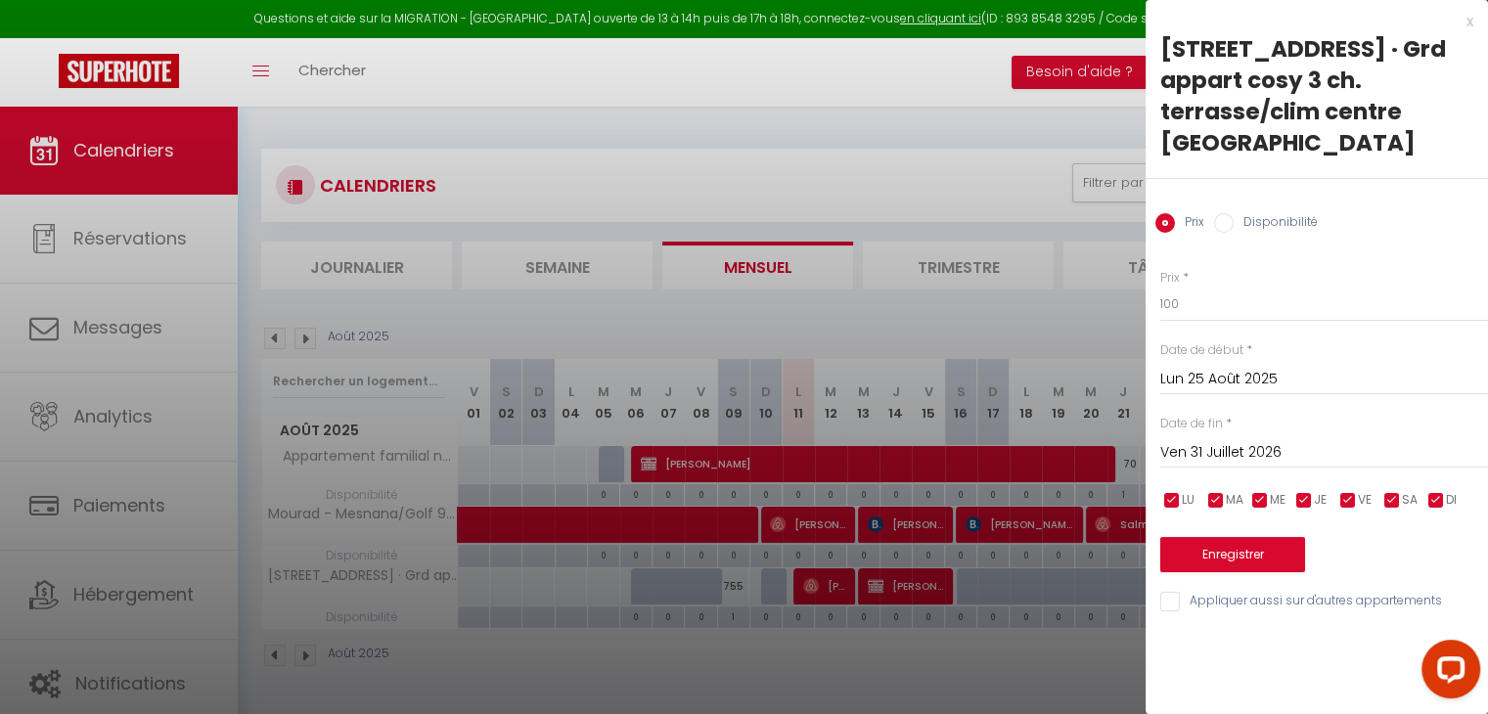
scroll to position [0, 0]
click at [1226, 555] on button "Enregistrer" at bounding box center [1232, 554] width 145 height 35
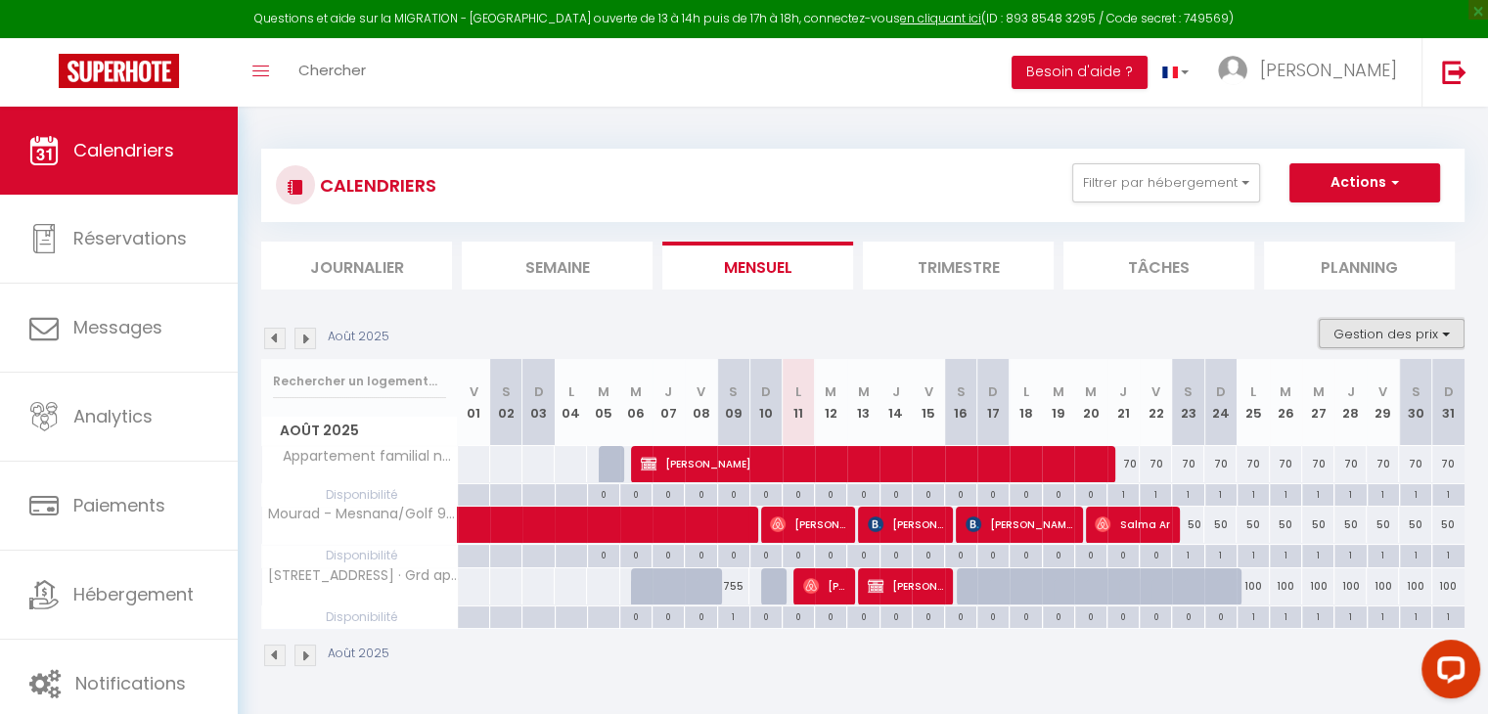
click at [1369, 339] on button "Gestion des prix" at bounding box center [1392, 333] width 146 height 29
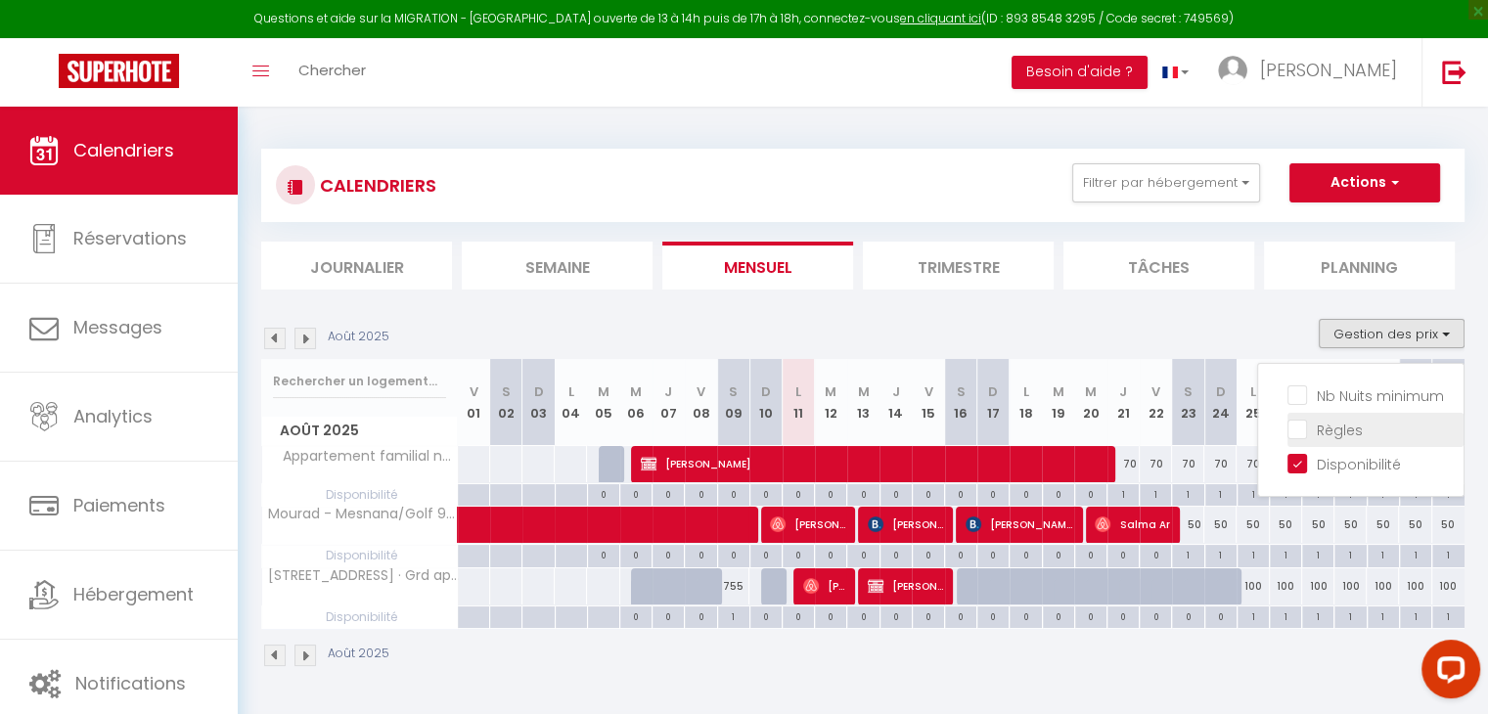
click at [1342, 420] on input "Règles" at bounding box center [1376, 429] width 176 height 20
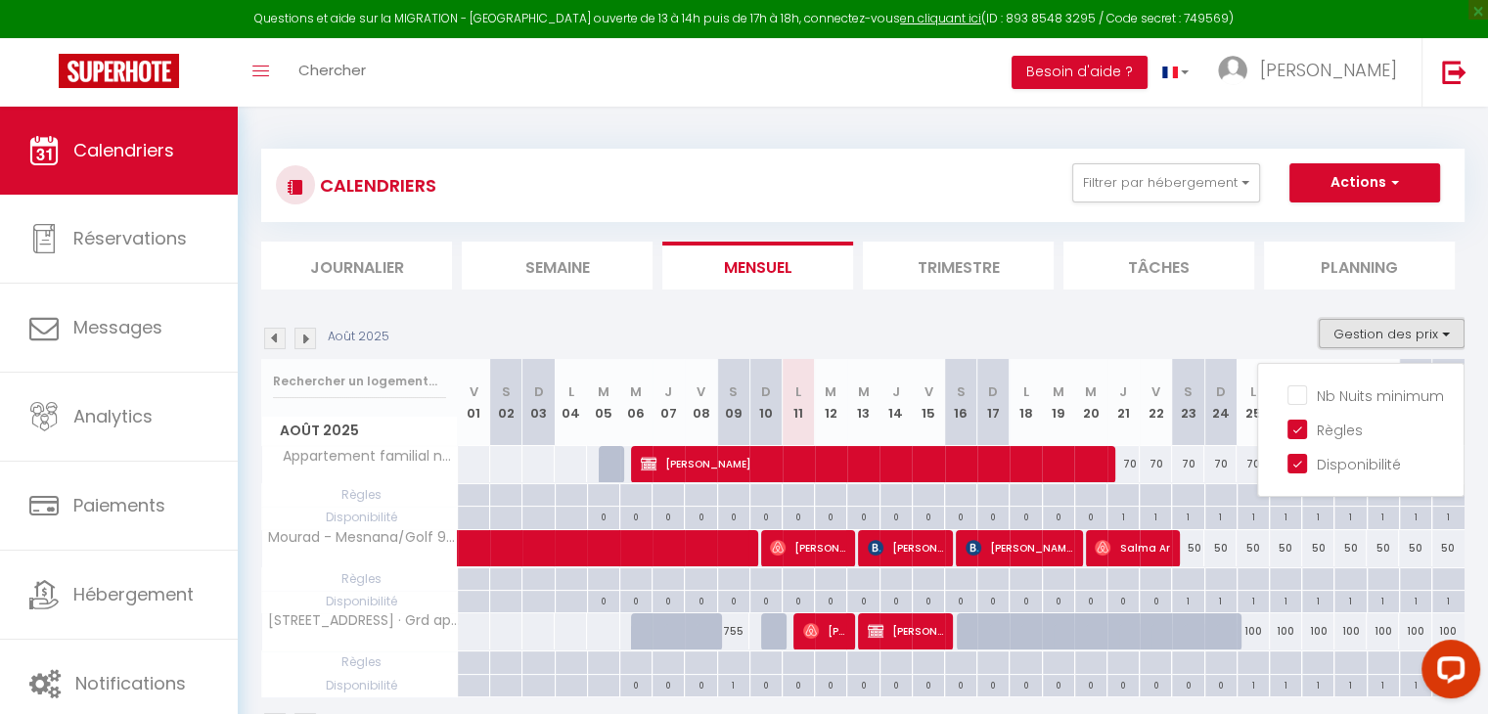
click at [1383, 342] on button "Gestion des prix" at bounding box center [1392, 333] width 146 height 29
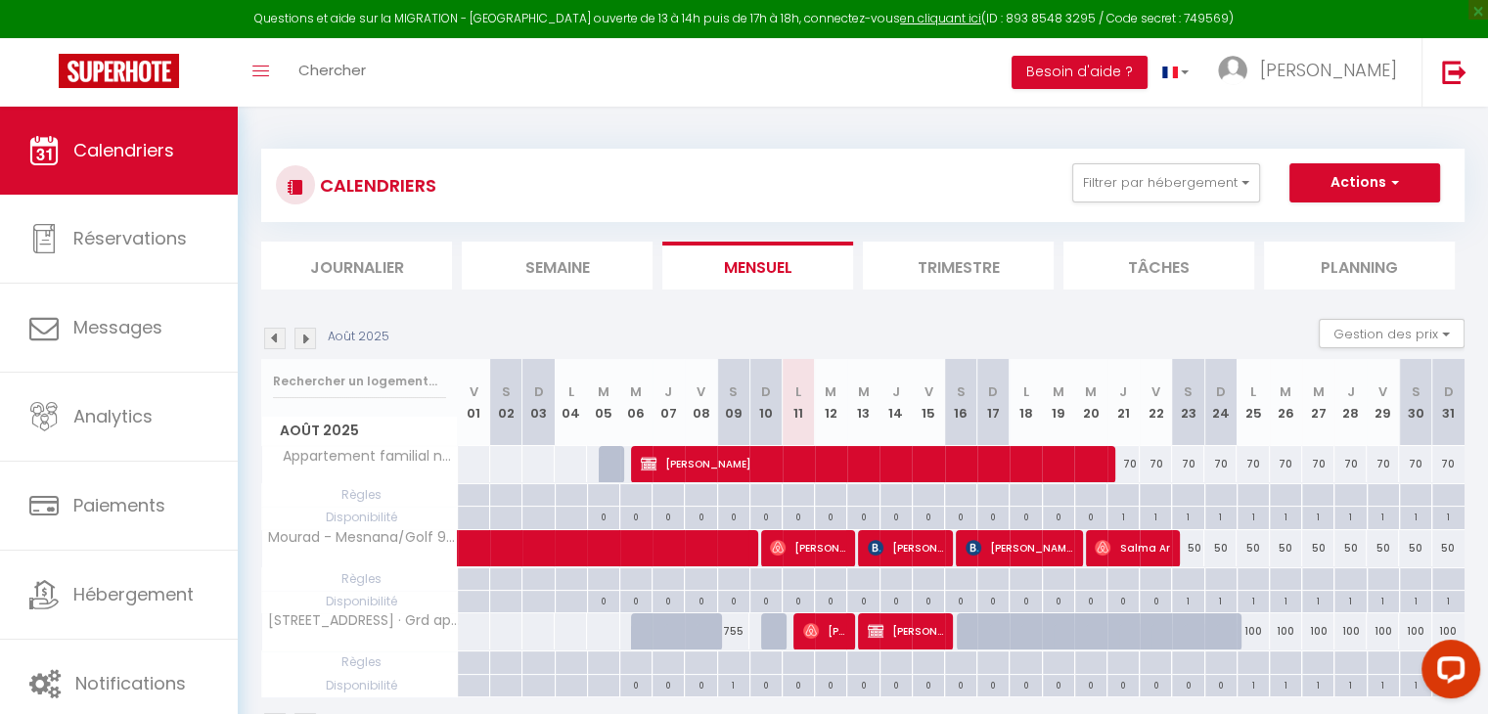
click at [1196, 249] on li "Tâches" at bounding box center [1159, 266] width 191 height 48
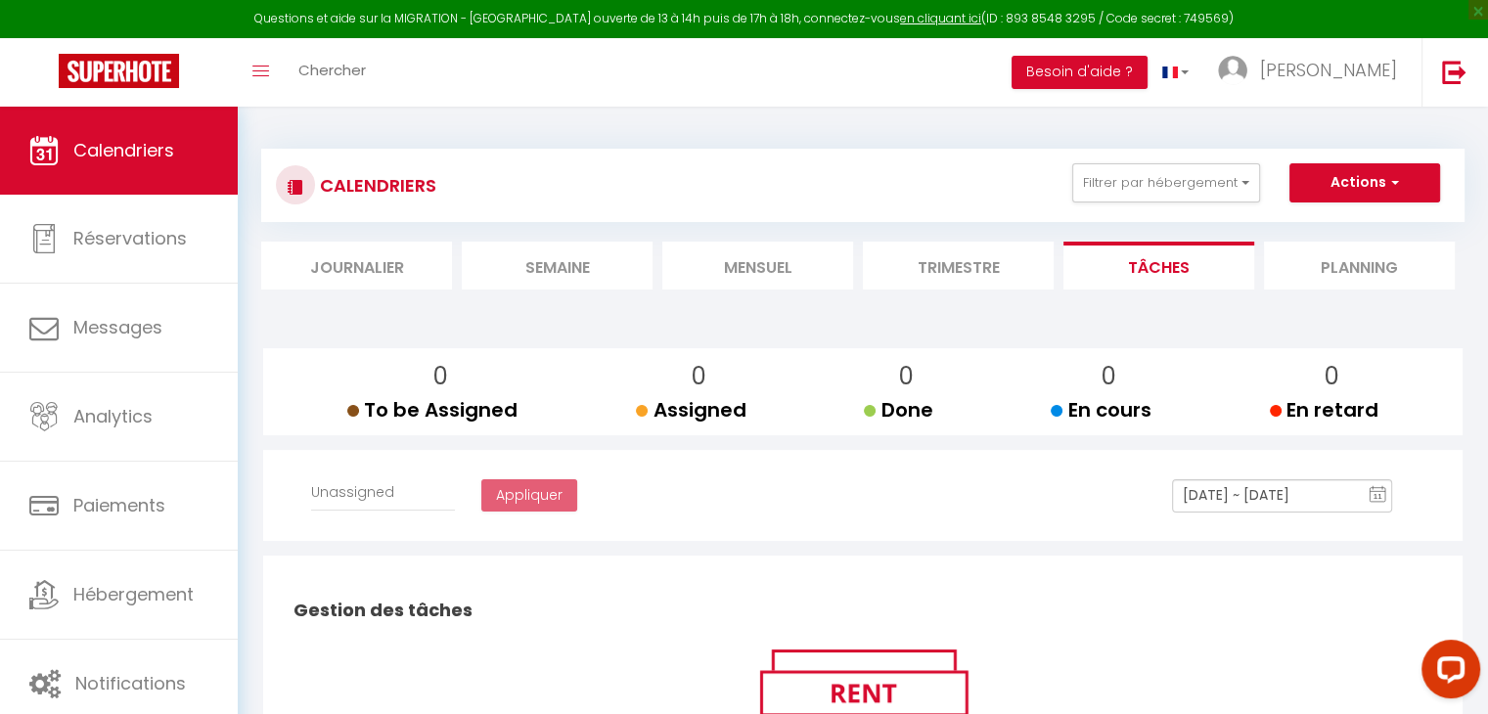
click at [897, 387] on p "0" at bounding box center [906, 376] width 53 height 37
click at [1211, 494] on input "[DATE] ~ [DATE]" at bounding box center [1282, 495] width 220 height 33
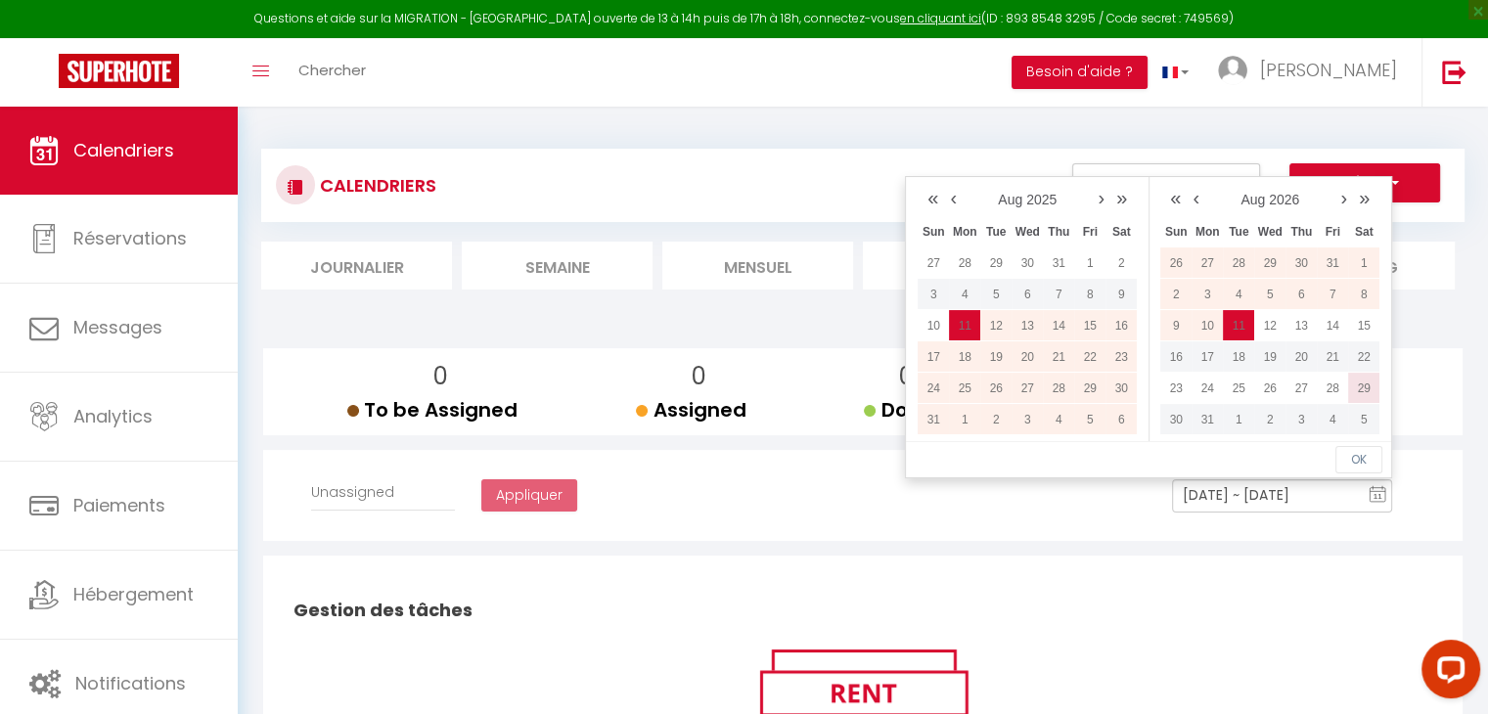
click at [1376, 393] on td "29" at bounding box center [1363, 388] width 31 height 31
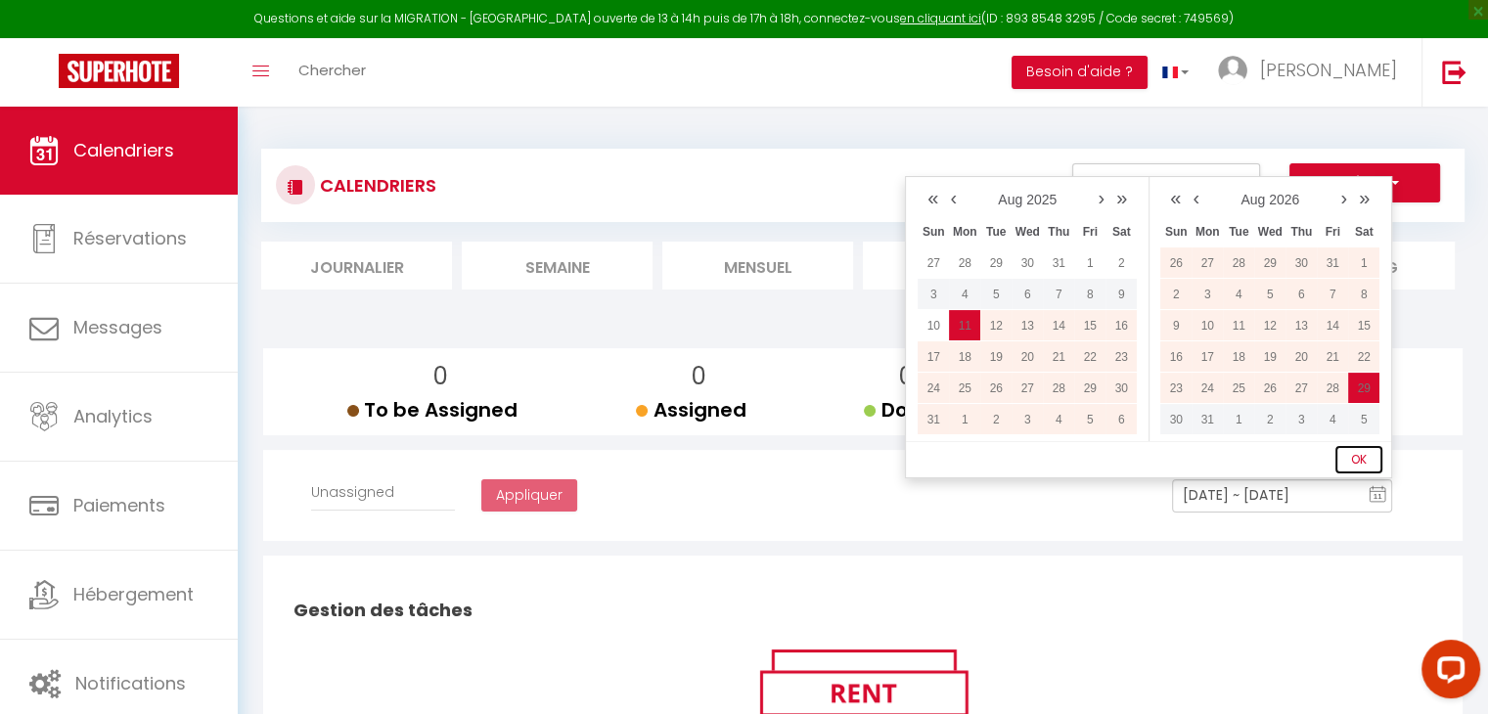
click at [1374, 468] on button "OK" at bounding box center [1359, 459] width 47 height 27
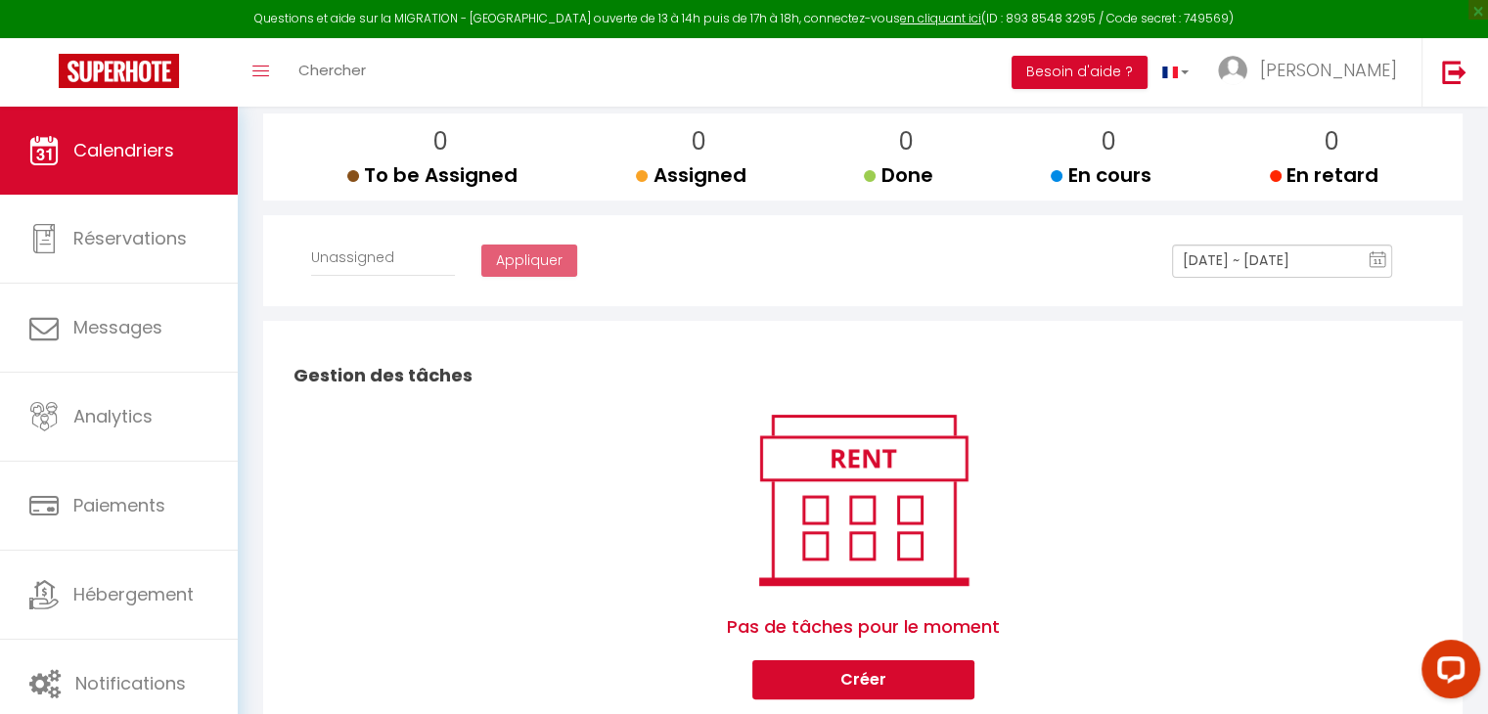
scroll to position [241, 0]
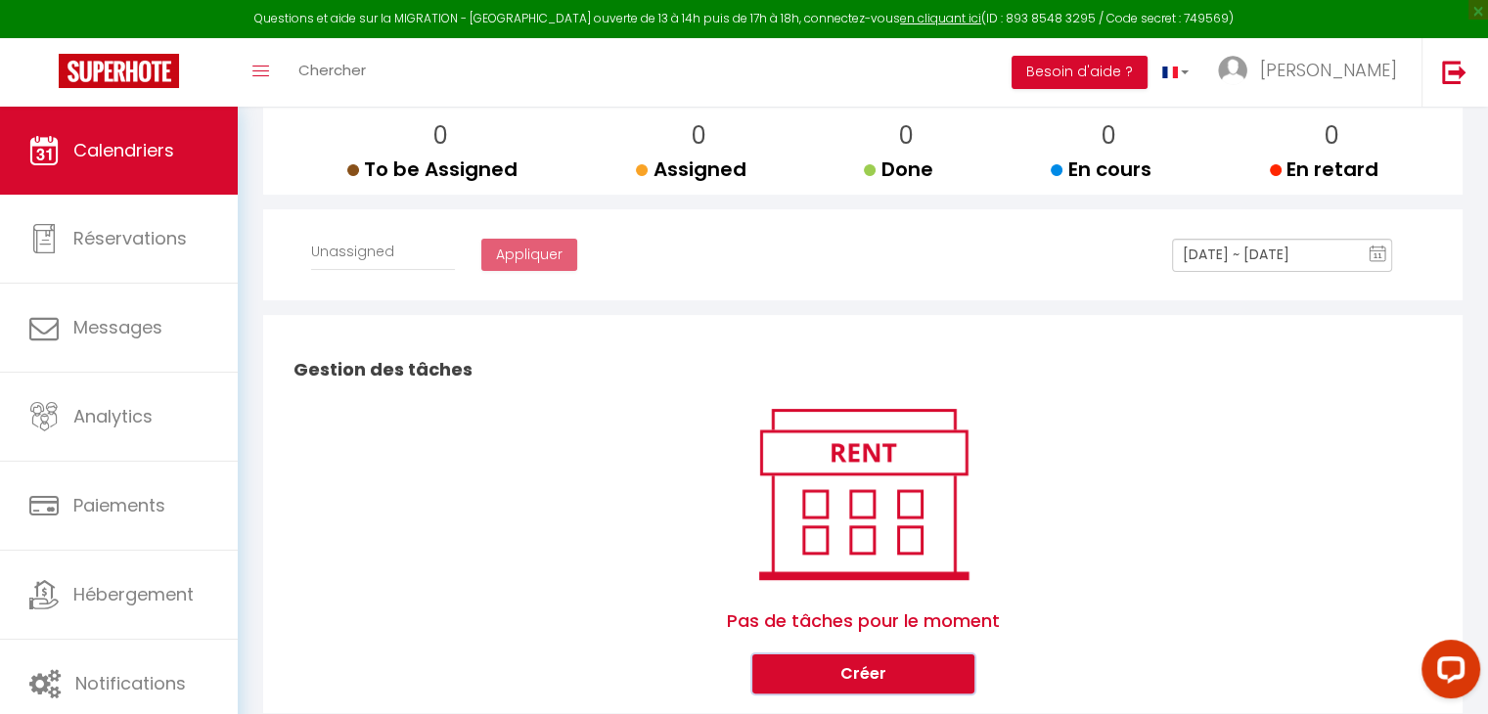
click at [903, 672] on button "Créer" at bounding box center [863, 674] width 222 height 39
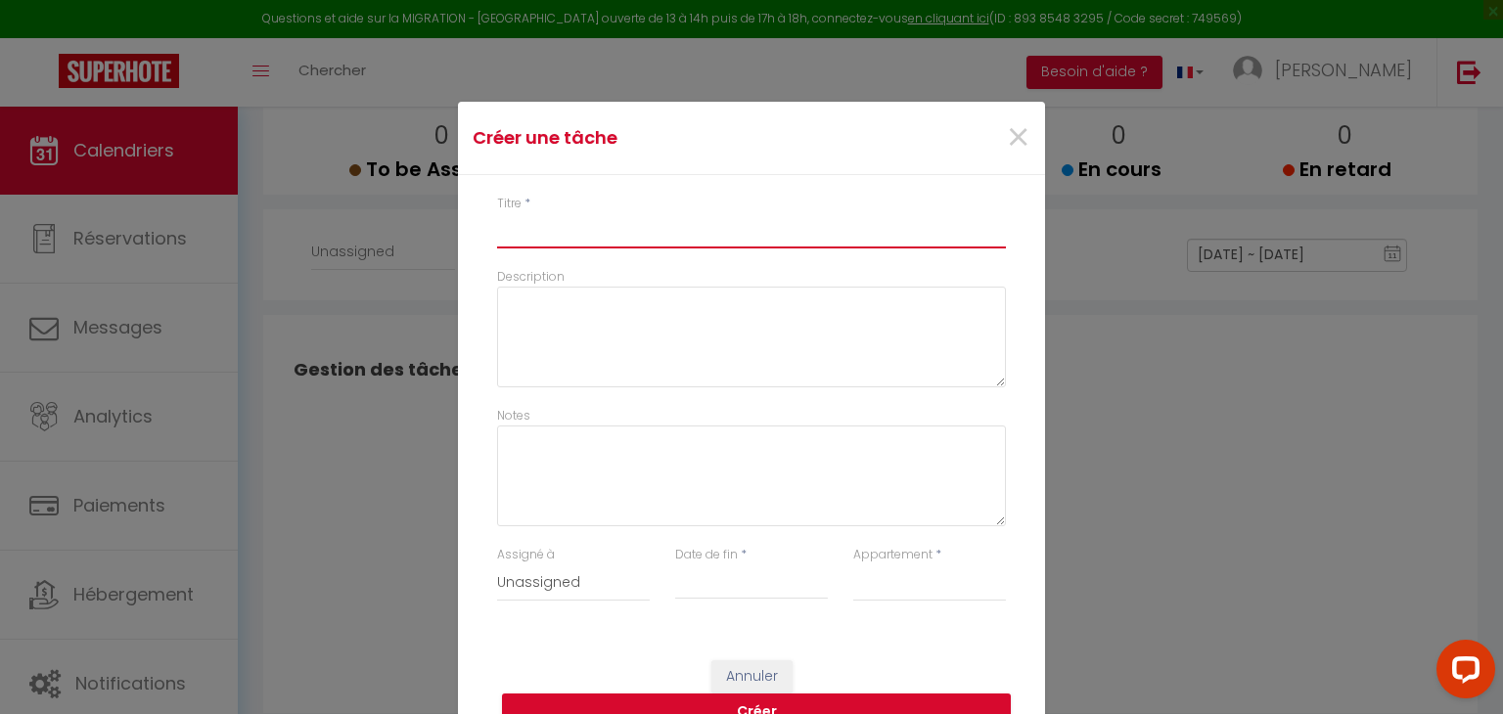
click at [665, 240] on input "Titre" at bounding box center [751, 230] width 509 height 35
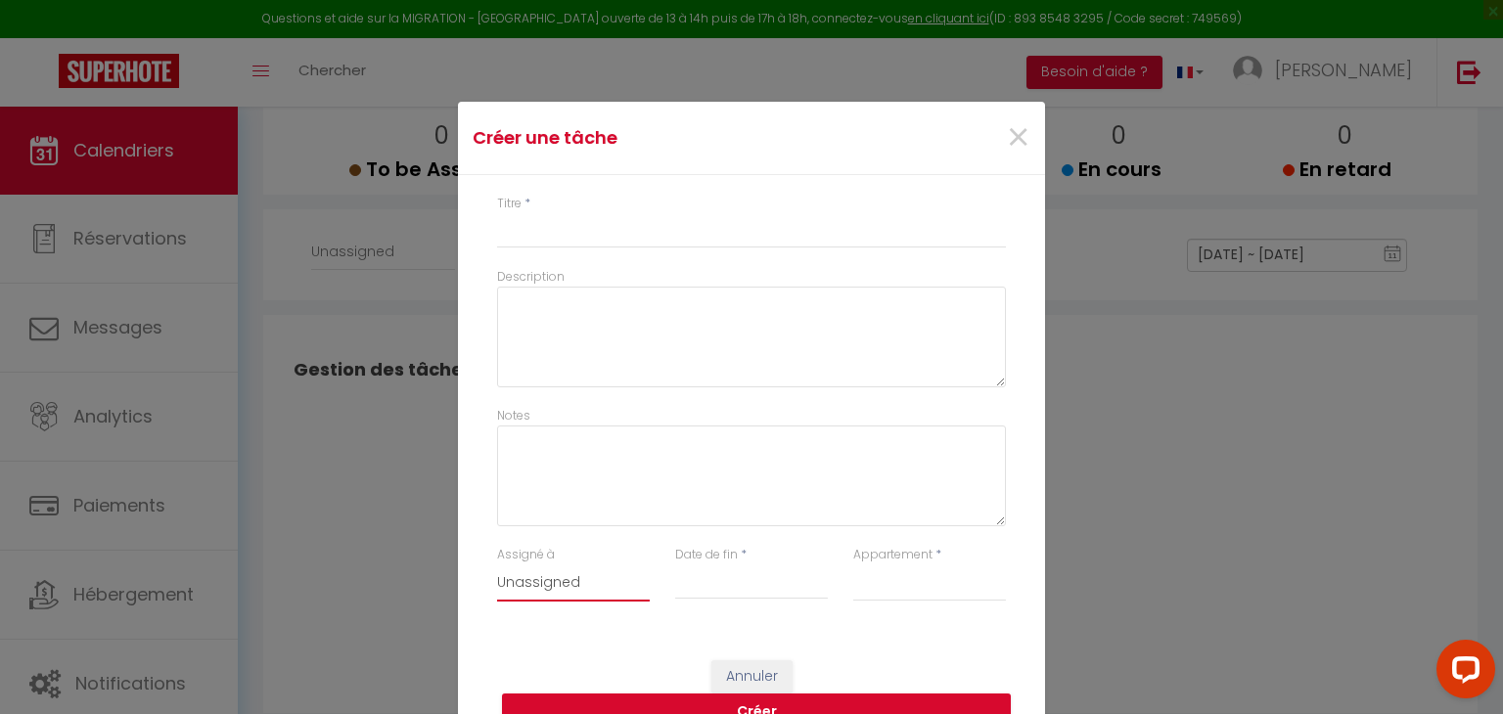
click at [573, 586] on select "Unassigned [PERSON_NAME]" at bounding box center [573, 583] width 153 height 37
click at [1015, 131] on span "×" at bounding box center [1018, 138] width 24 height 59
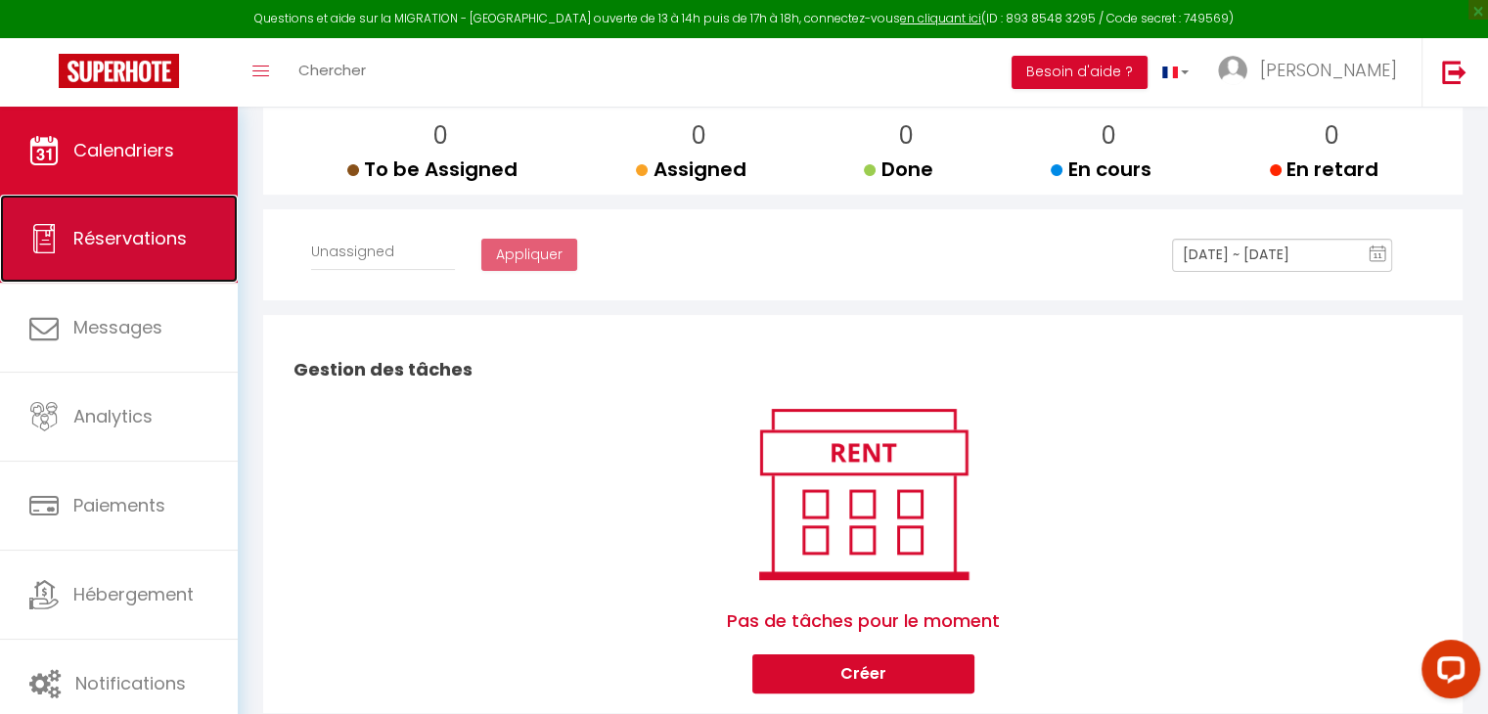
click at [64, 259] on link "Réservations" at bounding box center [119, 239] width 238 height 88
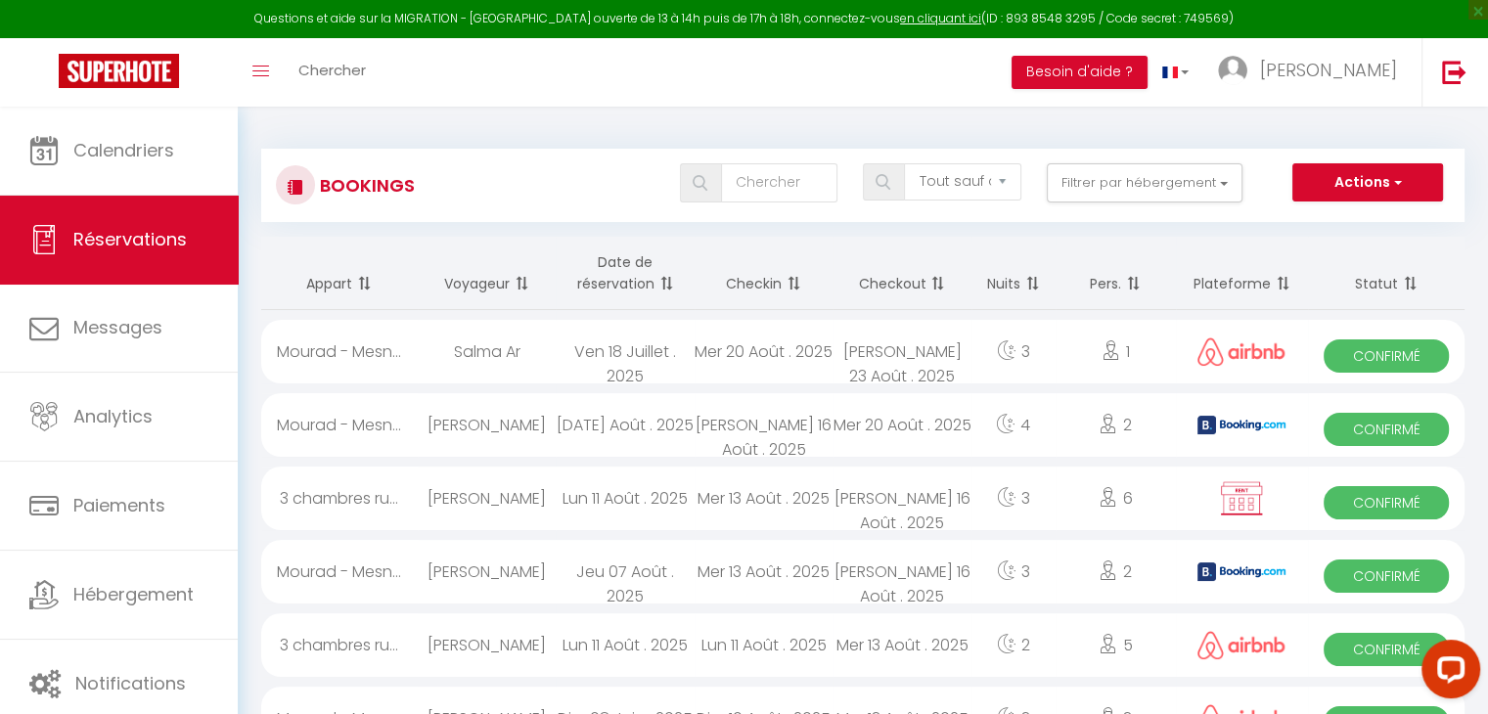
click at [748, 355] on div "Mer 20 Août . 2025" at bounding box center [764, 352] width 138 height 64
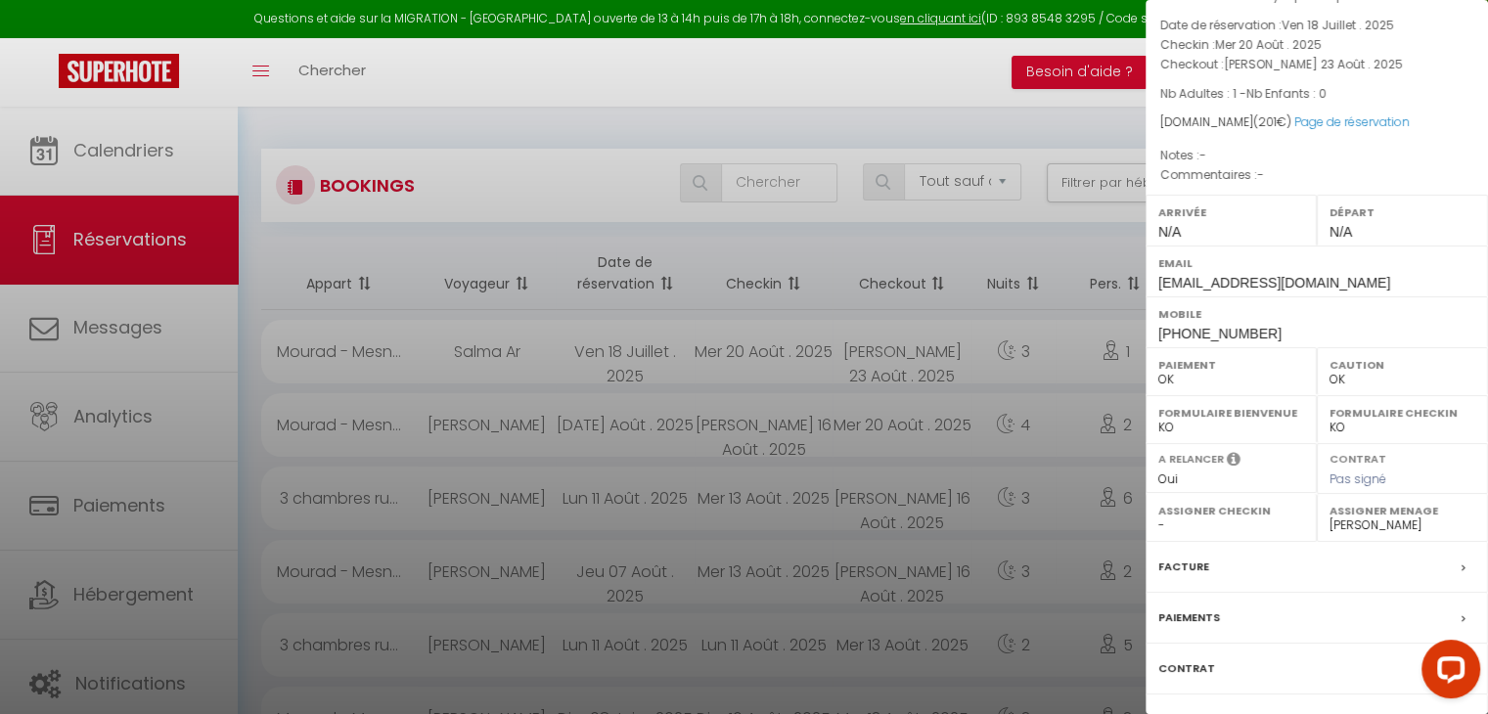
scroll to position [234, 0]
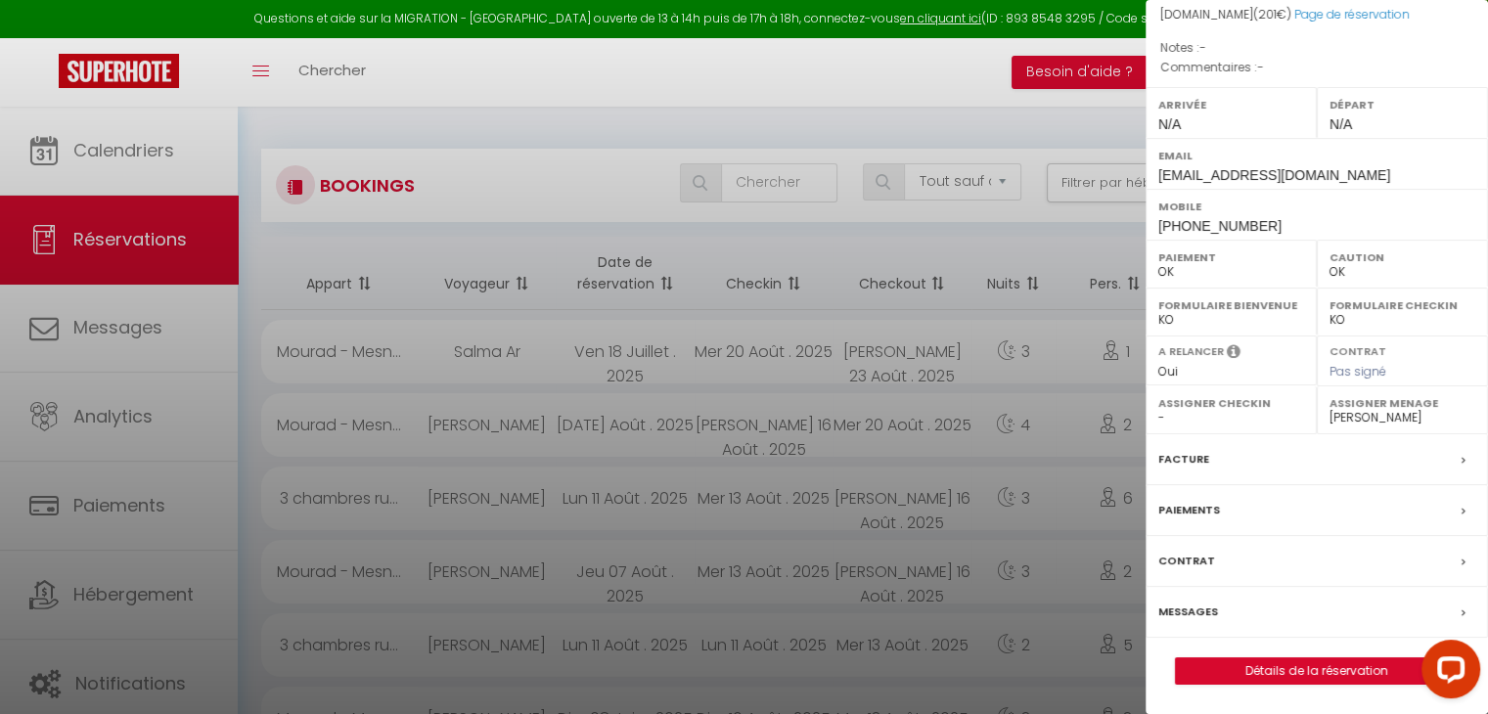
click at [913, 423] on div at bounding box center [744, 357] width 1488 height 714
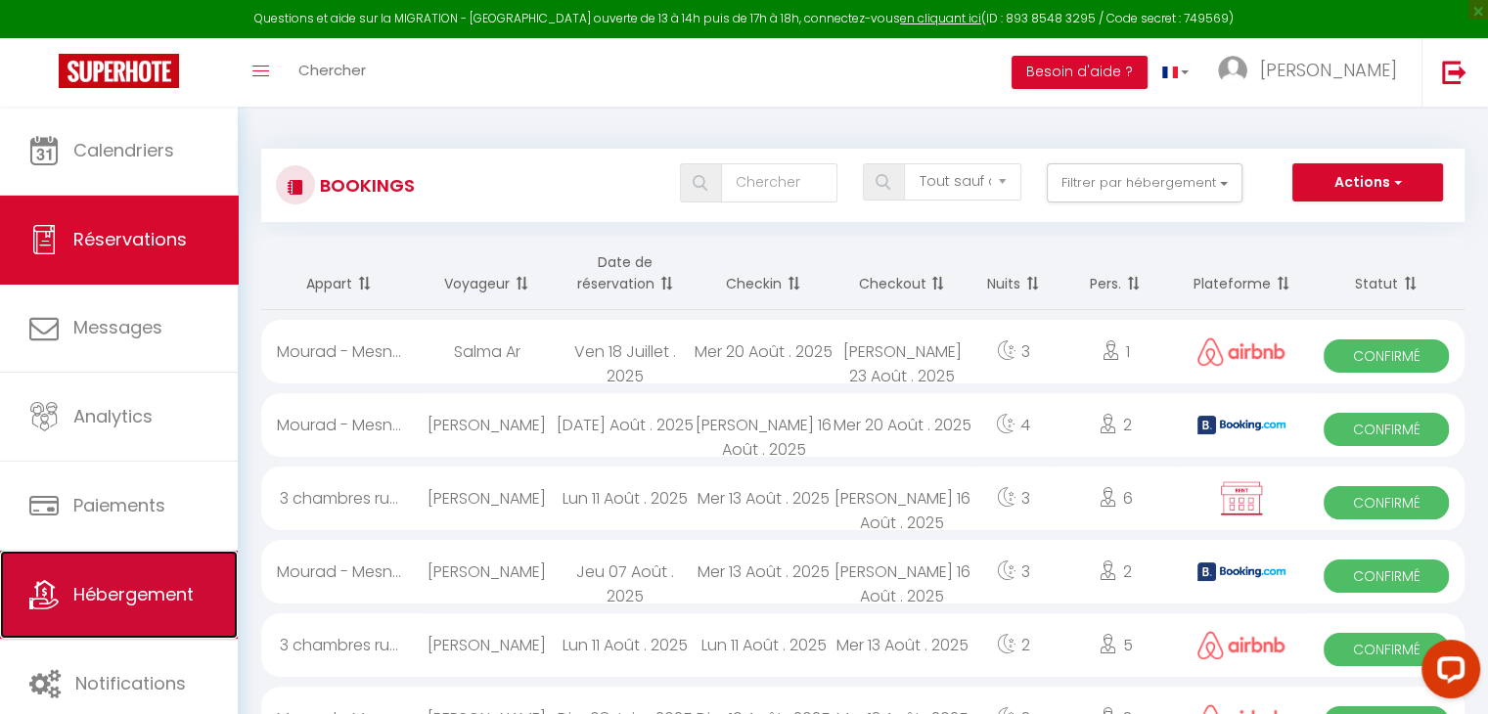
click at [194, 582] on span "Hébergement" at bounding box center [133, 594] width 120 height 24
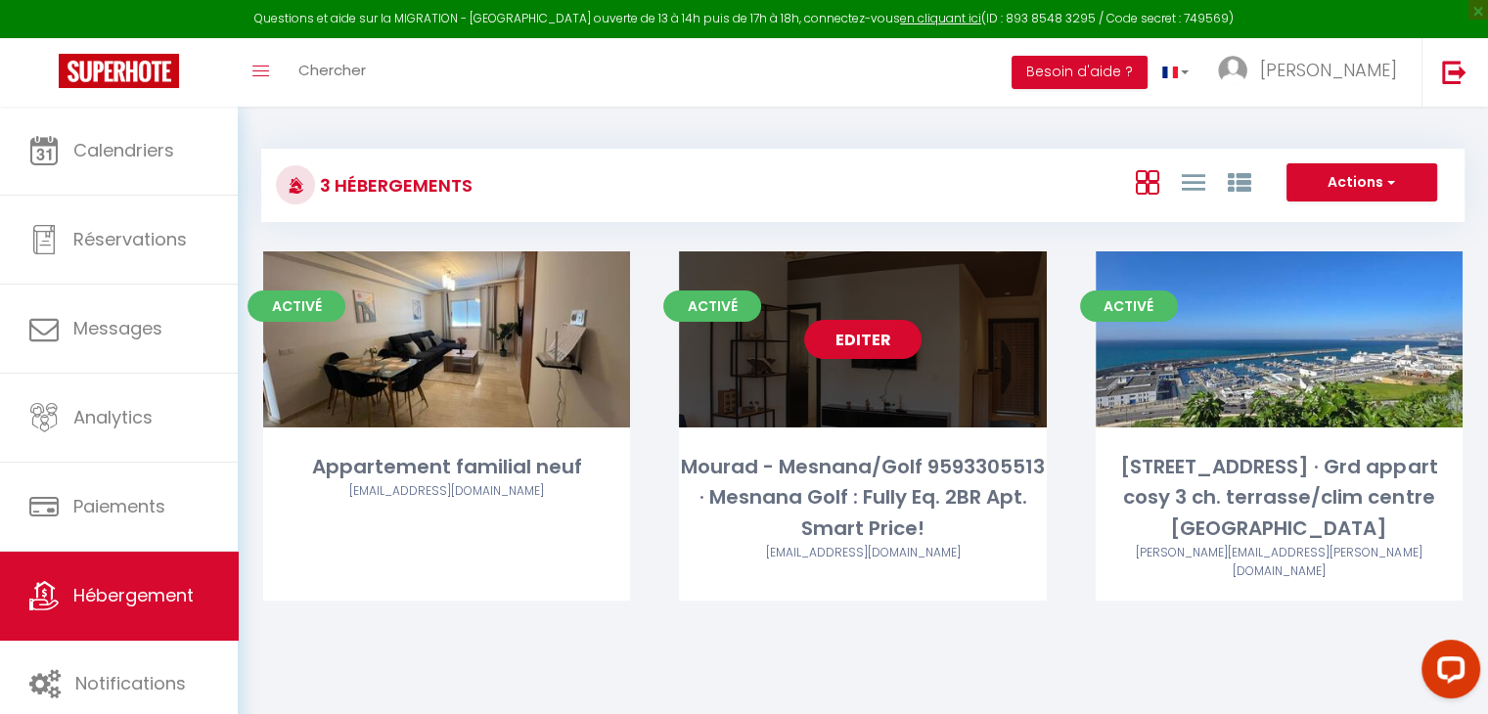
click at [866, 333] on link "Editer" at bounding box center [862, 339] width 117 height 39
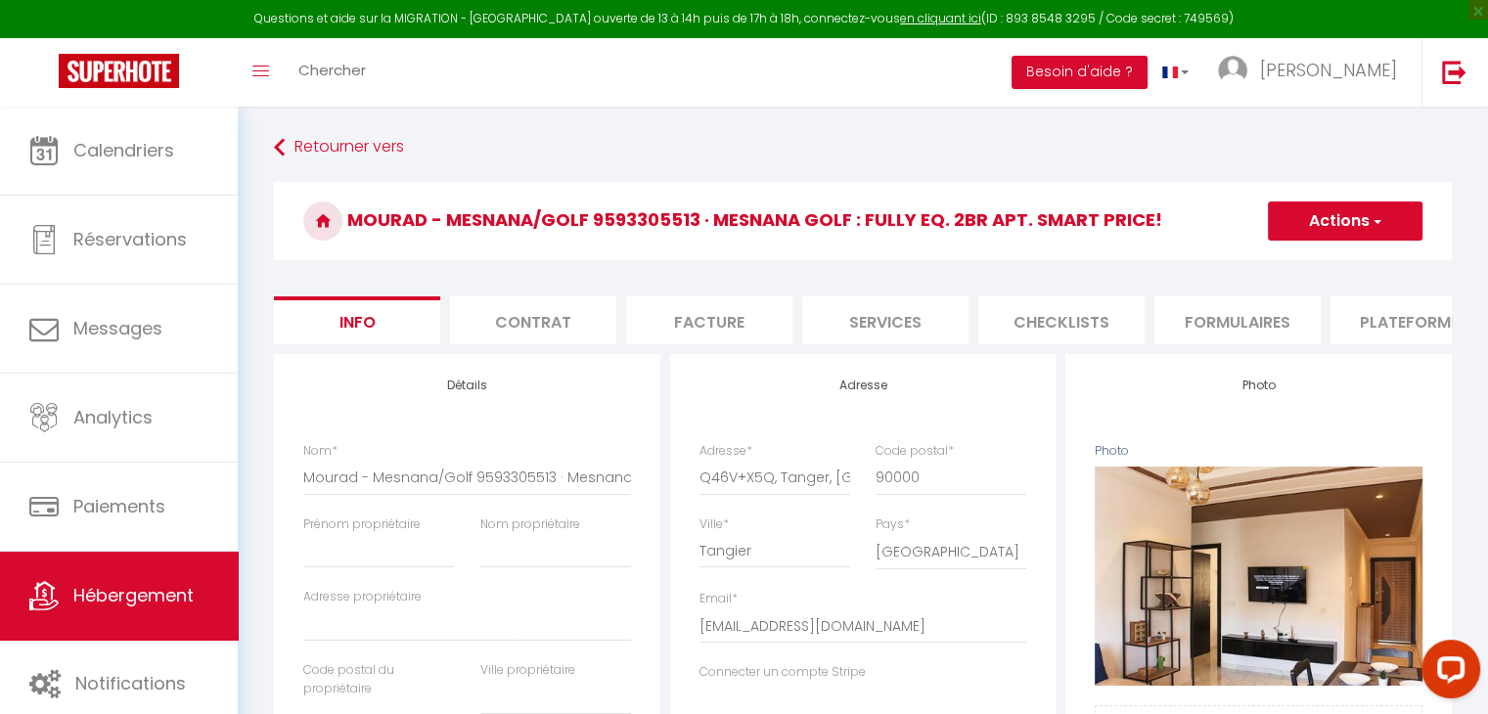
click at [556, 322] on li "Contrat" at bounding box center [533, 320] width 166 height 48
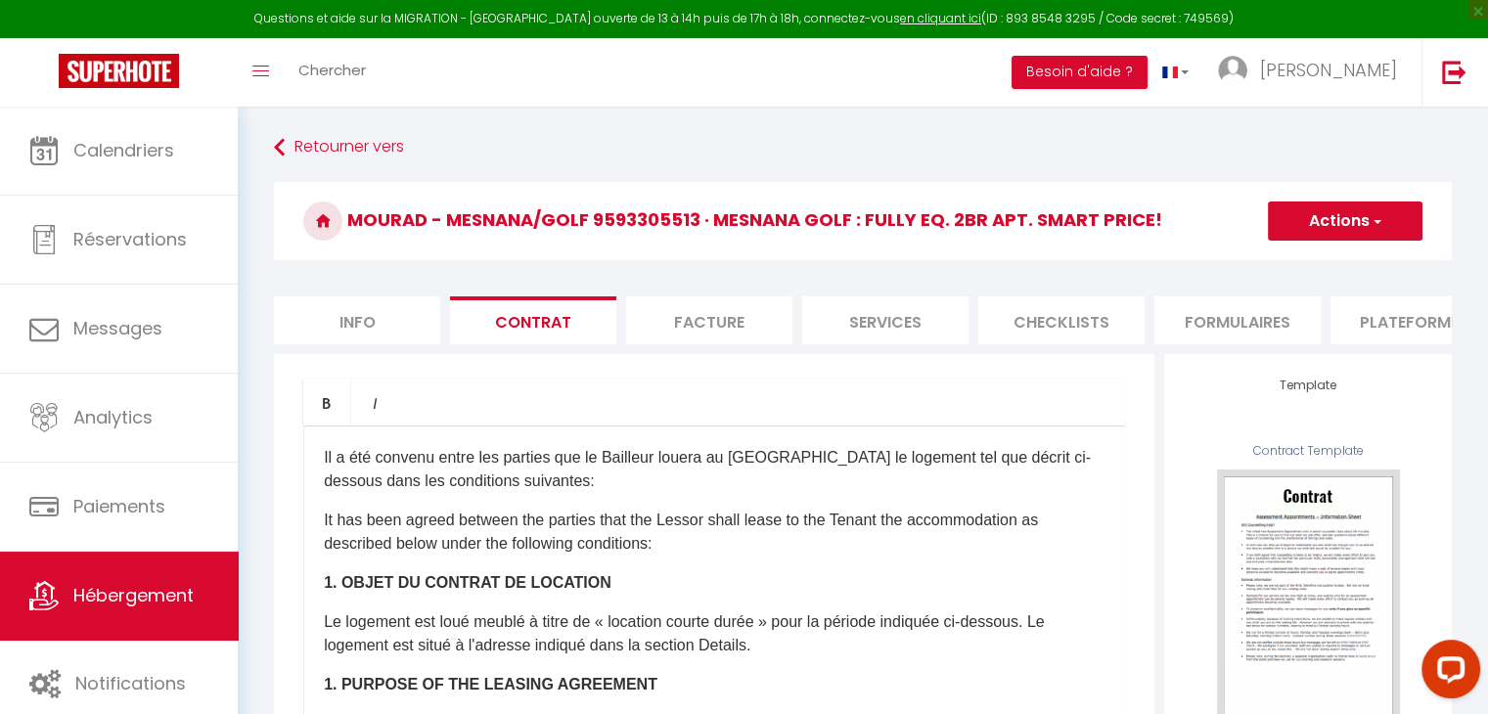
click at [693, 306] on li "Facture" at bounding box center [709, 320] width 166 height 48
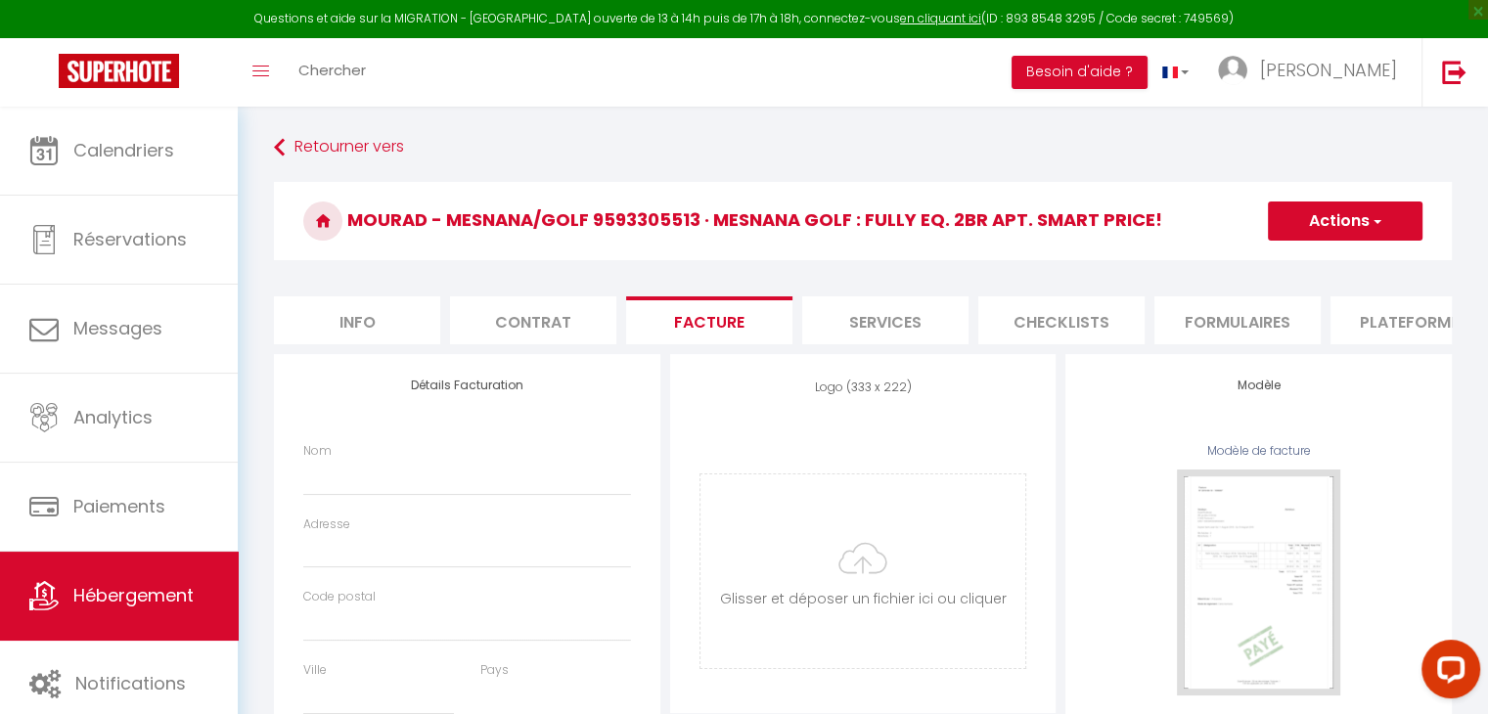
click at [460, 338] on li "Contrat" at bounding box center [533, 320] width 166 height 48
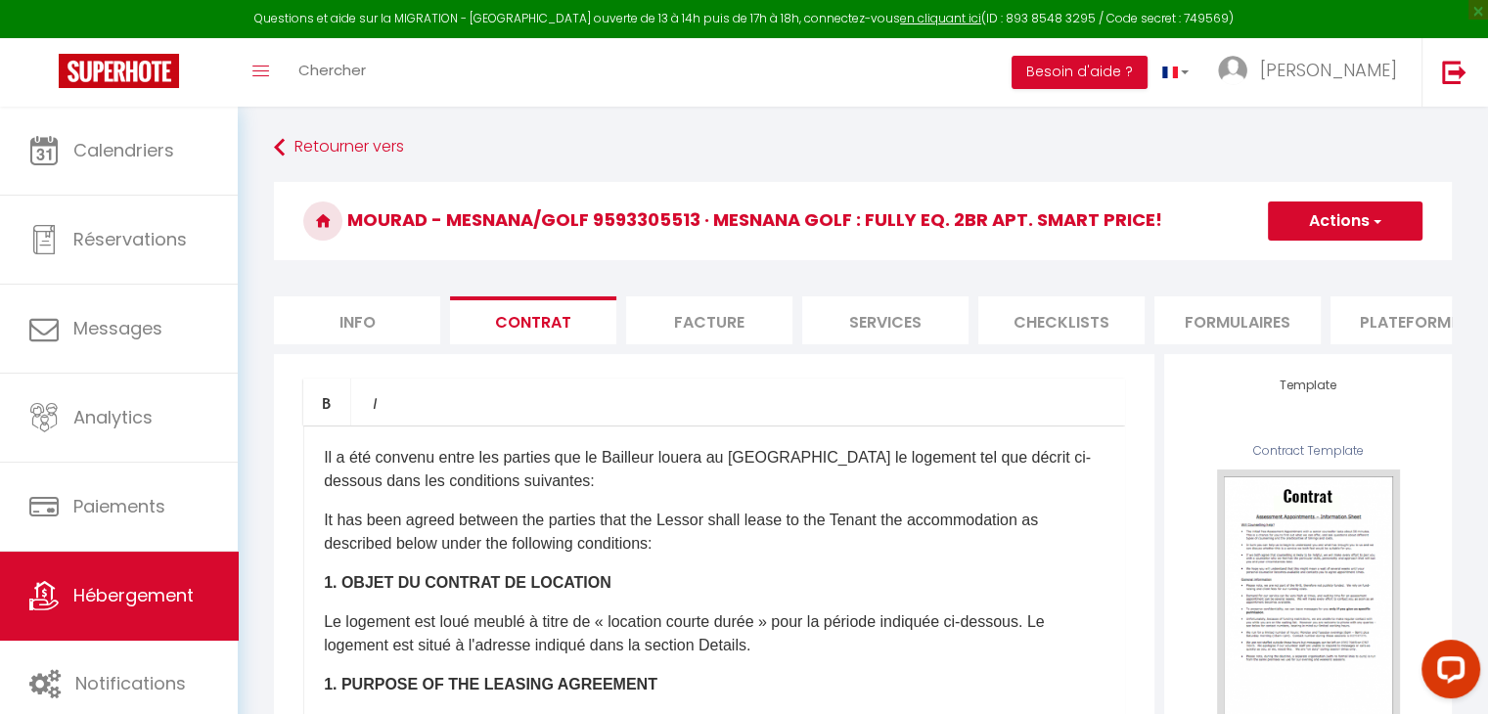
click at [725, 306] on li "Facture" at bounding box center [709, 320] width 166 height 48
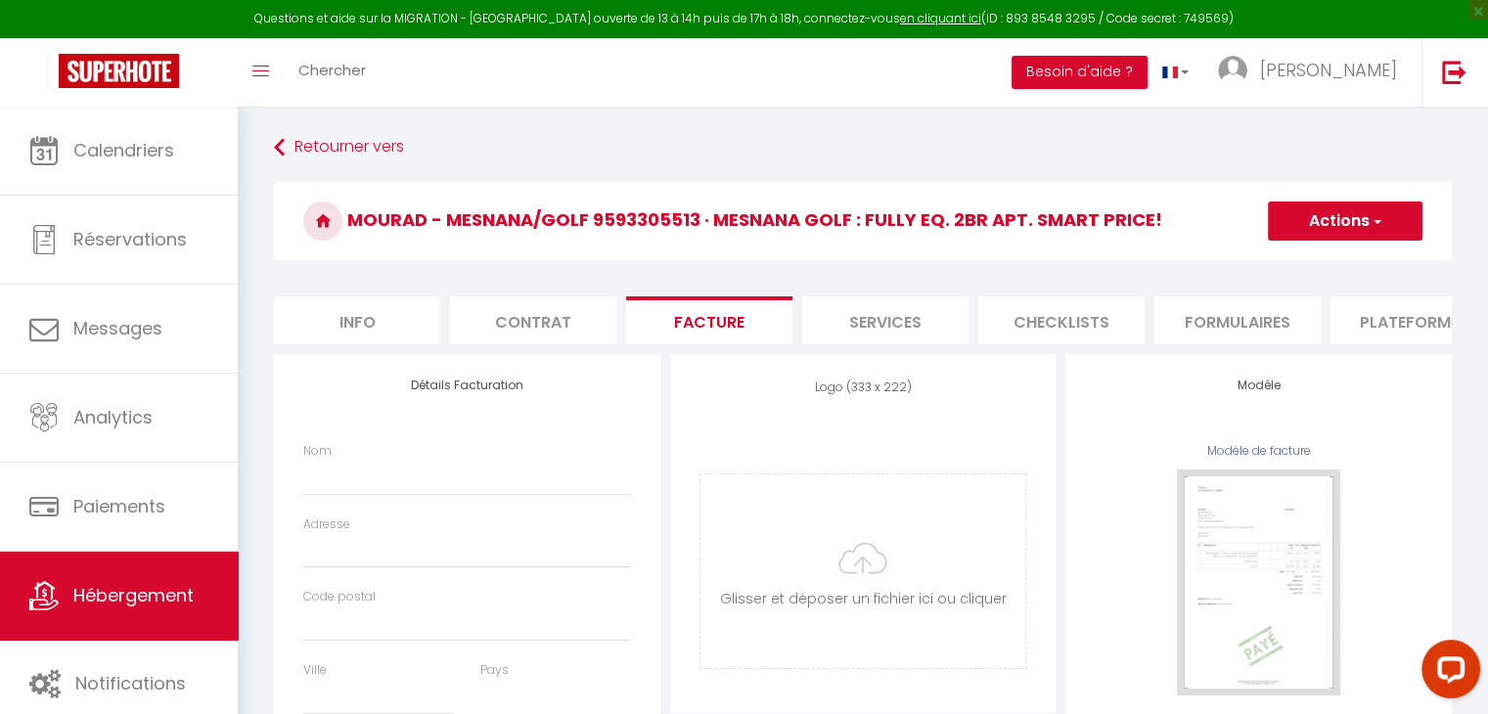
click at [859, 334] on li "Services" at bounding box center [885, 320] width 166 height 48
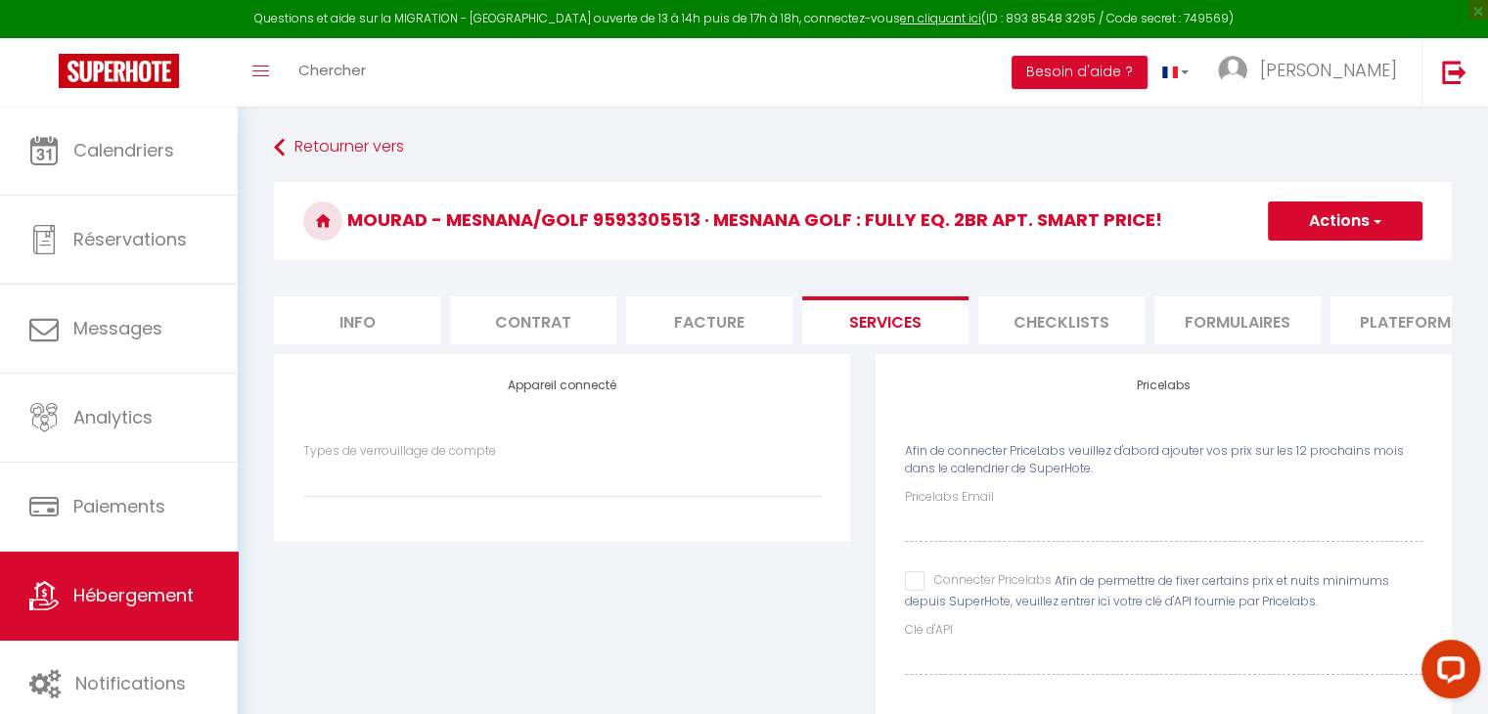
click at [727, 336] on li "Facture" at bounding box center [709, 320] width 166 height 48
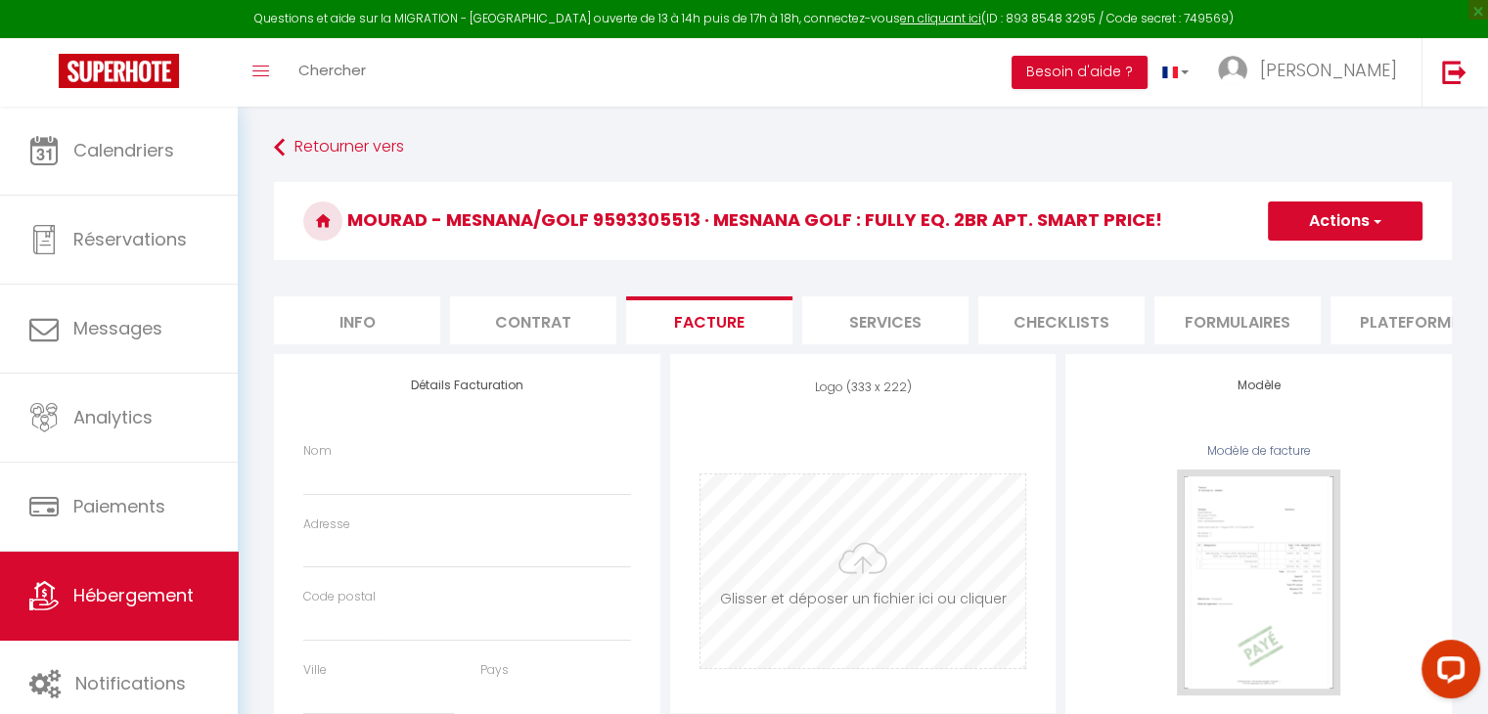
scroll to position [149, 0]
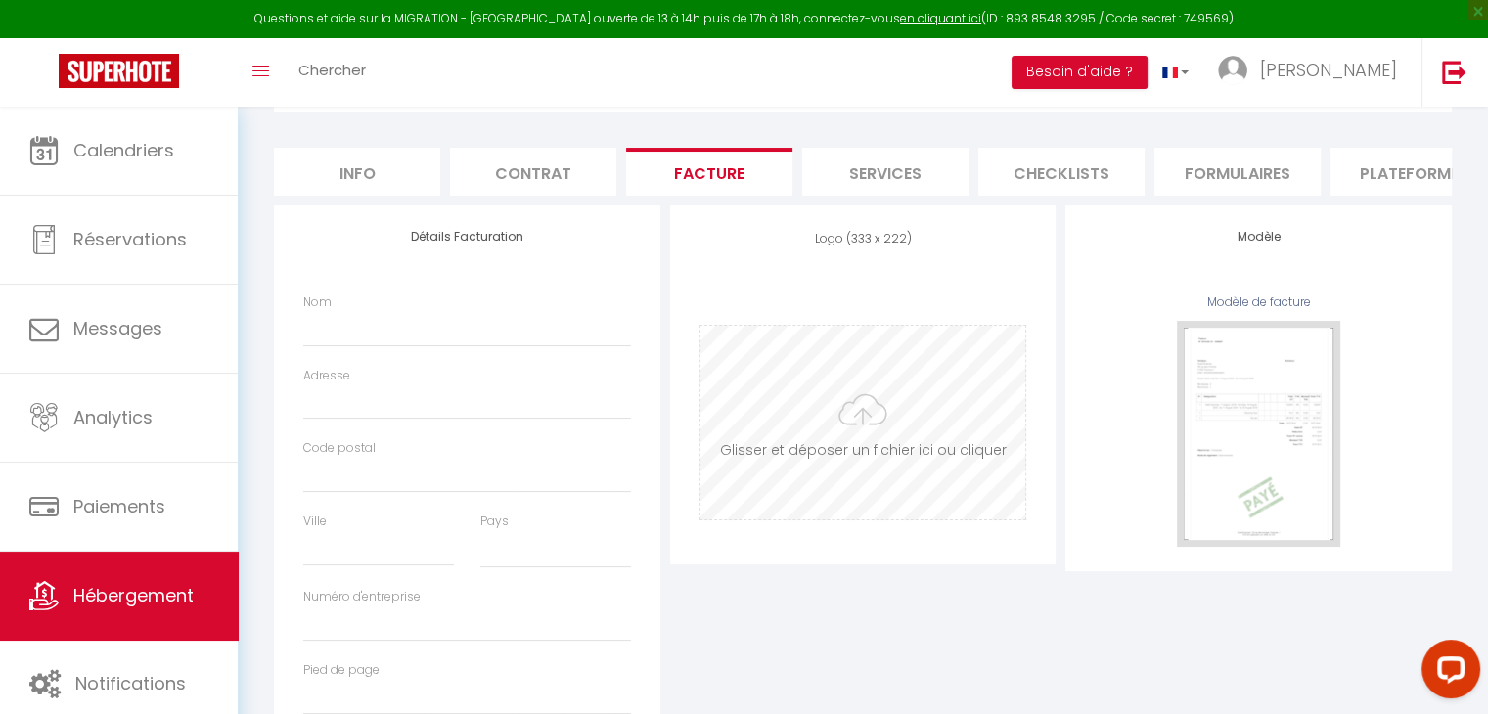
click at [896, 440] on input "file" at bounding box center [864, 423] width 326 height 194
click at [1067, 439] on div "Modèle Modèle de facture" at bounding box center [1259, 388] width 387 height 366
click at [901, 152] on li "Services" at bounding box center [885, 172] width 166 height 48
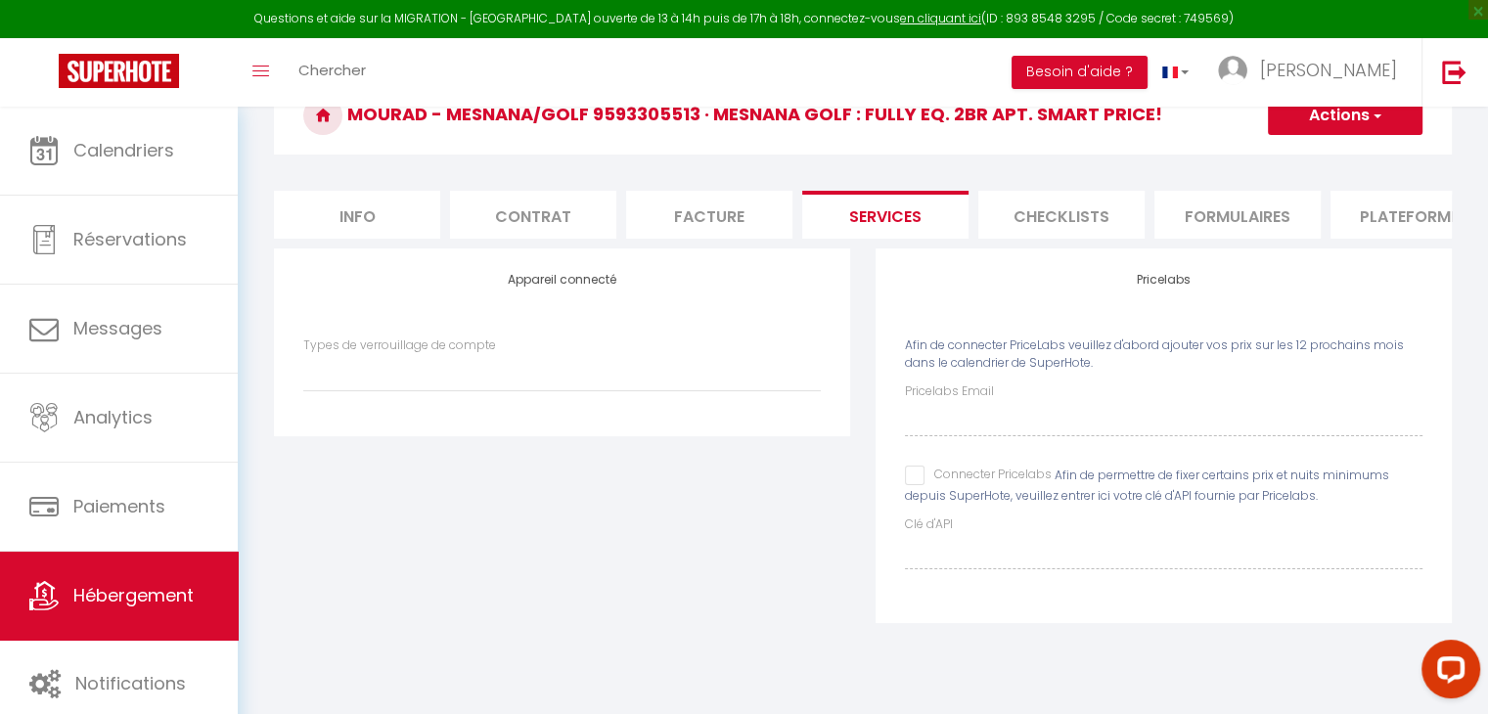
click at [1030, 357] on span "Afin de connecter PriceLabs veuillez d'abord ajouter vos prix sur les 12 procha…" at bounding box center [1154, 354] width 499 height 35
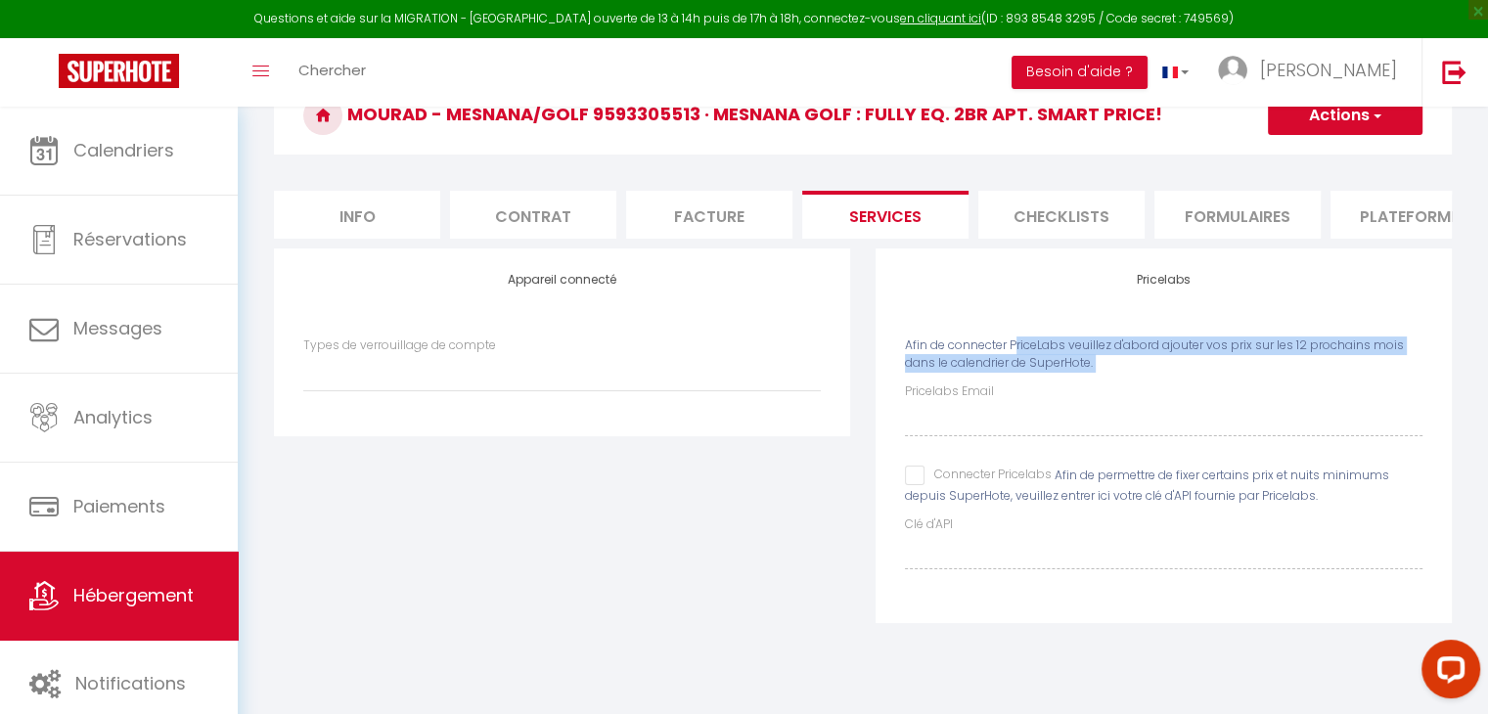
click at [1030, 357] on span "Afin de connecter PriceLabs veuillez d'abord ajouter vos prix sur les 12 procha…" at bounding box center [1154, 354] width 499 height 35
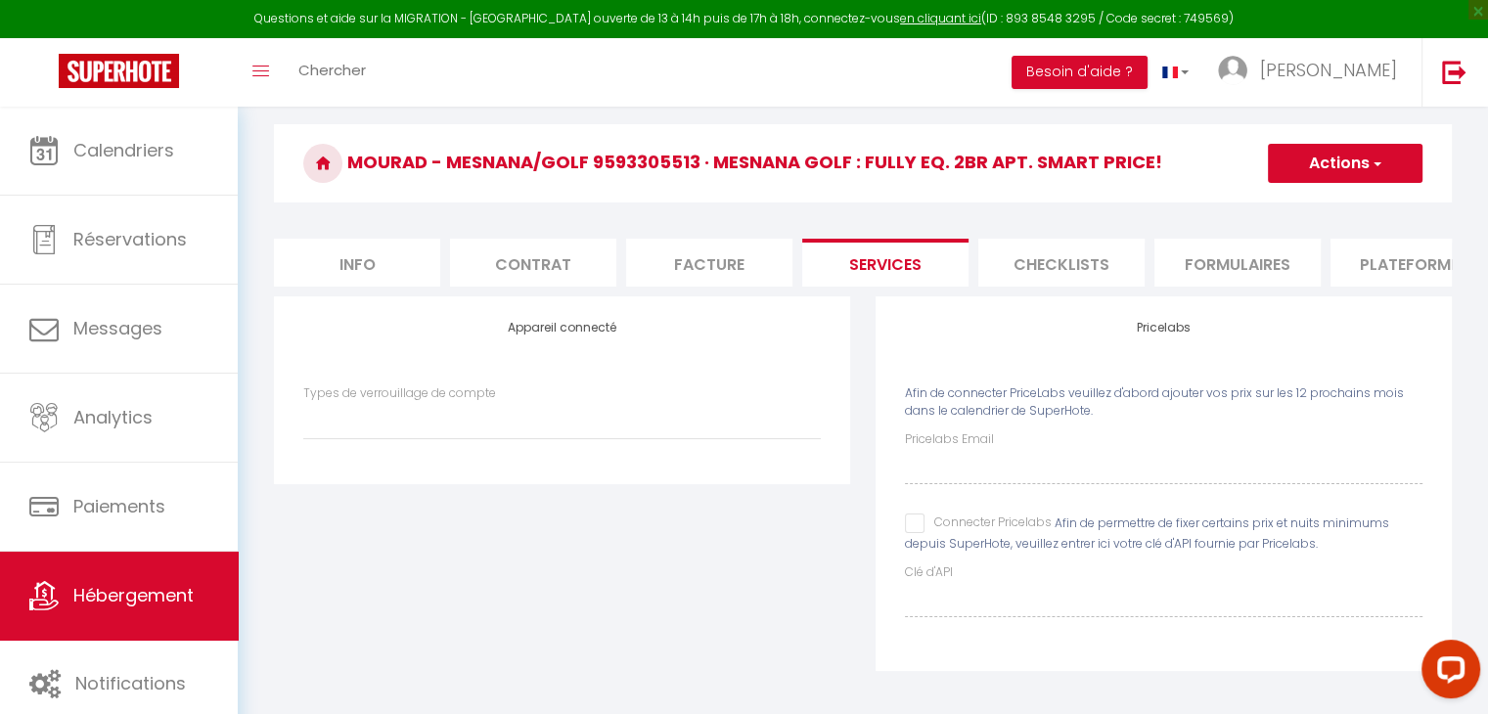
scroll to position [0, 0]
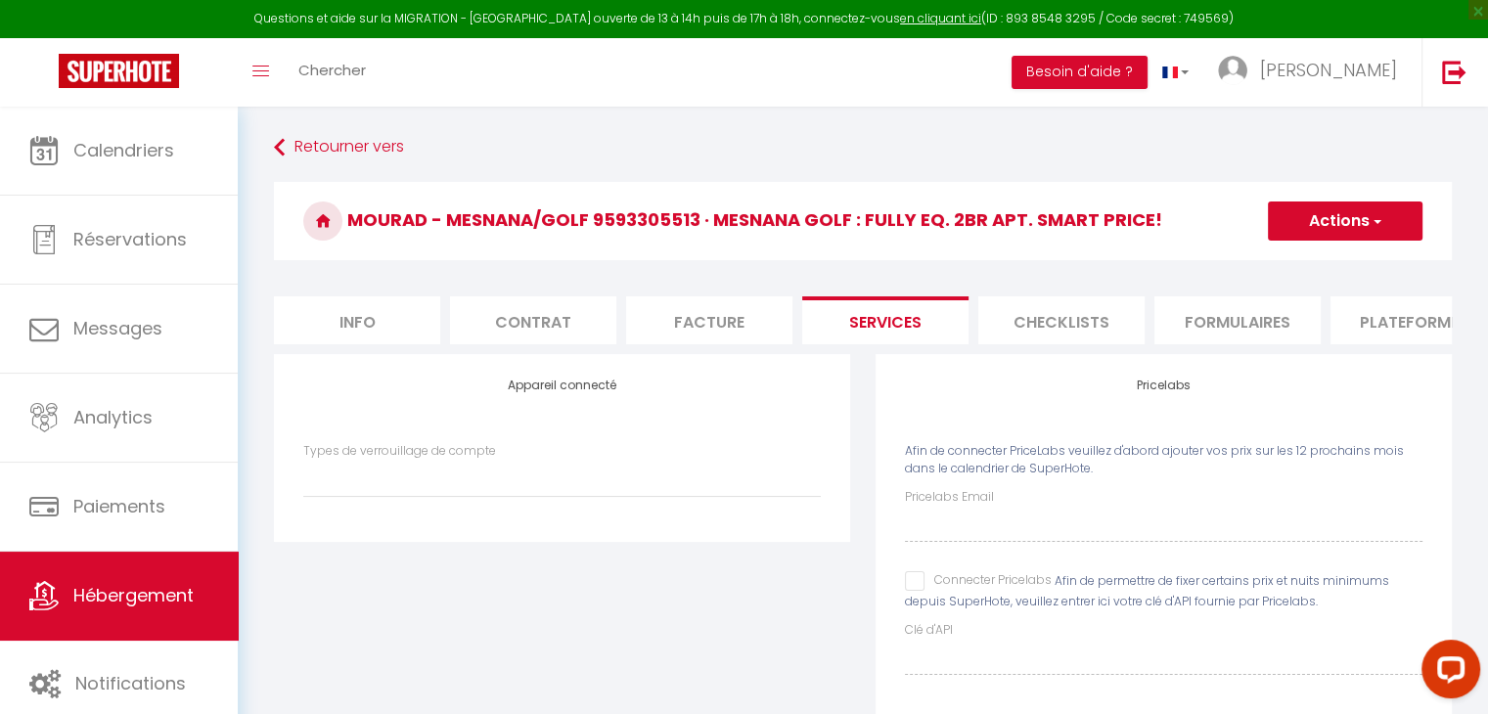
click at [1108, 317] on li "Checklists" at bounding box center [1061, 320] width 166 height 48
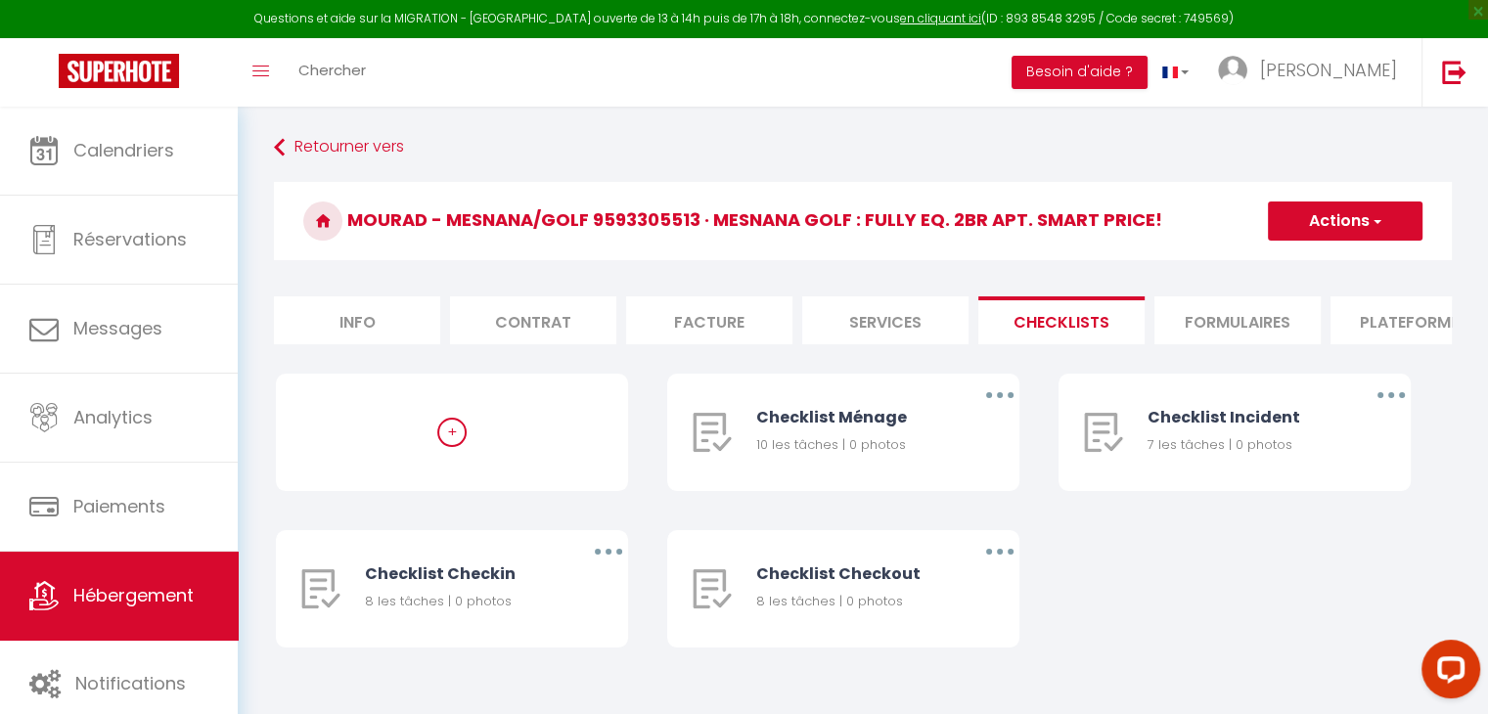
click at [1275, 317] on li "Formulaires" at bounding box center [1238, 320] width 166 height 48
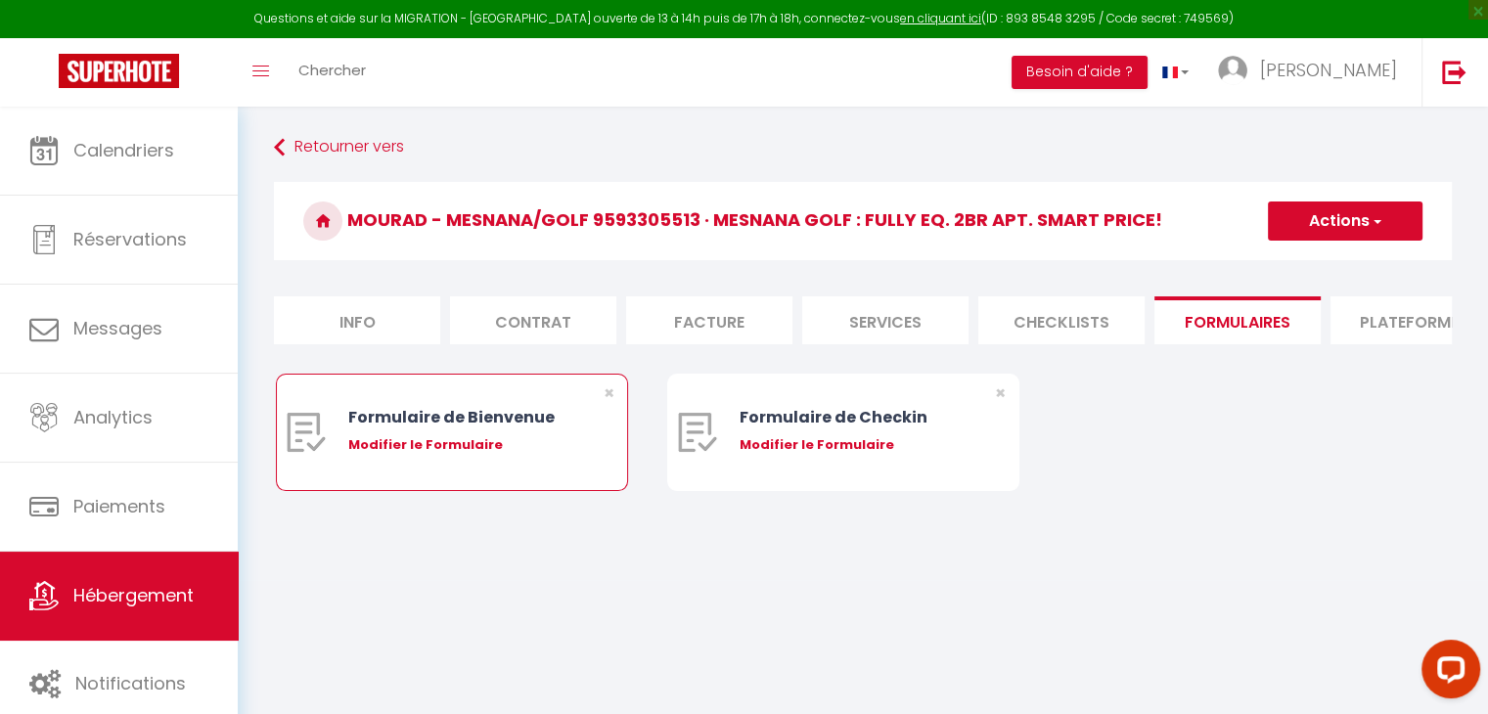
click at [521, 455] on div "Modifier le Formulaire" at bounding box center [466, 445] width 237 height 20
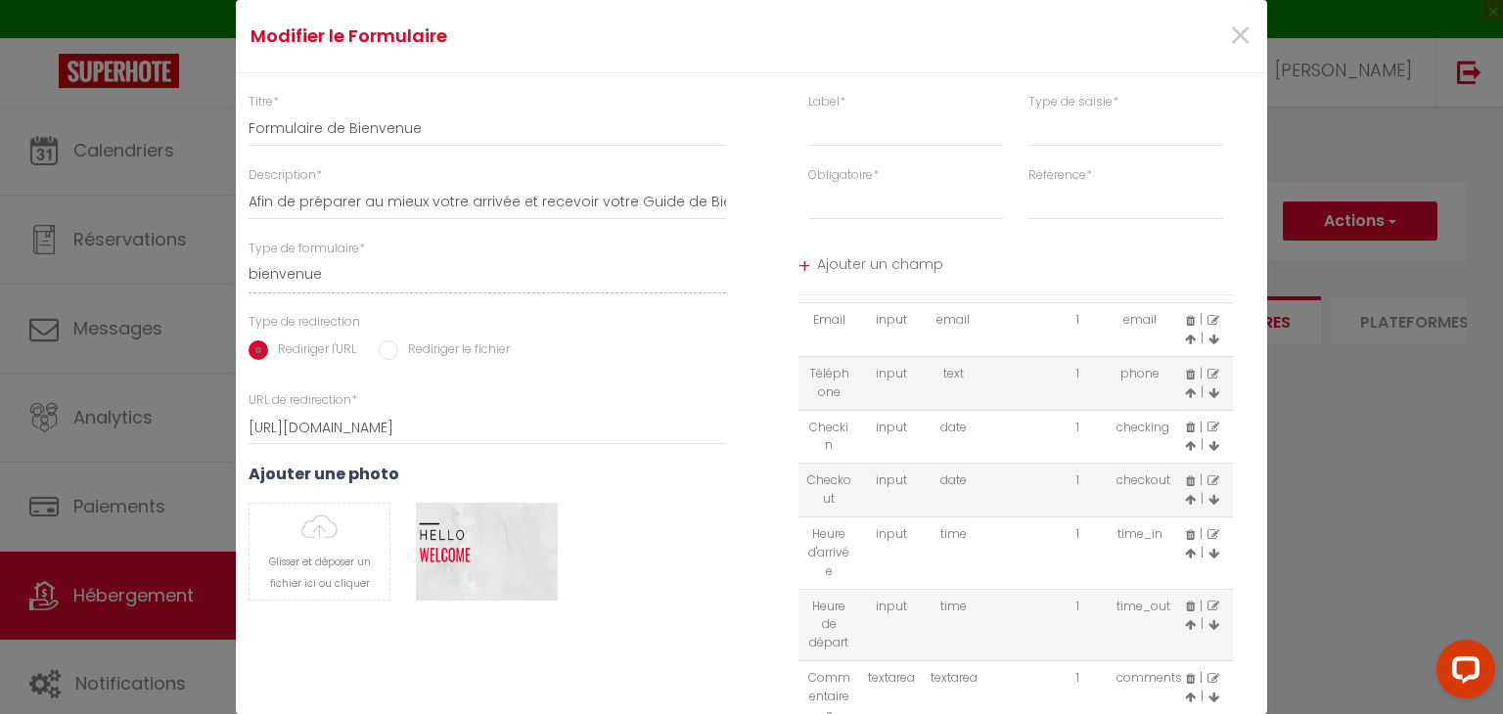
scroll to position [212, 0]
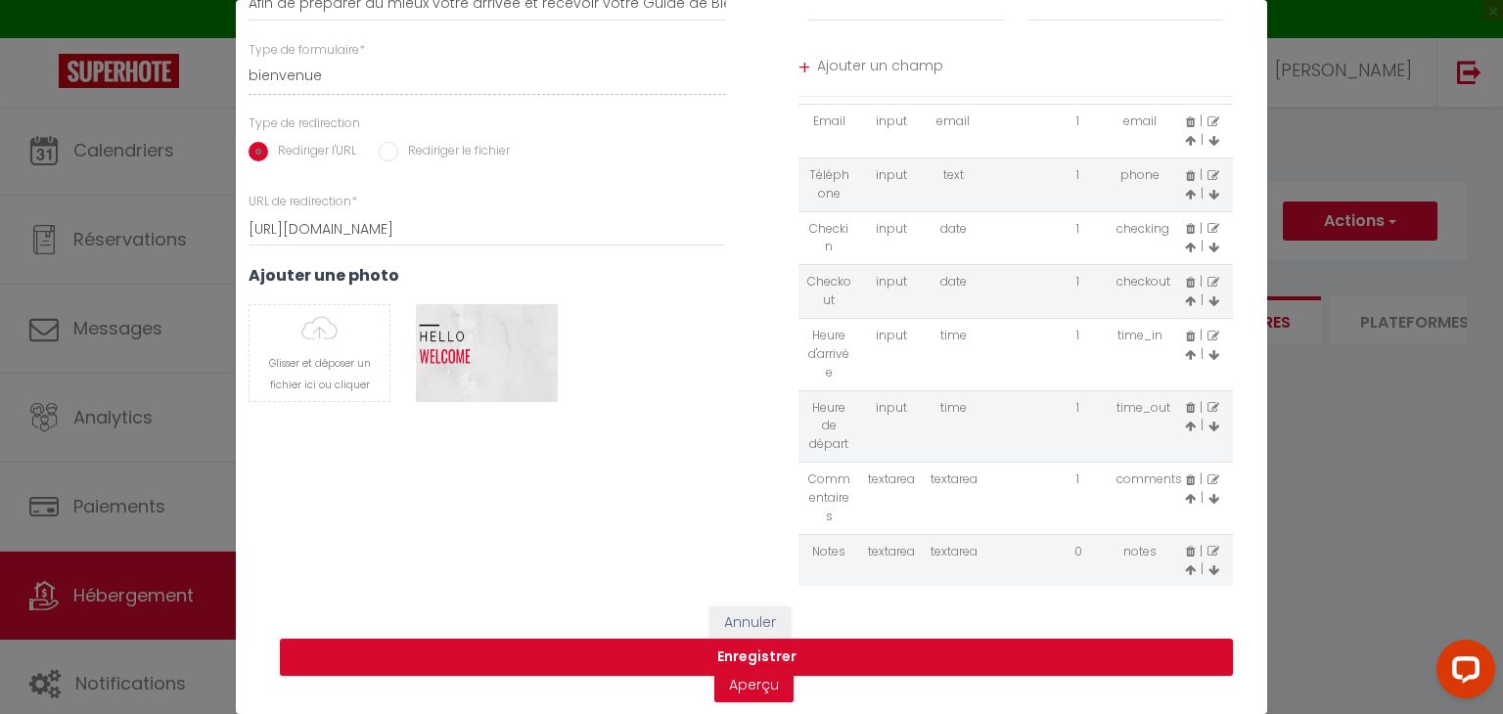
click at [1322, 447] on div "Modifier le Formulaire × Titre * Formulaire de Bienvenue Description * Afin de …" at bounding box center [751, 357] width 1503 height 714
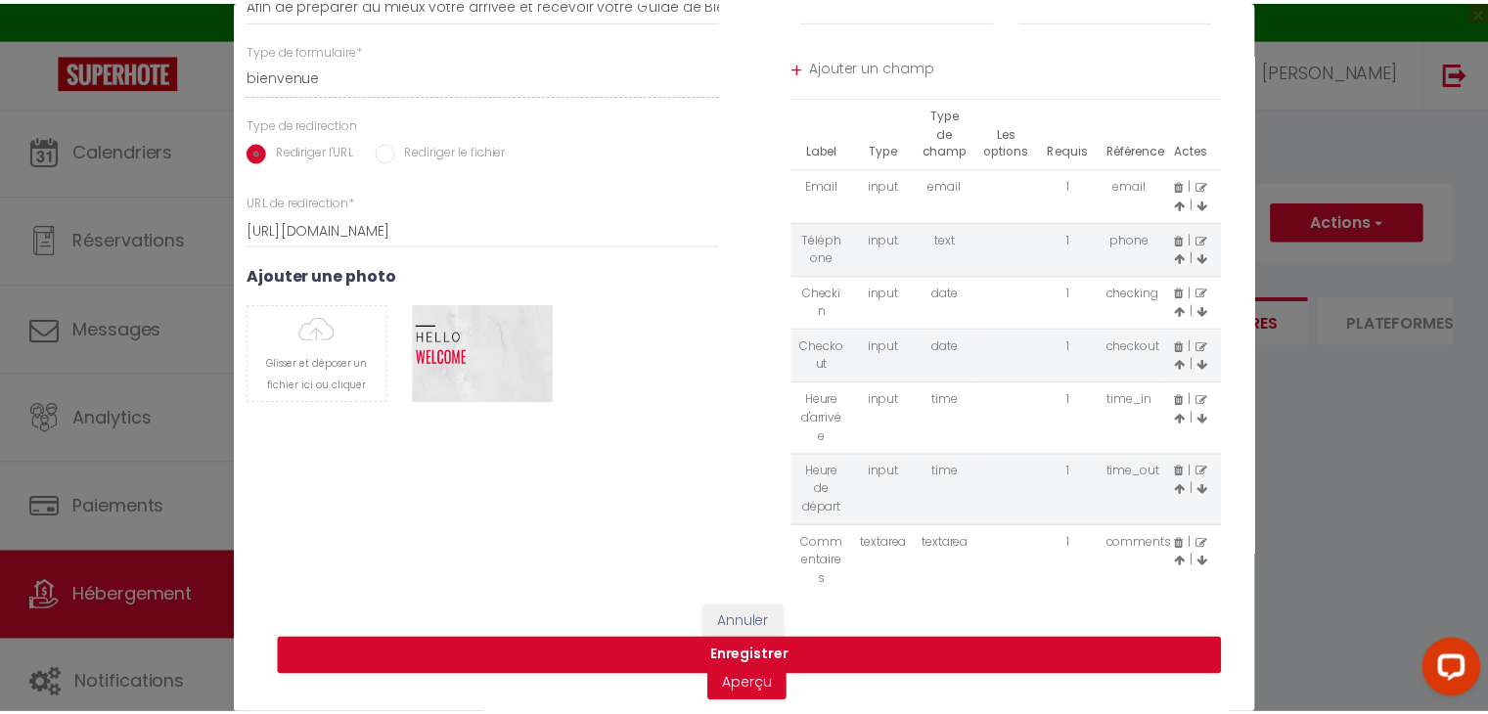
scroll to position [0, 12]
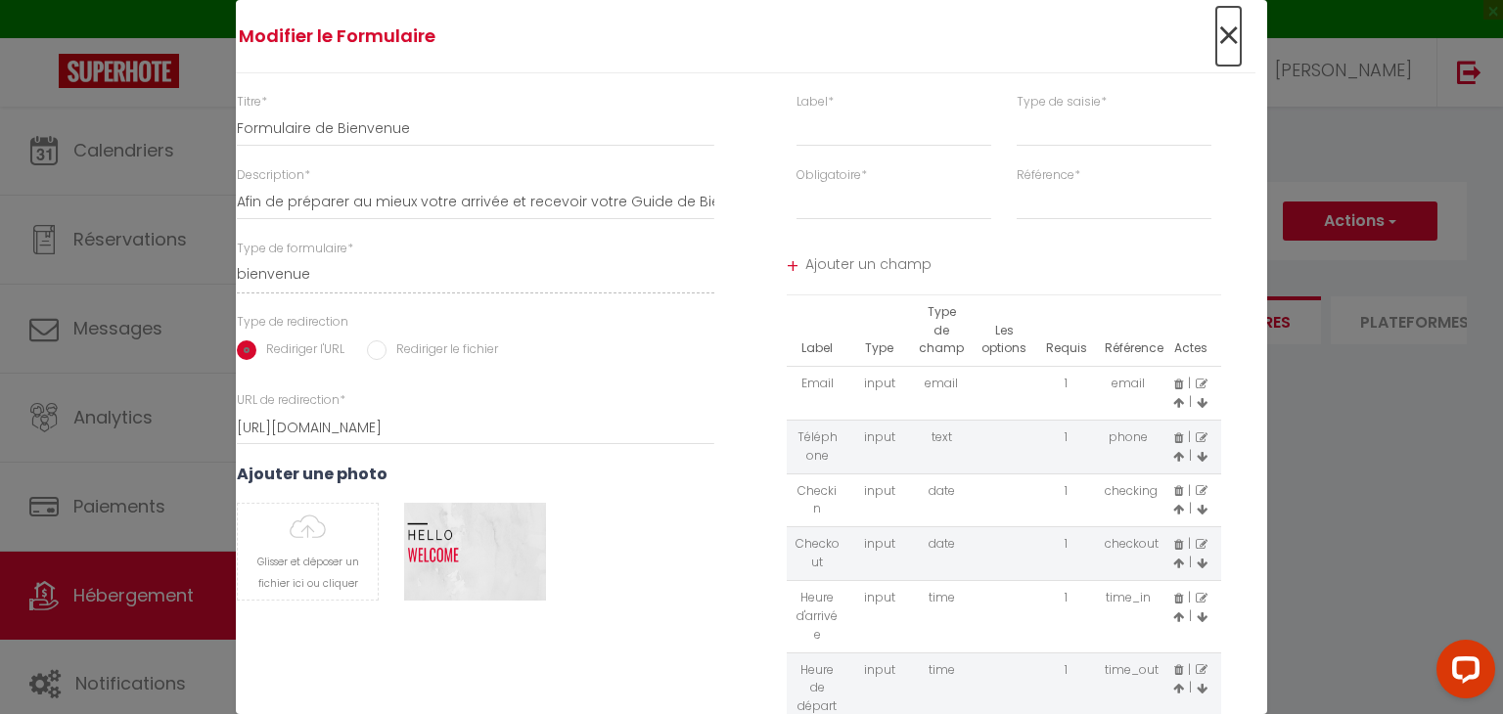
click at [1216, 52] on span "×" at bounding box center [1228, 36] width 24 height 59
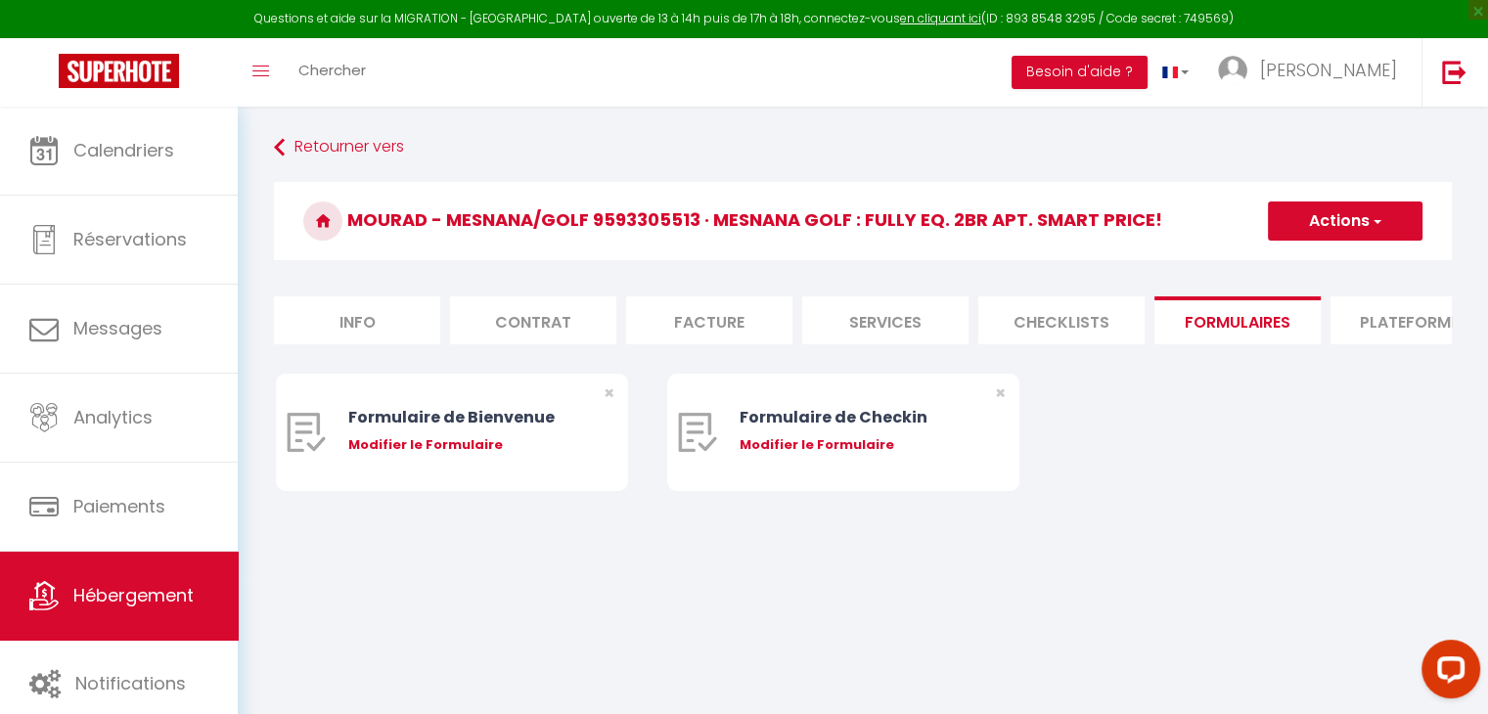
click at [1389, 314] on li "Plateformes" at bounding box center [1414, 320] width 166 height 48
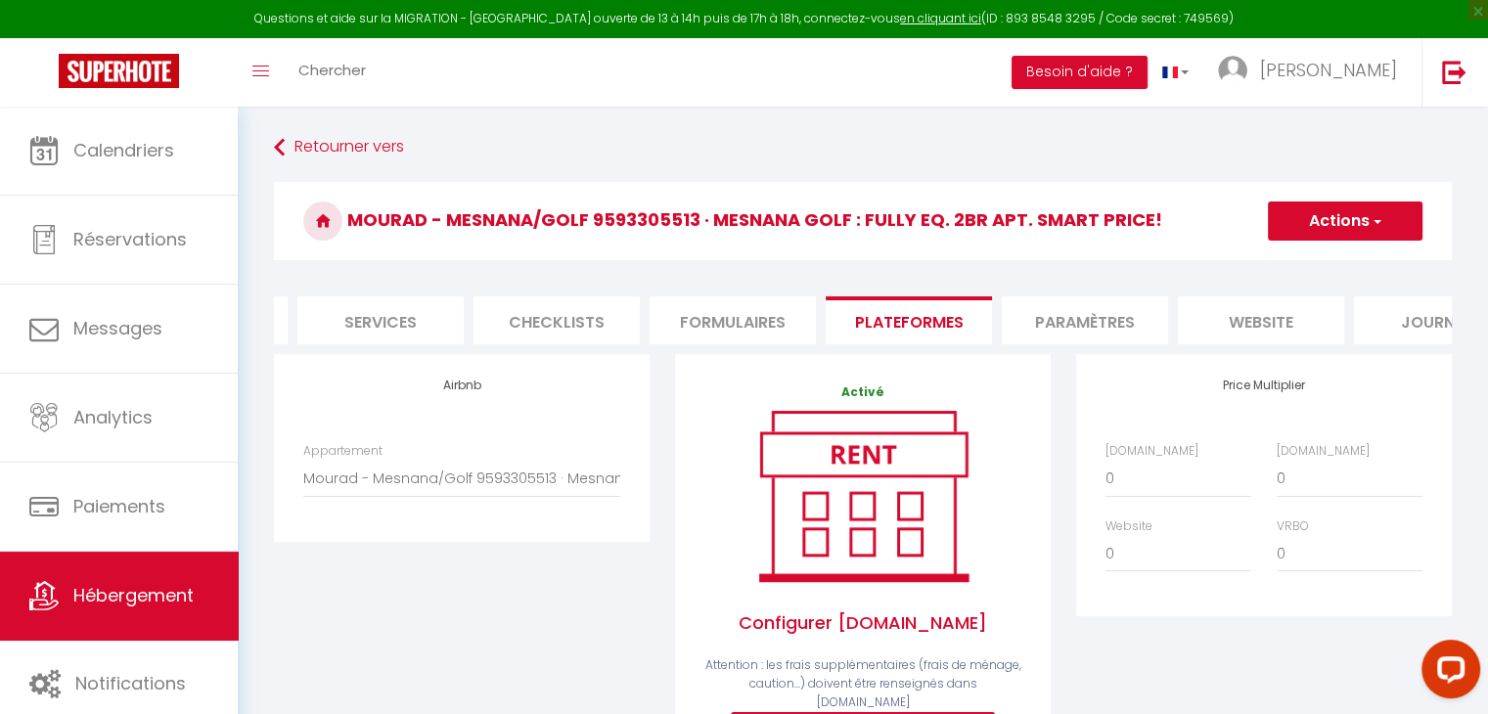
scroll to position [0, 532]
click at [1069, 326] on li "Paramètres" at bounding box center [1058, 320] width 166 height 48
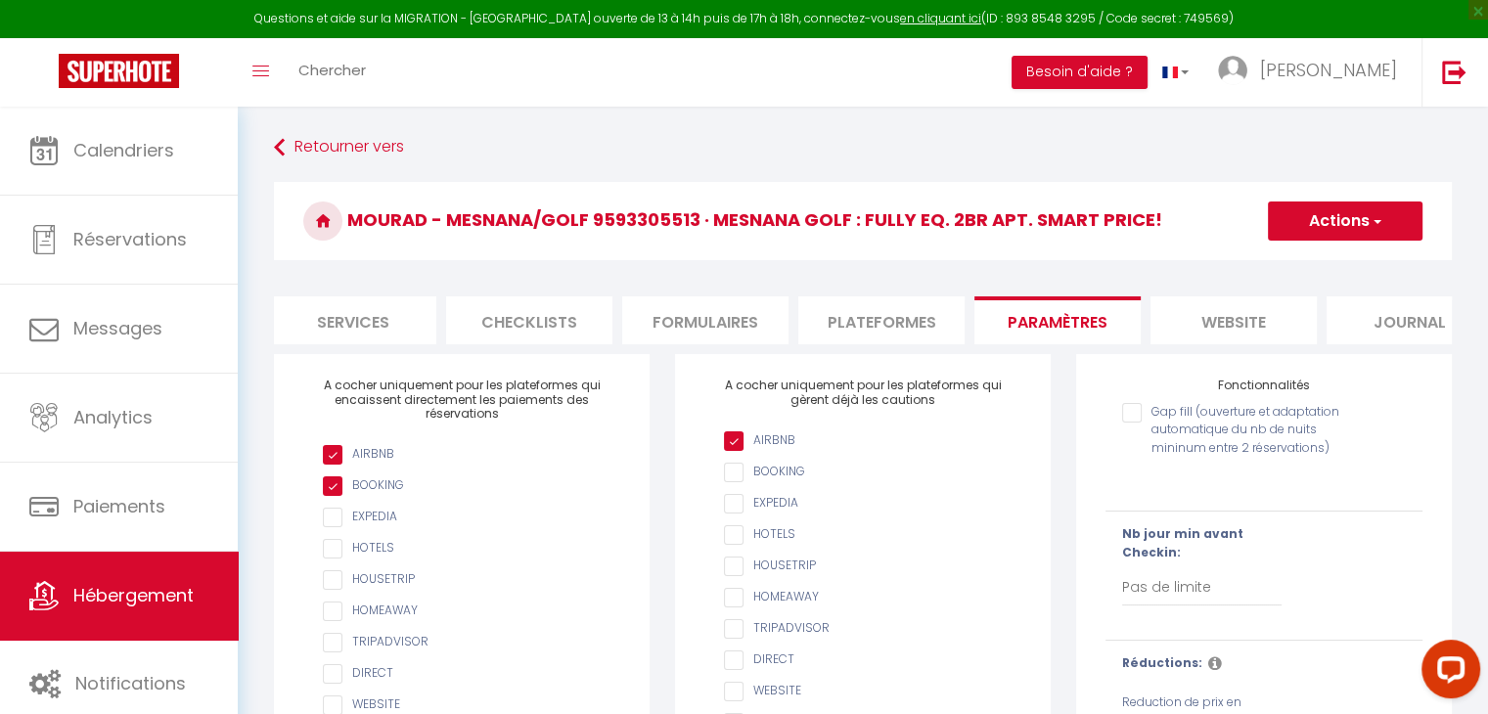
click at [865, 451] on input "AIRBNB" at bounding box center [872, 442] width 297 height 20
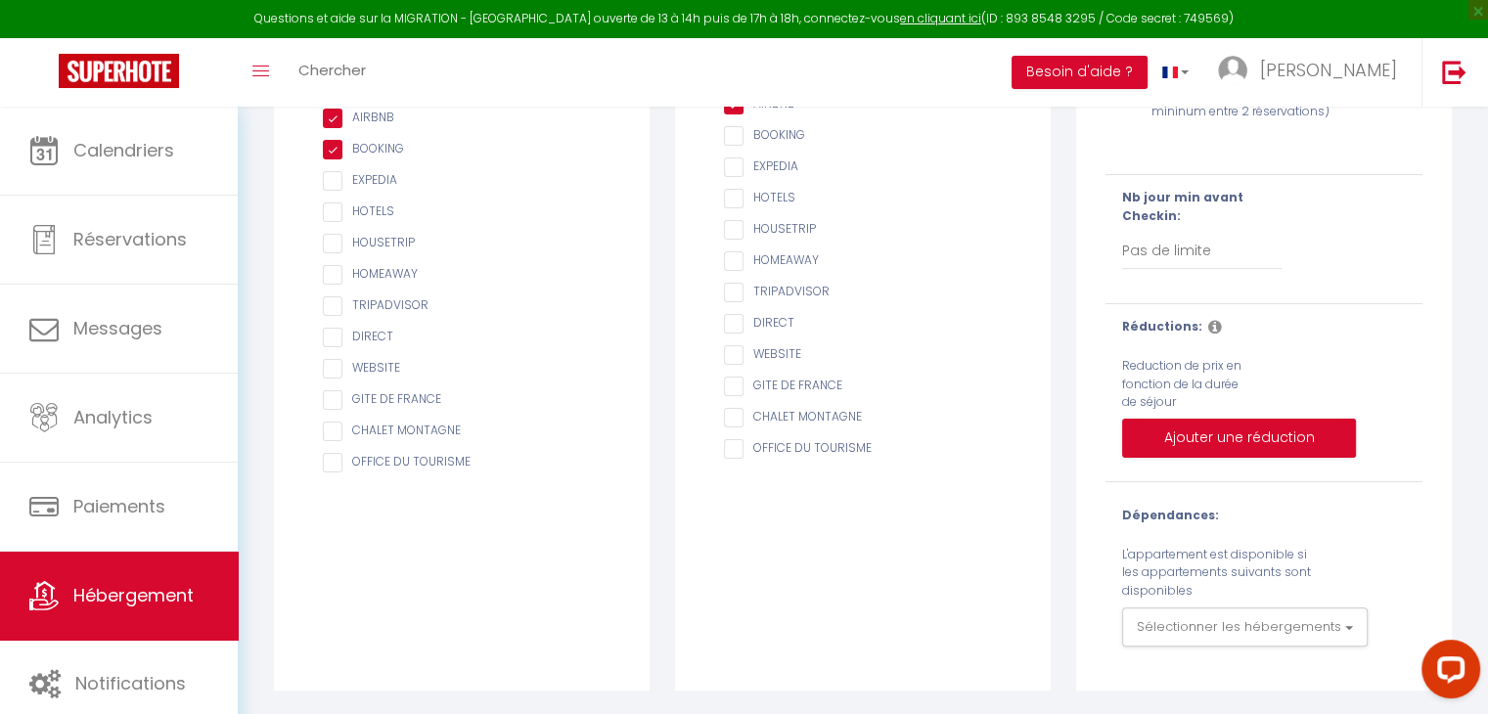
scroll to position [351, 0]
click at [1251, 656] on div "Fonctionnalités Gap fill (ouverture et adaptation automatique du nb de nuits mi…" at bounding box center [1264, 354] width 376 height 673
click at [1208, 627] on button "Sélectionner les hébergements" at bounding box center [1245, 627] width 246 height 39
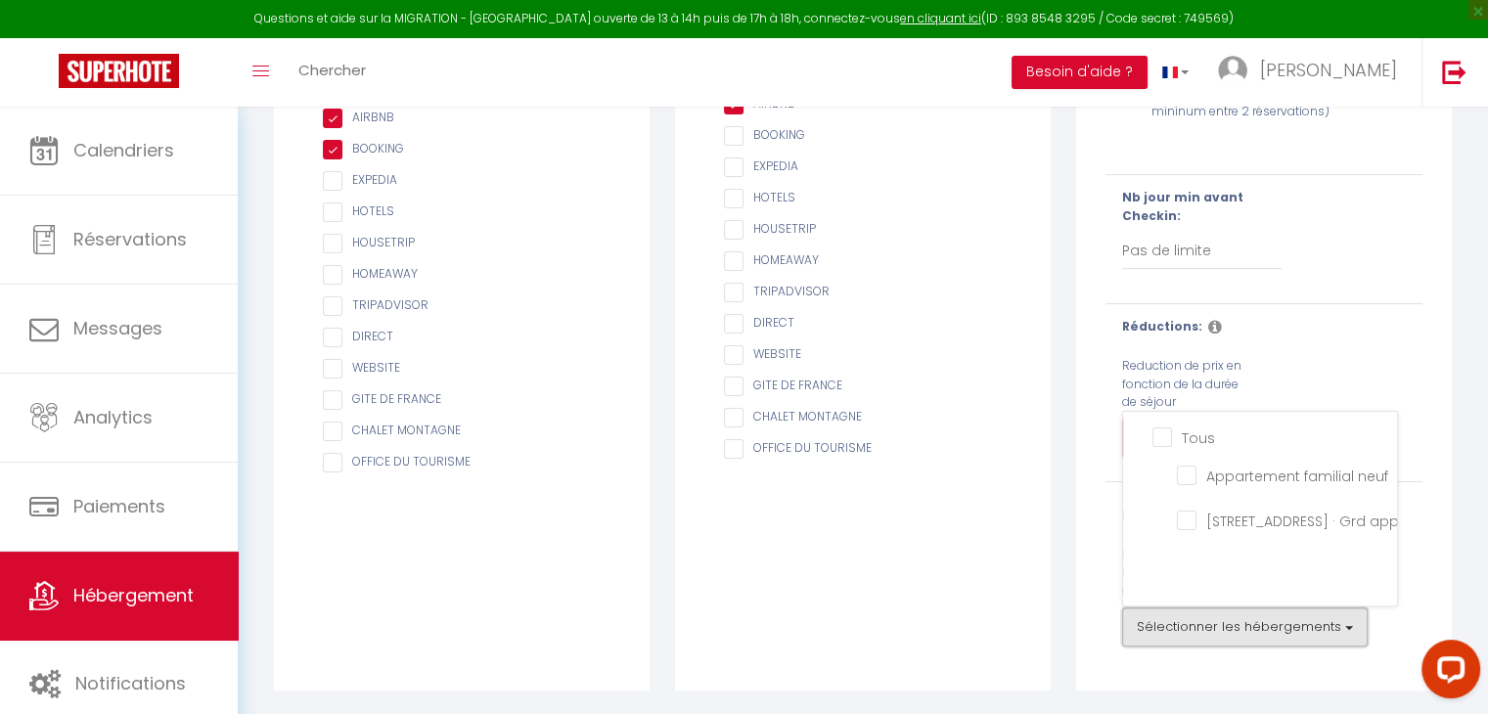
click at [1208, 627] on button "Sélectionner les hébergements" at bounding box center [1245, 627] width 246 height 39
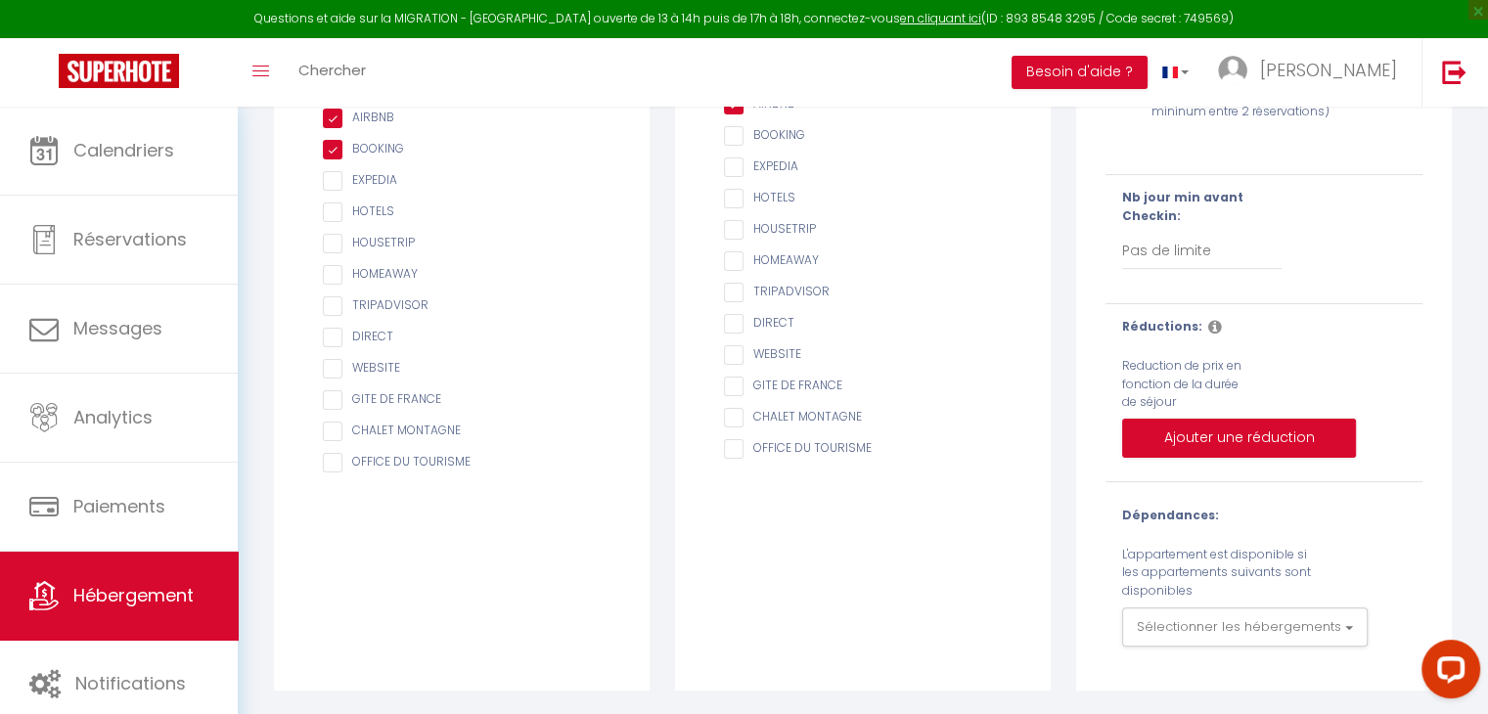
click at [1336, 570] on div "Dépendances: L'appartement est disponible si les appartements suivants sont dis…" at bounding box center [1264, 577] width 284 height 140
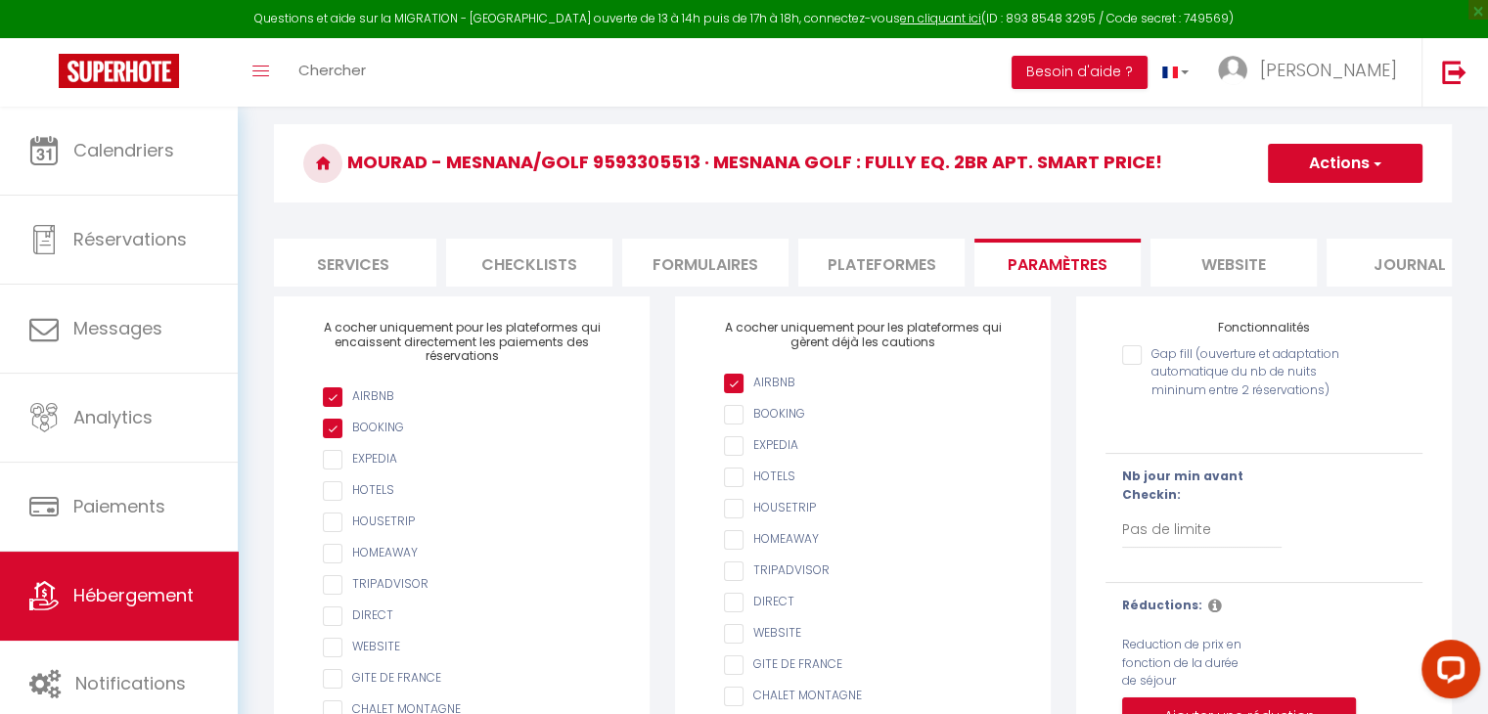
scroll to position [0, 0]
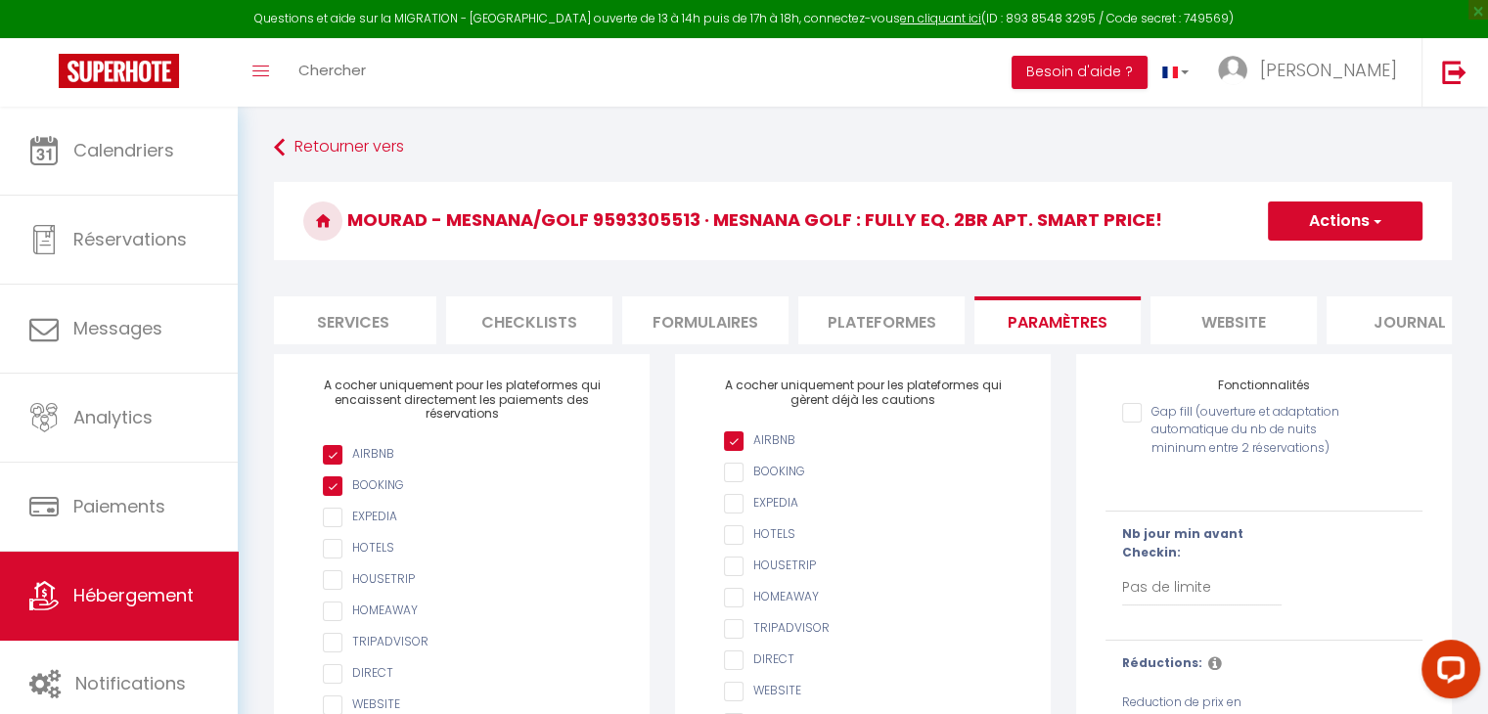
click at [1208, 325] on li "website" at bounding box center [1234, 320] width 166 height 48
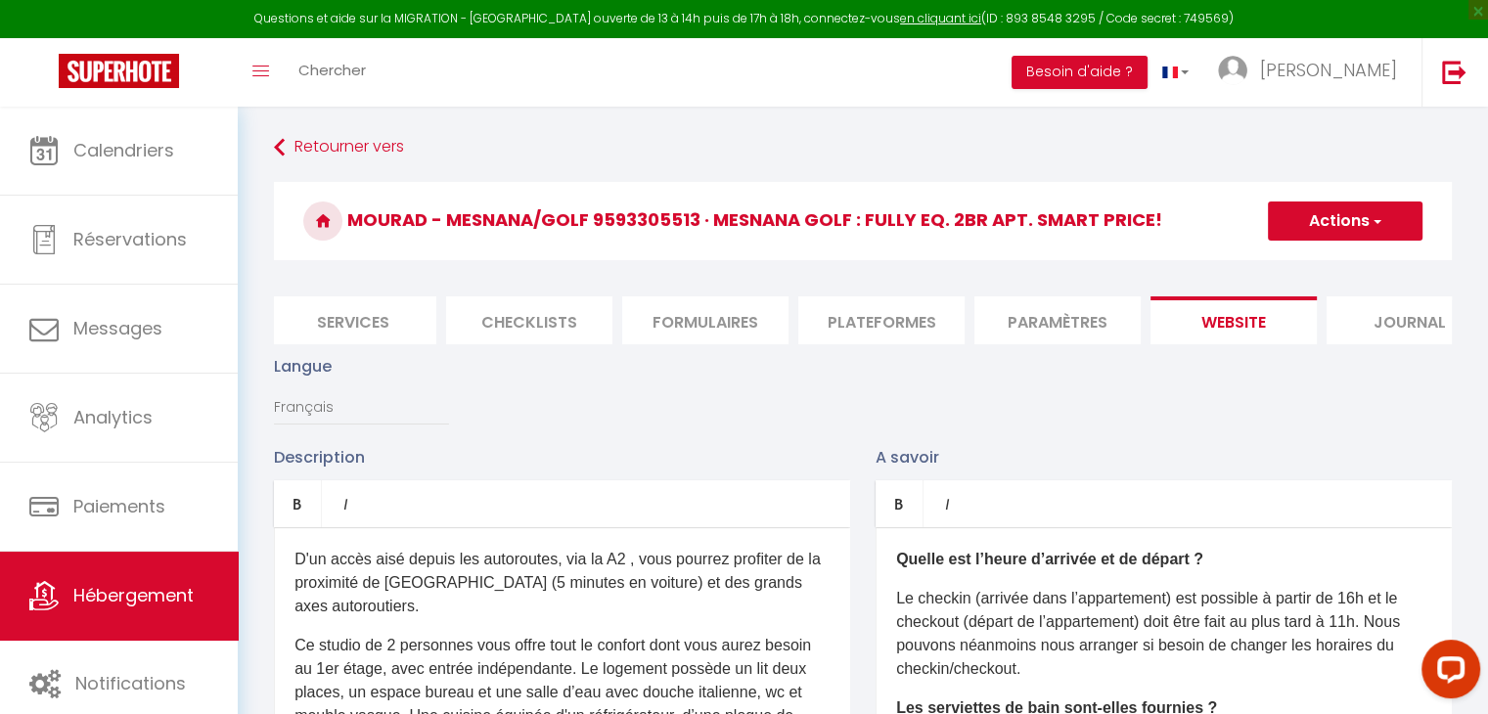
scroll to position [0, 583]
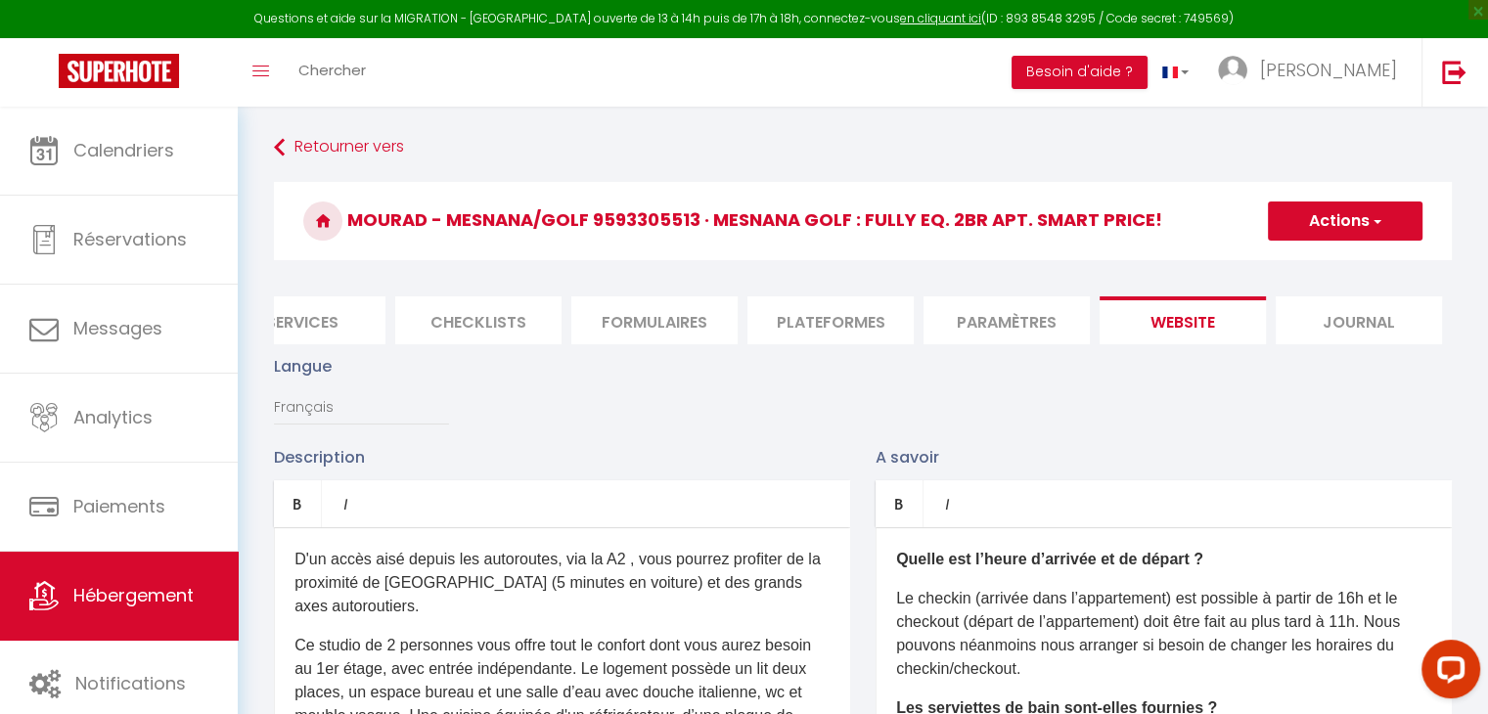
click at [1354, 340] on li "Journal" at bounding box center [1359, 320] width 166 height 48
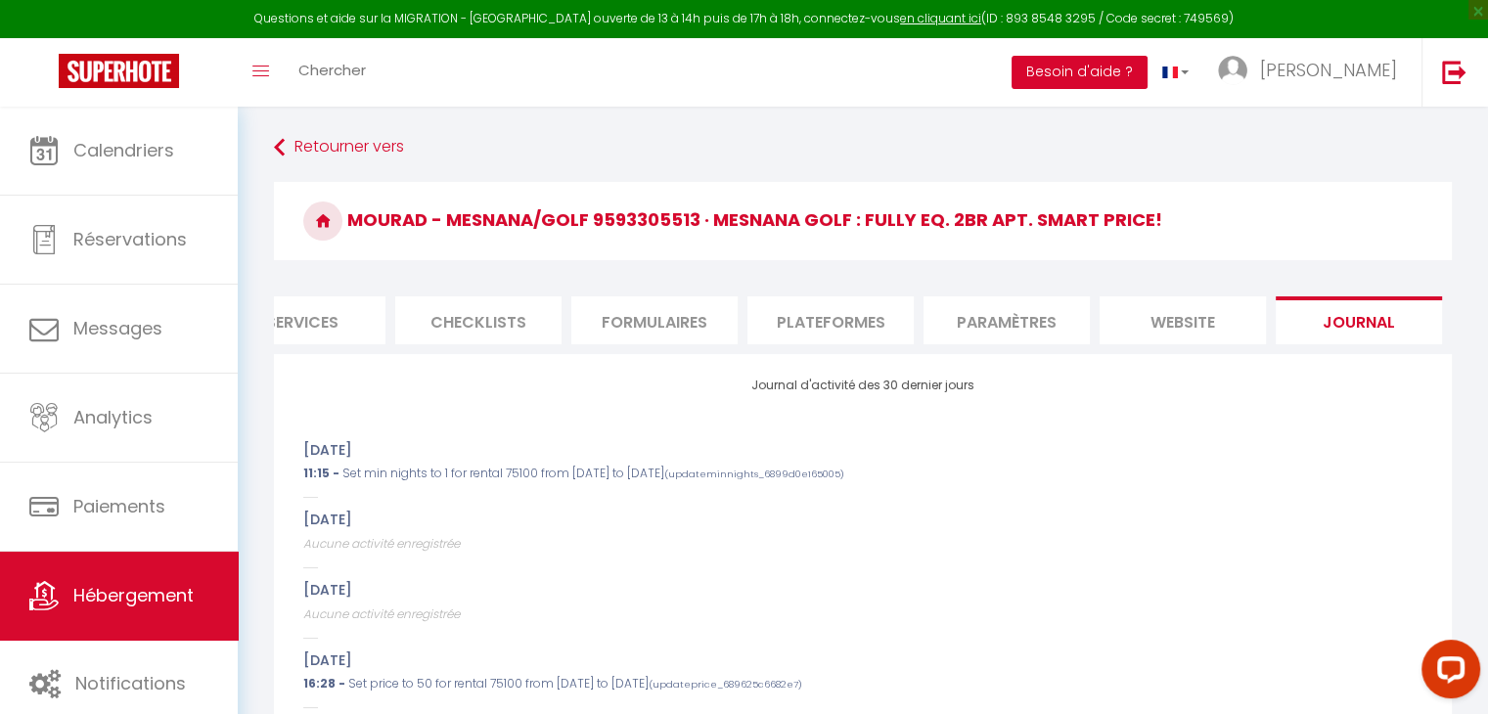
click at [1145, 72] on button "Besoin d'aide ?" at bounding box center [1080, 72] width 136 height 33
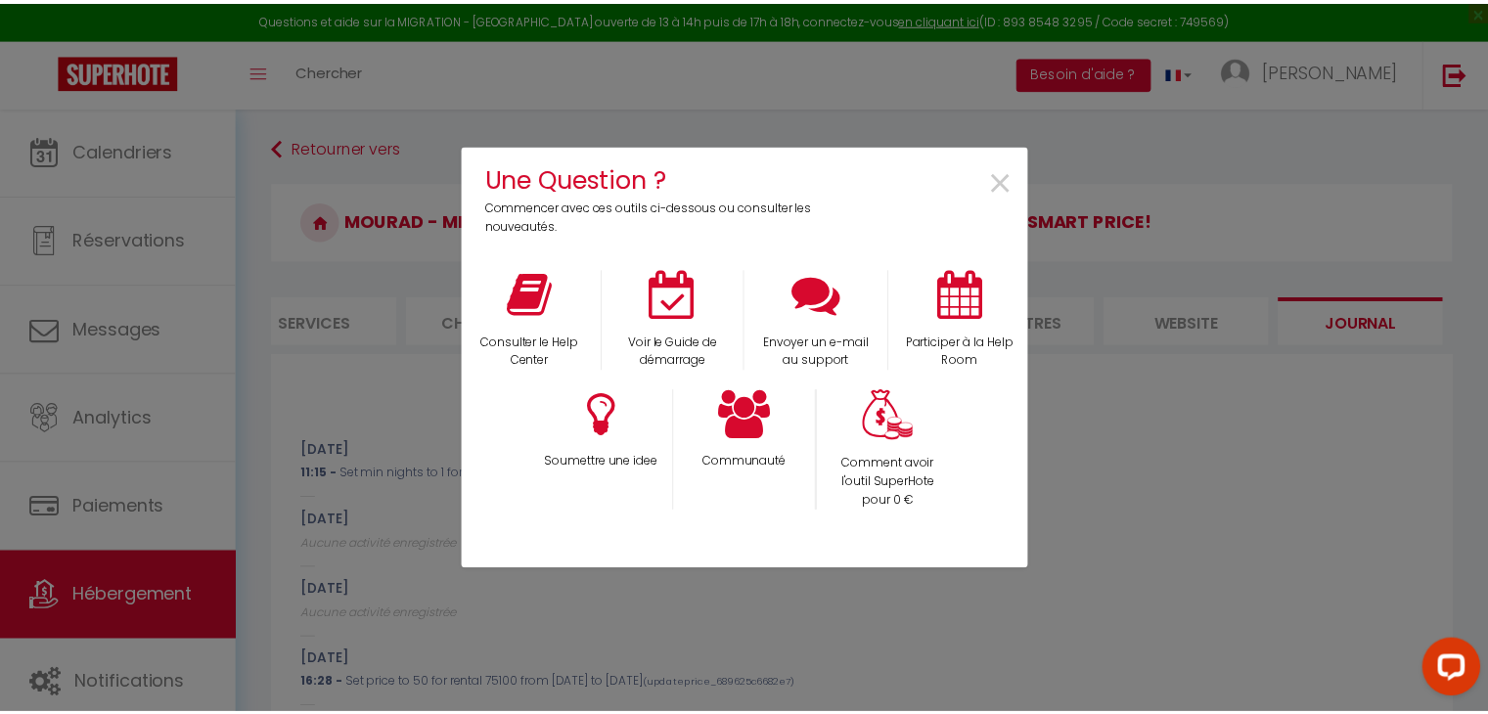
scroll to position [0, 569]
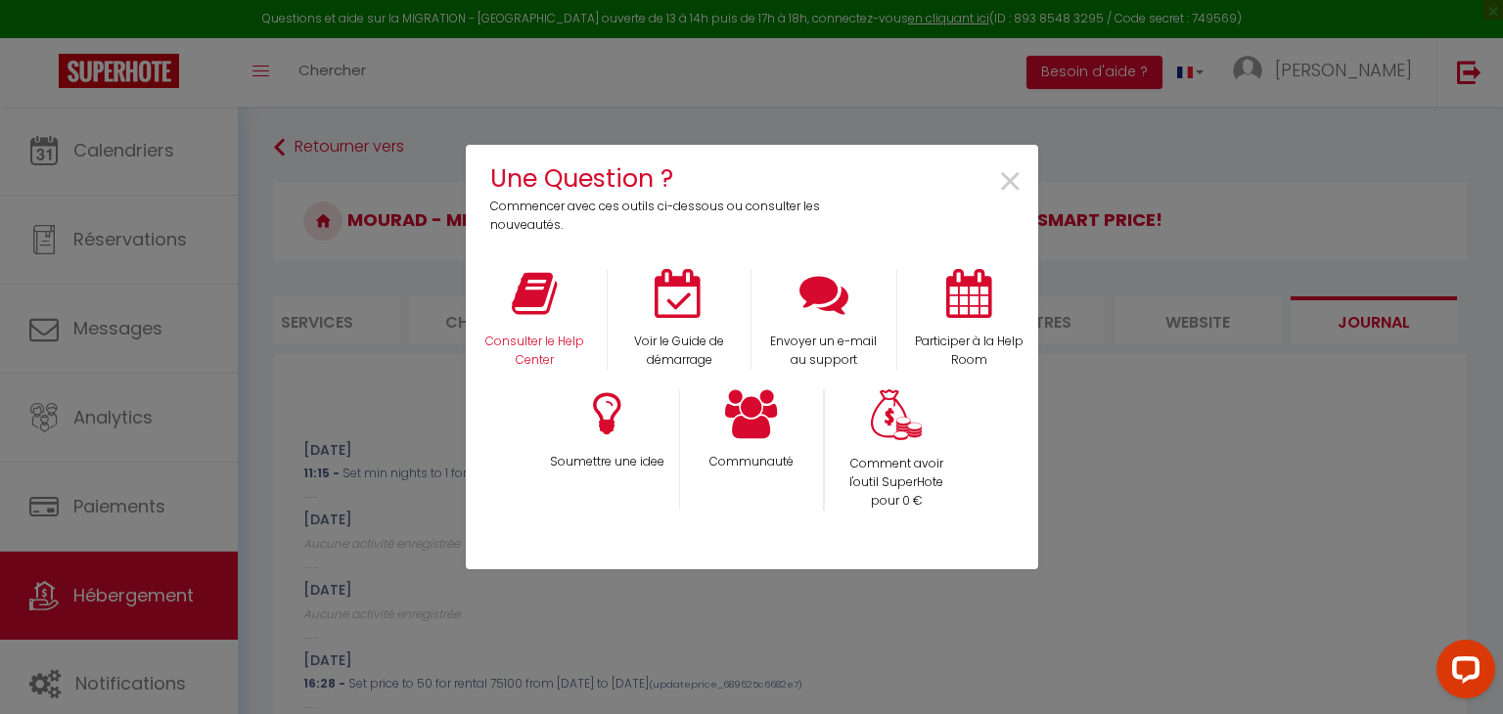
click at [543, 318] on div "Consulter le Help Center" at bounding box center [534, 319] width 145 height 101
click at [530, 299] on icon at bounding box center [534, 293] width 45 height 49
click at [197, 216] on div "Une Question ? Commencer avec ces outils ci-dessous ou consulter les nouveautés…" at bounding box center [751, 357] width 1503 height 714
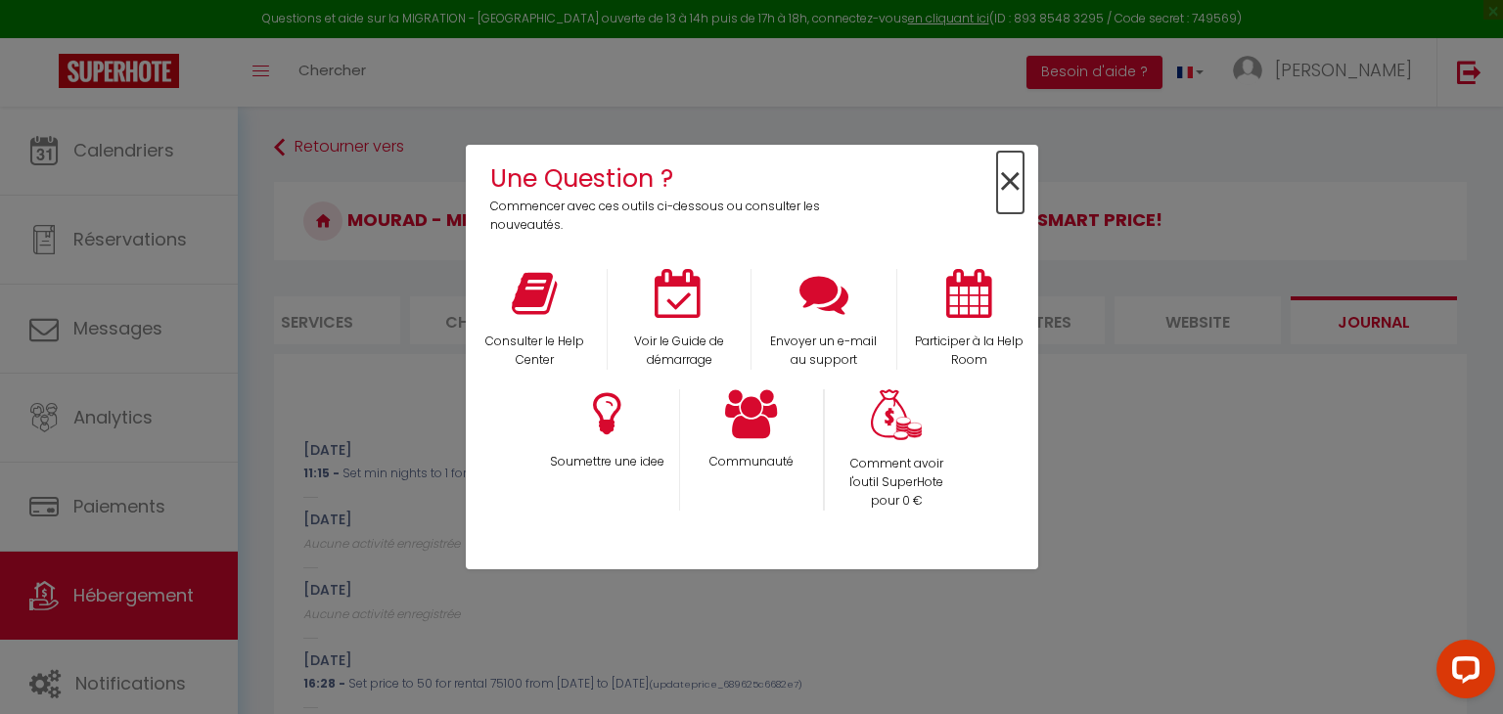
click at [1019, 184] on span "×" at bounding box center [1010, 183] width 26 height 62
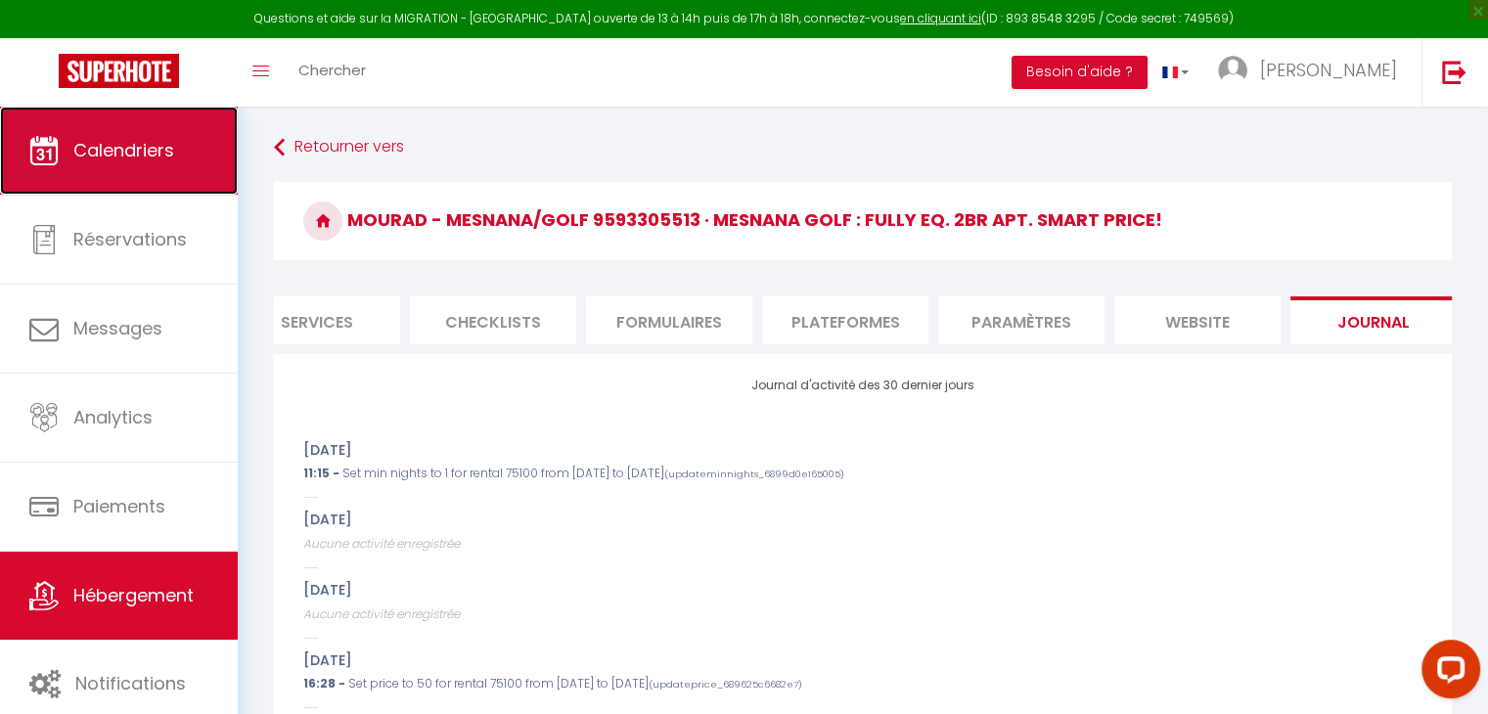
click at [86, 158] on span "Calendriers" at bounding box center [123, 150] width 101 height 24
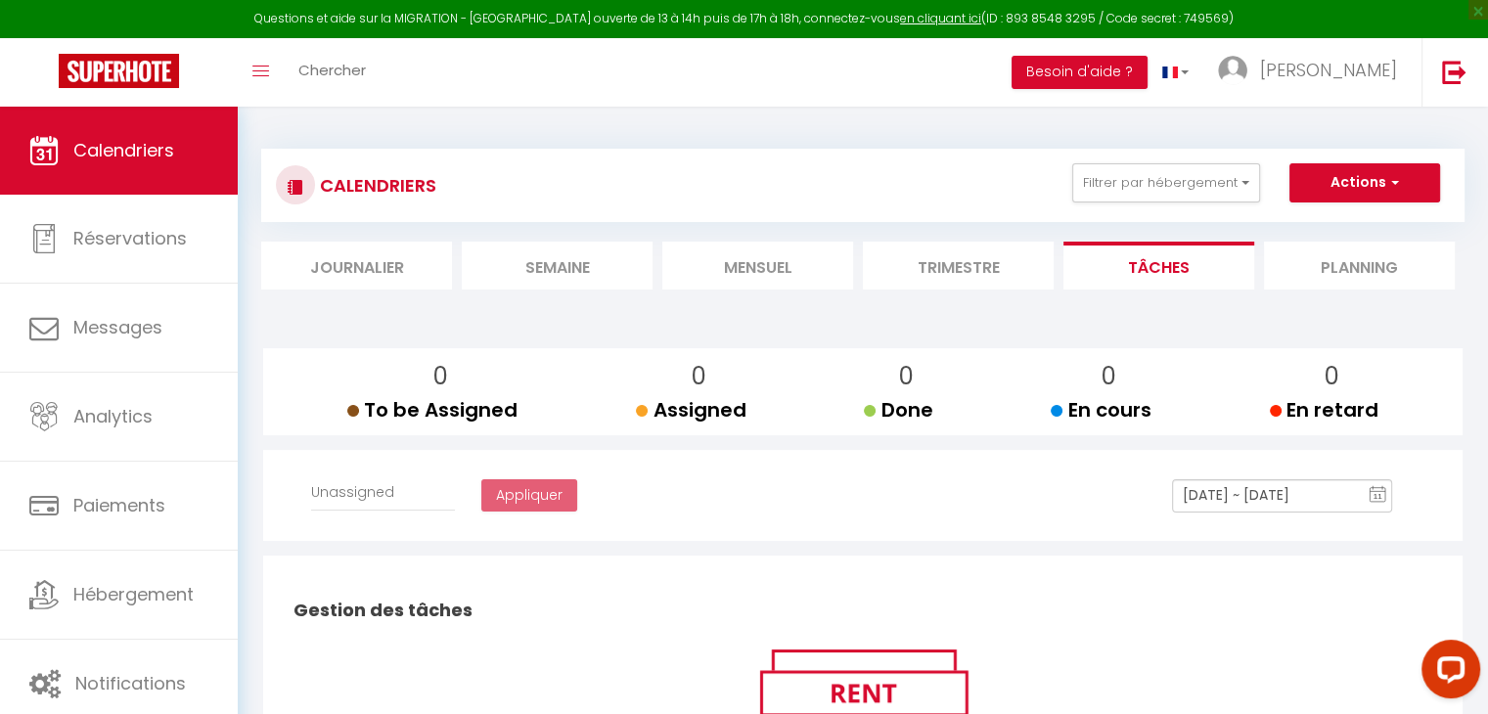
click at [755, 404] on div "0 To be Assigned 0 Assigned 0 Done 0 En cours 0 En retard" at bounding box center [863, 392] width 1168 height 68
click at [737, 267] on li "Mensuel" at bounding box center [757, 266] width 191 height 48
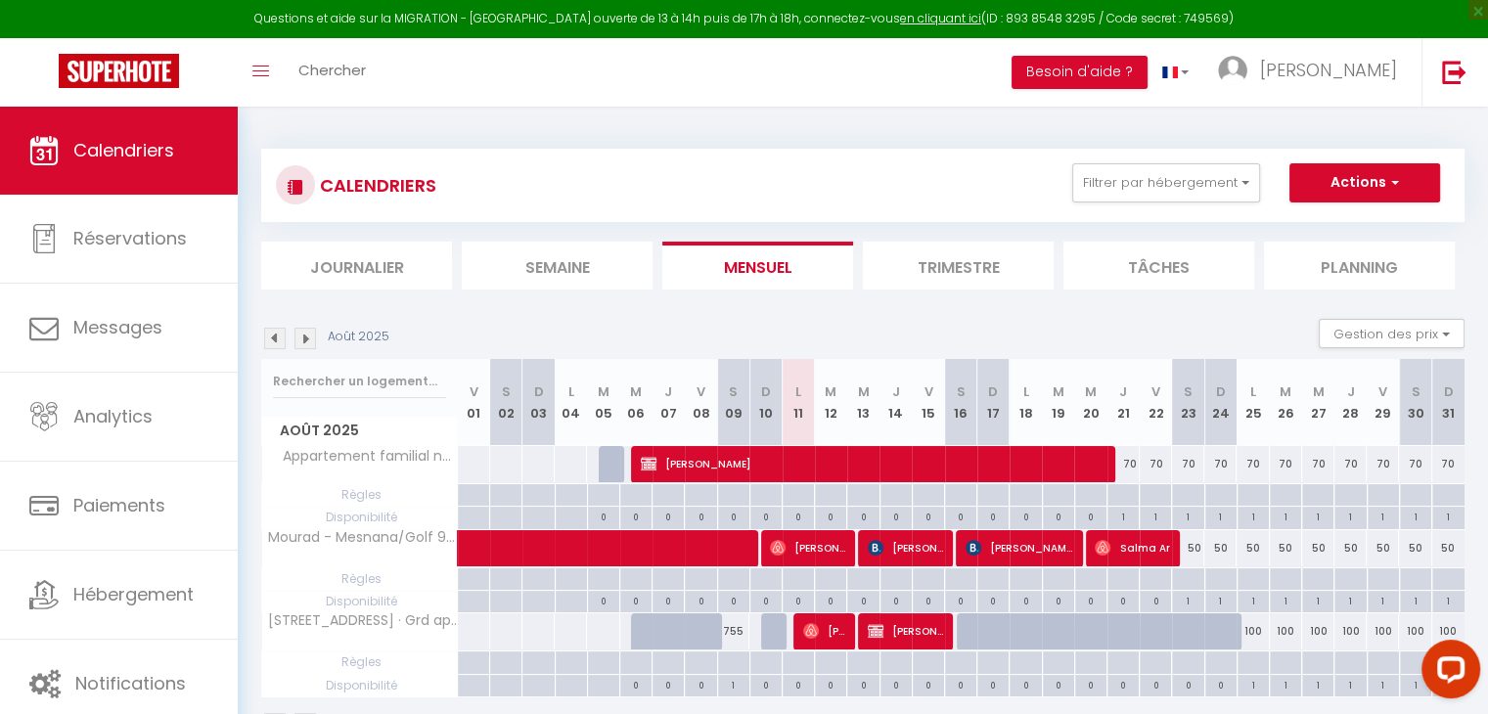
click at [640, 261] on li "Semaine" at bounding box center [557, 266] width 191 height 48
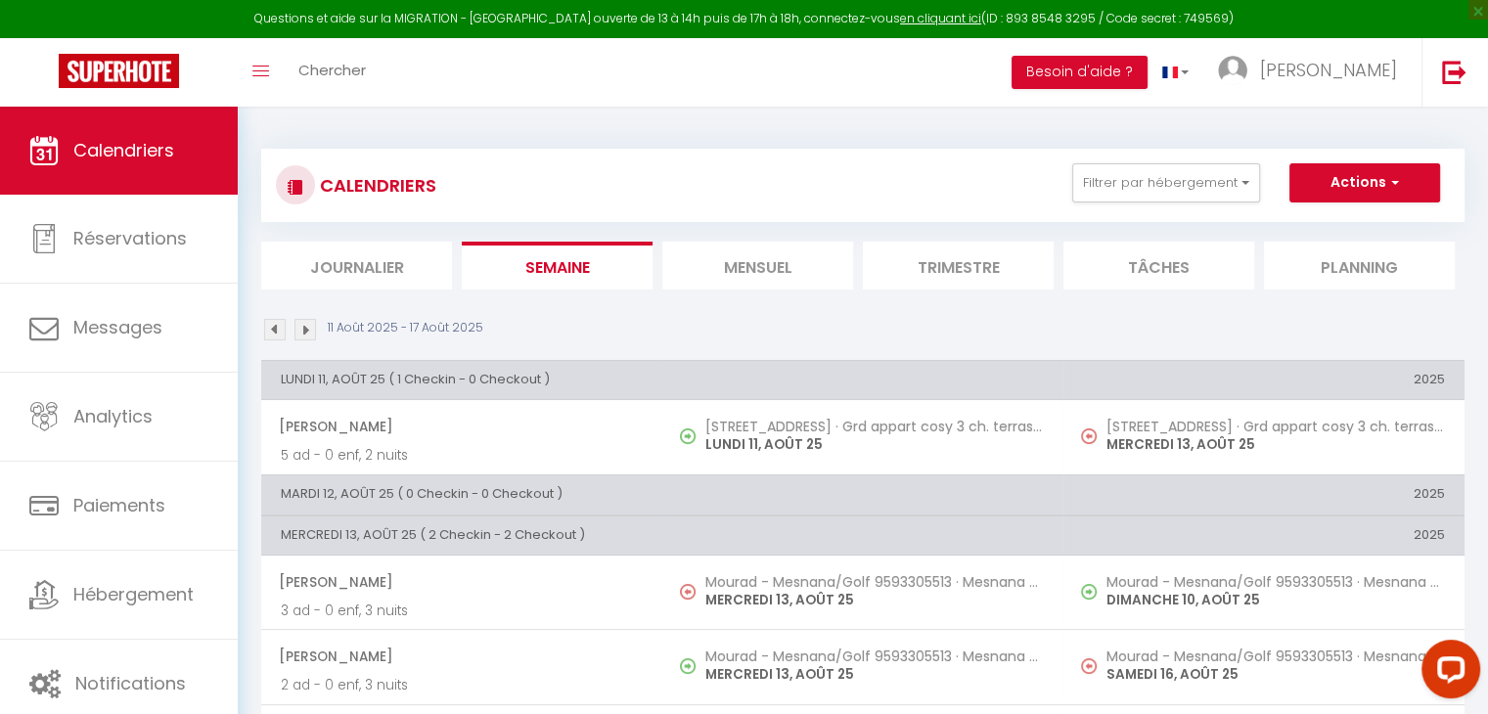
click at [763, 266] on li "Mensuel" at bounding box center [757, 266] width 191 height 48
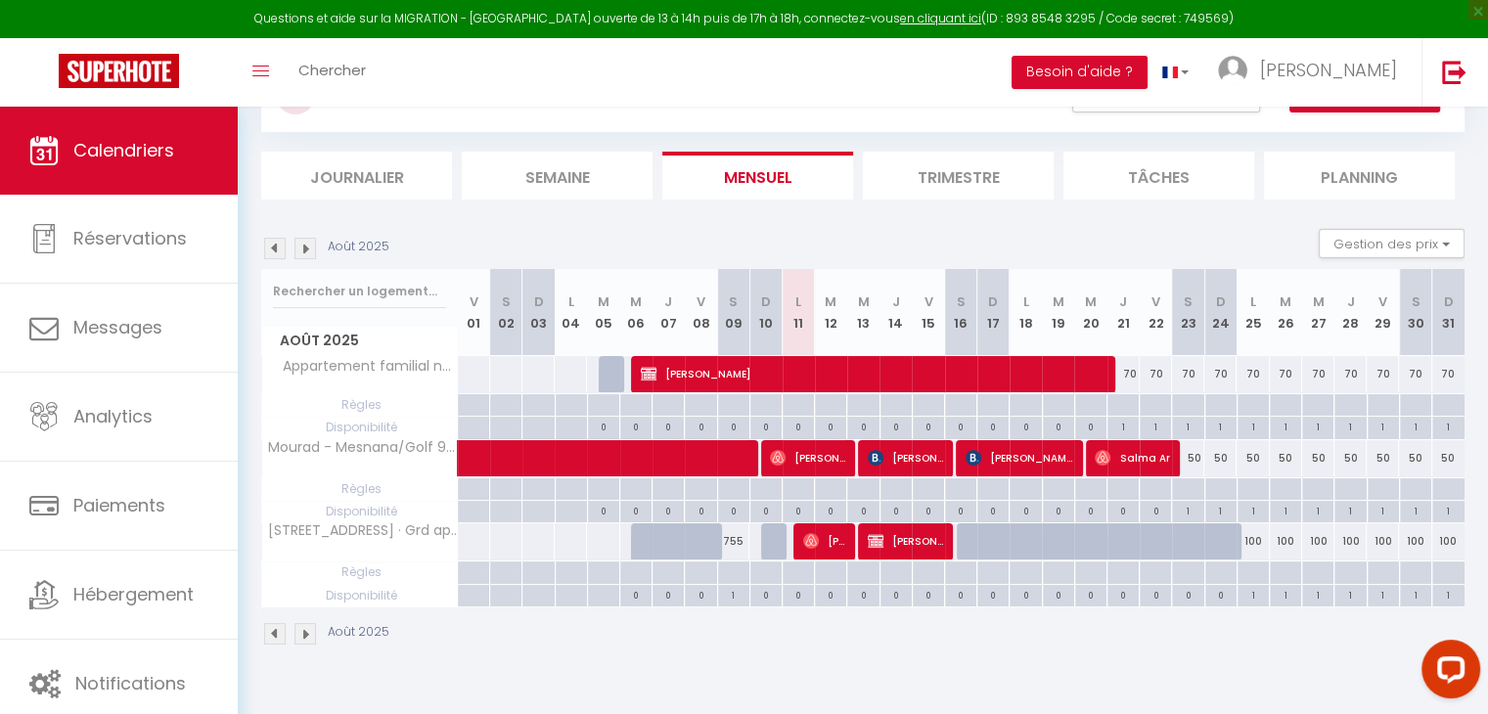
scroll to position [98, 0]
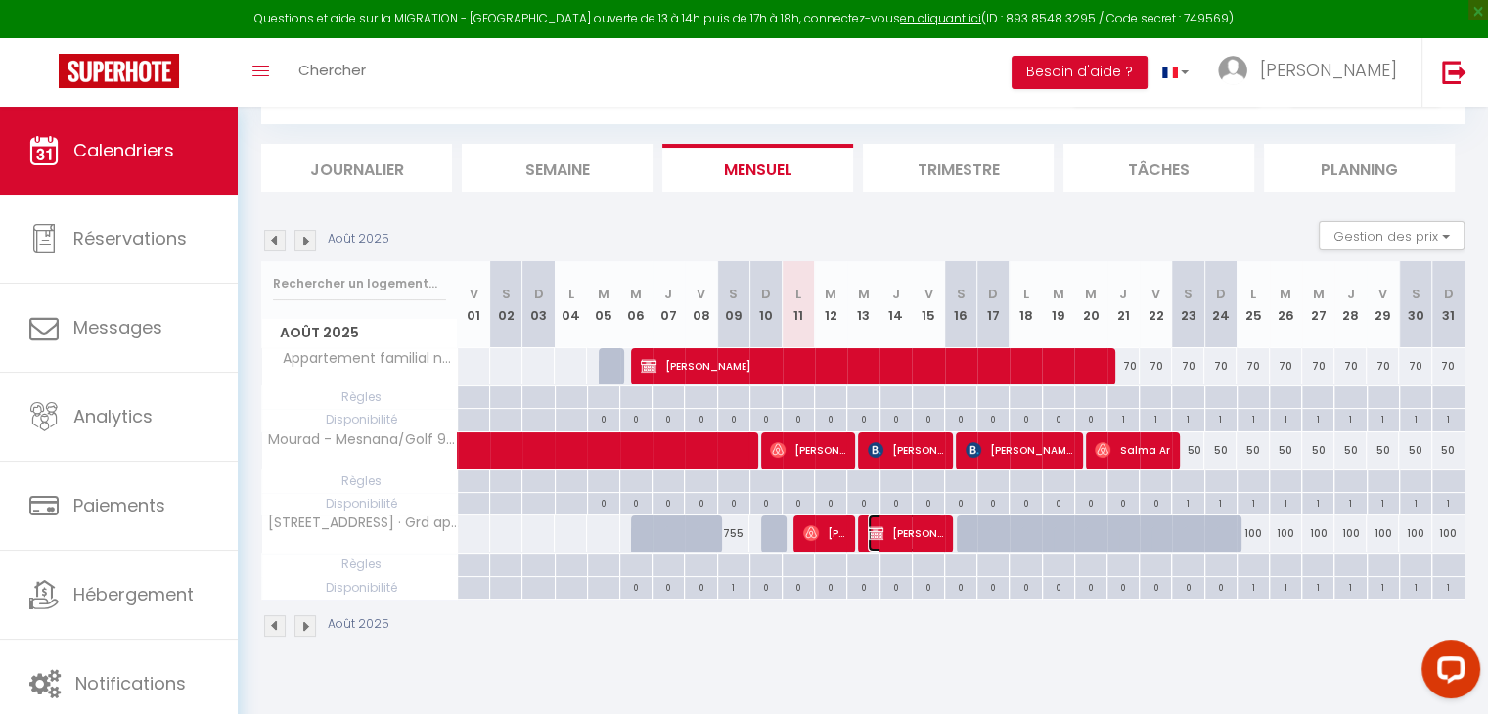
click at [881, 532] on img at bounding box center [876, 533] width 16 height 16
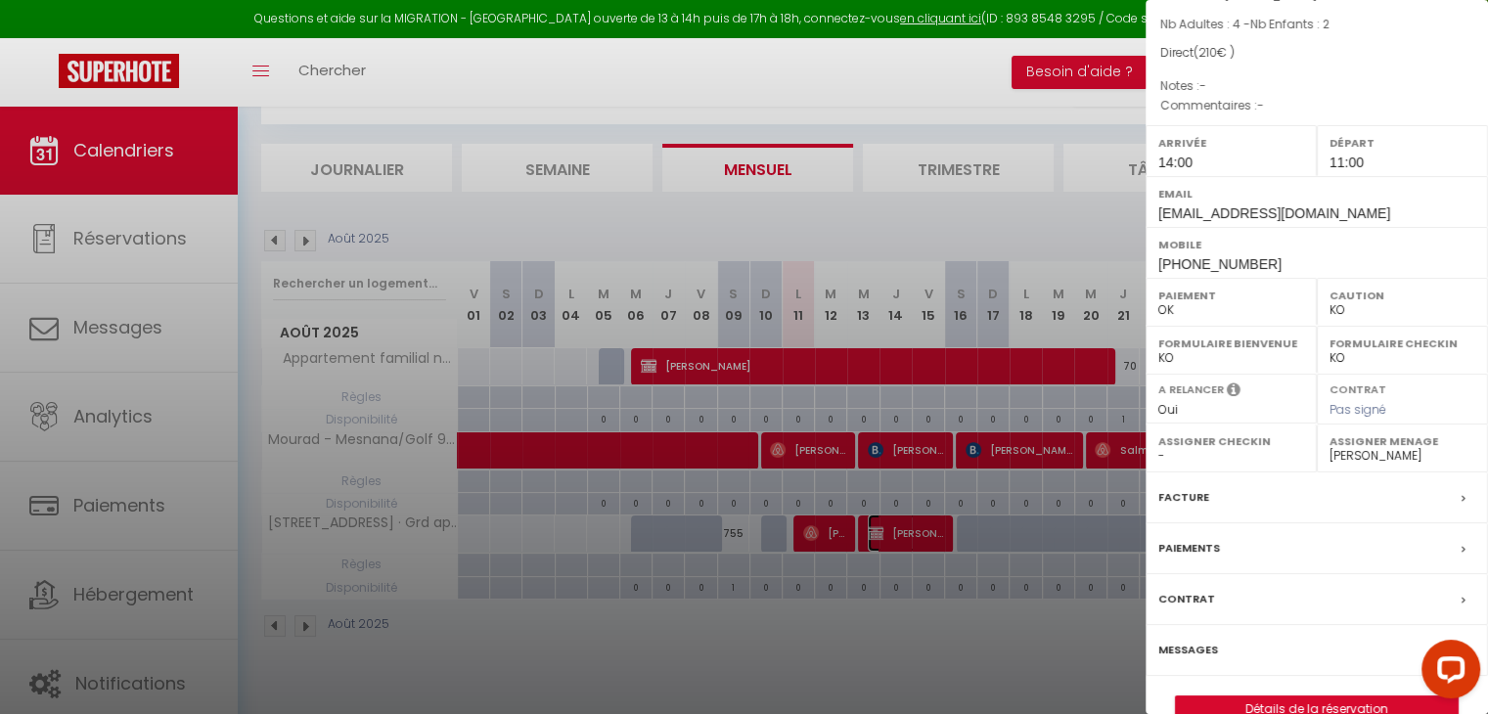
scroll to position [184, 0]
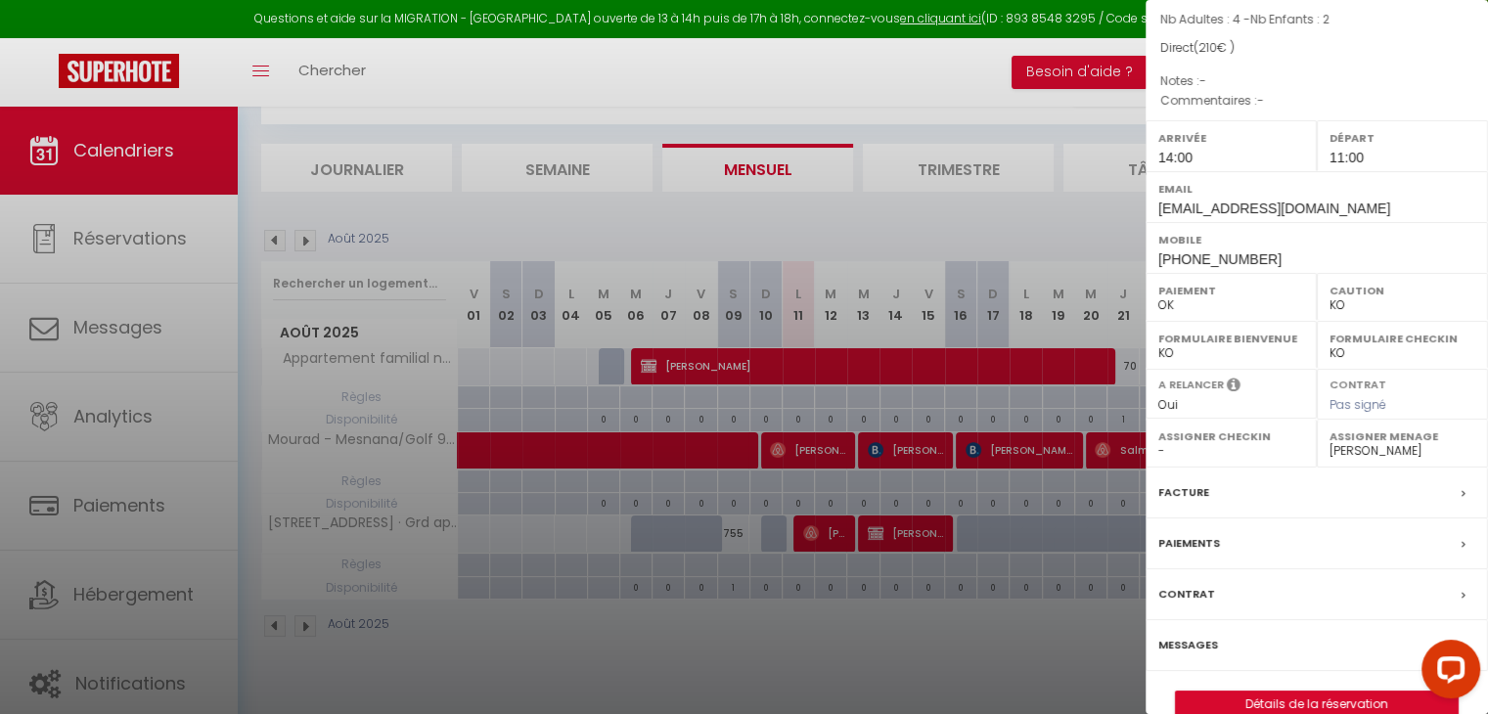
click at [1248, 546] on div "Paiements" at bounding box center [1317, 544] width 342 height 51
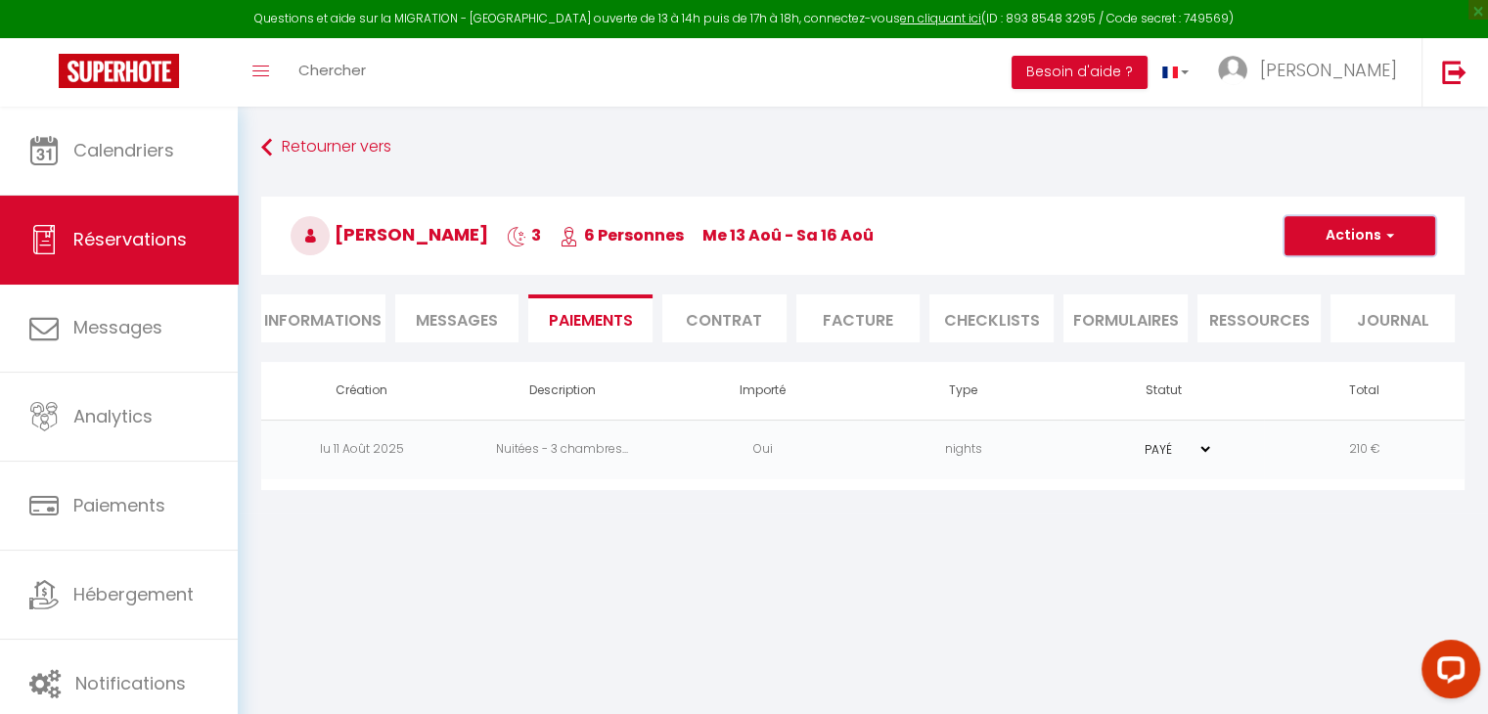
click at [1358, 228] on button "Actions" at bounding box center [1360, 235] width 151 height 39
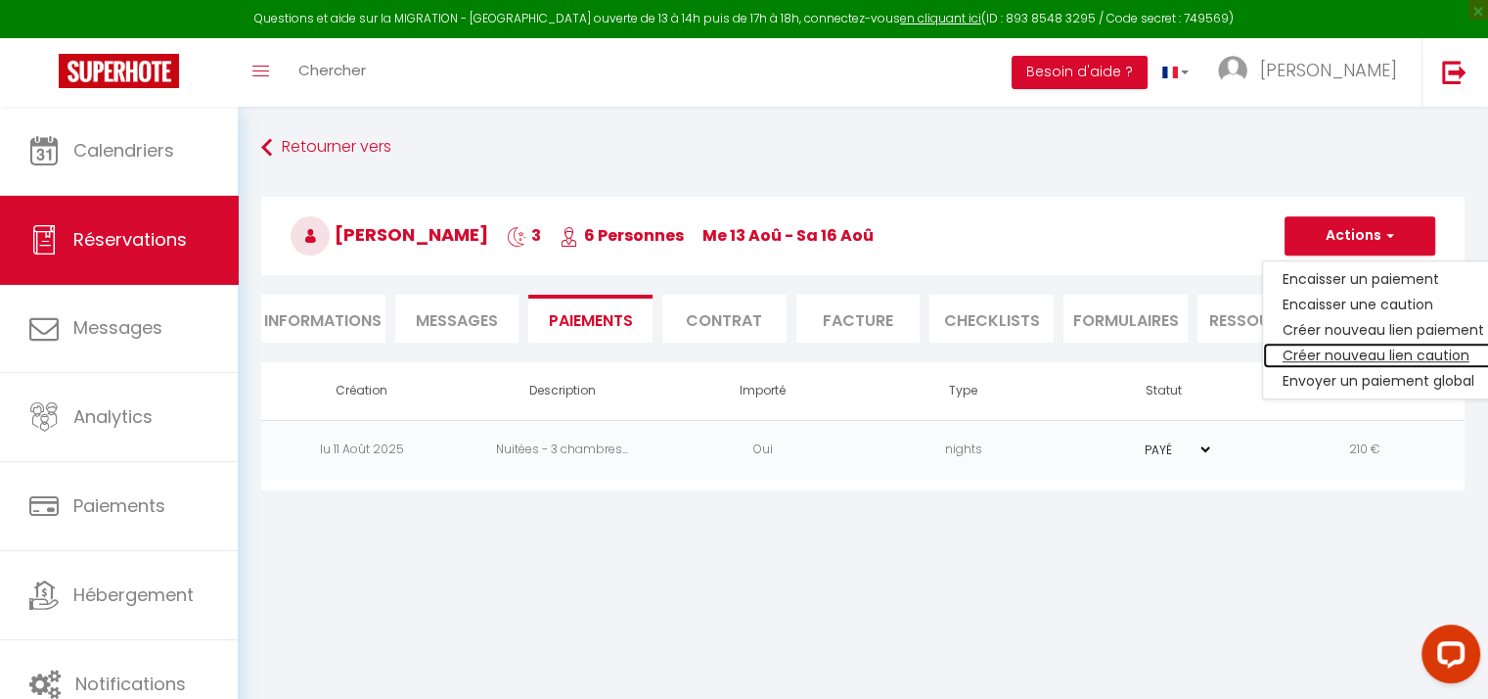
click at [1339, 347] on link "Créer nouveau lien caution" at bounding box center [1383, 354] width 241 height 25
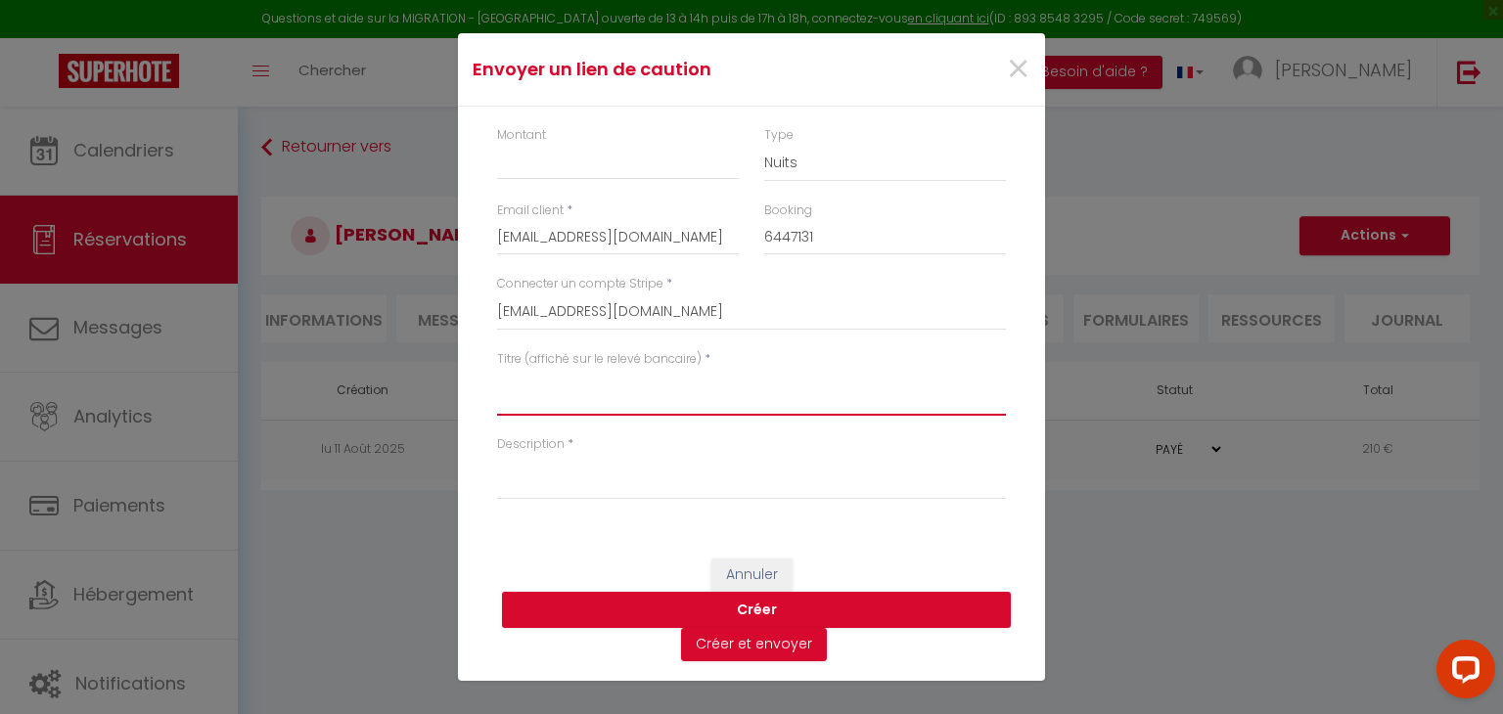
click at [575, 412] on textarea "Titre (affiché sur le relevé bancaire)" at bounding box center [751, 392] width 509 height 47
drag, startPoint x: 497, startPoint y: 387, endPoint x: 743, endPoint y: 383, distance: 245.6
click at [743, 383] on textarea "[GEOGRAPHIC_DATA]" at bounding box center [751, 392] width 509 height 47
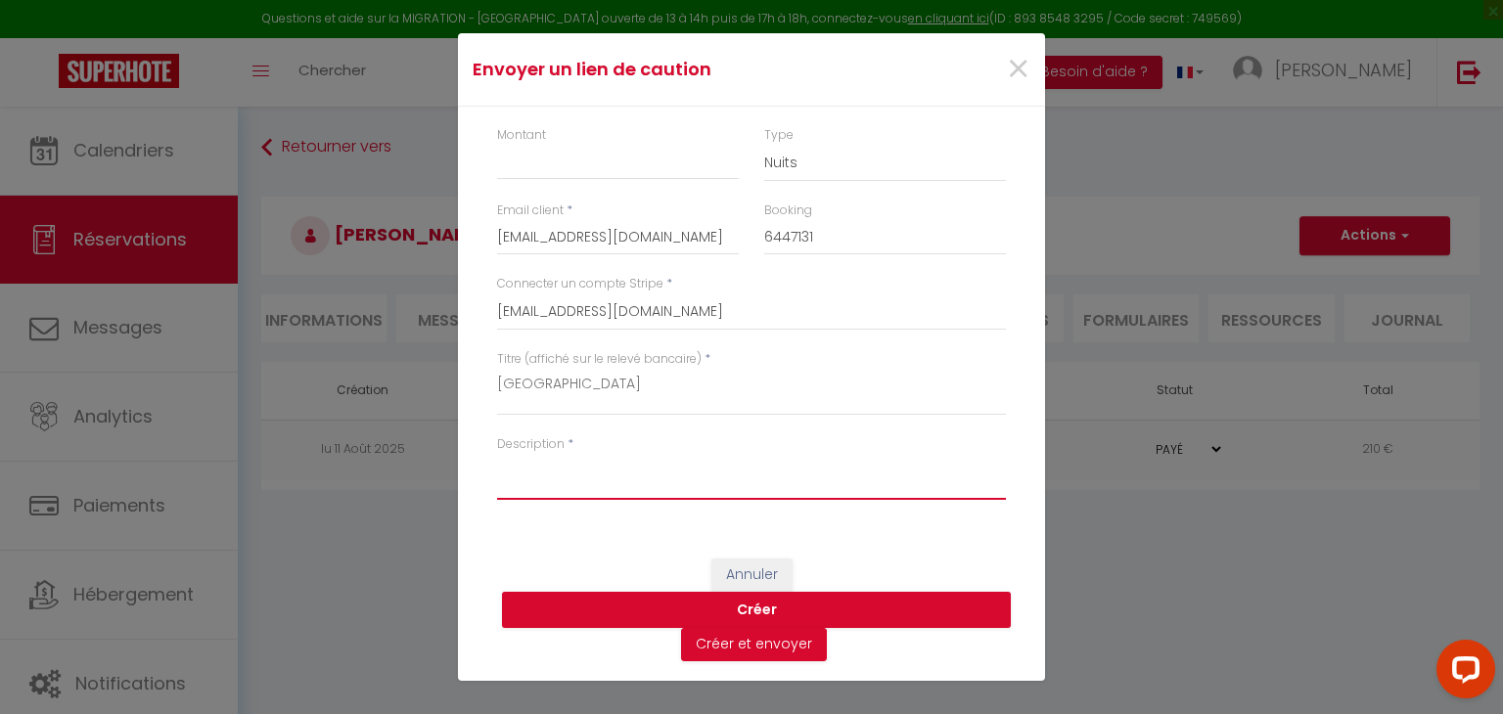
click at [598, 475] on textarea "Description" at bounding box center [751, 476] width 509 height 47
paste textarea "[GEOGRAPHIC_DATA]"
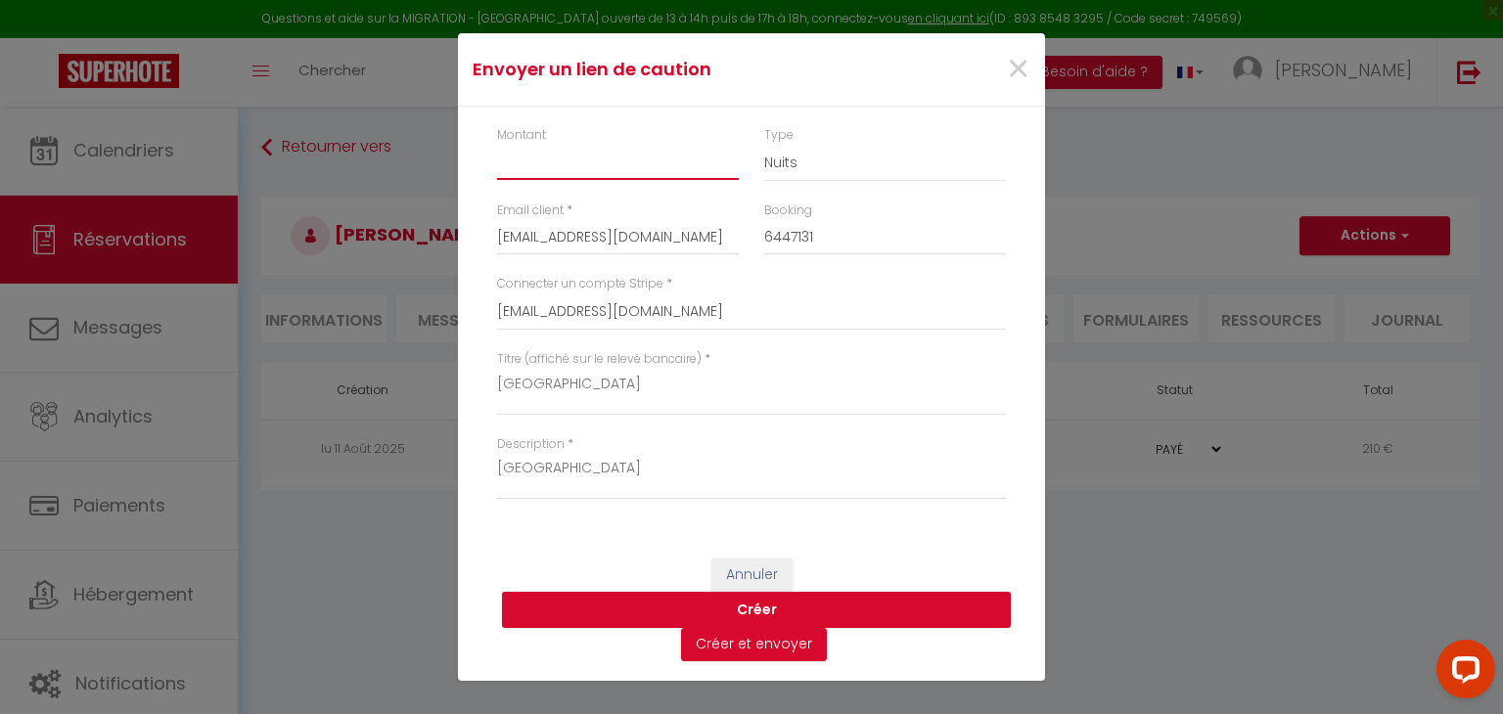
click at [562, 159] on input "Montant" at bounding box center [618, 162] width 242 height 35
click at [844, 172] on select "Nuits Frais de ménage Taxe de séjour [GEOGRAPHIC_DATA]" at bounding box center [885, 163] width 242 height 37
click at [693, 615] on button "Créer" at bounding box center [756, 610] width 509 height 37
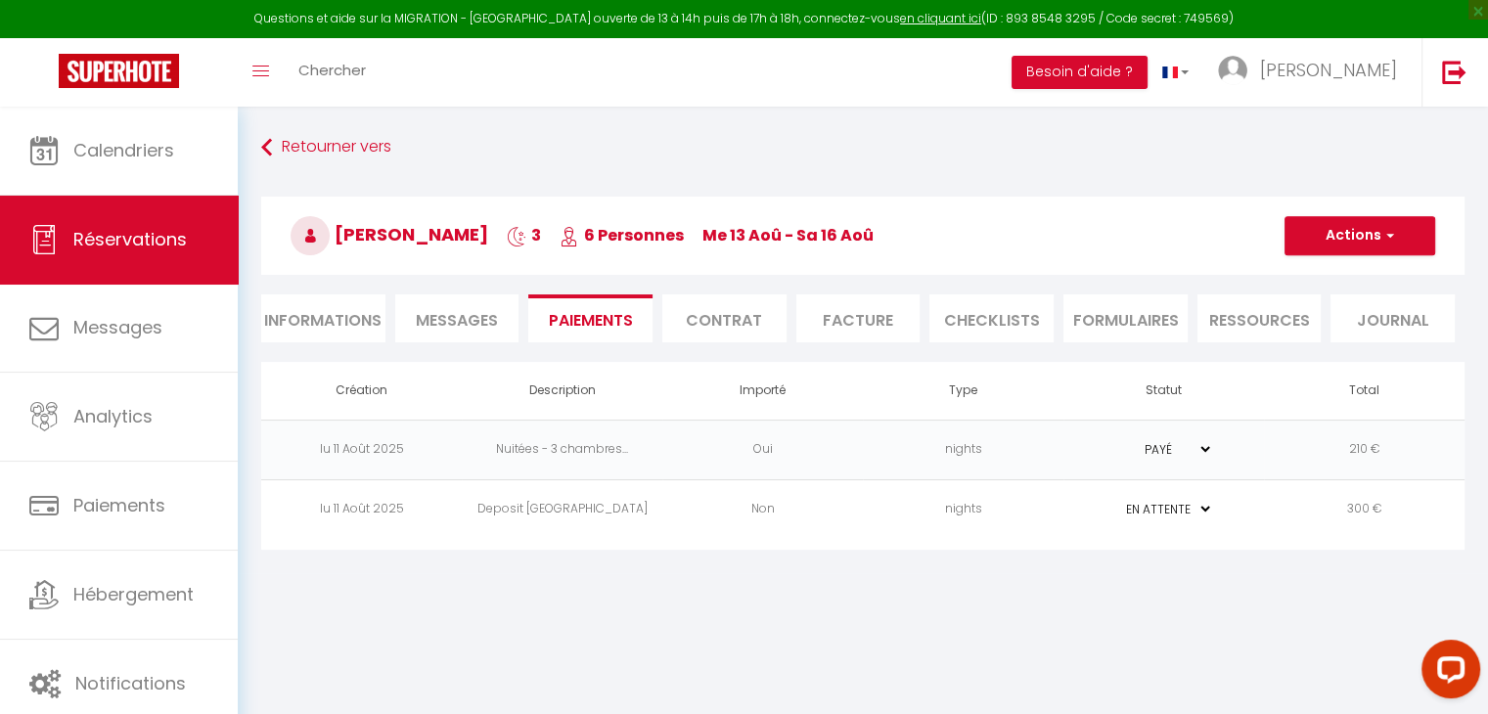
click at [530, 523] on td "Deposit [GEOGRAPHIC_DATA]" at bounding box center [562, 509] width 201 height 60
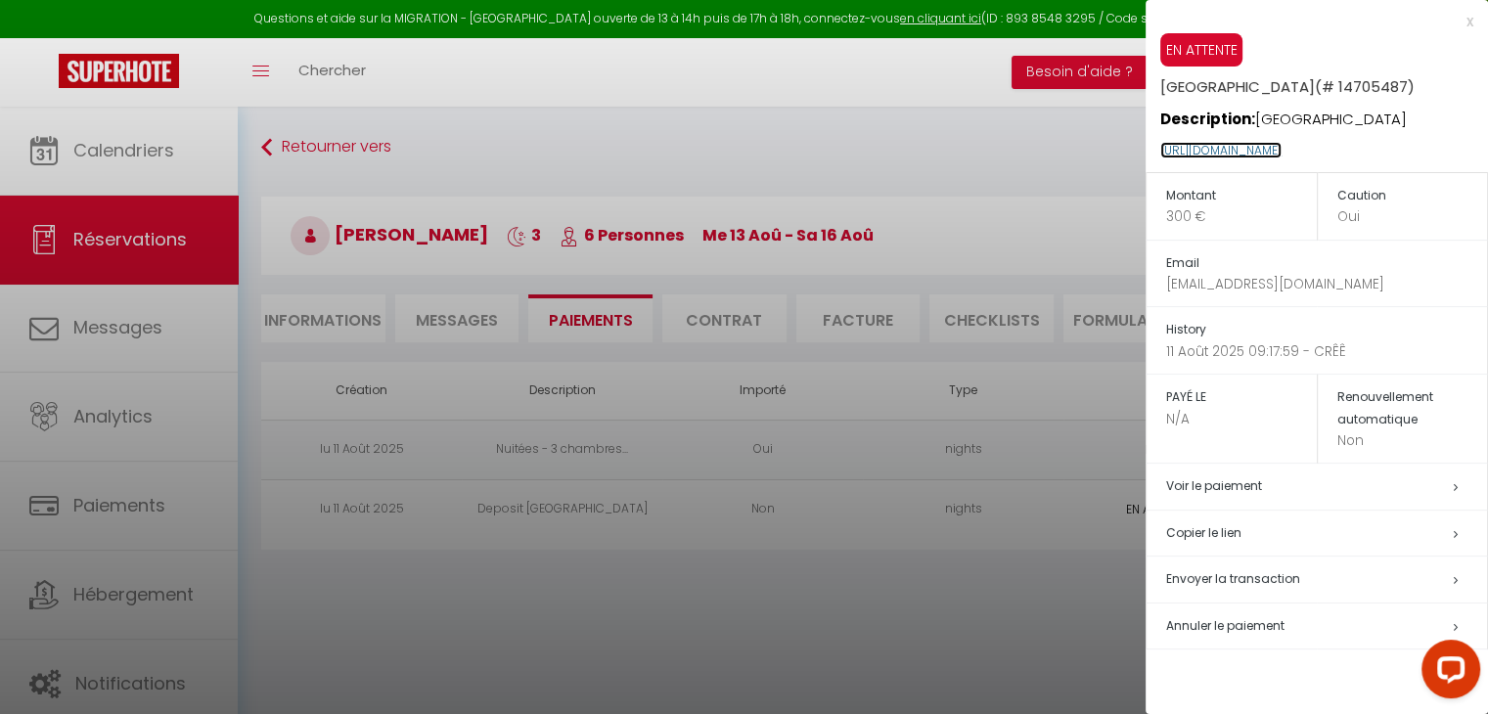
click at [1282, 146] on link "[URL][DOMAIN_NAME]" at bounding box center [1220, 150] width 121 height 17
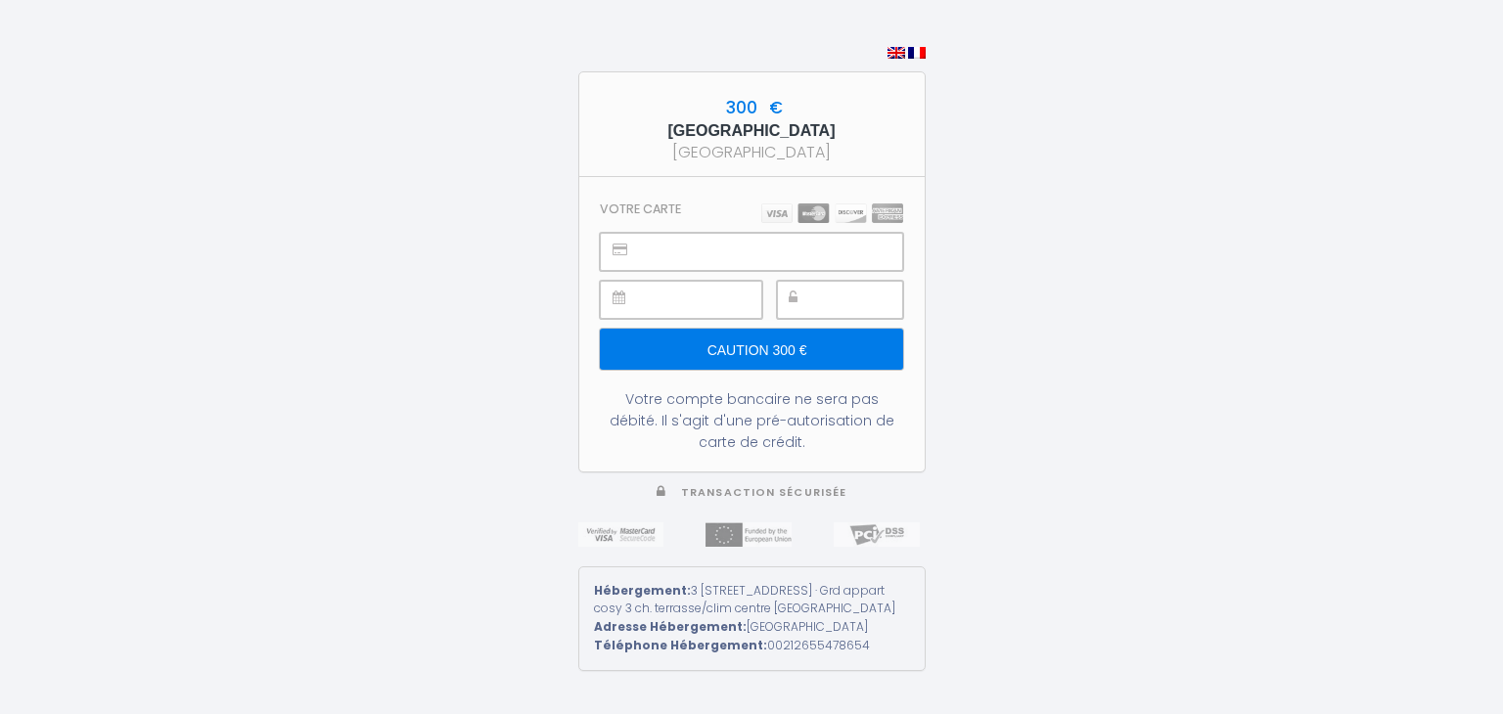
click at [1174, 272] on div "300 € Deposit [GEOGRAPHIC_DATA] Deposit House [GEOGRAPHIC_DATA] Votre carte Cau…" at bounding box center [751, 357] width 1503 height 714
click at [797, 671] on div "Hébergement: [STREET_ADDRESS] · Grd appart cosy 3 ch. terrasse/clim centre Tang…" at bounding box center [751, 619] width 347 height 105
